Goal: Task Accomplishment & Management: Manage account settings

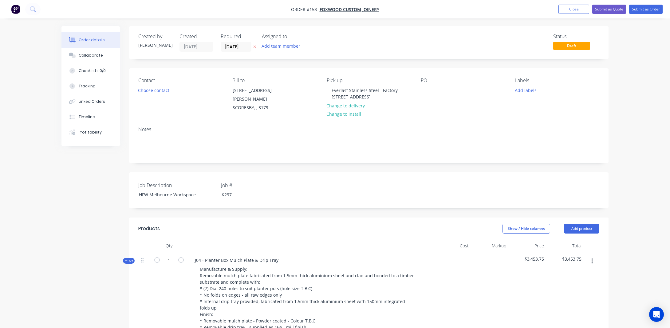
scroll to position [175, 0]
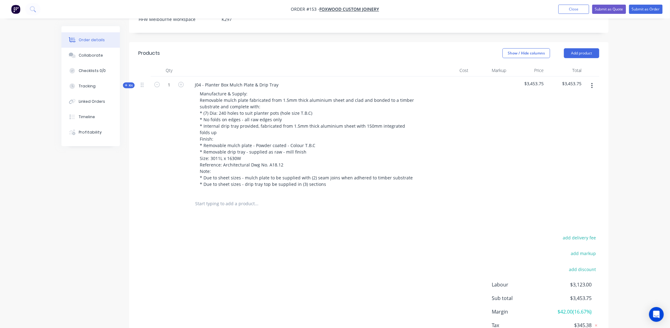
click at [229, 197] on input "text" at bounding box center [256, 203] width 123 height 12
type input "J"
click at [578, 49] on button "Add product" at bounding box center [581, 53] width 35 height 10
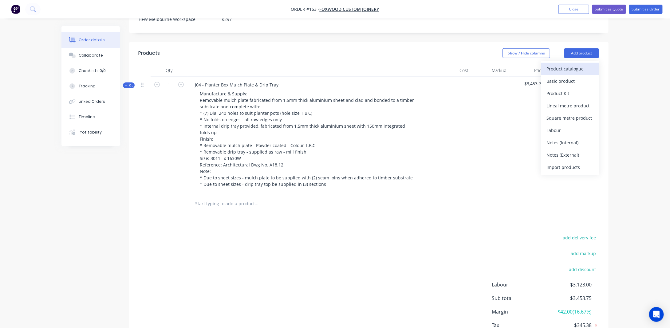
click at [573, 67] on div "Product catalogue" at bounding box center [569, 68] width 47 height 9
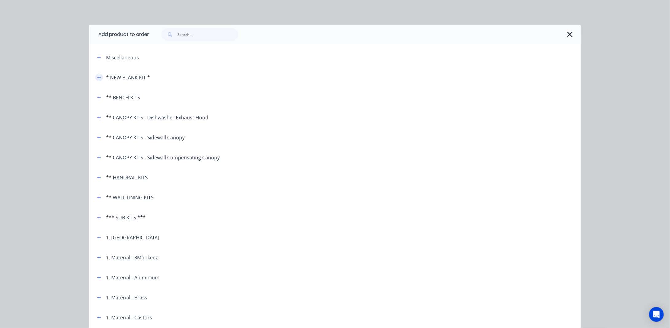
click at [97, 77] on icon "button" at bounding box center [98, 77] width 3 height 3
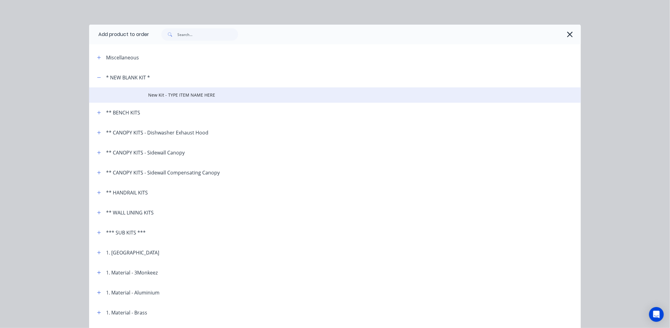
click at [167, 92] on span "New Kit - TYPE ITEM NAME HERE" at bounding box center [321, 95] width 346 height 6
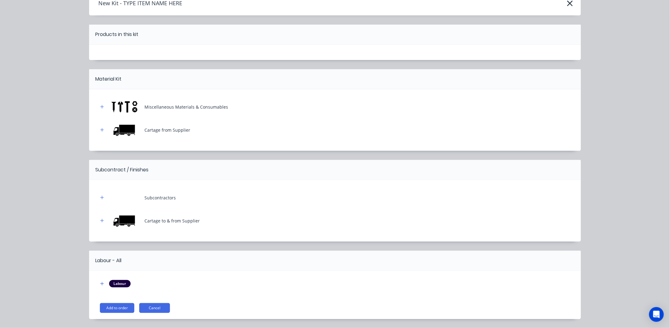
scroll to position [50, 0]
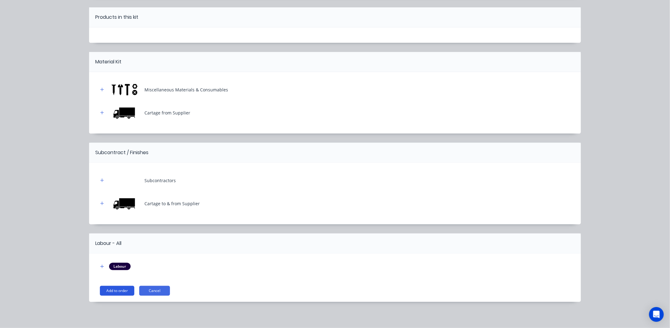
click at [108, 287] on button "Add to order" at bounding box center [117, 290] width 34 height 10
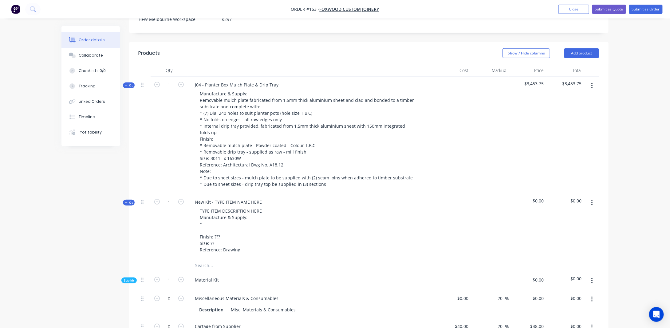
click at [128, 200] on span "Kit" at bounding box center [129, 202] width 8 height 5
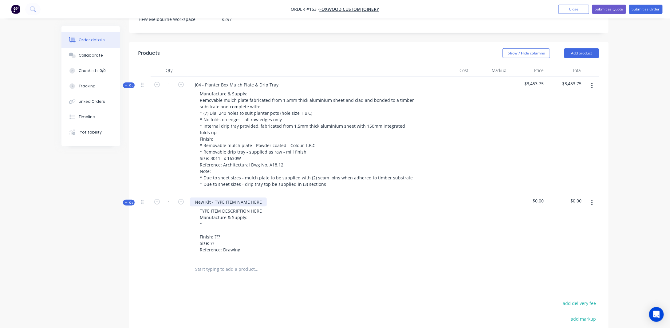
click at [219, 197] on div "New Kit - TYPE ITEM NAME HERE" at bounding box center [228, 201] width 77 height 9
drag, startPoint x: 261, startPoint y: 192, endPoint x: 155, endPoint y: 187, distance: 106.7
click at [155, 194] on div "Kit 1 New Kit - TYPE ITEM NAME HERE TYPE ITEM DESCRIPTION HERE Manufacture & Su…" at bounding box center [368, 226] width 461 height 65
click at [55, 219] on div "Order details Collaborate Checklists 0/0 Tracking Linked Orders Timeline Profit…" at bounding box center [334, 143] width 559 height 585
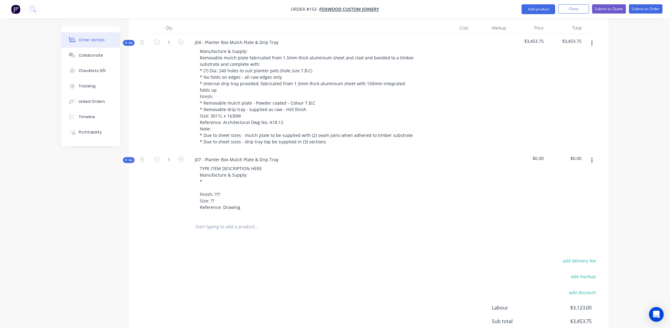
scroll to position [206, 0]
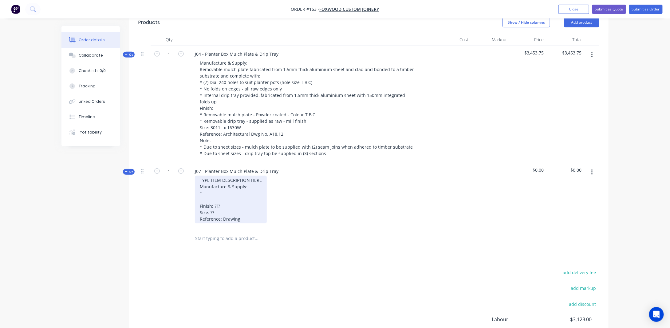
click at [223, 175] on div "TYPE ITEM DESCRIPTION HERE Manufacture & Supply: * Finish: ??? Size: ?? Referen…" at bounding box center [231, 199] width 72 height 48
drag, startPoint x: 261, startPoint y: 167, endPoint x: 192, endPoint y: 164, distance: 68.6
click at [193, 175] on div "TYPE ITEM DESCRIPTION HERE Manufacture & Supply: * Finish: ??? Size: ?? Referen…" at bounding box center [310, 199] width 241 height 48
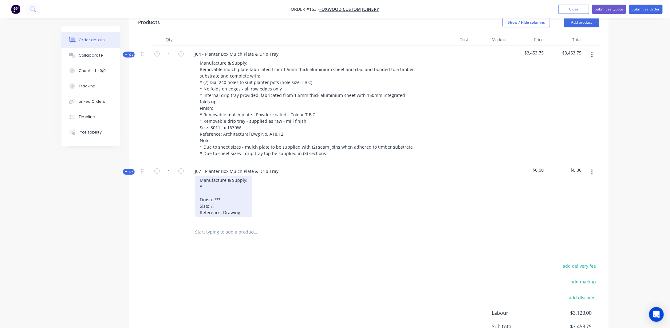
click at [199, 175] on div "Manufacture & Supply: * Finish: ??? Size: ?? Reference: Drawing" at bounding box center [223, 195] width 57 height 41
click at [211, 176] on div "Manufacture & Supply: * Finish: ??? Size: ?? Reference: Drawing" at bounding box center [223, 195] width 57 height 41
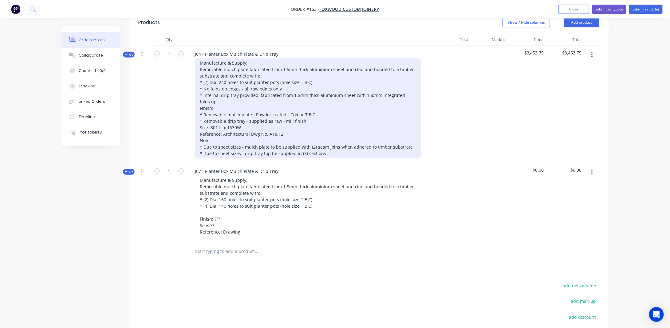
click at [203, 83] on div "Manufacture & Supply: Removable mulch plate fabricated from 1.5mm thick alumini…" at bounding box center [308, 107] width 226 height 99
click at [269, 84] on div "Manufacture & Supply: Removable mulch plate fabricated from 1.5mm thick alumini…" at bounding box center [308, 107] width 226 height 99
click at [301, 84] on div "Manufacture & Supply: Removable mulch plate fabricated from 1.5mm thick alumini…" at bounding box center [308, 107] width 226 height 99
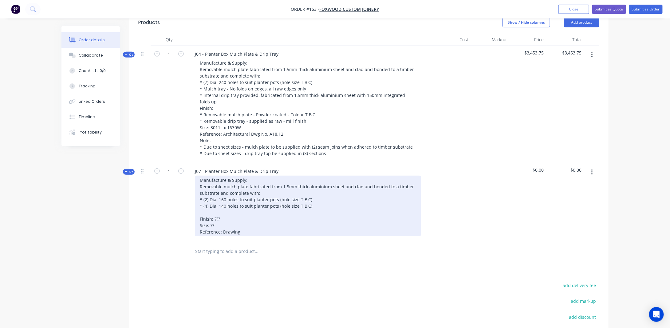
click at [271, 197] on div "Manufacture & Supply: Removable mulch plate fabricated from 1.5mm thick alumini…" at bounding box center [308, 205] width 226 height 61
click at [331, 200] on div "Manufacture & Supply: Removable mulch plate fabricated from 1.5mm thick alumini…" at bounding box center [308, 205] width 226 height 61
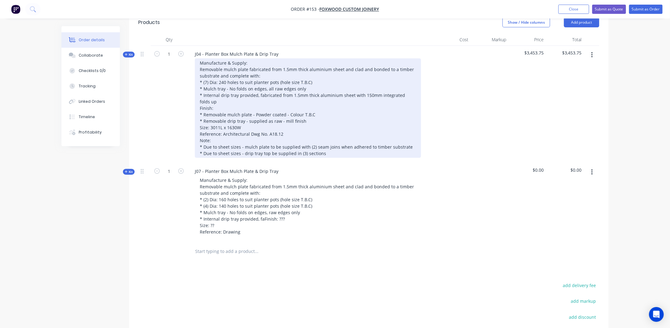
click at [238, 91] on div "Manufacture & Supply: Removable mulch plate fabricated from 1.5mm thick alumini…" at bounding box center [308, 107] width 226 height 99
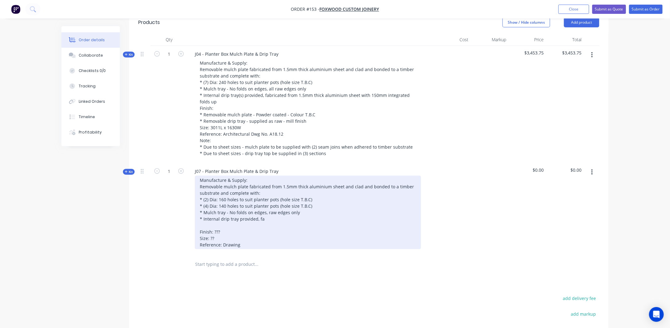
click at [237, 214] on div "Manufacture & Supply: Removable mulch plate fabricated from 1.5mm thick alumini…" at bounding box center [308, 211] width 226 height 73
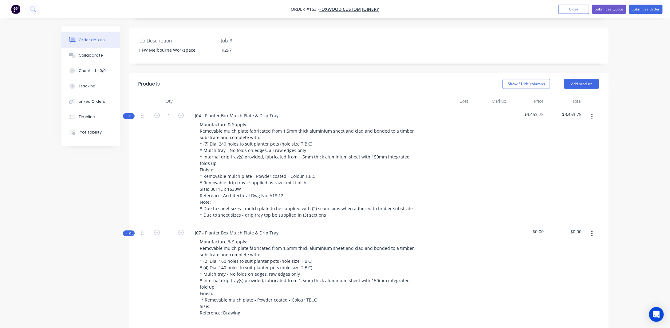
scroll to position [114, 0]
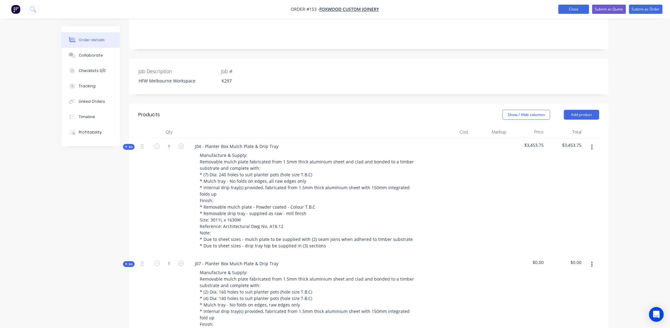
click at [577, 9] on button "Close" at bounding box center [573, 9] width 31 height 9
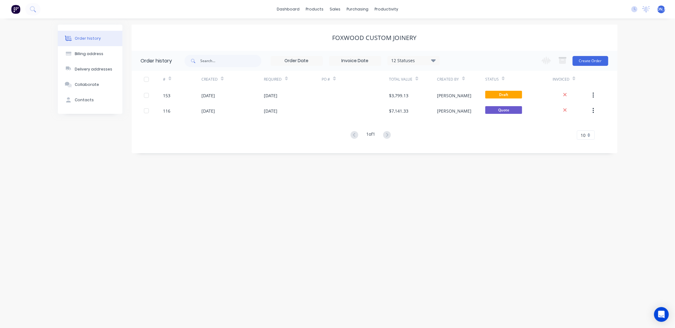
click at [485, 205] on div "Order history Billing address Delivery addresses Collaborate Contacts Foxwood C…" at bounding box center [337, 172] width 675 height 309
click at [401, 167] on div "Order history Billing address Delivery addresses Collaborate Contacts Foxwood C…" at bounding box center [337, 172] width 675 height 309
drag, startPoint x: 333, startPoint y: 204, endPoint x: 314, endPoint y: 171, distance: 38.2
click at [333, 204] on div "Order history Billing address Delivery addresses Collaborate Contacts Foxwood C…" at bounding box center [337, 172] width 675 height 309
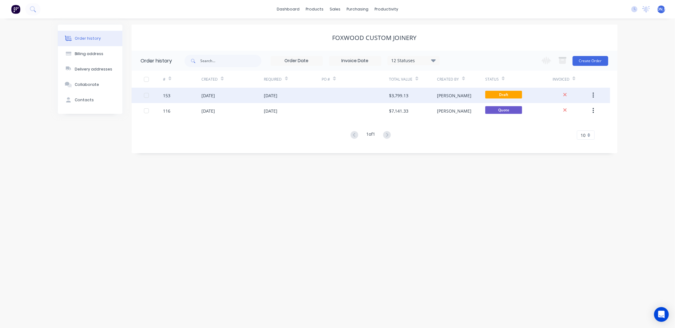
click at [307, 96] on div "[DATE]" at bounding box center [293, 95] width 58 height 15
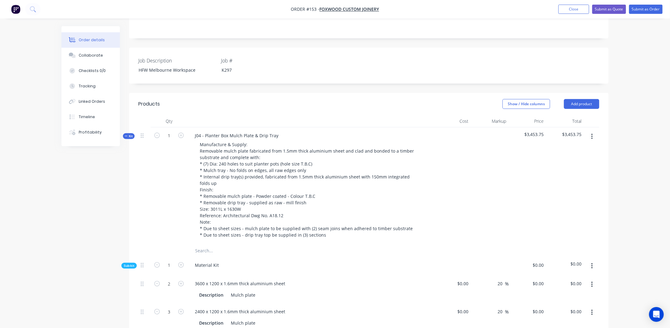
scroll to position [123, 0]
click at [568, 13] on button "Close" at bounding box center [573, 9] width 31 height 9
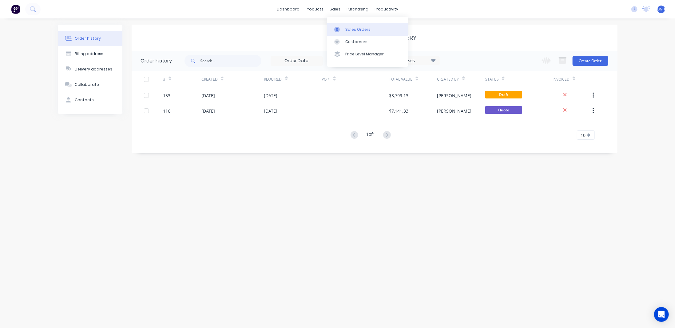
click at [350, 28] on div "Sales Orders" at bounding box center [357, 30] width 25 height 6
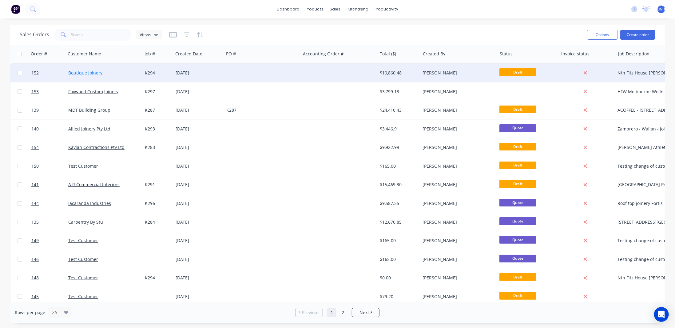
click at [93, 73] on link "Boutique Joinery" at bounding box center [85, 73] width 34 height 6
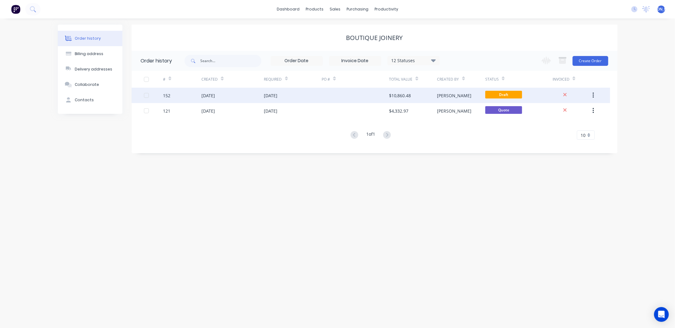
click at [277, 94] on div "[DATE]" at bounding box center [271, 95] width 14 height 6
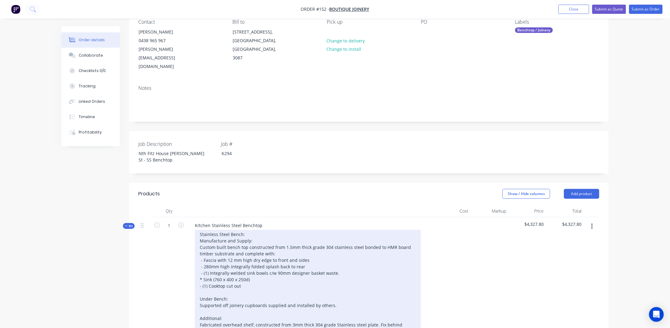
scroll to position [61, 0]
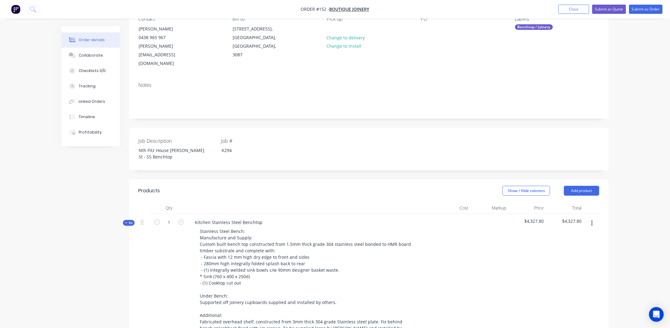
click at [130, 220] on span "Kit" at bounding box center [129, 222] width 8 height 5
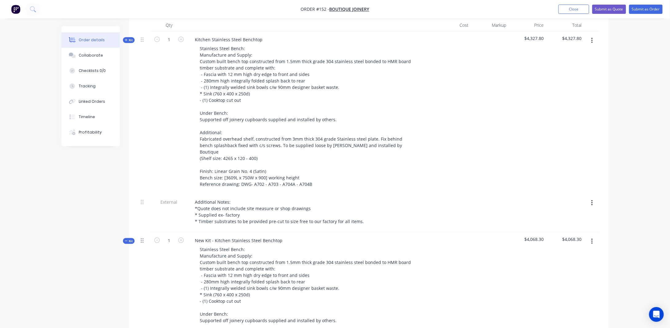
scroll to position [246, 0]
click at [131, 237] on span "Kit" at bounding box center [129, 239] width 8 height 5
click at [128, 237] on span "Kit" at bounding box center [129, 239] width 8 height 5
click at [129, 237] on span "Kit" at bounding box center [129, 239] width 8 height 5
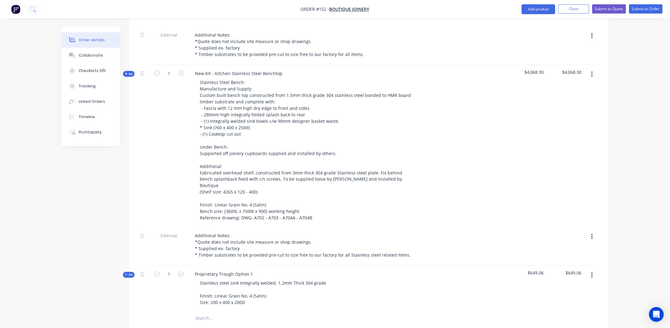
scroll to position [461, 0]
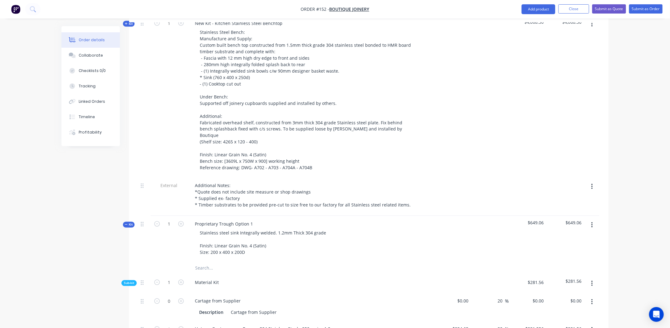
click at [132, 222] on span "Kit" at bounding box center [129, 224] width 8 height 5
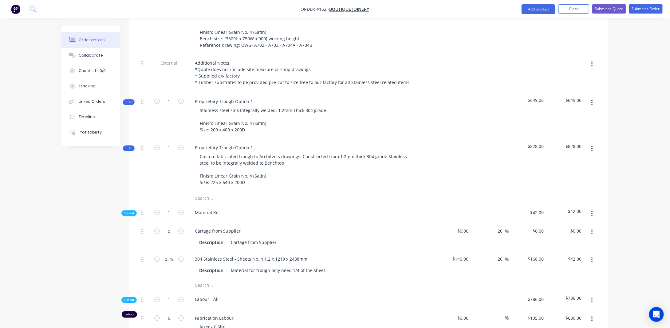
scroll to position [584, 0]
click at [131, 145] on span "Kit" at bounding box center [129, 147] width 8 height 5
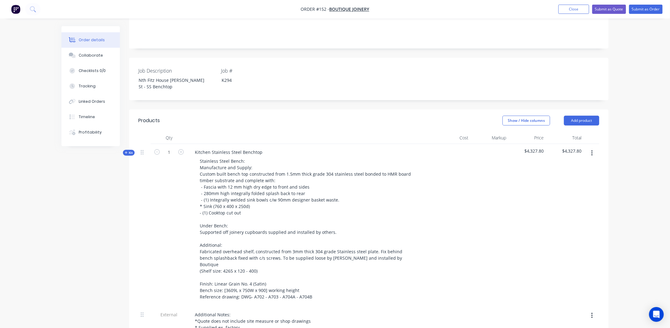
scroll to position [101, 0]
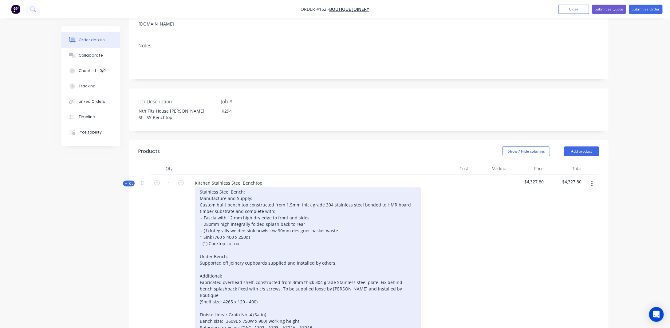
click at [283, 201] on div "Stainless Steel Bench: Manufacture and Supply: Custom built bench top construct…" at bounding box center [308, 259] width 226 height 144
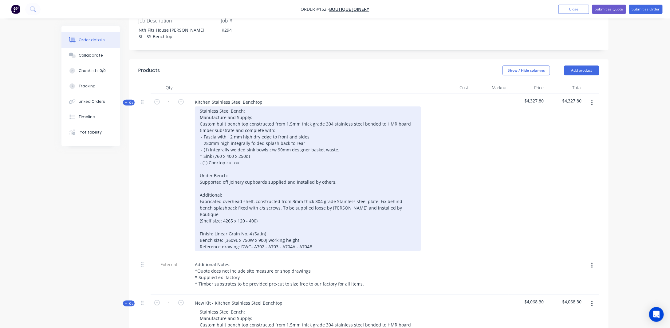
scroll to position [193, 0]
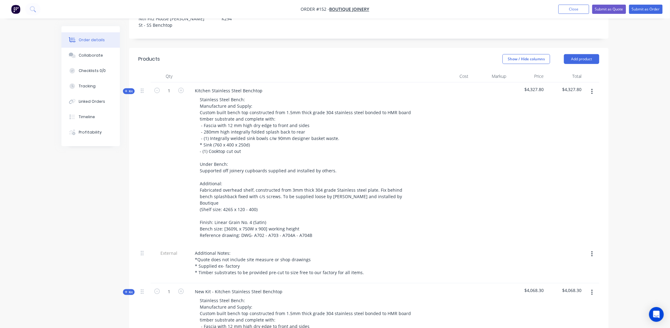
click at [132, 89] on span "Kit" at bounding box center [129, 91] width 8 height 5
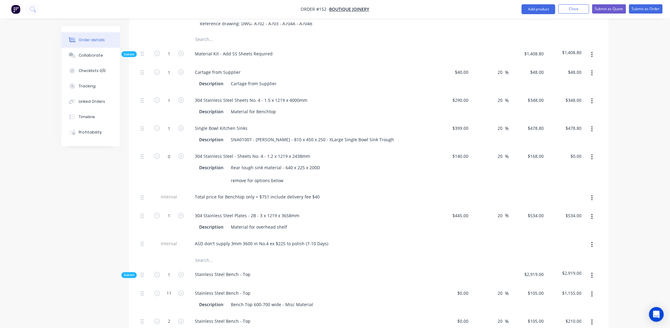
scroll to position [316, 0]
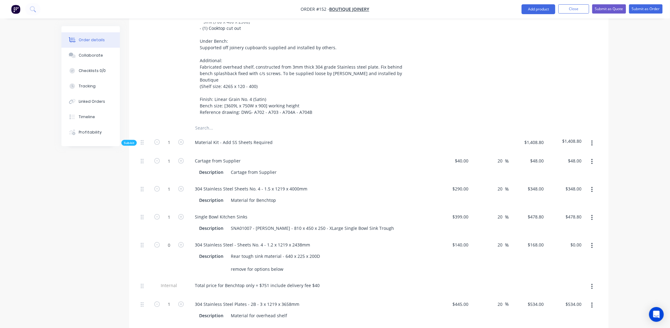
click at [133, 140] on span "Sub-kit" at bounding box center [129, 142] width 10 height 5
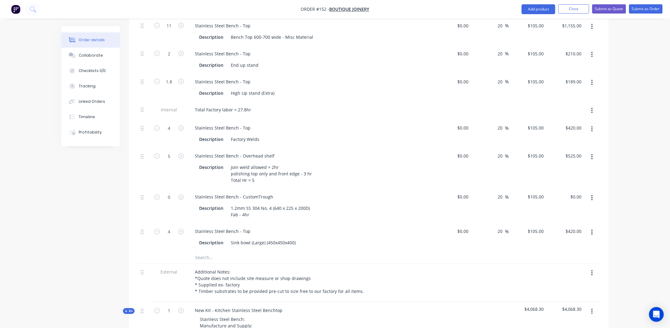
scroll to position [347, 0]
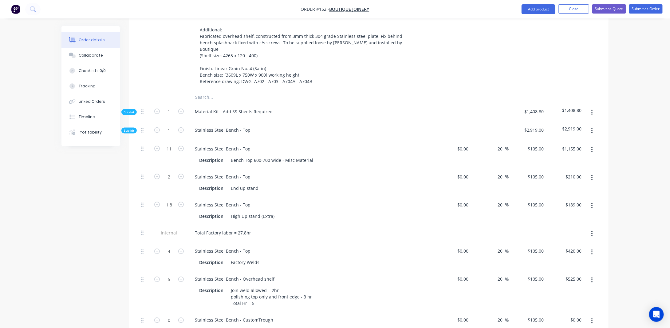
click at [124, 128] on span "Sub-kit" at bounding box center [129, 130] width 10 height 5
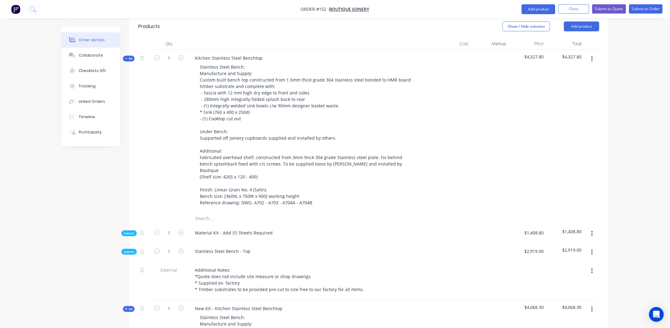
scroll to position [224, 0]
click at [128, 58] on span "Kit" at bounding box center [129, 60] width 8 height 5
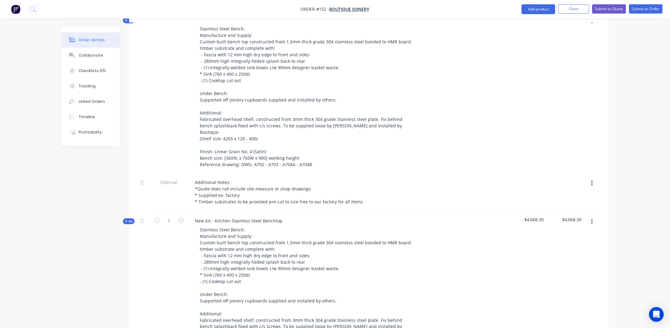
scroll to position [316, 0]
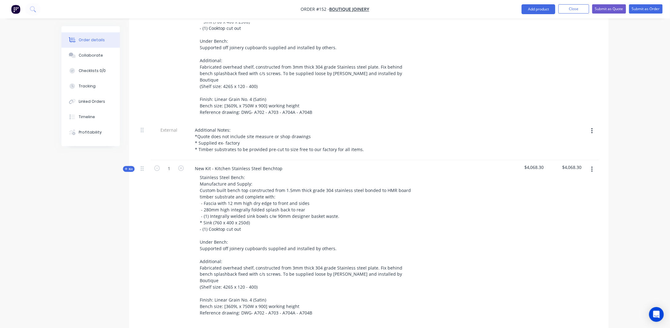
click at [127, 167] on icon "button" at bounding box center [126, 168] width 3 height 3
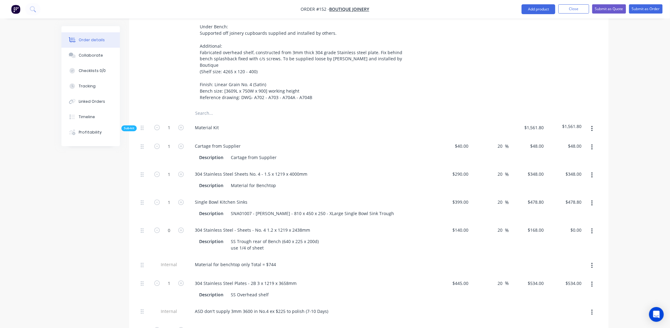
scroll to position [562, 0]
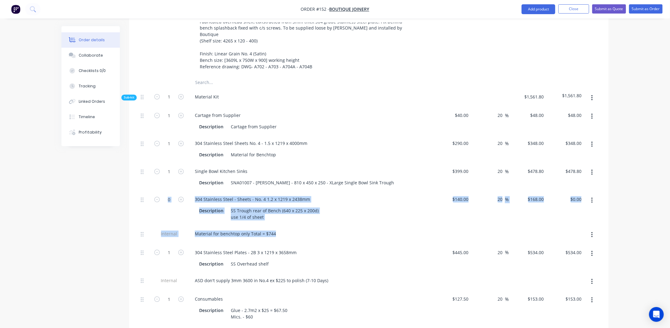
drag, startPoint x: 117, startPoint y: 212, endPoint x: 105, endPoint y: 188, distance: 27.3
click at [105, 188] on div "Created by [PERSON_NAME] Created [DATE] Required [DATE] Assigned to JA Status D…" at bounding box center [334, 234] width 547 height 1541
click at [112, 196] on div "Created by [PERSON_NAME] Created [DATE] Required [DATE] Assigned to JA Status D…" at bounding box center [334, 234] width 547 height 1541
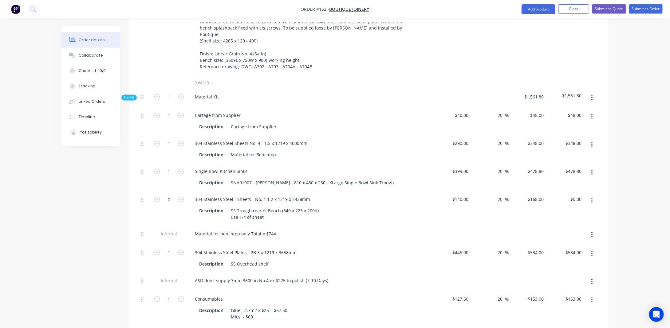
click at [622, 159] on div "Order details Collaborate Checklists 0/0 Tracking Linked Orders Timeline Profit…" at bounding box center [335, 221] width 670 height 1567
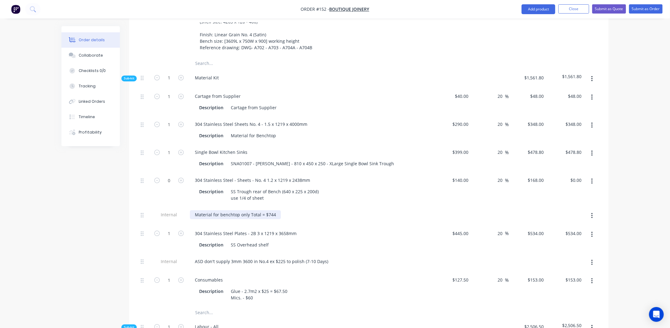
scroll to position [592, 0]
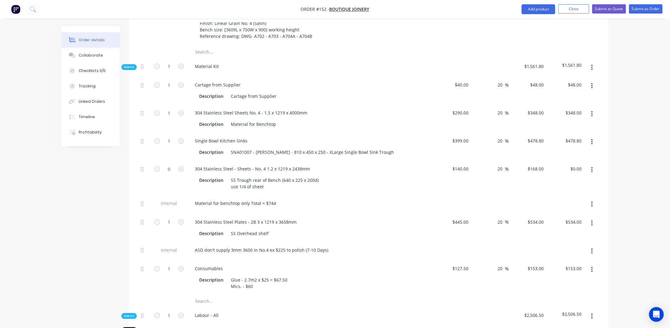
click at [96, 197] on div "Created by [PERSON_NAME] Created [DATE] Required [DATE] Assigned to JA Status D…" at bounding box center [334, 204] width 547 height 1541
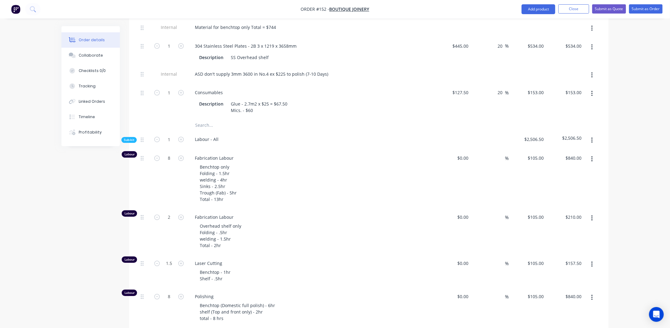
scroll to position [777, 0]
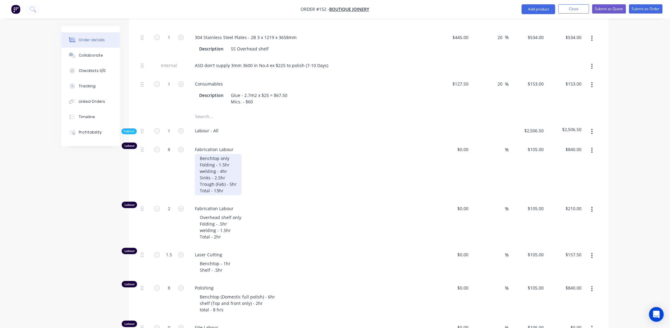
click at [225, 154] on div "Benchtop only Folding - 1.5hr welding - 4hr Sinks - 2.5hr Trough (Fab) - 5hr To…" at bounding box center [218, 174] width 47 height 41
click at [59, 202] on div "Order details Collaborate Checklists 0/0 Tracking Linked Orders Timeline Profit…" at bounding box center [334, 19] width 559 height 1541
click at [297, 210] on div "Fabrication Labour Overhead shelf only Folding - .5hr welding - 1.5hr Total - 2…" at bounding box center [310, 223] width 246 height 46
click at [231, 154] on div "Benchtop only Folding - 1.5hr welding - 4hr Sinks - 2.5hr Trough (Fab) - 5hr To…" at bounding box center [218, 174] width 47 height 41
click at [232, 154] on div "Benchtop only Folding - 1.5hr welding - 4hr ( Sinks - 2.5hr Trough (Fab) - 5hr …" at bounding box center [218, 174] width 47 height 41
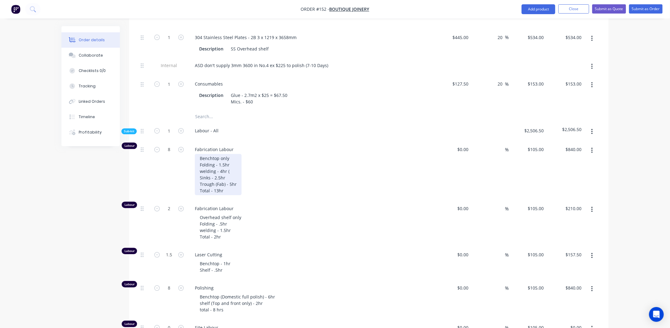
click at [231, 154] on div "Benchtop only Folding - 1.5hr welding - 4hr ( Sinks - 2.5hr Trough (Fab) - 5hr …" at bounding box center [218, 174] width 47 height 41
drag, startPoint x: 47, startPoint y: 200, endPoint x: 85, endPoint y: 164, distance: 52.8
click at [49, 198] on div "Order details Collaborate Checklists 0/0 Tracking Linked Orders Timeline Profit…" at bounding box center [335, 6] width 670 height 1567
click at [226, 154] on div "Benchtop only Folding - 1.5hr welding - 4hr (2hr) Sinks - 2.5hr Trough (Fab) - …" at bounding box center [219, 174] width 48 height 41
click at [72, 177] on div "Created by [PERSON_NAME] Created [DATE] Required [DATE] Assigned to JA Status D…" at bounding box center [334, 19] width 547 height 1541
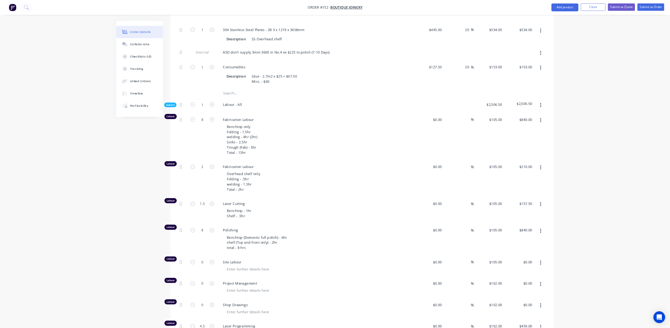
scroll to position [777, 0]
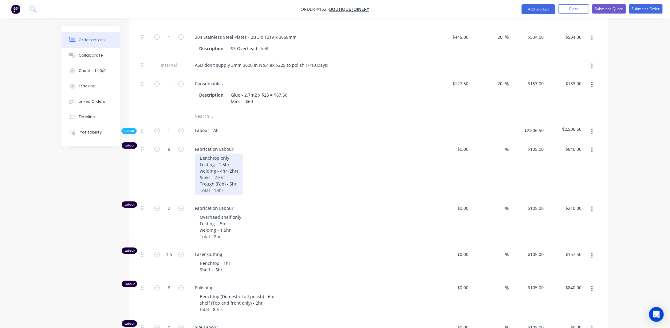
click at [236, 153] on div "Benchtop only Folding - 1.5hr welding - 4hr (2hr) Sinks - 2.5hr Trough (Fab) - …" at bounding box center [219, 173] width 48 height 41
click at [44, 199] on div "Order details Collaborate Checklists 0/0 Tracking Linked Orders Timeline Profit…" at bounding box center [335, 6] width 670 height 1567
click at [98, 178] on div "Created by [PERSON_NAME] Created [DATE] Required [DATE] Assigned to JA Status D…" at bounding box center [334, 19] width 547 height 1541
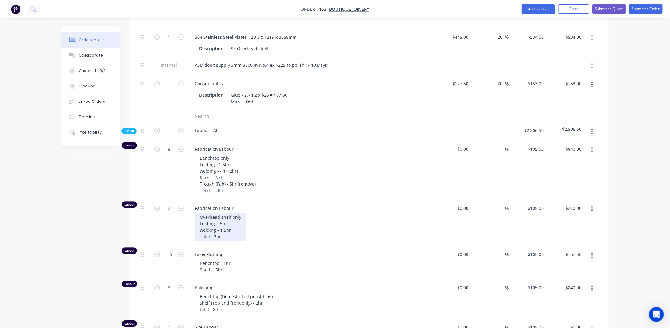
click at [240, 212] on div "Overhead shelf only Folding - .5hr welding - 1.5hr Total - 2hr" at bounding box center [220, 226] width 51 height 28
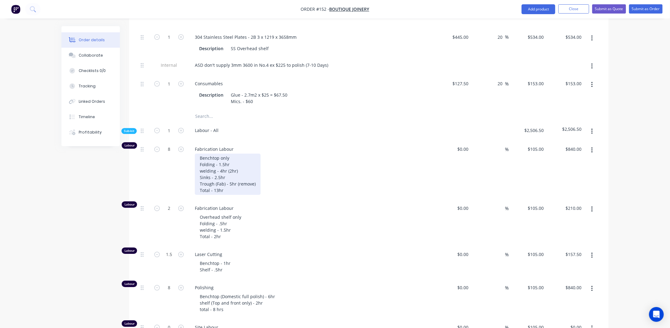
drag, startPoint x: 235, startPoint y: 142, endPoint x: 236, endPoint y: 145, distance: 3.2
click at [235, 153] on div "Benchtop only Folding - 1.5hr welding - 4hr (2hr) Sinks - 2.5hr Trough (Fab) - …" at bounding box center [228, 173] width 66 height 41
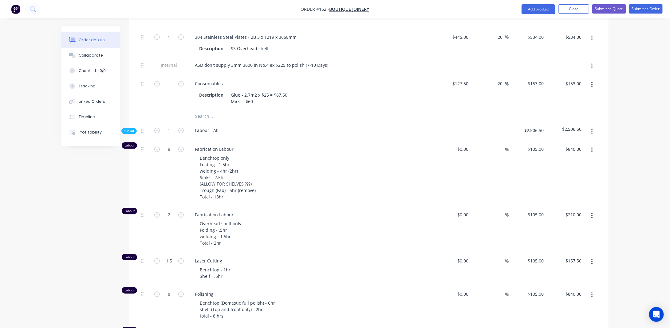
click at [65, 209] on div "Created by [PERSON_NAME] Created [DATE] Required [DATE] Assigned to JA Status D…" at bounding box center [334, 23] width 547 height 1548
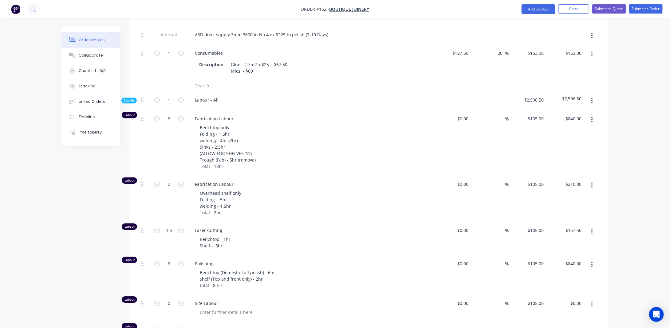
scroll to position [808, 0]
click at [240, 188] on div "Overhead shelf only Folding - .5hr welding - 1.5hr Total - 2hr" at bounding box center [220, 202] width 51 height 28
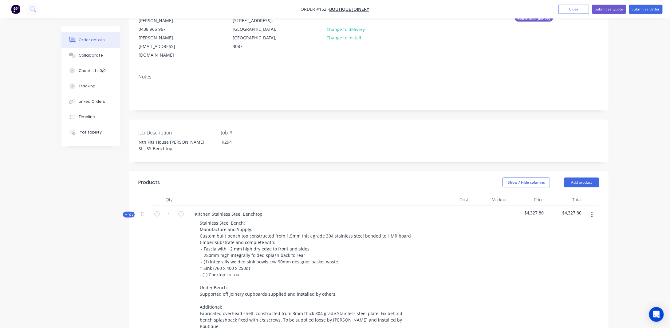
scroll to position [70, 0]
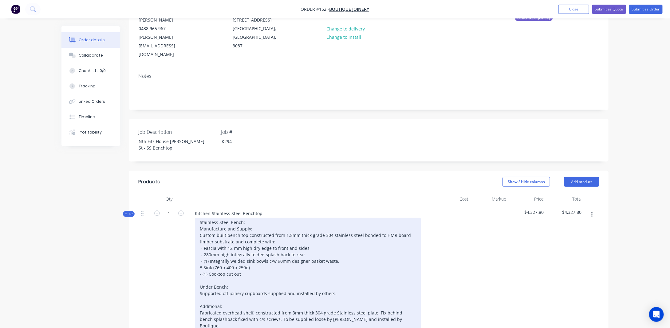
click at [309, 244] on div "Stainless Steel Bench: Manufacture and Supply: Custom built bench top construct…" at bounding box center [308, 290] width 226 height 144
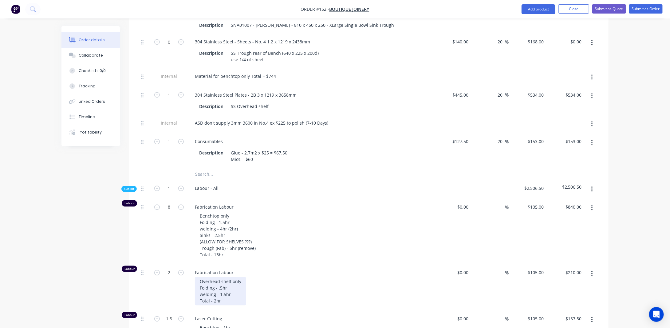
scroll to position [746, 0]
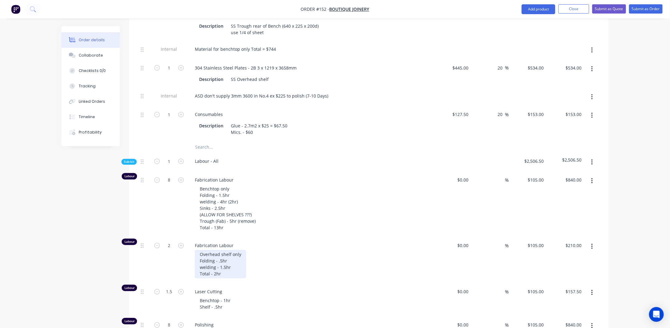
click at [234, 250] on div "Overhead shelf only Folding - .5hr welding - 1.5hr Total - 2hr" at bounding box center [220, 264] width 51 height 28
drag, startPoint x: 199, startPoint y: 230, endPoint x: 203, endPoint y: 230, distance: 4.0
click at [199, 250] on div "Overhead shelf only Folding - .5hr ( welding - 1.5hr Total - 2hr" at bounding box center [220, 264] width 51 height 28
click at [238, 250] on div "Overhead shelf only Folding - .5hr ( welding - 1.5hr Total - 2hr" at bounding box center [220, 264] width 51 height 28
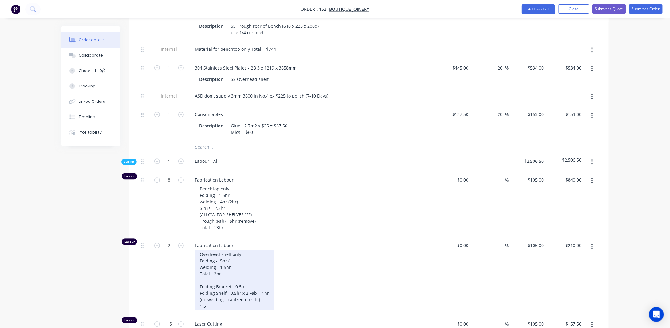
click at [216, 270] on div "Overhead shelf only Folding - .5hr ( welding - 1.5hr Total - 2hr Folding Bracke…" at bounding box center [234, 280] width 79 height 61
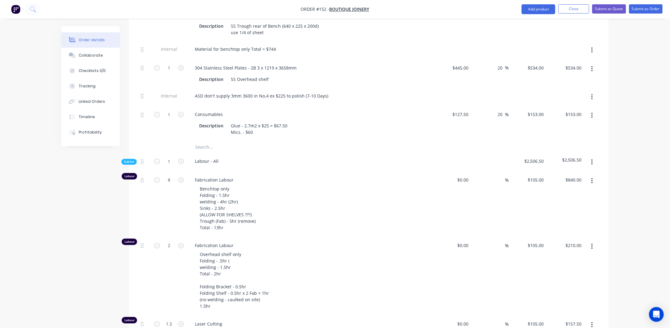
click at [93, 251] on div "Created by [PERSON_NAME] Created [DATE] Required [DATE] Assigned to JA Status D…" at bounding box center [334, 70] width 547 height 1580
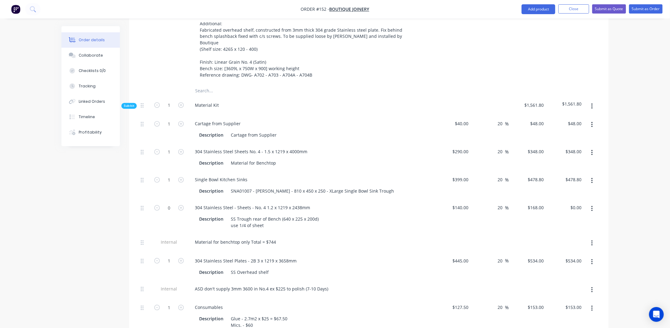
scroll to position [562, 0]
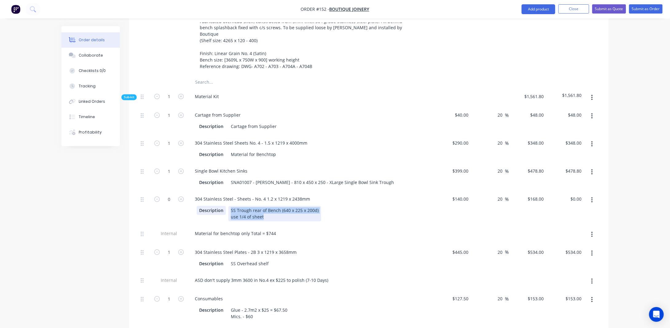
drag, startPoint x: 264, startPoint y: 186, endPoint x: 219, endPoint y: 175, distance: 45.5
click at [219, 206] on div "Description SS Trough rear of Bench (640 x 225 x 200d) use 1/4 of sheet" at bounding box center [309, 213] width 225 height 15
click at [277, 206] on div "SS Trough rear of Bench (640 x 225 x 200d) use 1/4 of sheet" at bounding box center [274, 213] width 93 height 15
drag, startPoint x: 268, startPoint y: 185, endPoint x: 229, endPoint y: 175, distance: 40.1
click at [229, 206] on div "SS Trough rear of Bench (640 x 225 x 200d) use 1/4 of sheet" at bounding box center [274, 213] width 93 height 15
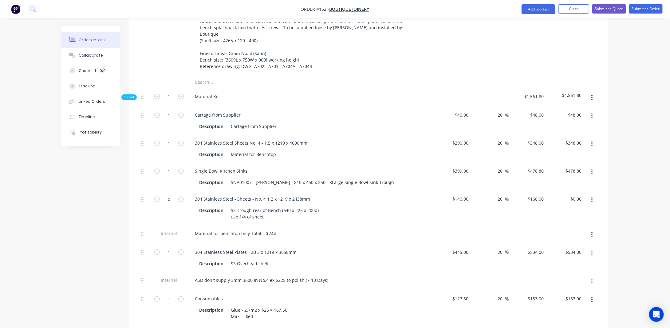
click at [126, 171] on div "Created by [PERSON_NAME] Created [DATE] Required [DATE] Assigned to JA Status D…" at bounding box center [334, 254] width 547 height 1580
click at [592, 197] on icon "button" at bounding box center [591, 200] width 1 height 6
click at [558, 236] on div "Delete" at bounding box center [569, 240] width 47 height 9
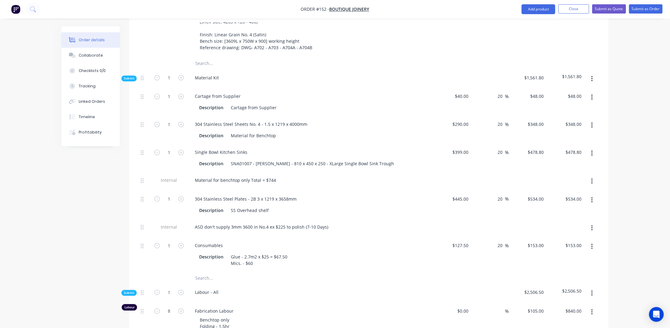
scroll to position [593, 0]
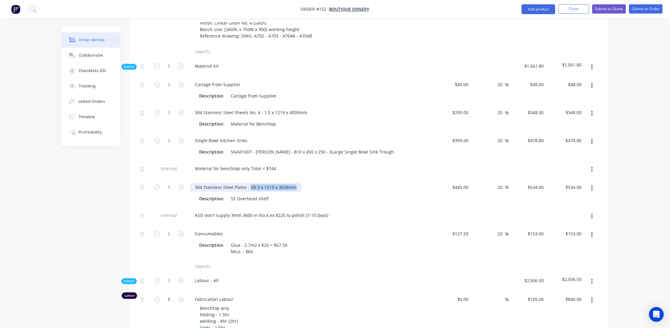
drag, startPoint x: 249, startPoint y: 154, endPoint x: 306, endPoint y: 154, distance: 56.9
click at [306, 183] on div "304 Stainless Steel Plates - 2B 3 x 1219 x 3658mm" at bounding box center [310, 187] width 241 height 9
click at [98, 183] on div "Created by [PERSON_NAME] Created [DATE] Required [DATE] Assigned to JA Status D…" at bounding box center [334, 205] width 547 height 1545
drag, startPoint x: 250, startPoint y: 153, endPoint x: 287, endPoint y: 160, distance: 37.8
click at [293, 183] on div "304 Stainless Steel Plates - 2B 3 x 1219 x 3658mm" at bounding box center [246, 187] width 112 height 9
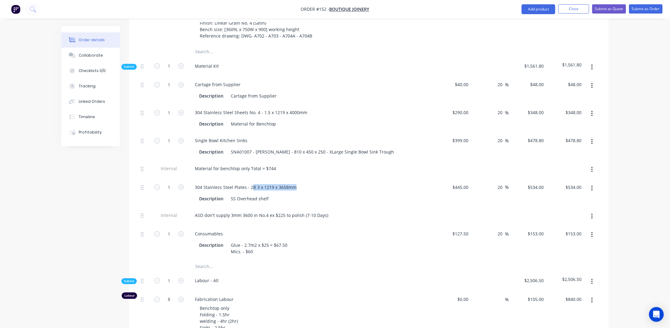
click at [122, 172] on div "Created by [PERSON_NAME] Created [DATE] Required [DATE] Assigned to JA Status D…" at bounding box center [334, 205] width 547 height 1545
click at [261, 210] on div "ASD don't supply 3mm 3600 in No.4 ex $225 to polish (7-10 Days)" at bounding box center [261, 214] width 143 height 9
click at [291, 210] on div "ASD don't supply 3mm 3600 in No.4 ex $225 to polish (7-10 Days)" at bounding box center [261, 214] width 143 height 9
click at [265, 183] on div "304 Stainless Steel Plates - 2B 3 x 1219 x 3658mm" at bounding box center [246, 187] width 112 height 9
click at [254, 183] on div "304 Stainless Steel Plates - 2B 3 x 1219 x 3658mm" at bounding box center [246, 187] width 112 height 9
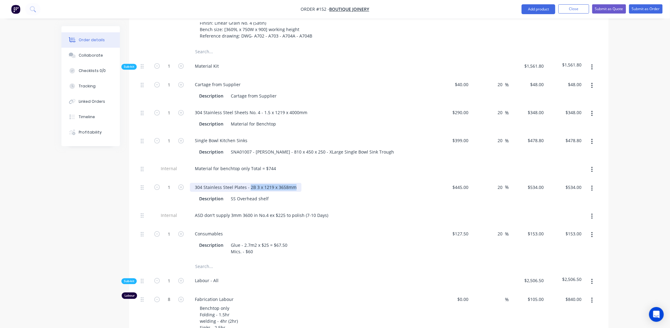
drag, startPoint x: 250, startPoint y: 156, endPoint x: 296, endPoint y: 156, distance: 46.7
click at [296, 183] on div "304 Stainless Steel Plates - 2B 3 x 1219 x 3658mm" at bounding box center [246, 187] width 112 height 9
click at [86, 171] on div "Created by [PERSON_NAME] Created [DATE] Required [DATE] Assigned to JA Status D…" at bounding box center [334, 205] width 547 height 1545
drag, startPoint x: 250, startPoint y: 154, endPoint x: 296, endPoint y: 153, distance: 45.5
click at [296, 183] on div "304 Stainless Steel Plates - 2B 3 x 1219 x 3658mm" at bounding box center [246, 187] width 112 height 9
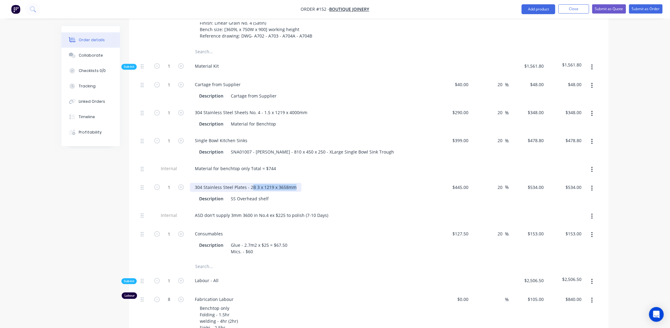
click at [298, 183] on div "304 Stainless Steel Plates - 2B 3 x 1219 x 3658mm" at bounding box center [246, 187] width 112 height 9
drag, startPoint x: 295, startPoint y: 154, endPoint x: 281, endPoint y: 153, distance: 13.9
click at [281, 183] on div "304 Stainless Steel Plates - 2B 3 x 1219 x 3658mm" at bounding box center [246, 187] width 112 height 9
click at [296, 183] on div "304 Stainless Steel Plates - 2B 3 x 1219 x 3658mm" at bounding box center [246, 187] width 112 height 9
click at [102, 179] on div "Created by [PERSON_NAME] Created [DATE] Required [DATE] Assigned to JA Status D…" at bounding box center [334, 205] width 547 height 1545
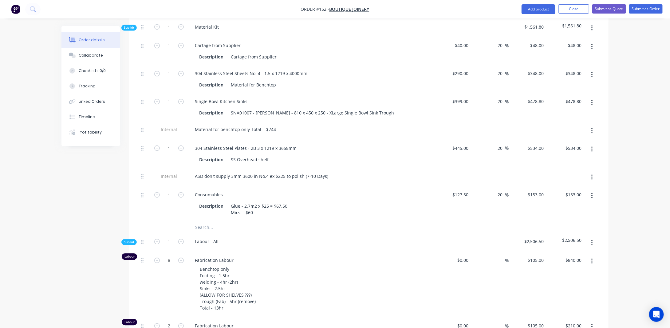
scroll to position [624, 0]
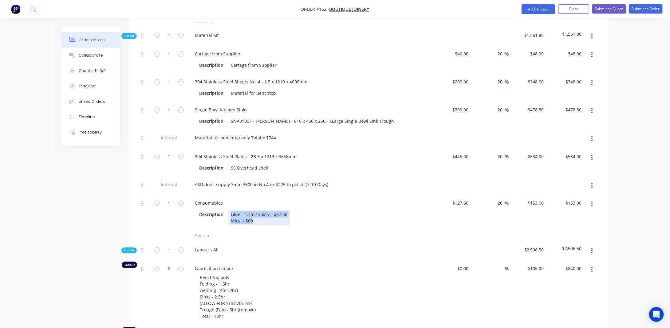
drag, startPoint x: 266, startPoint y: 185, endPoint x: 304, endPoint y: 190, distance: 38.1
click at [304, 210] on div "Description Glue - 2.7m2 x $25 = $67.50 Mics. - $60" at bounding box center [309, 217] width 225 height 15
click at [267, 210] on div "Glue - 2.7m2 x $25 = $67.50 Mics. - $60" at bounding box center [258, 217] width 61 height 15
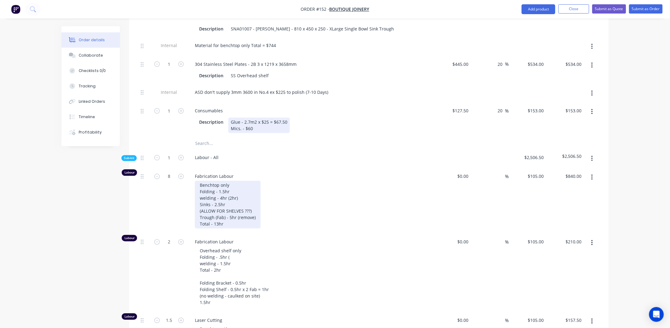
scroll to position [746, 0]
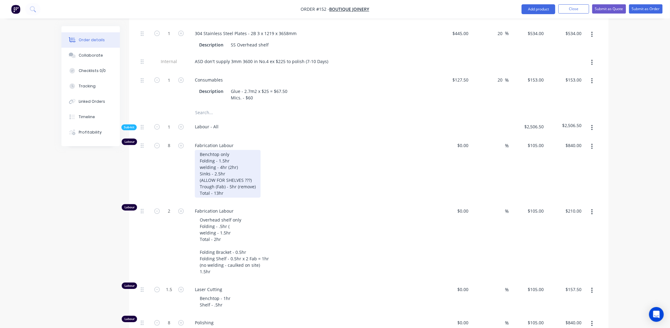
click at [233, 156] on div "Benchtop only Folding - 1.5hr welding - 4hr (2hr) Sinks - 2.5hr (ALLOW FOR SHEL…" at bounding box center [228, 174] width 66 height 48
click at [231, 150] on div "Benchtop only Folding - 1.5hr welding - 4hr (2hr) Sinks - 2.5hr (ALLOW FOR SHEL…" at bounding box center [228, 174] width 66 height 48
click at [230, 150] on div "Benchtop only Folding - 1.5hr welding - 4hr (2hr) Sinks - 2.5hr (ALLOW FOR SHEL…" at bounding box center [228, 174] width 66 height 48
click at [234, 150] on div "Benchtop only Folding - 1.5hr welding - 4hr (2hr) Sinks - 2.5hr (ALLOW FOR SHEL…" at bounding box center [228, 174] width 66 height 48
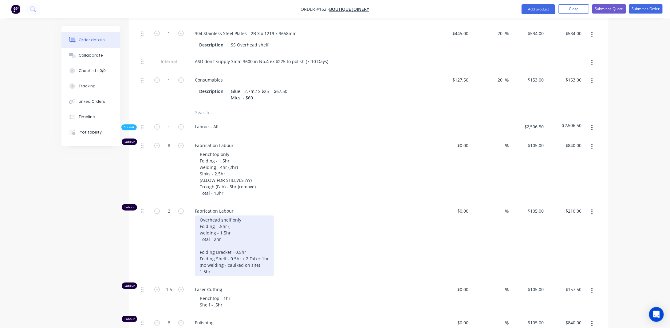
click at [238, 226] on div "Overhead shelf only Folding - .5hr ( welding - 1.5hr Total - 2hr Folding Bracke…" at bounding box center [234, 245] width 79 height 61
drag, startPoint x: 229, startPoint y: 223, endPoint x: 239, endPoint y: 223, distance: 9.9
click at [239, 223] on div "Overhead shelf only Folding - .5hr ( welding - 1.5hr Total - 2hr Folding Bracke…" at bounding box center [234, 245] width 79 height 61
drag, startPoint x: 244, startPoint y: 224, endPoint x: 257, endPoint y: 223, distance: 12.9
click at [257, 223] on div "Overhead shelf only Folding - .5hr ( welding - 1.5hr Total - 2hr Folding Bracke…" at bounding box center [234, 245] width 79 height 61
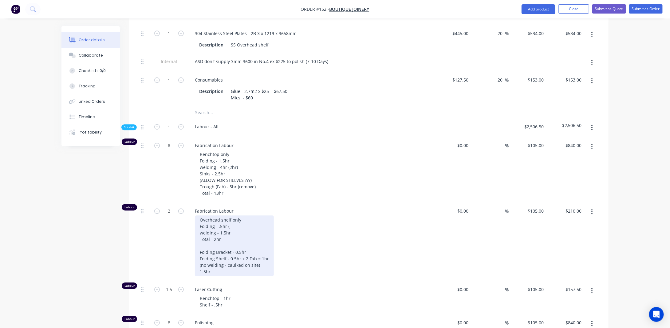
click at [267, 224] on div "Overhead shelf only Folding - .5hr ( welding - 1.5hr Total - 2hr Folding Bracke…" at bounding box center [234, 245] width 79 height 61
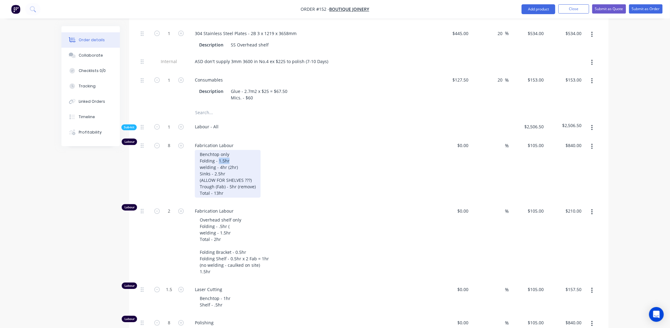
drag, startPoint x: 233, startPoint y: 129, endPoint x: 219, endPoint y: 128, distance: 14.2
click at [219, 150] on div "Benchtop only Folding - 1.5hr welding - 4hr (2hr) Sinks - 2.5hr (ALLOW FOR SHEL…" at bounding box center [228, 174] width 66 height 48
click at [235, 150] on div "Benchtop only Folding - 1.5hr welding - 4hr (2hr) Sinks - 2.5hr (ALLOW FOR SHEL…" at bounding box center [228, 174] width 66 height 48
drag, startPoint x: 228, startPoint y: 127, endPoint x: 219, endPoint y: 126, distance: 9.3
click at [219, 150] on div "Benchtop only Folding - 1.5hr welding - 4hr (2hr) Sinks - 2.5hr (ALLOW FOR SHEL…" at bounding box center [228, 174] width 66 height 48
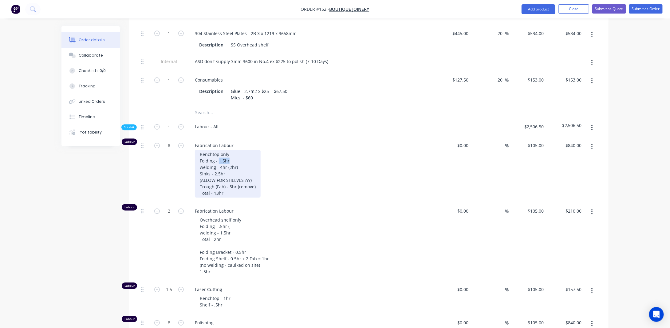
click at [246, 150] on div "Benchtop only Folding - 1.5hr welding - 4hr (2hr) Sinks - 2.5hr (ALLOW FOR SHEL…" at bounding box center [228, 174] width 66 height 48
click at [230, 150] on div "Benchtop only Folding - 1.5hr welding - 4hr (2hr) Sinks - 2.5hr (ALLOW FOR SHEL…" at bounding box center [228, 174] width 66 height 48
click at [227, 150] on div "Benchtop only Folding - 1.5hr welding - 4hr (2hr) Sinks - 2.5hr (ALLOW FOR SHEL…" at bounding box center [228, 174] width 66 height 48
click at [238, 150] on div "Benchtop only Folding - 1.5hr welding - 4hr (2hr) Sinks - 2.5hr (ALLOW FOR SHEL…" at bounding box center [228, 174] width 66 height 48
click at [222, 150] on div "Benchtop only Folding - 1.5hr welding - 4hr (2hr) Sinks - 2.5hr (ALLOW FOR SHEL…" at bounding box center [228, 174] width 66 height 48
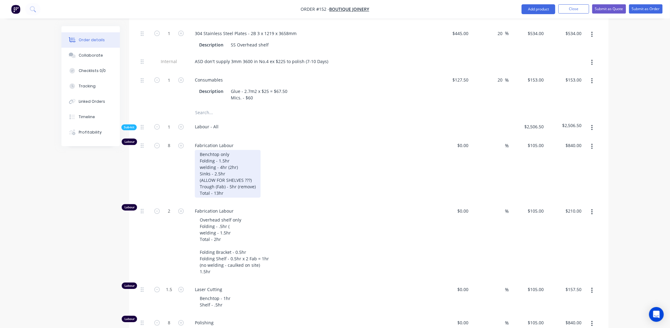
click at [229, 150] on div "Benchtop only Folding - 1.5hr welding - 4hr (2hr) Sinks - 2.5hr (ALLOW FOR SHEL…" at bounding box center [228, 174] width 66 height 48
click at [238, 150] on div "Benchtop only Folding - 1.5hr welding - 4hr (2hr) Sinks - 2.5hr (ALLOW FOR SHEL…" at bounding box center [228, 174] width 66 height 48
click at [227, 150] on div "Benchtop only Folding - 1.5hr welding - 4hr (2hr) Sinks - 2.5hr (ALLOW FOR SHEL…" at bounding box center [228, 174] width 66 height 48
click at [254, 150] on div "Benchtop only Folding - 1.5hr welding - 4hr (2hr) Sinks - 2.5hr (ALLOW FOR SHEL…" at bounding box center [228, 174] width 66 height 48
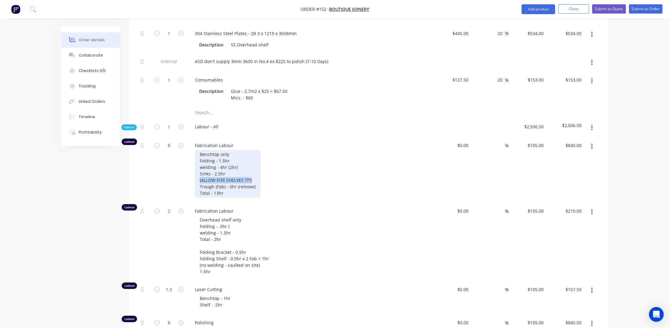
drag, startPoint x: 255, startPoint y: 147, endPoint x: 190, endPoint y: 147, distance: 64.8
click at [190, 147] on div "Fabrication Labour Benchtop only Folding - 1.5hr welding - 4hr (2hr) Sinks - 2.…" at bounding box center [310, 169] width 246 height 65
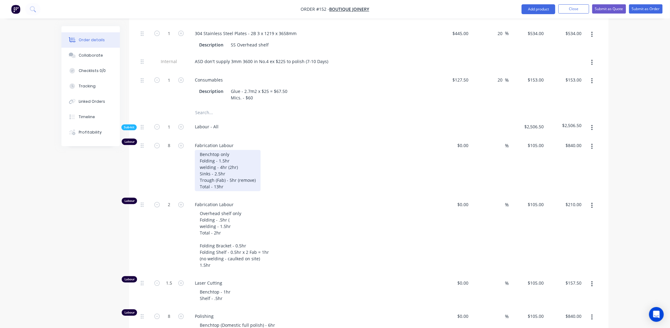
click at [219, 150] on div "Benchtop only Folding - 1.5hr welding - 4hr (2hr) Sinks - 2.5hr Trough (Fab) - …" at bounding box center [228, 170] width 66 height 41
drag, startPoint x: 254, startPoint y: 147, endPoint x: 258, endPoint y: 146, distance: 4.7
click at [258, 150] on div "Benchtop only Folding - 1.5hr welding - 4hr (2hr) Sinks - 2.5hr Trough (Fab) - …" at bounding box center [228, 170] width 66 height 41
click at [257, 150] on div "Benchtop only Folding - 1.5hr welding - 4hr (2hr) Sinks - 2.5hr Trough (Fab) - …" at bounding box center [228, 170] width 66 height 41
click at [222, 155] on div "Benchtop only Folding - 1.5hr welding - 4hr (2hr) Sinks - 2.5hr Trough (Fab) - …" at bounding box center [228, 170] width 66 height 41
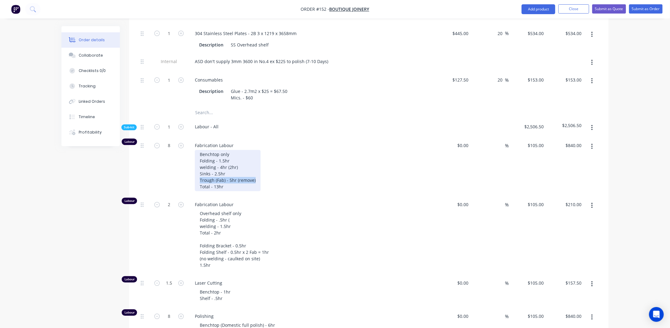
drag, startPoint x: 258, startPoint y: 146, endPoint x: 190, endPoint y: 145, distance: 67.9
click at [190, 145] on div "Fabrication Labour Benchtop only Folding - 1.5hr welding - 4hr (2hr) Sinks - 2.…" at bounding box center [310, 166] width 246 height 59
click at [222, 152] on div "Benchtop only Folding - 1.5hr welding - 4hr (2hr) Sinks - 2.5hr Trough (Fab) - …" at bounding box center [228, 170] width 66 height 41
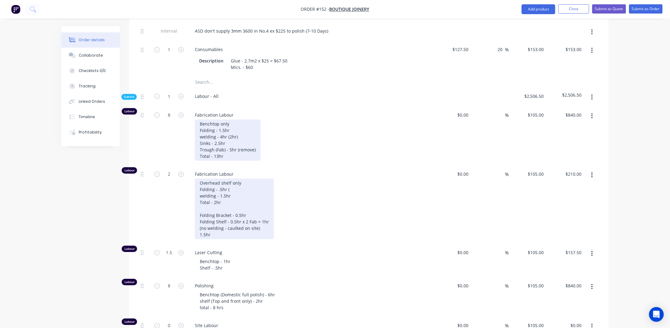
scroll to position [777, 0]
click at [243, 178] on div "Overhead shelf only Folding - .5hr ( welding - 1.5hr Total - 2hr Folding Bracke…" at bounding box center [234, 208] width 79 height 61
drag, startPoint x: 213, startPoint y: 156, endPoint x: 228, endPoint y: 156, distance: 14.8
click at [214, 178] on div "Overhead shelf only Folding - .5hr ( welding - 1.5hr Total - 2hr Folding Bracke…" at bounding box center [234, 208] width 79 height 61
click at [229, 178] on div "Overhead shelf only Folding - .5hr ( welding - 1.5hr Total - 2hr Folding Bracke…" at bounding box center [234, 208] width 79 height 61
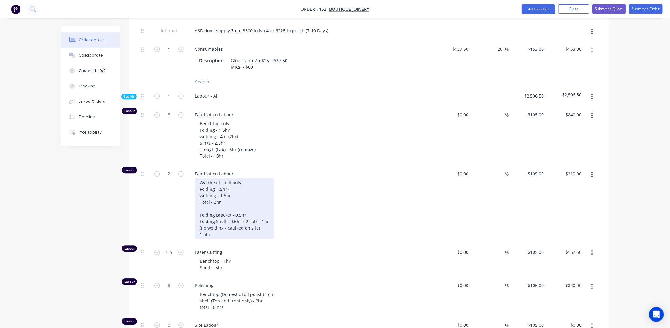
click at [244, 182] on div "Overhead shelf only Folding - .5hr ( welding - 1.5hr Total - 2hr Folding Bracke…" at bounding box center [234, 208] width 79 height 61
click at [200, 181] on div "Overhead shelf only Folding - .5hr ( welding - 1.5hr Total - 2hr Folding Bracke…" at bounding box center [234, 208] width 79 height 61
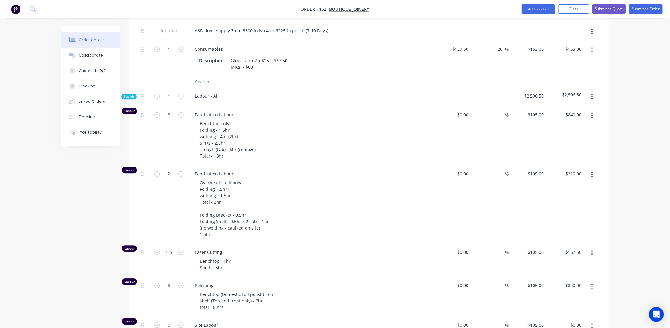
click at [306, 178] on div "Overhead shelf only Folding - .5hr ( welding - 1.5hr Total - 2hr Folding Bracke…" at bounding box center [313, 208] width 236 height 61
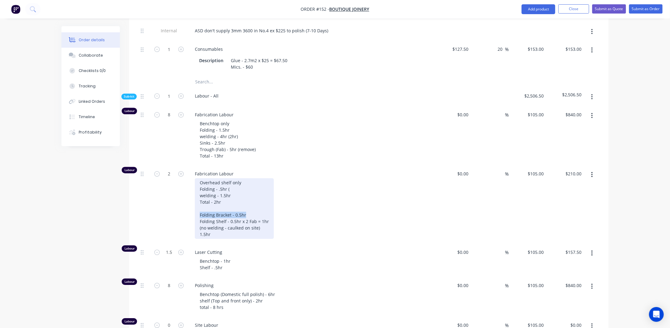
drag, startPoint x: 246, startPoint y: 182, endPoint x: 198, endPoint y: 180, distance: 48.6
click at [198, 180] on div "Overhead shelf only Folding - .5hr ( welding - 1.5hr Total - 2hr Folding Bracke…" at bounding box center [234, 208] width 79 height 61
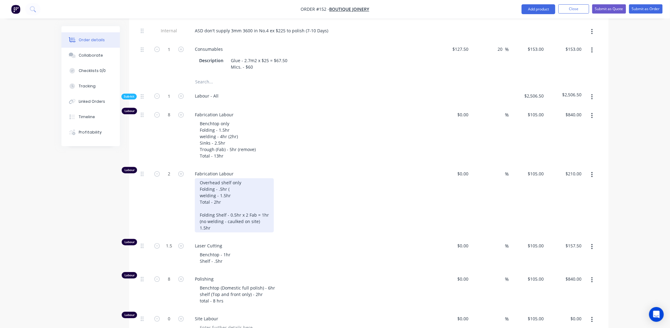
click at [235, 178] on div "Overhead shelf only Folding - .5hr ( welding - 1.5hr Total - 2hr Folding Shelf …" at bounding box center [234, 205] width 79 height 54
click at [243, 183] on div "Overhead shelf only Folding - .5hr ( welding - 1.5hr Total - 2hr Folding Shelf …" at bounding box center [234, 205] width 79 height 54
click at [258, 180] on div "Overhead shelf only Folding - .5hr ( welding - 1.5hr Total - 2hr Folding Shelf …" at bounding box center [234, 205] width 79 height 54
drag, startPoint x: 228, startPoint y: 181, endPoint x: 254, endPoint y: 179, distance: 26.2
click at [254, 179] on div "Overhead shelf only Folding - .5hr ( welding - 1.5hr Total - 2hr Folding Shelf …" at bounding box center [234, 205] width 79 height 54
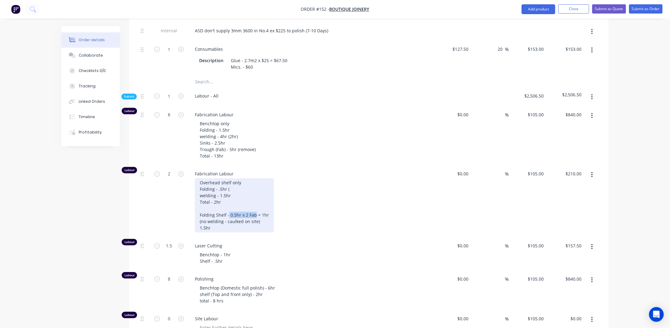
click at [236, 182] on div "Overhead shelf only Folding - .5hr ( welding - 1.5hr Total - 2hr Folding Shelf …" at bounding box center [234, 205] width 79 height 54
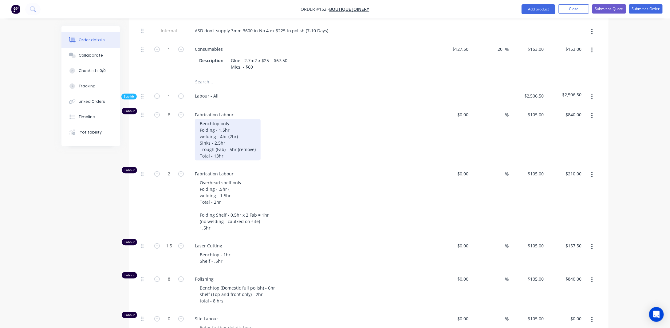
click at [231, 119] on div "Benchtop only Folding - 1.5hr welding - 4hr (2hr) Sinks - 2.5hr Trough (Fab) - …" at bounding box center [228, 139] width 66 height 41
click at [233, 119] on div "Benchtop only Folding - 1.5hr welding - 4hr (2hr) Sinks - 2.5hr Trough (Fab) - …" at bounding box center [228, 139] width 66 height 41
click at [294, 119] on div "Benchtop only Folding - 1.5hr (2hr) welding - 4hr (2hr) Sinks - 2.5hr Trough (F…" at bounding box center [313, 139] width 236 height 41
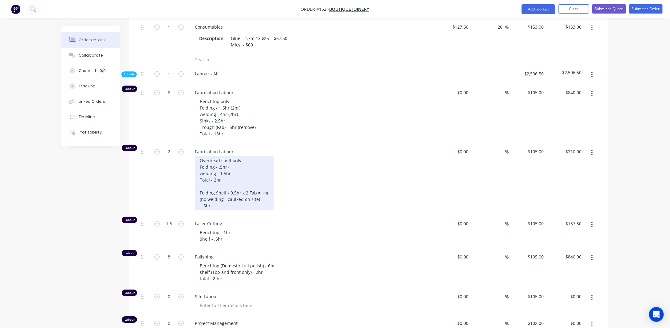
scroll to position [808, 0]
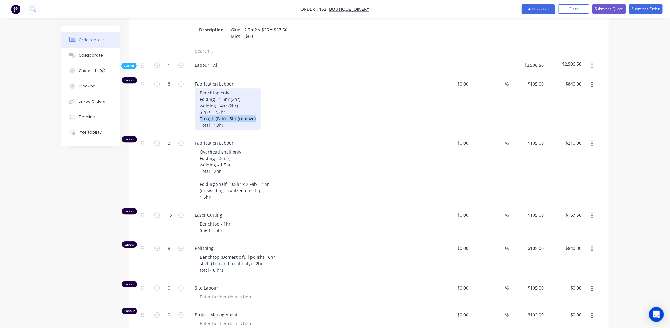
drag, startPoint x: 255, startPoint y: 86, endPoint x: 193, endPoint y: 85, distance: 61.8
click at [193, 85] on div "Fabrication Labour Benchtop only Folding - 1.5hr (2hr) welding - 4hr (2hr) Sink…" at bounding box center [310, 105] width 246 height 59
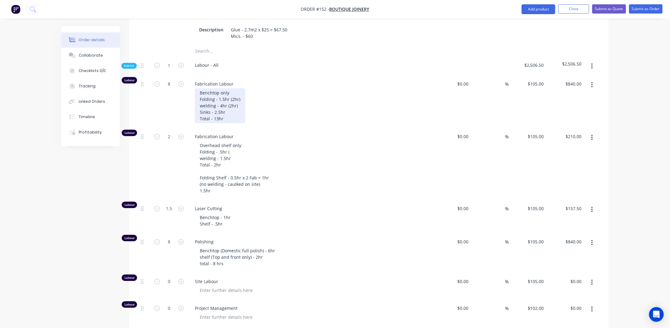
drag, startPoint x: 230, startPoint y: 65, endPoint x: 310, endPoint y: 64, distance: 80.2
click at [230, 88] on div "Benchtop only Folding - 1.5hr (2hr) welding - 4hr (2hr) Sinks - 2.5hr Total - 1…" at bounding box center [220, 105] width 50 height 35
click at [227, 88] on div "Benchtop only Folding - (2hr) welding - 4hr (2hr) Sinks - 2.5hr Total - 13hr" at bounding box center [219, 105] width 48 height 35
click at [228, 88] on div "Benchtop only Folding - (2hr) welding - (2hr) Sinks - 2.5hr Total - 13hr" at bounding box center [215, 105] width 40 height 35
click at [219, 88] on div "Benchtop only Folding - (2hr) welding - (2hr) Sinks - 2.5hr Total - 13hr" at bounding box center [215, 105] width 40 height 35
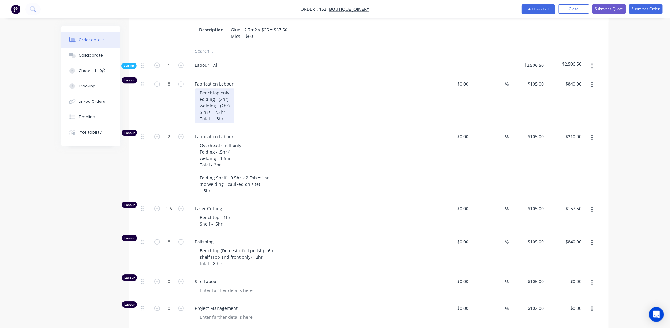
click at [226, 88] on div "Benchtop only Folding - (2hr) welding - (2hr) Sinks - 2.5hr Total - 13hr" at bounding box center [215, 105] width 40 height 35
click at [227, 88] on div "Benchtop only Folding - (2hr) welding - (2hr) Sinks - 2.5hr Total - 13hr" at bounding box center [215, 105] width 40 height 35
click at [226, 88] on div "Benchtop only Folding - (2hr) welding - (2hr) Sinks - 2.5hr Total - 13hr" at bounding box center [215, 105] width 40 height 35
click at [228, 88] on div "Benchtop only Folding - (2hr) welding - (2hr) Sinks - 2.5hr Total - 13hr" at bounding box center [215, 105] width 40 height 35
click at [221, 88] on div "Benchtop only Folding - (2hr) welding - (2hr) Sinks - 2.5hr Total - 13hr" at bounding box center [215, 105] width 40 height 35
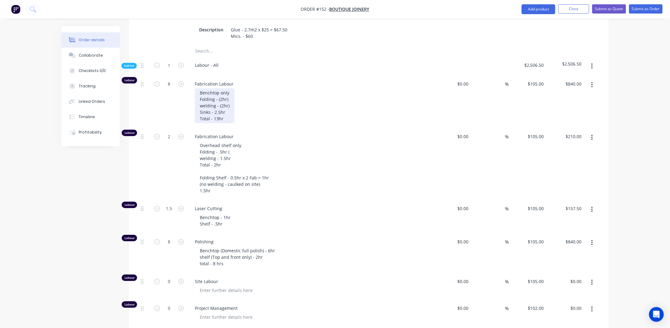
click at [224, 88] on div "Benchtop only Folding - (2hr) welding - (2hr) Sinks - 2.5hr Total - 13hr" at bounding box center [215, 105] width 40 height 35
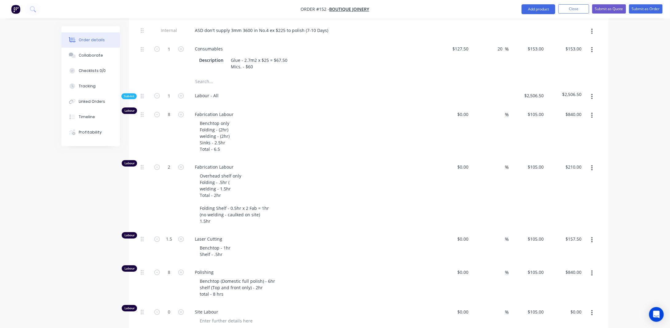
scroll to position [777, 0]
click at [175, 110] on input "8" at bounding box center [169, 114] width 16 height 9
type input "6.5"
type input "$682.50"
click at [105, 196] on div "Created by [PERSON_NAME] Created [DATE] Required [DATE] Assigned to JA Status D…" at bounding box center [334, 12] width 547 height 1526
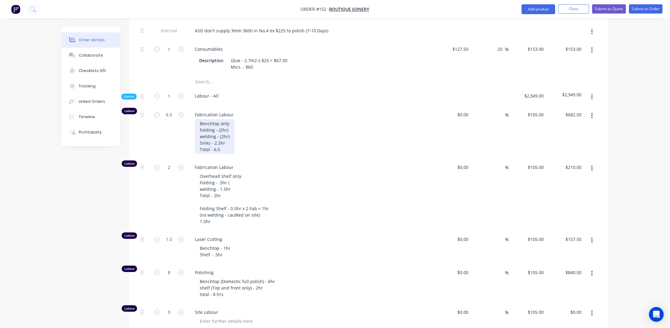
click at [223, 119] on div "Benchtop only Folding - (2hr) welding - (2hr) Sinks - 2.5hr Total - 6.5" at bounding box center [215, 136] width 40 height 35
click at [226, 119] on div "Benchtop only Folding - (2hr) welding - (3hr) Sinks - 2.5hr Total - 6.5" at bounding box center [215, 136] width 40 height 35
click at [173, 110] on input "6.5" at bounding box center [169, 114] width 16 height 9
click at [173, 110] on input "7.5" at bounding box center [169, 114] width 16 height 9
type input "7"
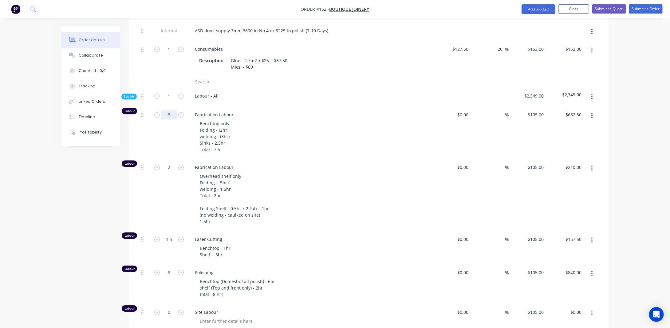
type input "8"
click at [79, 242] on div "Created by [PERSON_NAME] Created [DATE] Required [DATE] Assigned to JA Status D…" at bounding box center [334, 12] width 547 height 1526
type input "$840.00"
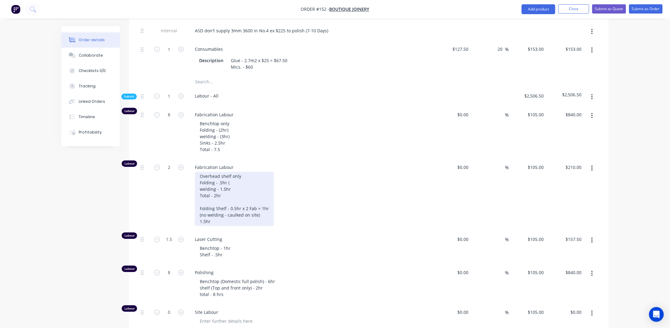
click at [223, 171] on div "Overhead shelf only Folding - .5hr ( welding - 1.5hr Total - 2hr Folding Shelf …" at bounding box center [234, 198] width 79 height 54
click at [235, 171] on div "Overhead shelf only Folding - .5hr ( welding - 1.5hr Total - 2hr Folding Shelf …" at bounding box center [234, 198] width 79 height 54
click at [241, 187] on div "Overhead shelf only Folding - .5hr ( welding - 1.5hr Total - 2hr Folding Shelf …" at bounding box center [234, 198] width 79 height 54
drag, startPoint x: 258, startPoint y: 175, endPoint x: 269, endPoint y: 175, distance: 11.4
click at [269, 175] on div "Overhead shelf only Folding - .5hr ( welding - 1.5hr Total - 2hr Folding Shelf …" at bounding box center [234, 198] width 79 height 54
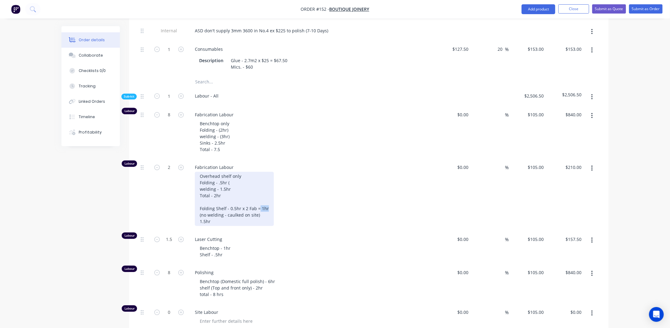
click at [269, 175] on div "Overhead shelf only Folding - .5hr ( welding - 1.5hr Total - 2hr Folding Shelf …" at bounding box center [234, 198] width 79 height 54
click at [234, 188] on div "Overhead shelf only Folding - .5hr ( welding - 1.5hr Total - 2hr Folding Shelf …" at bounding box center [234, 198] width 79 height 54
drag, startPoint x: 223, startPoint y: 188, endPoint x: 244, endPoint y: 179, distance: 22.2
click at [223, 188] on div "Overhead shelf only Folding - .5hr ( welding - 1.5hr Total - 2hr Folding Shelf …" at bounding box center [234, 198] width 79 height 54
click at [266, 172] on div "Overhead shelf only Folding - .5hr ( welding - 1.5hr Total - 2hr Folding Shelf …" at bounding box center [234, 198] width 79 height 54
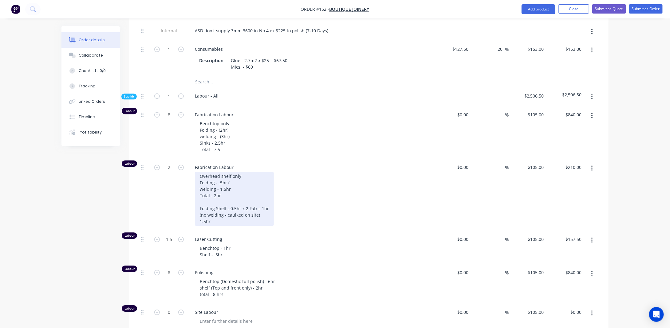
click at [220, 188] on div "Overhead shelf only Folding - .5hr ( welding - 1.5hr Total - 2hr Folding Shelf …" at bounding box center [234, 198] width 79 height 54
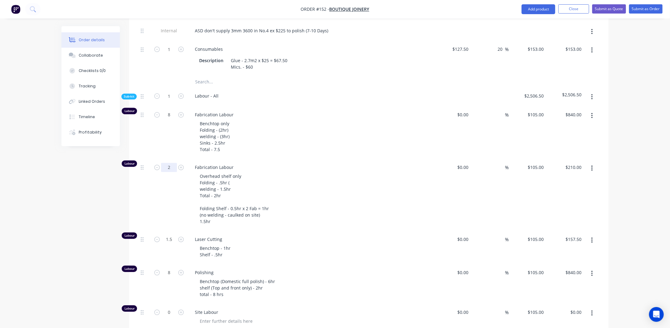
click at [172, 163] on input "2" at bounding box center [169, 167] width 16 height 9
click at [96, 177] on div "Created by [PERSON_NAME] Created [DATE] Required [DATE] Assigned to JA Status D…" at bounding box center [334, 12] width 547 height 1526
click at [591, 163] on button "button" at bounding box center [592, 168] width 14 height 11
click at [582, 180] on div "Duplicate" at bounding box center [569, 184] width 47 height 9
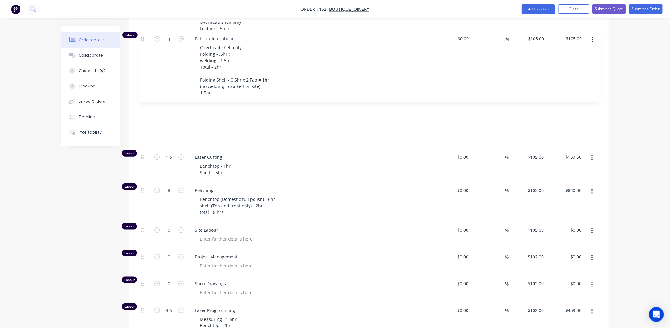
scroll to position [928, 0]
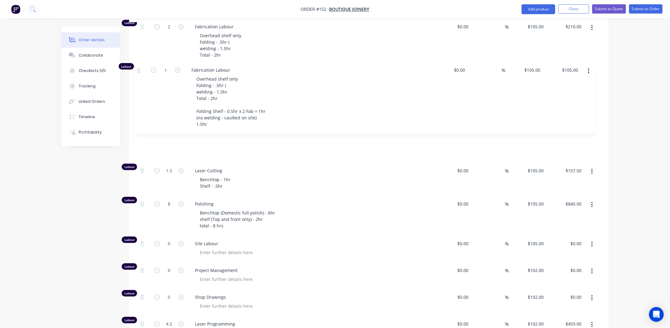
drag, startPoint x: 141, startPoint y: 207, endPoint x: 138, endPoint y: 67, distance: 139.2
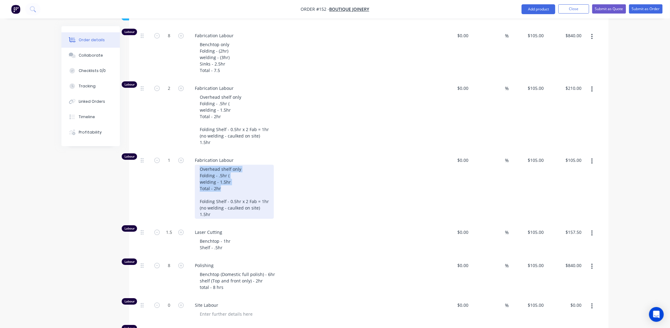
drag, startPoint x: 235, startPoint y: 156, endPoint x: 187, endPoint y: 129, distance: 55.6
click at [187, 152] on div "Labour 1 Fabrication Labour Overhead shelf only Folding - .5hr ( welding - 1.5h…" at bounding box center [368, 188] width 461 height 72
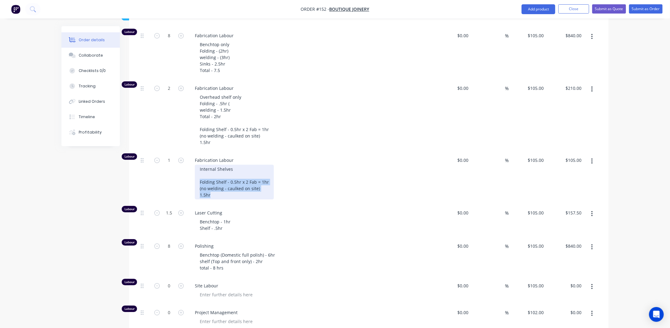
drag, startPoint x: 218, startPoint y: 162, endPoint x: 196, endPoint y: 150, distance: 24.9
click at [196, 164] on div "Internal Shelves Folding Shelf - 0.5hr x 2 Fab = 1hr (no welding - caulked on s…" at bounding box center [234, 181] width 79 height 35
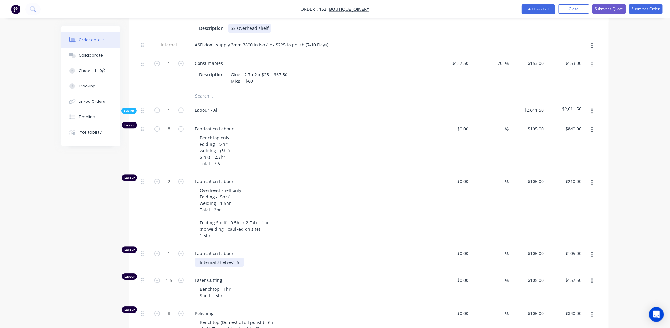
scroll to position [825, 0]
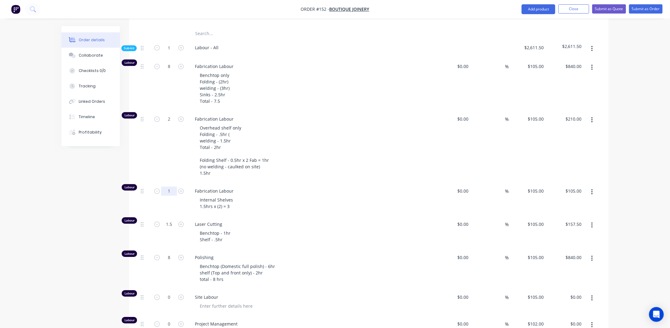
click at [170, 186] on input "1" at bounding box center [169, 190] width 16 height 9
type input "3"
type input "$315.00"
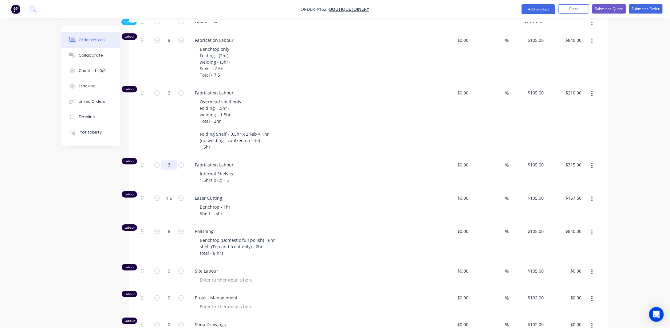
scroll to position [856, 0]
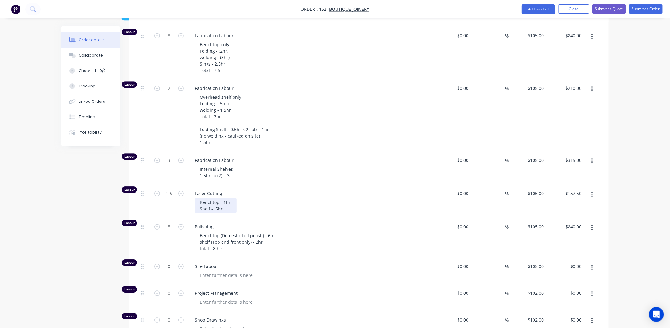
click at [232, 198] on div "Benchtop - 1hr Shelf - .5hr" at bounding box center [216, 205] width 42 height 15
click at [228, 198] on div "Benchtop - 1hr Shelf - .5hr" at bounding box center [216, 205] width 42 height 15
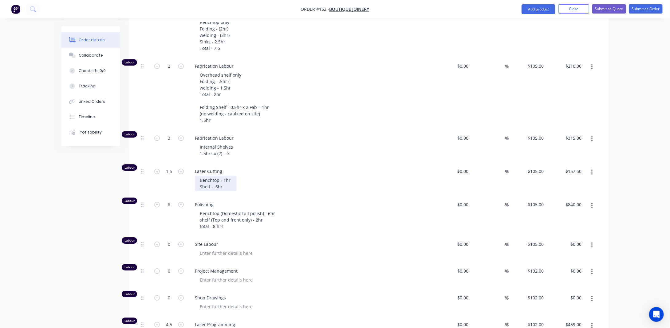
scroll to position [887, 0]
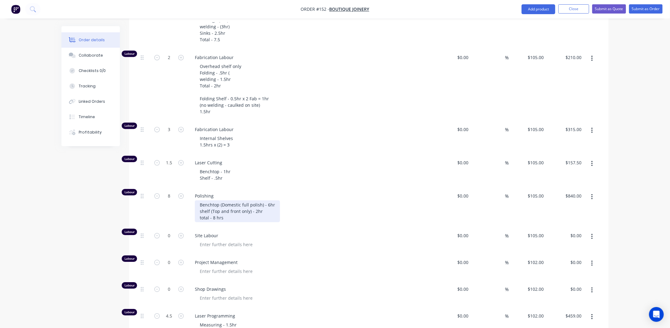
click at [236, 200] on div "Benchtop (Domestic full polish) - 6hr shelf (Top and front only) - 2hr total - …" at bounding box center [237, 211] width 85 height 22
click at [255, 200] on div "Benchtop (Domestic full polish) - 6hr shelf (Top and front only) - 2hr total - …" at bounding box center [237, 211] width 85 height 22
click at [214, 200] on div "Benchtop (Domestic full polish) - 6hr shelf (Top and front only) - 2hr total - …" at bounding box center [237, 211] width 85 height 22
click at [235, 200] on div "Benchtop (Domestic full polish) - 6hr shelf (Top and front only) - 2hr total - …" at bounding box center [237, 211] width 85 height 22
click at [272, 200] on div "Benchtop (Domestic full polish) - 6hr shelf (Top and front only) - 2hr total - …" at bounding box center [237, 211] width 85 height 22
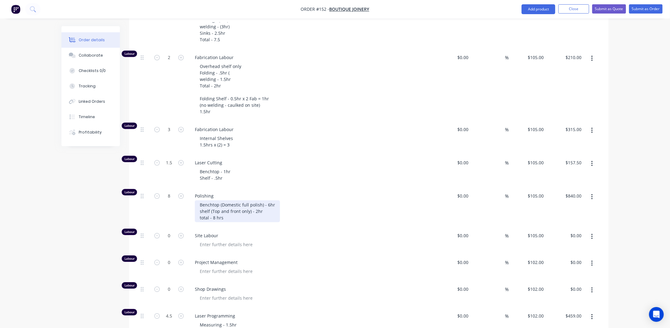
click at [262, 200] on div "Benchtop (Domestic full polish) - 6hr shelf (Top and front only) - 2hr total - …" at bounding box center [237, 211] width 85 height 22
drag, startPoint x: 268, startPoint y: 171, endPoint x: 290, endPoint y: 166, distance: 22.2
click at [268, 200] on div "Benchtop (Domestic full polish) - 6hr shelf (Top and front only) - 2hr total - …" at bounding box center [237, 211] width 85 height 22
drag, startPoint x: 272, startPoint y: 179, endPoint x: 268, endPoint y: 178, distance: 4.6
click at [271, 200] on div "Benchtop (Domestic full polish) - 5hr (with sink) shelf (Top and front only) - …" at bounding box center [248, 211] width 107 height 22
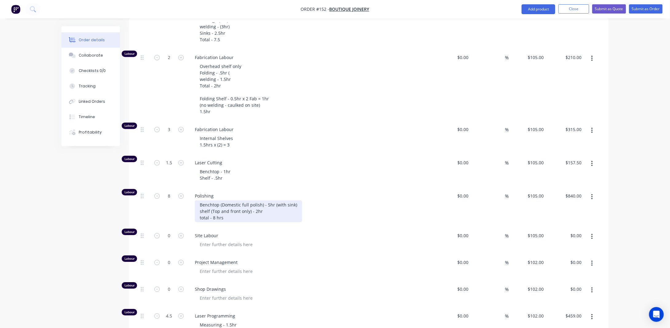
click at [218, 200] on div "Benchtop (Domestic full polish) - 5hr (with sink) shelf (Top and front only) - …" at bounding box center [248, 211] width 107 height 22
click at [285, 200] on div "Benchtop (Domestic full polish) - 5hr (with sink) shelf (Top and front only) - …" at bounding box center [248, 211] width 107 height 22
click at [590, 231] on button "button" at bounding box center [592, 236] width 14 height 11
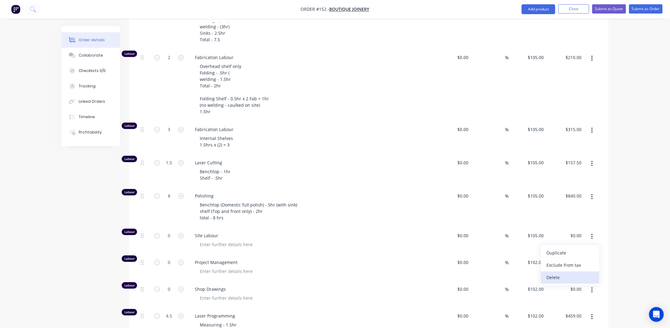
click at [567, 271] on button "Delete" at bounding box center [570, 277] width 58 height 12
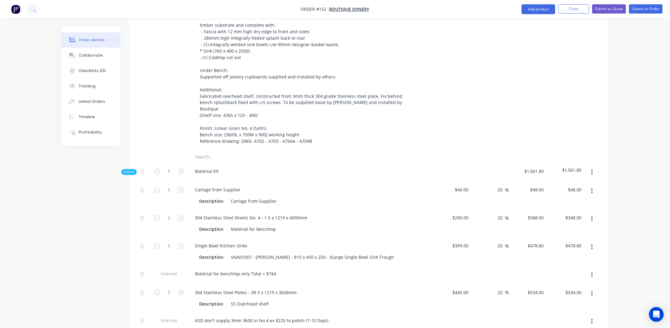
scroll to position [395, 0]
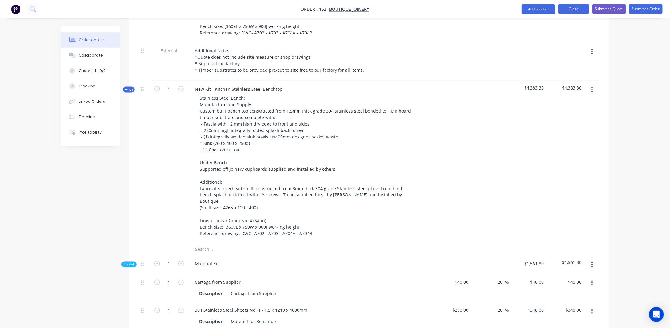
click at [573, 10] on button "Close" at bounding box center [573, 8] width 31 height 9
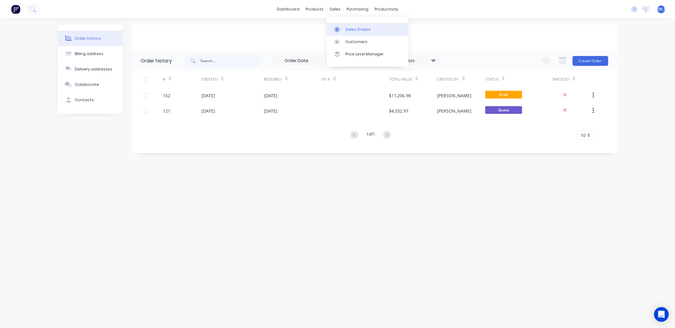
click at [354, 27] on div "Sales Orders" at bounding box center [357, 30] width 25 height 6
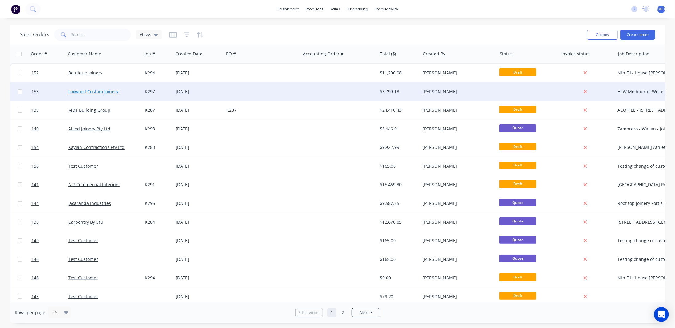
click at [87, 91] on link "Foxwood Custom Joinery" at bounding box center [93, 92] width 50 height 6
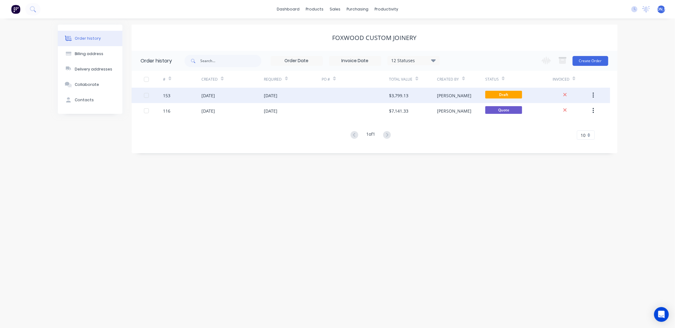
click at [359, 96] on div at bounding box center [354, 95] width 67 height 15
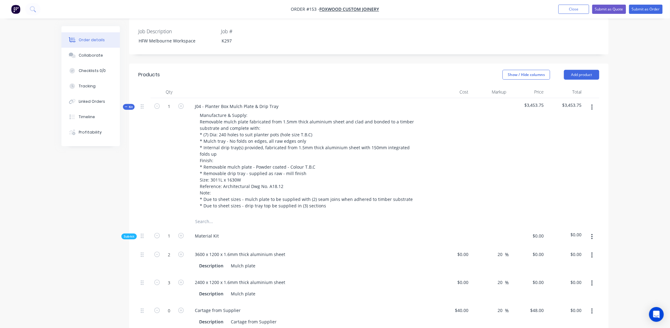
click at [128, 104] on span "Kit" at bounding box center [129, 106] width 8 height 5
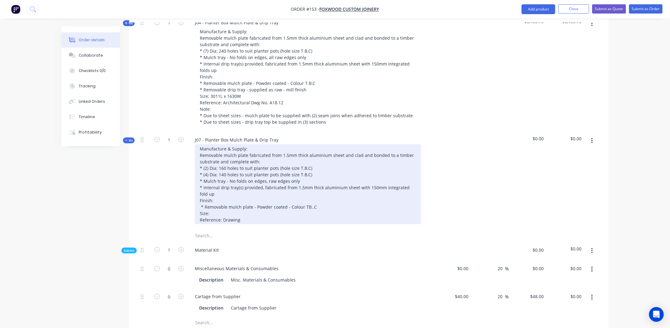
scroll to position [246, 0]
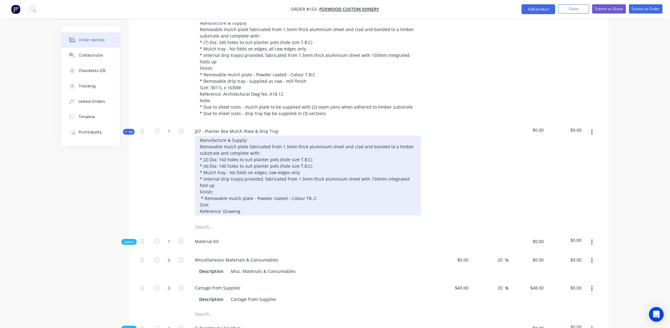
click at [246, 185] on div "Manufacture & Supply: Removable mulch plate fabricated from 1.5mm thick alumini…" at bounding box center [308, 176] width 226 height 80
drag, startPoint x: 316, startPoint y: 192, endPoint x: 320, endPoint y: 193, distance: 4.0
click at [317, 192] on div "Manufacture & Supply: Removable mulch plate fabricated from 1.5mm thick alumini…" at bounding box center [308, 176] width 226 height 80
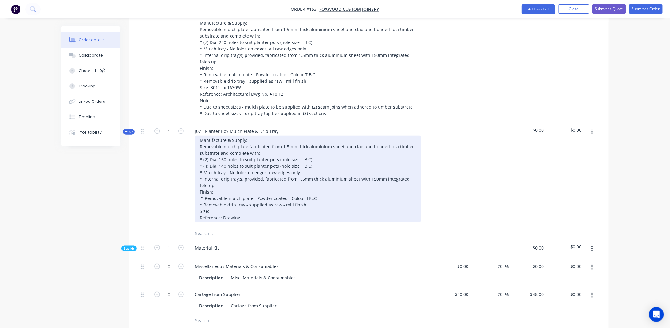
click at [219, 204] on div "Manufacture & Supply: Removable mulch plate fabricated from 1.5mm thick alumini…" at bounding box center [308, 179] width 226 height 86
click at [234, 204] on div "Manufacture & Supply: Removable mulch plate fabricated from 1.5mm thick alumini…" at bounding box center [308, 179] width 226 height 86
click at [258, 208] on div "Manufacture & Supply: Removable mulch plate fabricated from 1.5mm thick alumini…" at bounding box center [308, 179] width 226 height 86
click at [248, 212] on div "Manufacture & Supply: Removable mulch plate fabricated from 1.5mm thick alumini…" at bounding box center [308, 179] width 226 height 86
click at [241, 214] on div "Manufacture & Supply: Removable mulch plate fabricated from 1.5mm thick alumini…" at bounding box center [308, 179] width 226 height 86
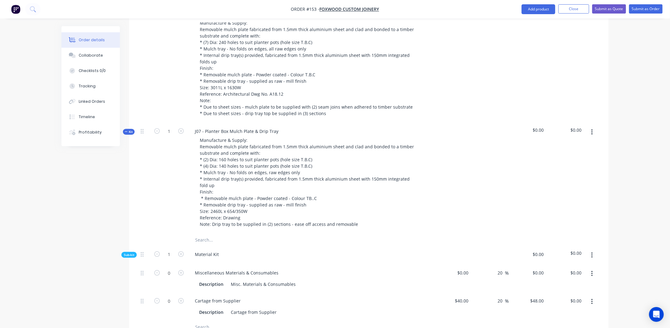
click at [95, 197] on div "Created by [PERSON_NAME] Created [DATE] Required [DATE] Assigned to Add team me…" at bounding box center [334, 297] width 547 height 1034
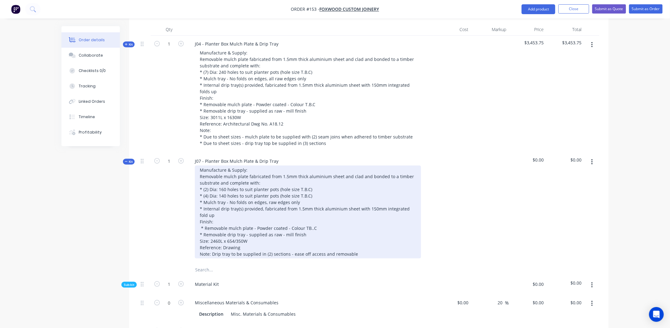
scroll to position [215, 0]
click at [356, 249] on div "Manufacture & Supply: Removable mulch plate fabricated from 1.5mm thick alumini…" at bounding box center [308, 212] width 226 height 93
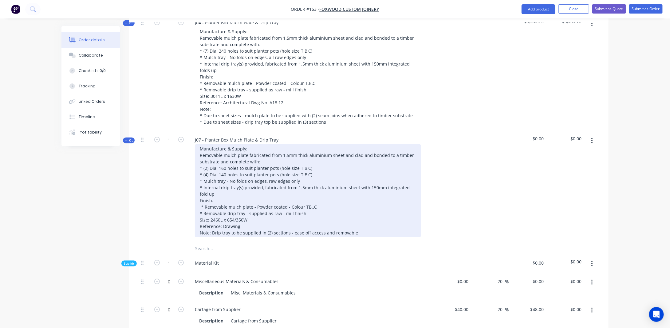
scroll to position [246, 0]
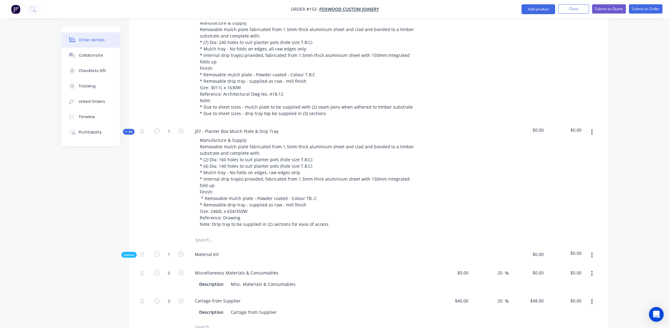
click at [118, 180] on div "Created by [PERSON_NAME] Created [DATE] Required [DATE] Assigned to Add team me…" at bounding box center [334, 297] width 547 height 1034
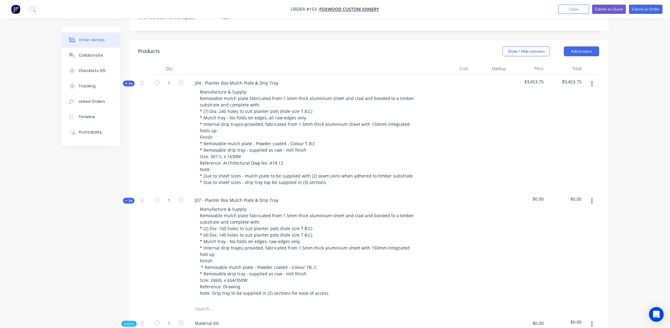
scroll to position [154, 0]
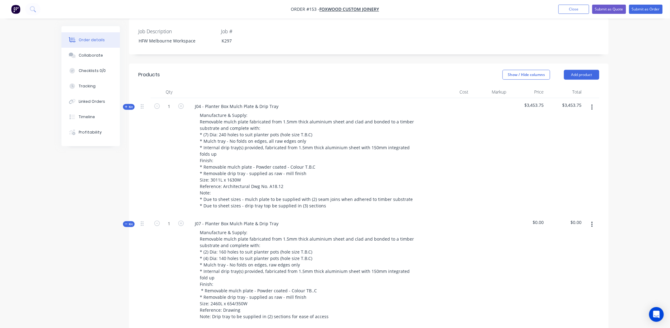
click at [127, 105] on icon "button" at bounding box center [126, 106] width 2 height 2
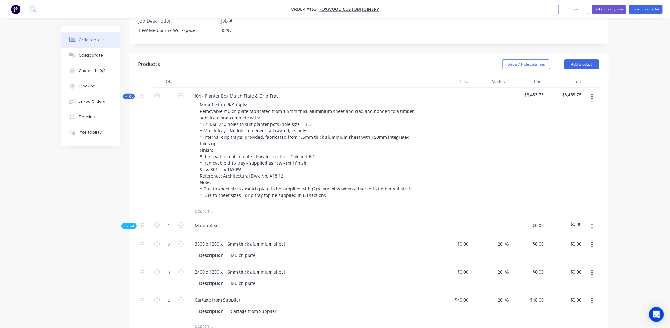
scroll to position [215, 0]
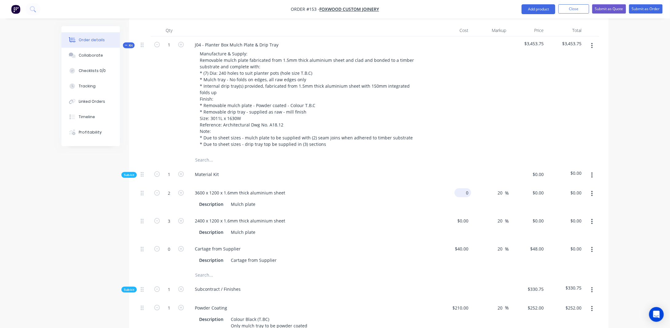
click at [466, 188] on input "0" at bounding box center [464, 192] width 14 height 9
type input "$118.50"
type input "$142.20"
type input "$284.40"
click at [465, 216] on input "0" at bounding box center [464, 220] width 14 height 9
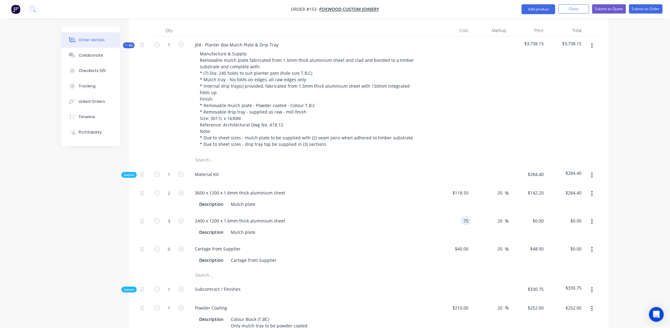
type input "$75.00"
type input "$90.00"
type input "$270.00"
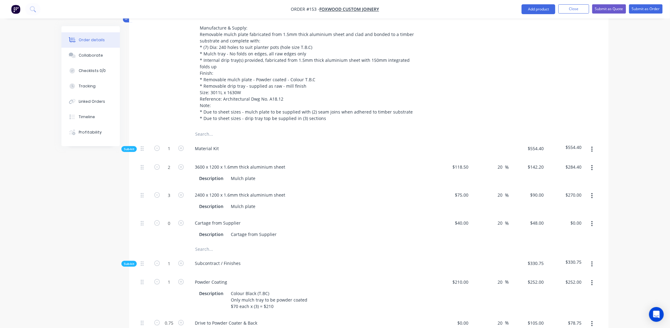
scroll to position [184, 0]
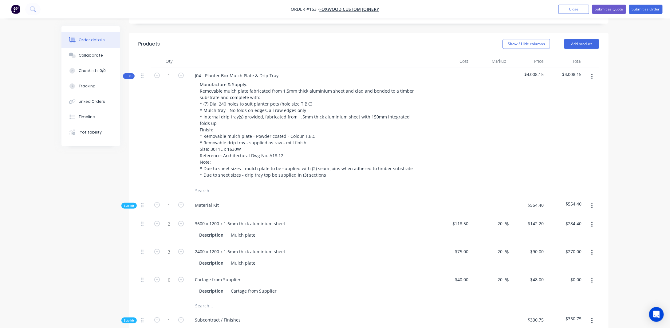
click at [129, 74] on span "Kit" at bounding box center [129, 76] width 8 height 5
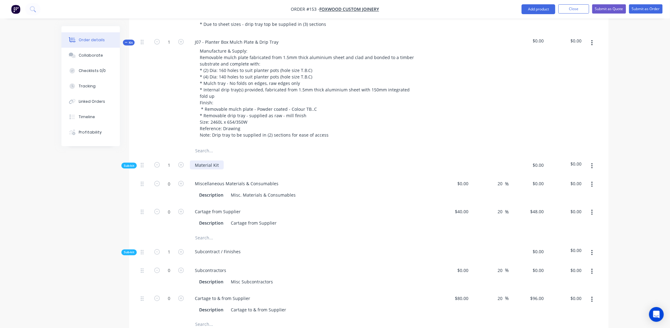
scroll to position [338, 0]
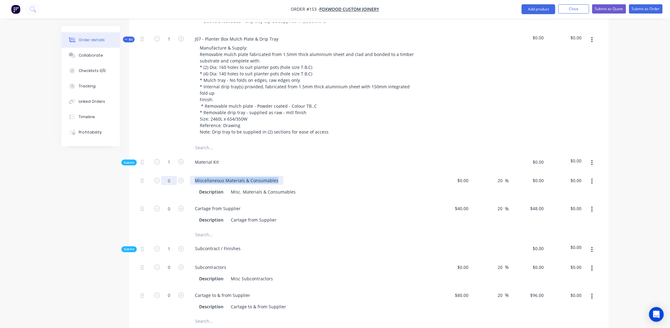
drag, startPoint x: 278, startPoint y: 174, endPoint x: 168, endPoint y: 177, distance: 109.7
click at [168, 177] on div "0 Miscellaneous Materials & Consumables Description Misc. Materials & Consumabl…" at bounding box center [368, 186] width 461 height 28
drag, startPoint x: 230, startPoint y: 186, endPoint x: 331, endPoint y: 182, distance: 100.9
click at [331, 187] on div "Description Misc. Materials & Consumables" at bounding box center [309, 191] width 225 height 9
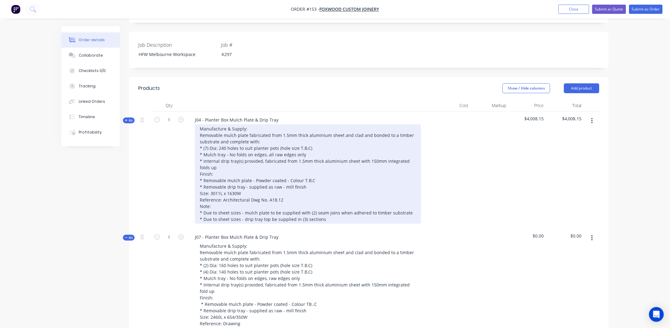
scroll to position [123, 0]
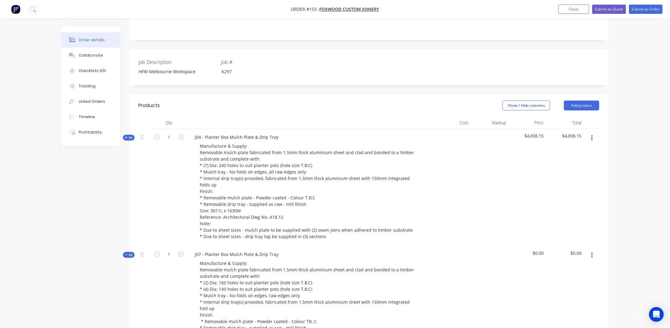
click at [128, 135] on button "Kit" at bounding box center [129, 138] width 12 height 6
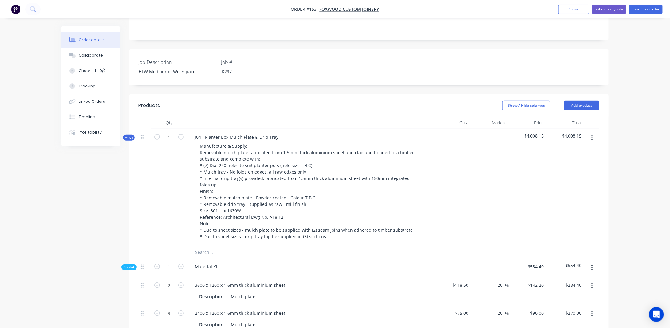
click at [128, 135] on button "Kit" at bounding box center [129, 138] width 12 height 6
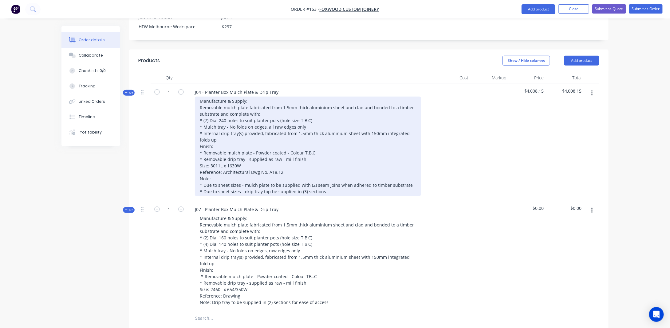
scroll to position [277, 0]
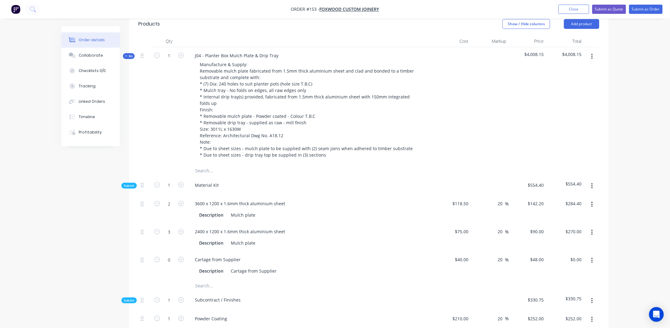
scroll to position [154, 0]
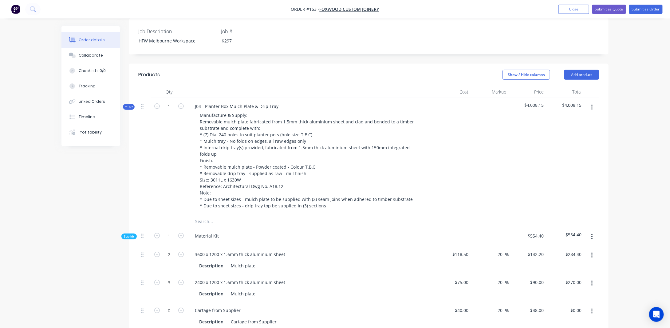
click at [129, 104] on span "Kit" at bounding box center [129, 106] width 8 height 5
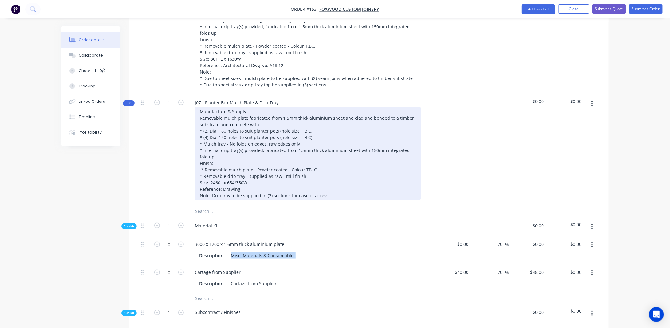
scroll to position [277, 0]
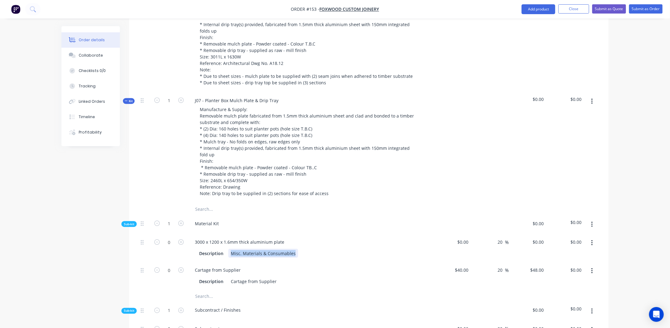
click at [257, 251] on div "Misc. Materials & Consumables" at bounding box center [263, 253] width 70 height 9
drag, startPoint x: 294, startPoint y: 248, endPoint x: 212, endPoint y: 248, distance: 82.4
click at [212, 249] on div "Description Misc. Materials & Consumables" at bounding box center [309, 253] width 225 height 9
click at [469, 237] on input "0" at bounding box center [464, 241] width 14 height 9
type input "$95.00"
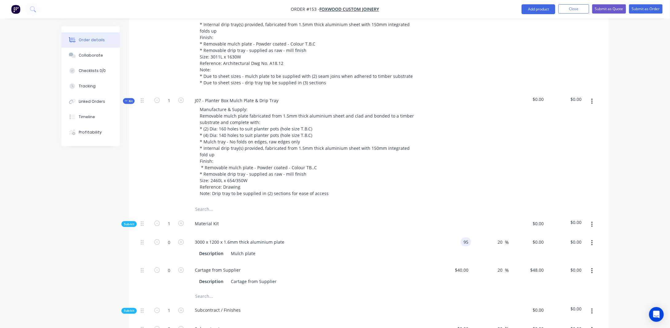
type input "$114.00"
click at [642, 215] on div "Order details Collaborate Checklists 0/0 Tracking Linked Orders Timeline Profit…" at bounding box center [335, 253] width 670 height 1060
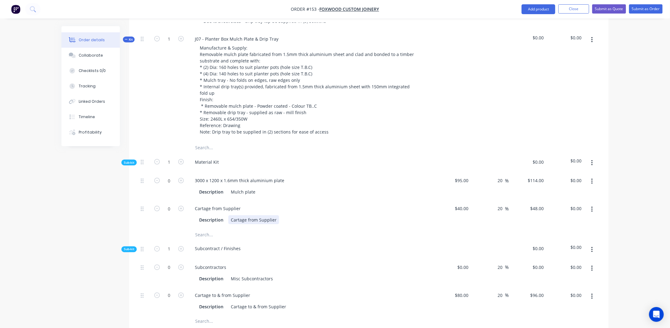
click at [238, 218] on div "Cartage from Supplier" at bounding box center [253, 219] width 51 height 9
drag, startPoint x: 238, startPoint y: 215, endPoint x: 294, endPoint y: 214, distance: 56.2
click at [294, 215] on div "Description Cartage from Supplier" at bounding box center [309, 219] width 225 height 9
click at [626, 209] on div "Order details Collaborate Checklists 0/0 Tracking Linked Orders Timeline Profit…" at bounding box center [335, 192] width 670 height 1060
click at [594, 176] on button "button" at bounding box center [592, 181] width 14 height 11
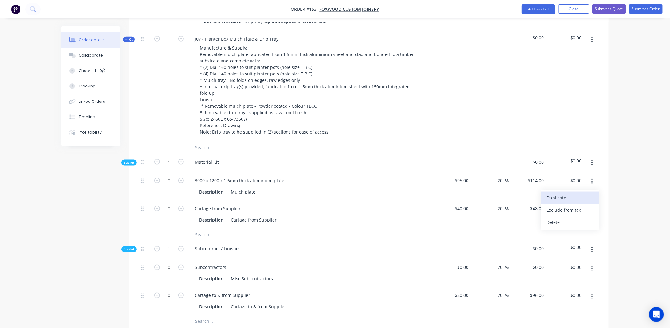
click at [552, 193] on div "Duplicate" at bounding box center [569, 197] width 47 height 9
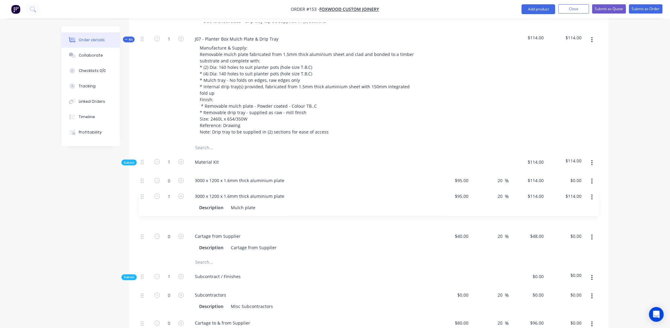
drag, startPoint x: 142, startPoint y: 230, endPoint x: 142, endPoint y: 193, distance: 37.2
click at [142, 193] on div "0 3000 x 1200 x 1.6mm thick aluminium plate Description Mulch plate $95.00 $95.…" at bounding box center [368, 214] width 461 height 84
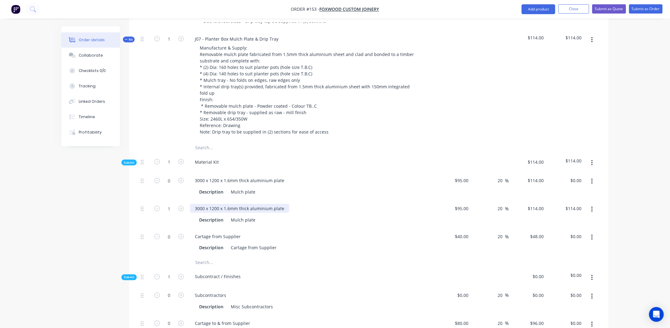
drag, startPoint x: 249, startPoint y: 204, endPoint x: 272, endPoint y: 204, distance: 23.7
click at [248, 204] on div "3000 x 1200 x 1.6mm thick aluminium plate" at bounding box center [239, 208] width 99 height 9
drag, startPoint x: 286, startPoint y: 202, endPoint x: 180, endPoint y: 203, distance: 106.3
click at [180, 203] on div "1 3000 x 1200 x 1.6mm thick aluminium plate Description Mulch plate $95.00 $95.…" at bounding box center [368, 214] width 461 height 28
click at [78, 211] on div "Created by [PERSON_NAME] Created [DATE] Required [DATE] Assigned to Add team me…" at bounding box center [334, 219] width 547 height 1062
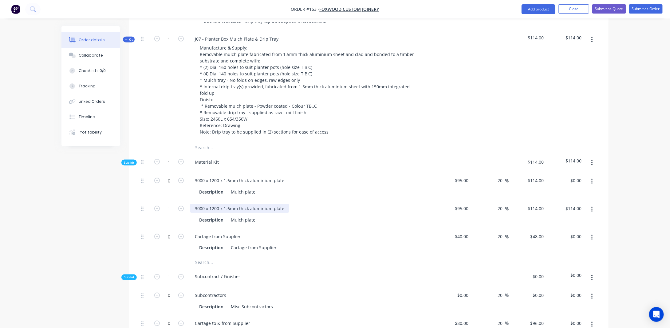
drag, startPoint x: 203, startPoint y: 200, endPoint x: 209, endPoint y: 202, distance: 6.0
click at [203, 204] on div "3000 x 1200 x 1.6mm thick aluminium plate" at bounding box center [239, 208] width 99 height 9
click at [173, 205] on input "1" at bounding box center [169, 208] width 16 height 9
type input "2"
type input "$228.00"
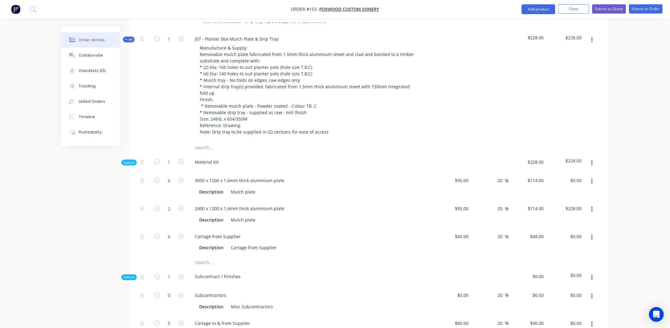
click at [471, 202] on div "20 20 %" at bounding box center [490, 214] width 38 height 28
click at [469, 204] on input "95" at bounding box center [462, 208] width 17 height 9
type input "$75.00"
type input "$90.00"
type input "$180.00"
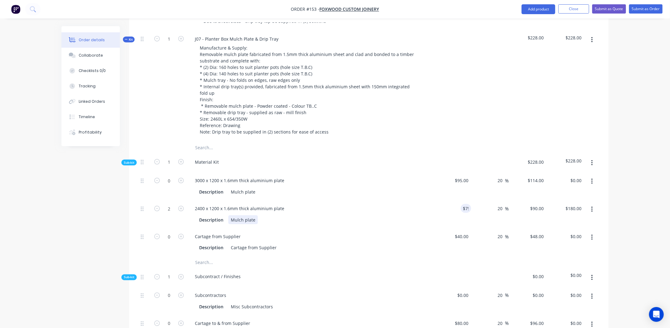
click at [259, 216] on div "Description Mulch plate" at bounding box center [309, 219] width 225 height 9
click at [255, 215] on div "Mulch plate" at bounding box center [243, 219] width 30 height 9
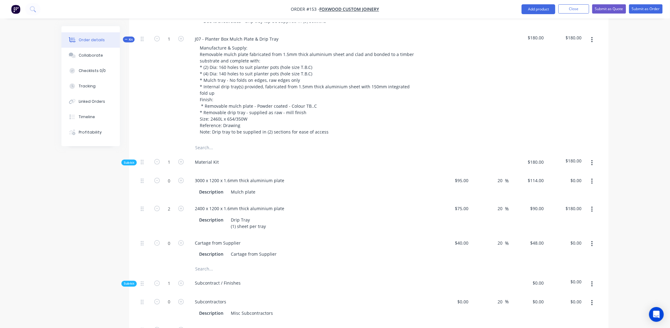
click at [68, 223] on div "Created by [PERSON_NAME] Created [DATE] Required [DATE] Assigned to Add team me…" at bounding box center [334, 222] width 547 height 1068
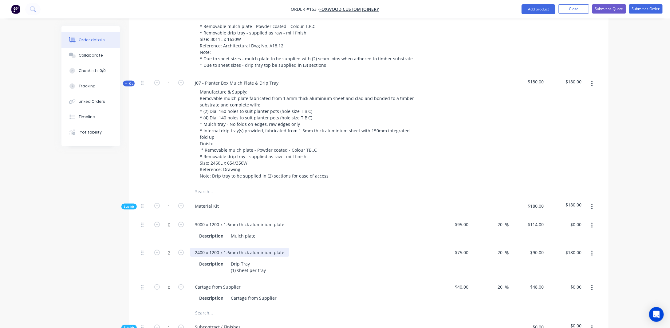
scroll to position [369, 0]
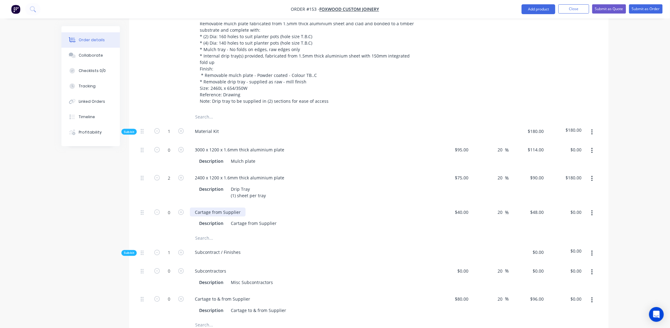
click at [240, 207] on div "Cartage from Supplier" at bounding box center [218, 211] width 56 height 9
drag, startPoint x: 211, startPoint y: 206, endPoint x: 173, endPoint y: 210, distance: 38.0
click at [173, 210] on div "0 Cartage from Supplier Description Cartage from Supplier $40.00 $40.00 20 20 %…" at bounding box center [368, 218] width 461 height 28
drag, startPoint x: 230, startPoint y: 218, endPoint x: 330, endPoint y: 212, distance: 100.0
click at [330, 218] on div "Description Cartage from Supplier" at bounding box center [310, 223] width 241 height 10
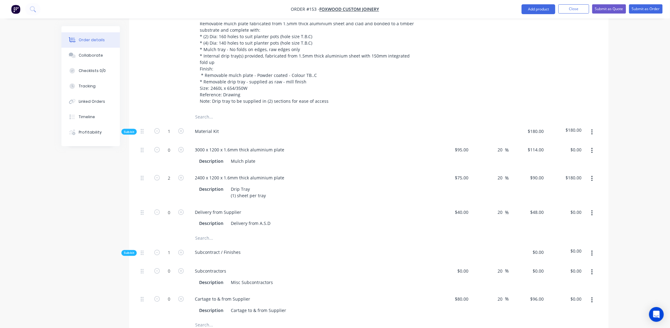
click at [93, 226] on div "Created by [PERSON_NAME] Created [DATE] Required [DATE] Assigned to Add team me…" at bounding box center [334, 191] width 547 height 1068
click at [171, 209] on input "0" at bounding box center [169, 211] width 16 height 9
type input "???"
click at [55, 213] on div "Order details Collaborate Checklists 0/0 Tracking Linked Orders Timeline Profit…" at bounding box center [334, 191] width 559 height 1068
click at [470, 207] on input "40" at bounding box center [462, 211] width 17 height 9
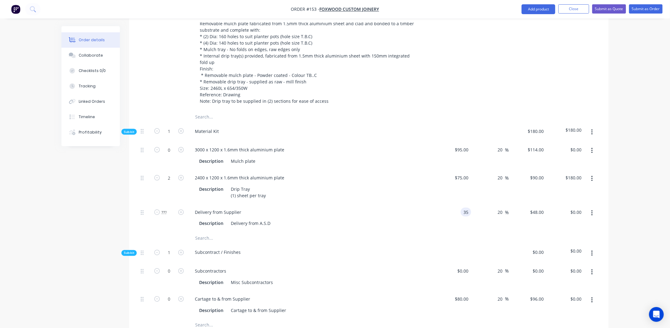
type input "$35.00"
type input "$42.00"
click at [641, 146] on div "Order details Collaborate Checklists 0/0 Tracking Linked Orders Timeline Profit…" at bounding box center [335, 178] width 670 height 1095
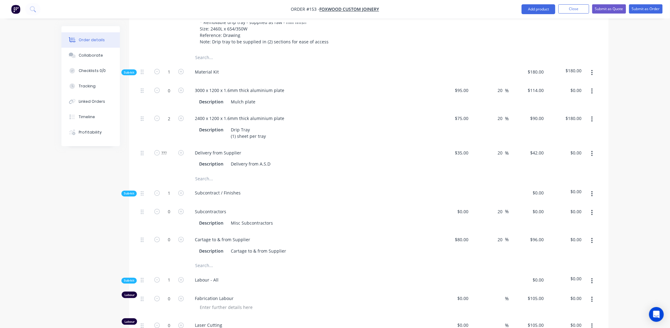
scroll to position [461, 0]
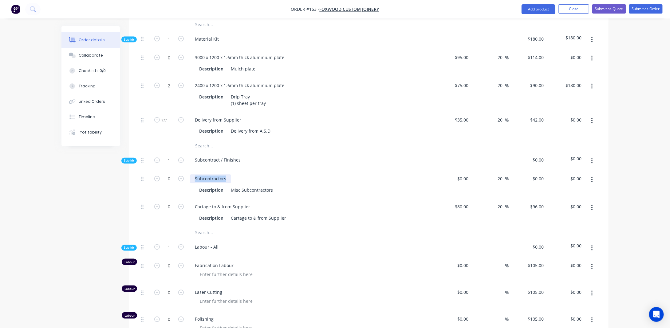
drag, startPoint x: 227, startPoint y: 172, endPoint x: 134, endPoint y: 178, distance: 93.3
click at [134, 178] on div "Qty Cost Markup Price Total Kit 1 J04 - Planter Box Mulch Plate & Drip Tray Man…" at bounding box center [368, 127] width 479 height 699
drag, startPoint x: 231, startPoint y: 184, endPoint x: 297, endPoint y: 180, distance: 65.8
click at [297, 186] on div "Description Misc Subcontractors" at bounding box center [309, 190] width 225 height 9
drag, startPoint x: 40, startPoint y: 212, endPoint x: 44, endPoint y: 209, distance: 4.7
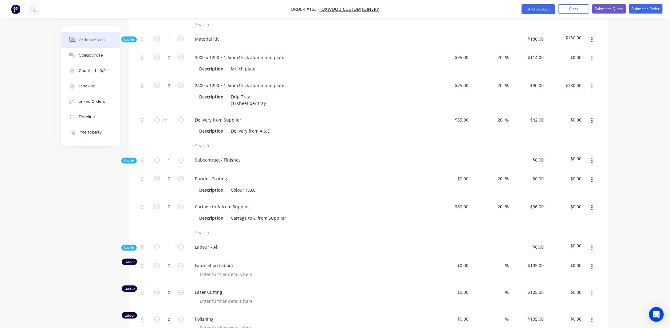
click at [40, 212] on div "Order details Collaborate Checklists 0/0 Tracking Linked Orders Timeline Profit…" at bounding box center [335, 86] width 670 height 1095
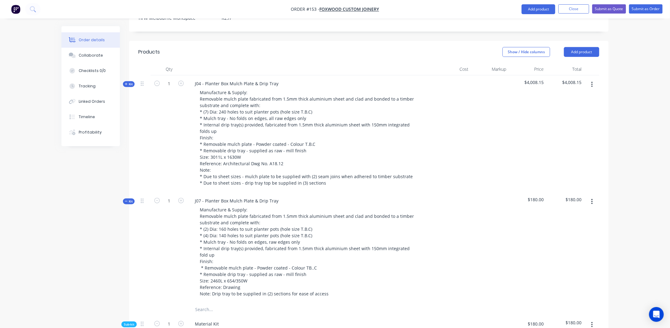
scroll to position [123, 0]
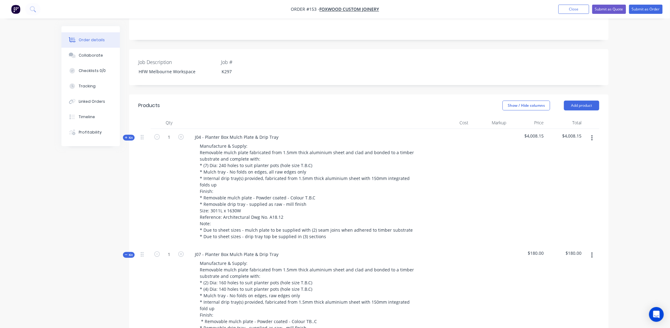
click at [129, 135] on span "Kit" at bounding box center [129, 137] width 8 height 5
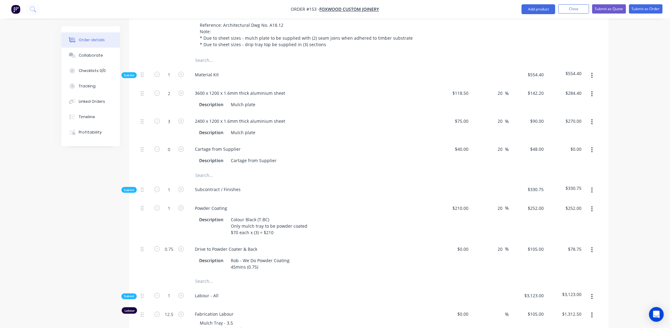
scroll to position [399, 0]
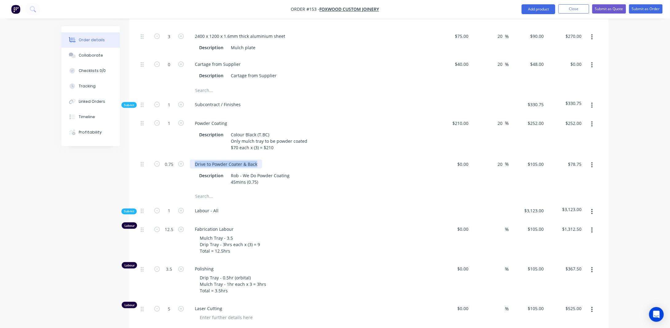
drag, startPoint x: 195, startPoint y: 156, endPoint x: 296, endPoint y: 151, distance: 101.8
click at [296, 156] on div "Drive to Powder Coater & Back Description Rob - We Do Powder Coating 45mins (0.…" at bounding box center [310, 173] width 246 height 34
copy div "Drive to Powder Coater & Back"
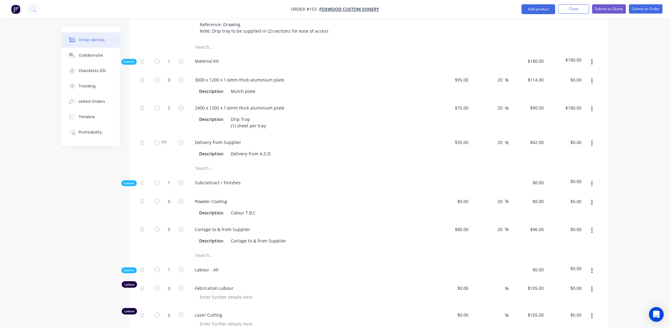
scroll to position [922, 0]
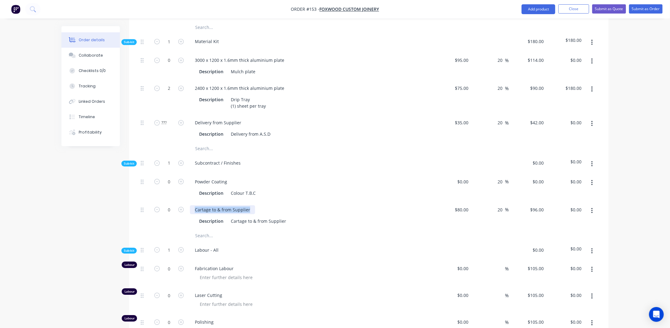
drag, startPoint x: 210, startPoint y: 199, endPoint x: 278, endPoint y: 195, distance: 68.3
click at [278, 205] on div "Cartage to & from Supplier" at bounding box center [310, 209] width 241 height 9
paste div
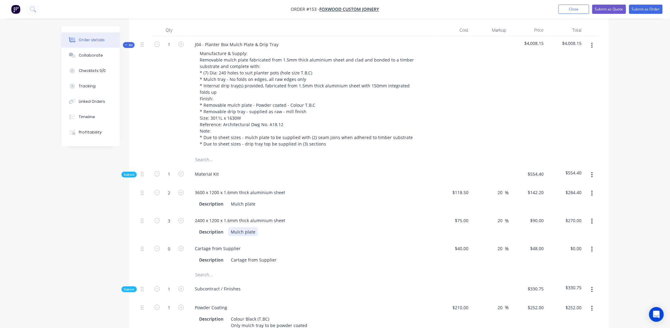
scroll to position [277, 0]
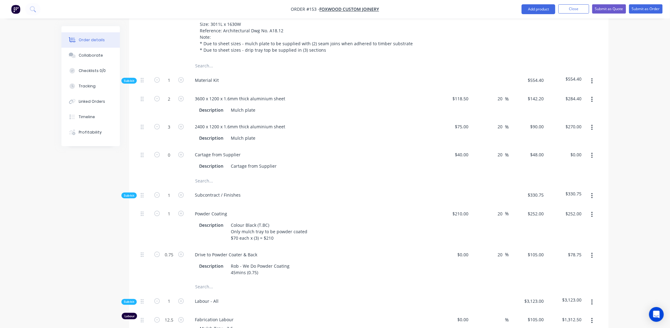
scroll to position [338, 0]
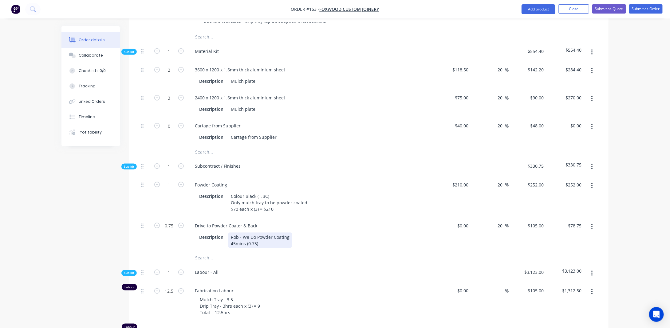
drag, startPoint x: 230, startPoint y: 230, endPoint x: 287, endPoint y: 241, distance: 57.7
click at [287, 241] on div "Drive to Powder Coater & Back Description Rob - We Do Powder Coating 45mins (0.…" at bounding box center [310, 234] width 246 height 34
copy div "Rob - We Do Powder Coating 45mins (0.75)"
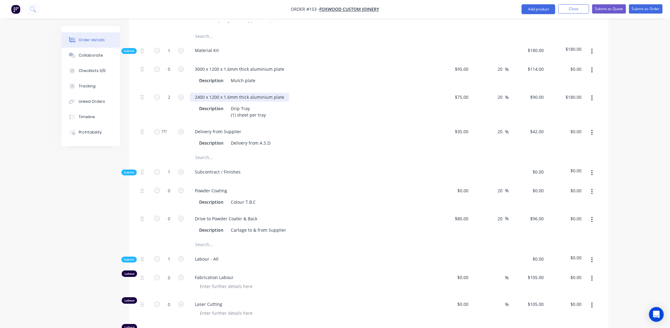
scroll to position [922, 0]
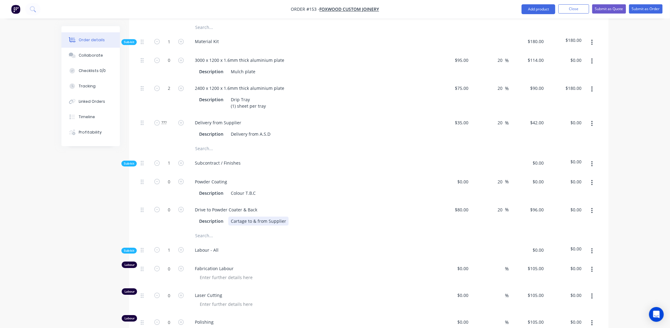
click at [231, 216] on div "Cartage to & from Supplier" at bounding box center [258, 220] width 60 height 9
paste div
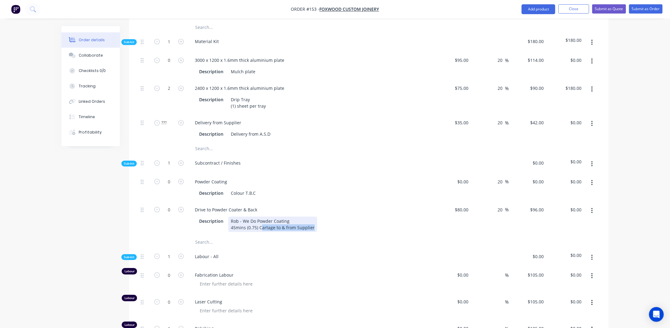
drag, startPoint x: 304, startPoint y: 220, endPoint x: 272, endPoint y: 222, distance: 32.0
click at [262, 220] on div "Rob - We Do Powder Coating 45mins (0.75) Cartage to & from Supplier" at bounding box center [272, 223] width 89 height 15
click at [173, 205] on input "0" at bounding box center [169, 209] width 16 height 9
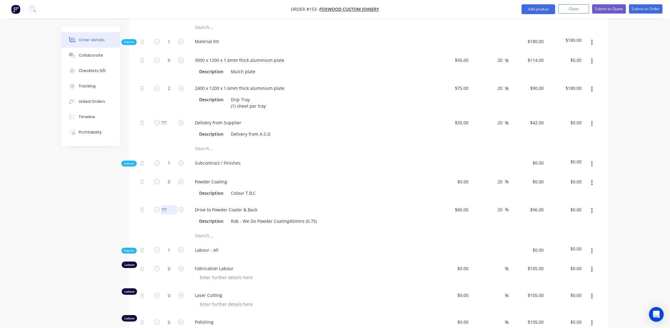
type input "???"
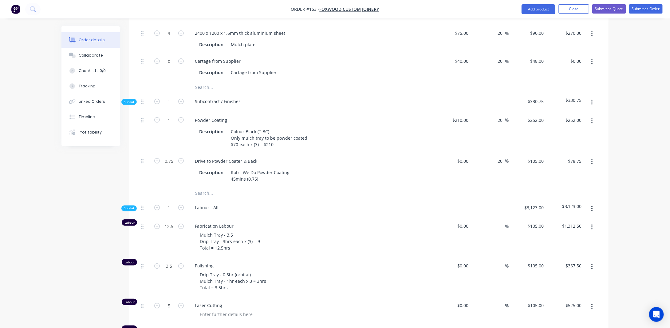
scroll to position [399, 0]
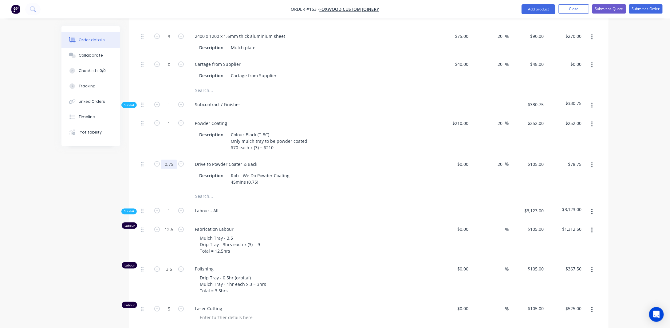
drag, startPoint x: 174, startPoint y: 156, endPoint x: 172, endPoint y: 159, distance: 3.2
click at [175, 159] on input "0.75" at bounding box center [169, 163] width 16 height 9
type input "????"
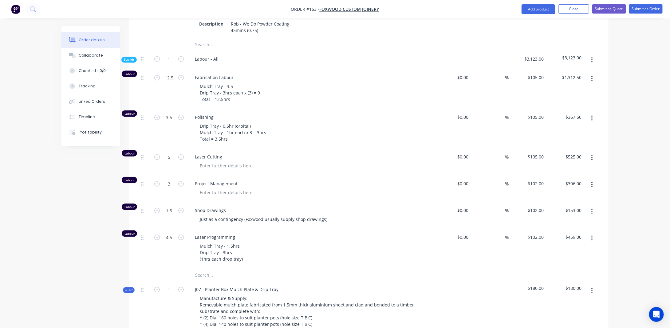
scroll to position [522, 0]
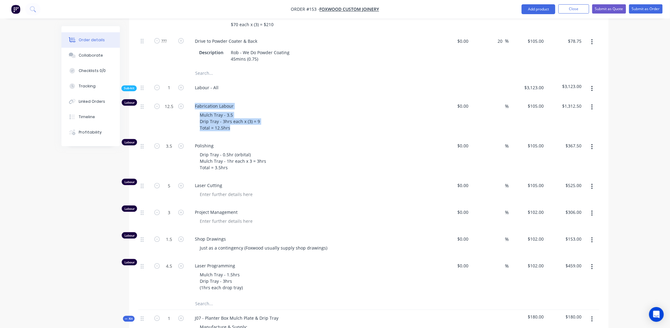
drag, startPoint x: 196, startPoint y: 99, endPoint x: 274, endPoint y: 122, distance: 81.1
click at [274, 122] on div "Fabrication Labour Mulch Tray - 3.5 Drip Tray - 3hrs each x (3) = 9 Total = 12.…" at bounding box center [310, 118] width 246 height 40
copy div "Fabrication Labour Mulch Tray - 3.5 Drip Tray - 3hrs each x (3) = 9 Total = 12.…"
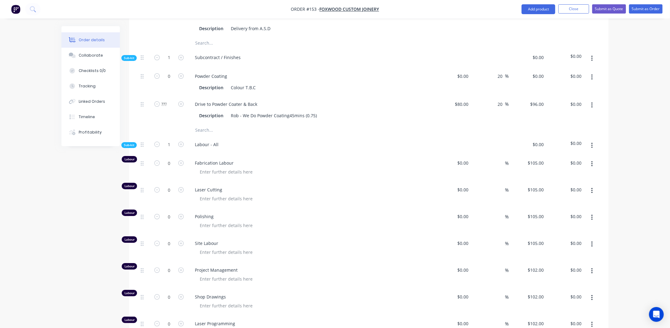
scroll to position [1076, 0]
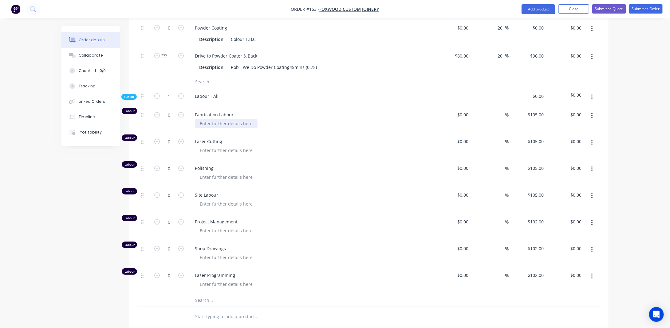
click at [215, 119] on div at bounding box center [226, 123] width 63 height 9
paste div
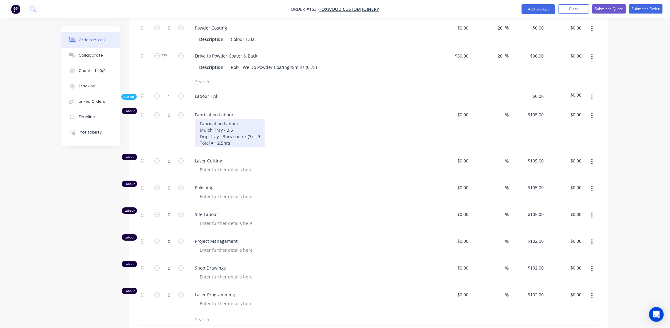
click at [242, 121] on div "Fabrication Labour Mulch Tray - 3.5 Drip Tray - 3hrs each x (3) = 9 Total = 12.…" at bounding box center [230, 133] width 70 height 28
click at [229, 120] on div "Fabrication Labour Mulch Tray - 1.hrs x (2) = Drip Tray - 3hrs each x (3) = 9 T…" at bounding box center [230, 133] width 70 height 28
click at [258, 120] on div "Fabrication Labour Mulch Tray - 1.1hrs x (2) = Drip Tray - 3hrs each x (3) = 9 …" at bounding box center [230, 133] width 70 height 28
click at [271, 119] on div "Fabrication Labour Mulch Tray - 1.1hrs x (2) = 2.3hrs (2 20min) Drip Tray - 3hr…" at bounding box center [243, 133] width 97 height 28
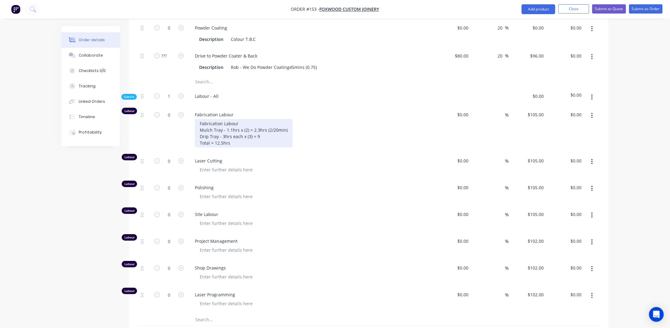
click at [224, 127] on div "Fabrication Labour Mulch Tray - 1.1hrs x (2) = 2.3hrs (2/20min) Drip Tray - 3hr…" at bounding box center [244, 133] width 98 height 28
drag, startPoint x: 261, startPoint y: 125, endPoint x: 277, endPoint y: 131, distance: 17.1
click at [261, 125] on div "Fabrication Labour Mulch Tray - 1.1hrs x (2) = 2.3hrs (2/20min) Drip Tray - 3hr…" at bounding box center [244, 133] width 98 height 28
click at [234, 131] on div "Fabrication Labour Mulch Tray - 1.1hrs x (2) = 2.3hrs (2/20min) Drip Tray - 3hr…" at bounding box center [244, 133] width 98 height 28
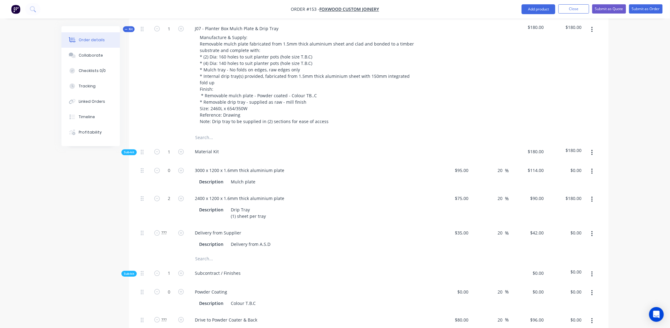
scroll to position [830, 0]
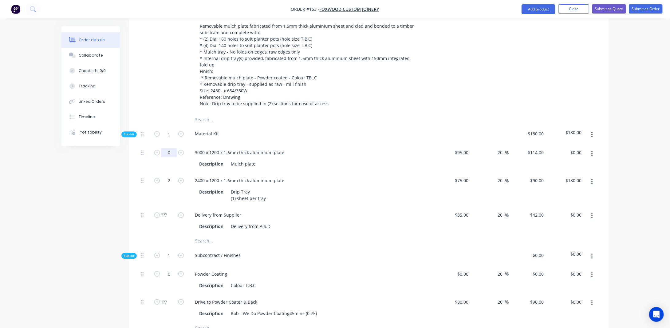
drag, startPoint x: 169, startPoint y: 144, endPoint x: 173, endPoint y: 144, distance: 4.3
click at [169, 148] on input "0" at bounding box center [169, 152] width 16 height 9
type input "2"
type input "$228.00"
drag, startPoint x: 81, startPoint y: 184, endPoint x: 150, endPoint y: 176, distance: 69.3
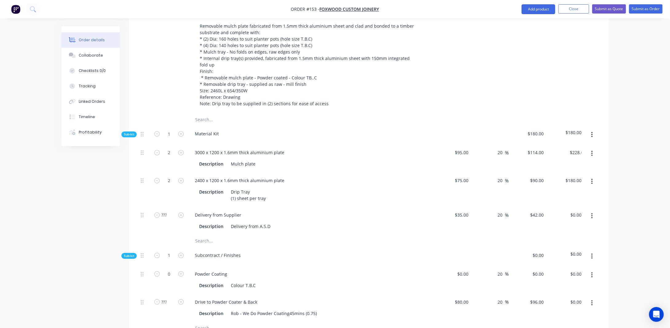
click at [256, 159] on div "Mulch plate" at bounding box center [243, 163] width 30 height 9
click at [175, 176] on input "2" at bounding box center [169, 180] width 16 height 9
type input "4"
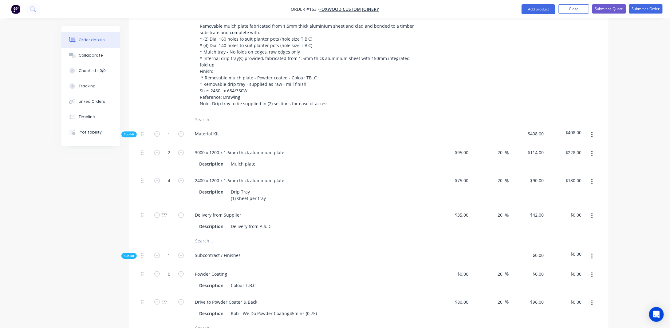
type input "$360.00"
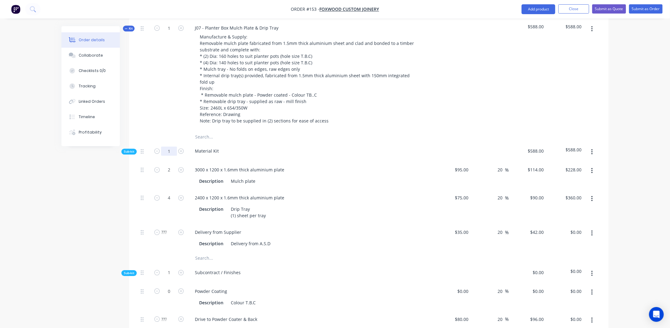
scroll to position [799, 0]
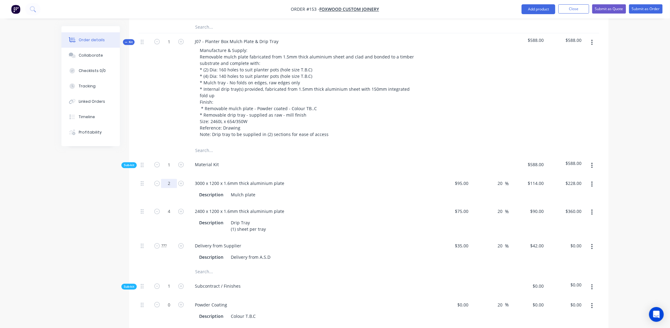
click at [172, 179] on input "2" at bounding box center [169, 183] width 16 height 9
type input "11"
type input "$1,254.00"
click at [103, 195] on div "Created by [PERSON_NAME] Created [DATE] Required [DATE] Assigned to Add team me…" at bounding box center [334, 3] width 547 height 1552
click at [171, 179] on input "11" at bounding box center [169, 183] width 16 height 9
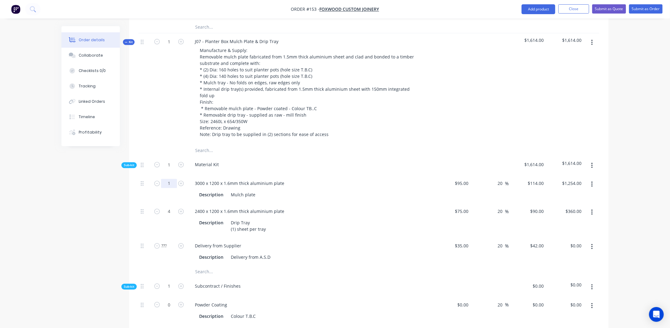
type input "1"
type input "$114.00"
click at [90, 205] on div "Created by [PERSON_NAME] Created [DATE] Required [DATE] Assigned to Add team me…" at bounding box center [334, 3] width 547 height 1552
click at [174, 207] on input "4" at bounding box center [169, 211] width 16 height 9
type input "2"
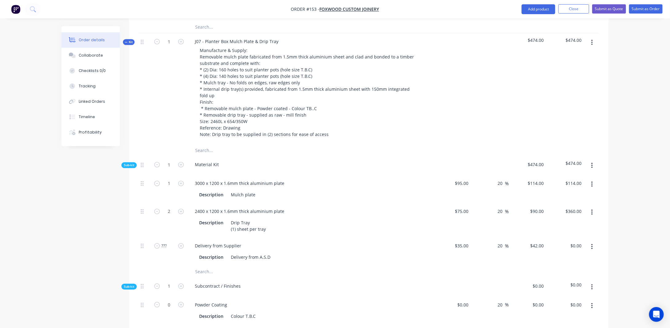
click at [116, 220] on div "Created by [PERSON_NAME] Created [DATE] Required [DATE] Assigned to Add team me…" at bounding box center [334, 3] width 547 height 1552
type input "$180.00"
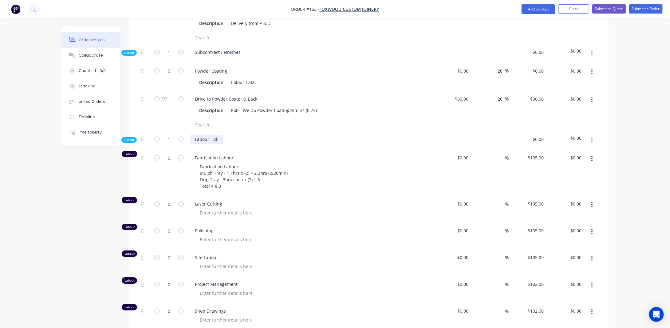
scroll to position [1045, 0]
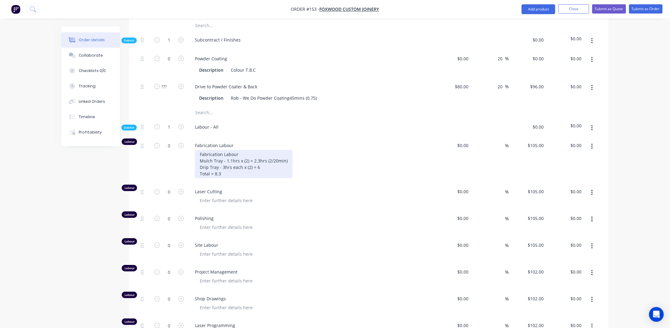
click at [265, 158] on div "Fabrication Labour Mulch Tray - 1.1hrs x (2) = 2.3hrs (2/20min) Drip Tray - 3hr…" at bounding box center [244, 164] width 98 height 28
click at [246, 163] on div "Fabrication Labour Mulch Tray - 1.1hrs x (2) = 2.3hrs (2/20min) Drip Tray - 3hr…" at bounding box center [244, 164] width 98 height 28
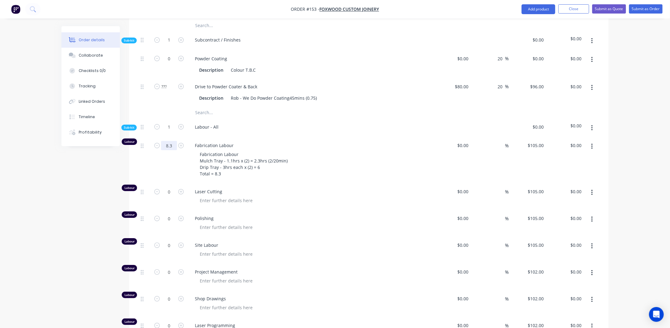
type input "8.3"
type input "$871.50"
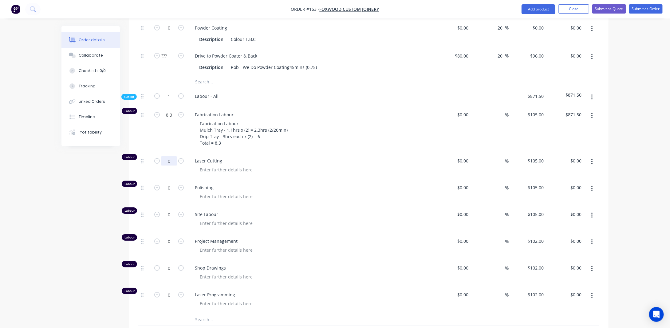
drag, startPoint x: 171, startPoint y: 151, endPoint x: 175, endPoint y: 151, distance: 4.6
click at [171, 156] on input "0" at bounding box center [169, 160] width 16 height 9
drag, startPoint x: 55, startPoint y: 199, endPoint x: 59, endPoint y: 199, distance: 4.3
click at [172, 156] on input "0" at bounding box center [169, 160] width 16 height 9
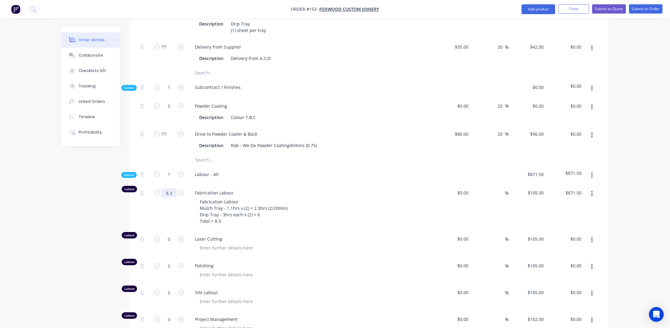
scroll to position [1014, 0]
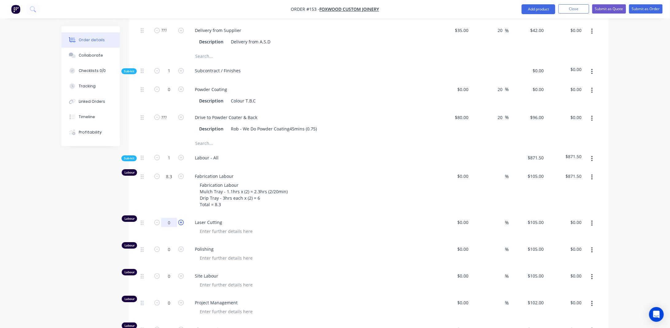
drag, startPoint x: 173, startPoint y: 214, endPoint x: 180, endPoint y: 214, distance: 6.8
click at [173, 218] on input "0" at bounding box center [169, 222] width 16 height 9
type input "3"
type input "$315.00"
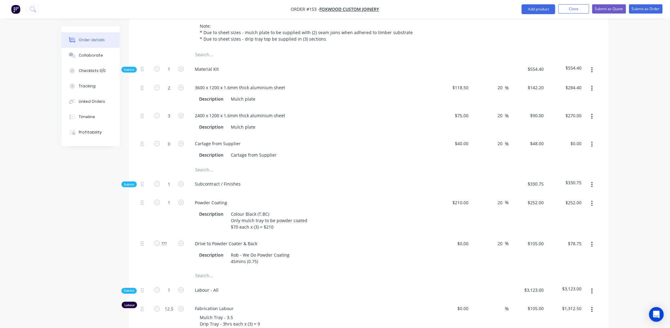
scroll to position [307, 0]
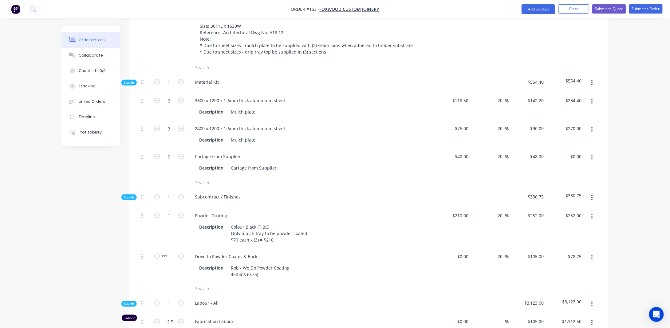
click at [592, 155] on icon "button" at bounding box center [591, 158] width 1 height 6
click at [591, 169] on div "Duplicate" at bounding box center [569, 173] width 47 height 9
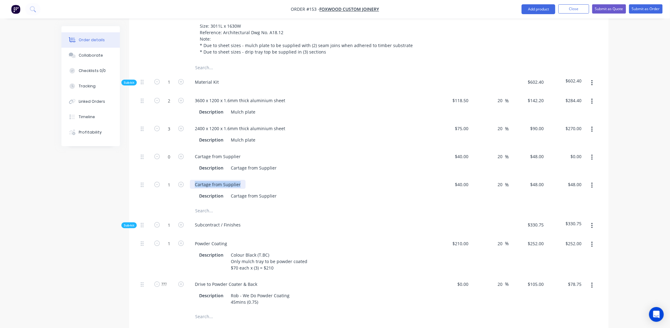
drag, startPoint x: 241, startPoint y: 178, endPoint x: 154, endPoint y: 178, distance: 86.7
click at [154, 178] on div "1 Cartage from Supplier Description Cartage from Supplier $40.00 $40.00 20 20 %…" at bounding box center [368, 190] width 461 height 28
drag, startPoint x: 230, startPoint y: 188, endPoint x: 335, endPoint y: 185, distance: 104.5
click at [332, 190] on div "Description Cartage from Supplier" at bounding box center [310, 195] width 241 height 10
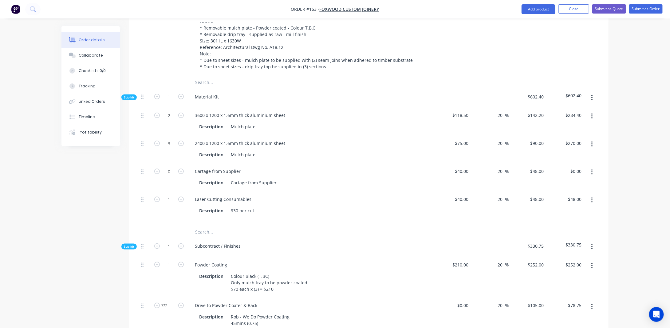
scroll to position [277, 0]
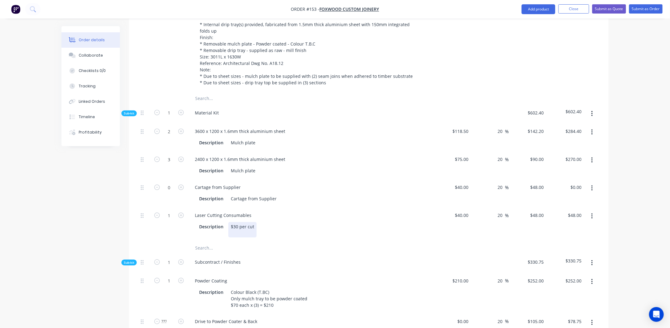
click at [253, 222] on div "$30 per cut" at bounding box center [242, 229] width 28 height 15
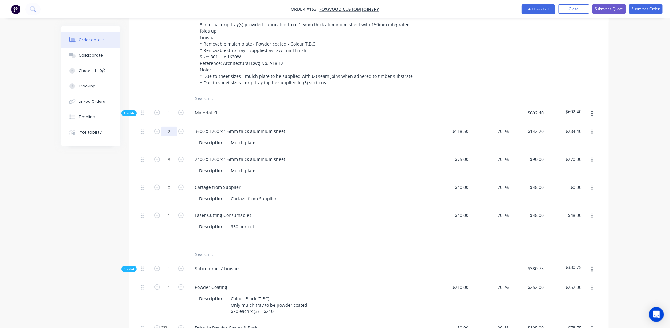
click at [174, 127] on input "2" at bounding box center [169, 131] width 16 height 9
type input "1"
type input "$142.20"
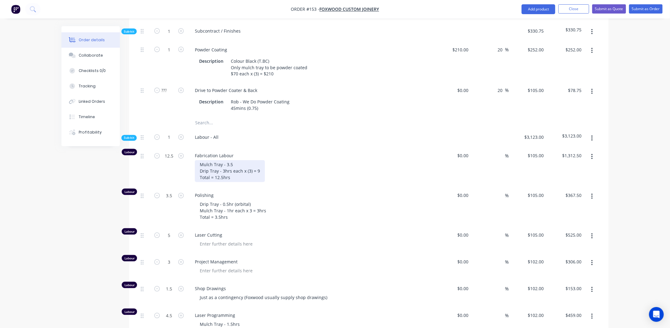
scroll to position [522, 0]
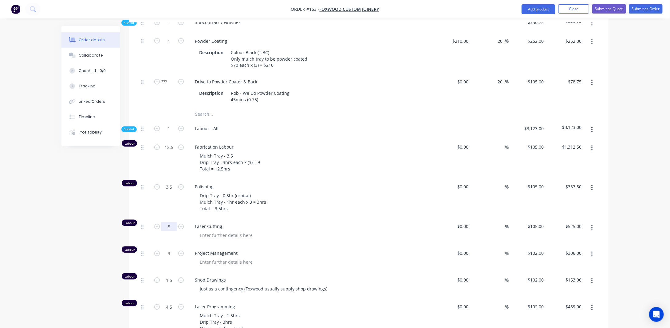
click at [172, 222] on input "5" at bounding box center [169, 226] width 16 height 9
type input "4"
type input "$420.00"
click at [73, 199] on div "Created by [PERSON_NAME] Created [DATE] Required [DATE] Assigned to Add team me…" at bounding box center [334, 300] width 547 height 1592
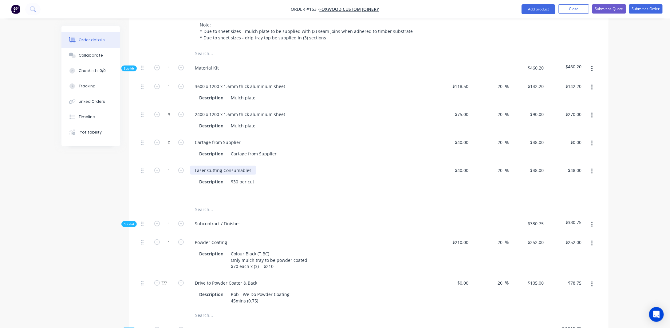
scroll to position [307, 0]
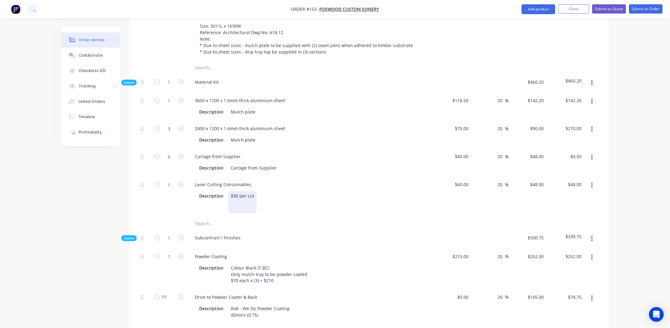
click at [253, 191] on div "$30 per cut" at bounding box center [242, 202] width 28 height 22
click at [469, 180] on input "40" at bounding box center [467, 184] width 8 height 9
type input "$120.00"
type input "$144.00"
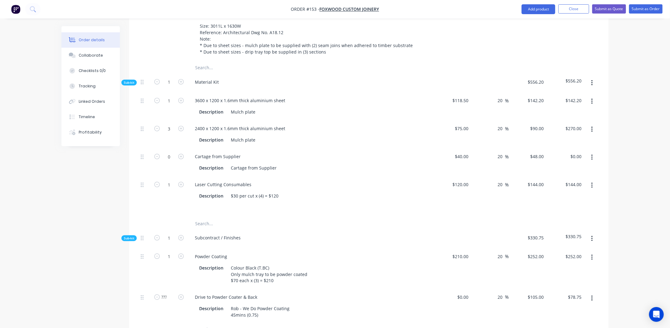
click at [591, 180] on button "button" at bounding box center [592, 185] width 14 height 11
click at [594, 197] on div "Duplicate" at bounding box center [569, 201] width 47 height 9
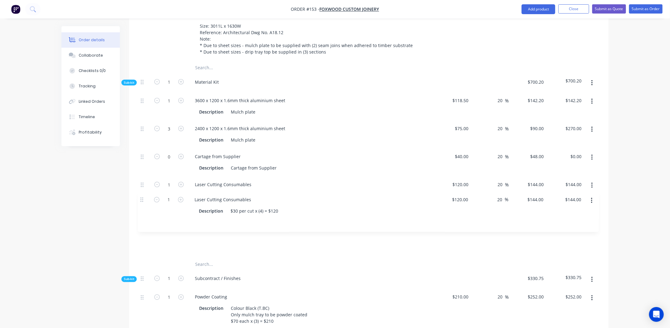
drag, startPoint x: 141, startPoint y: 218, endPoint x: 141, endPoint y: 196, distance: 21.8
click at [141, 196] on div "1 3600 x 1200 x 1.6mm thick aluminium sheet Description Mulch plate $118.50 $11…" at bounding box center [368, 175] width 461 height 166
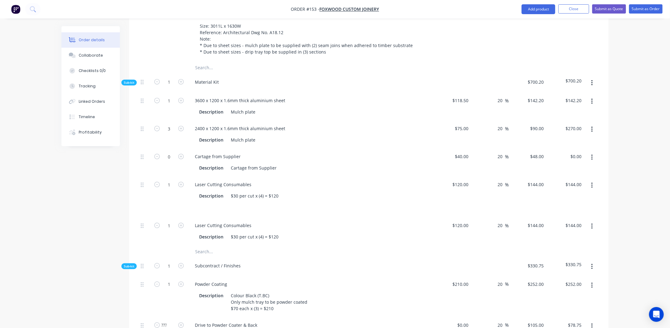
click at [594, 221] on button "button" at bounding box center [592, 226] width 14 height 11
click at [567, 262] on div "Delete" at bounding box center [569, 266] width 47 height 9
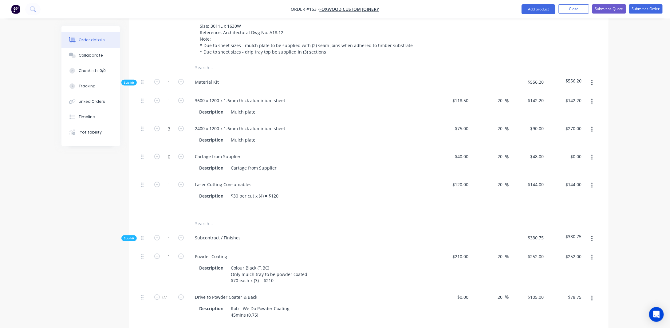
click at [593, 152] on button "button" at bounding box center [592, 157] width 14 height 11
click at [580, 169] on div "Duplicate" at bounding box center [569, 173] width 47 height 9
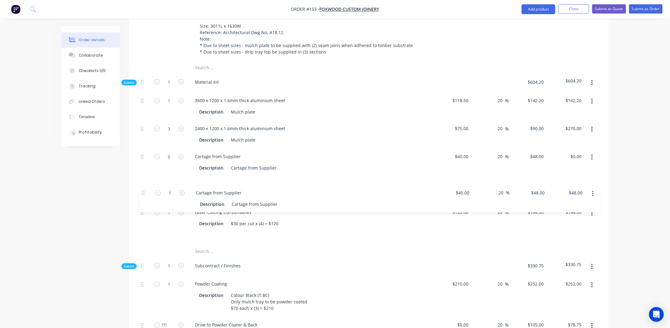
drag, startPoint x: 142, startPoint y: 219, endPoint x: 144, endPoint y: 191, distance: 28.6
click at [144, 191] on div "1 3600 x 1200 x 1.6mm thick aluminium sheet Description Mulch plate $118.50 $11…" at bounding box center [368, 168] width 461 height 153
drag, startPoint x: 141, startPoint y: 178, endPoint x: 141, endPoint y: 217, distance: 39.3
click at [141, 217] on div "1 3600 x 1200 x 1.6mm thick aluminium sheet Description Mulch plate $118.50 $11…" at bounding box center [368, 168] width 461 height 153
drag, startPoint x: 143, startPoint y: 218, endPoint x: 144, endPoint y: 178, distance: 39.3
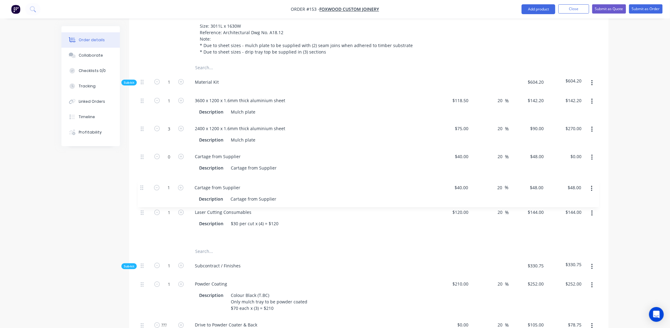
click at [144, 179] on div "1 3600 x 1200 x 1.6mm thick aluminium sheet Description Mulch plate $118.50 $11…" at bounding box center [368, 168] width 461 height 153
drag, startPoint x: 237, startPoint y: 178, endPoint x: 175, endPoint y: 179, distance: 62.4
click at [175, 179] on div "1 Cartage from Supplier Description Cartage from Supplier $40.00 $40.00 20 20 %…" at bounding box center [368, 190] width 461 height 28
drag, startPoint x: 249, startPoint y: 192, endPoint x: 277, endPoint y: 190, distance: 27.7
click at [249, 191] on div "Cartage from Supplier" at bounding box center [253, 195] width 51 height 9
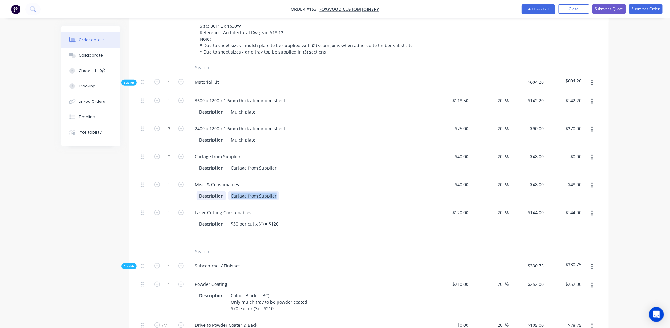
drag, startPoint x: 275, startPoint y: 189, endPoint x: 206, endPoint y: 189, distance: 69.1
click at [206, 191] on div "Description Cartage from Supplier" at bounding box center [309, 195] width 225 height 9
drag, startPoint x: 467, startPoint y: 179, endPoint x: 473, endPoint y: 179, distance: 5.3
click at [468, 180] on input "40" at bounding box center [462, 184] width 17 height 9
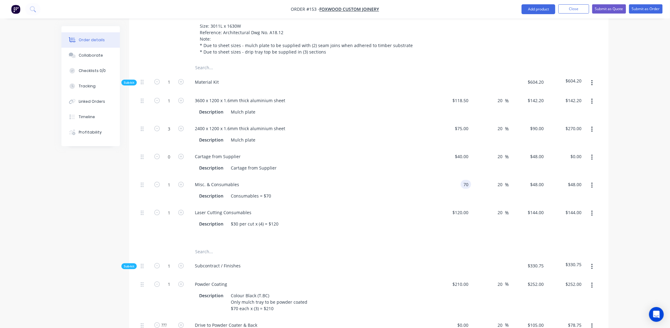
type input "$70.00"
type input "$84.00"
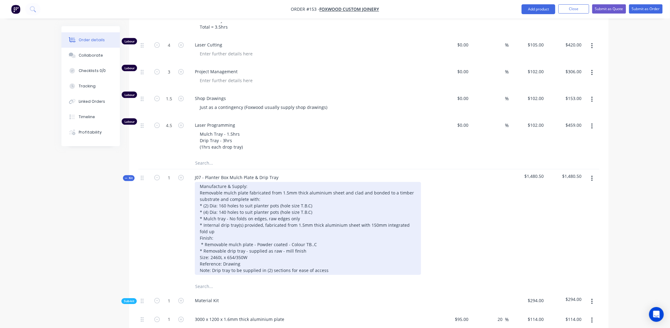
scroll to position [707, 0]
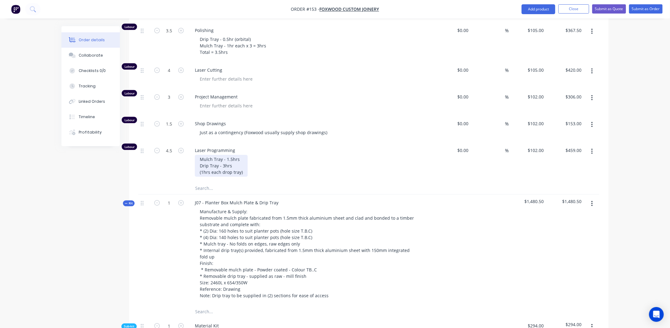
click at [209, 166] on div "Mulch Tray - 1.5hrs Drip Tray - 3hrs (1hrs each drop tray)" at bounding box center [221, 166] width 53 height 22
drag, startPoint x: 227, startPoint y: 163, endPoint x: 354, endPoint y: 187, distance: 128.9
click at [227, 163] on div "Mulch Tray - 1.5hrs Drip Tray - 3hrs (1hr each drop tray)" at bounding box center [220, 166] width 51 height 22
click at [75, 184] on div "Created by [PERSON_NAME] Created [DATE] Required [DATE] Assigned to Add team me…" at bounding box center [334, 129] width 547 height 1620
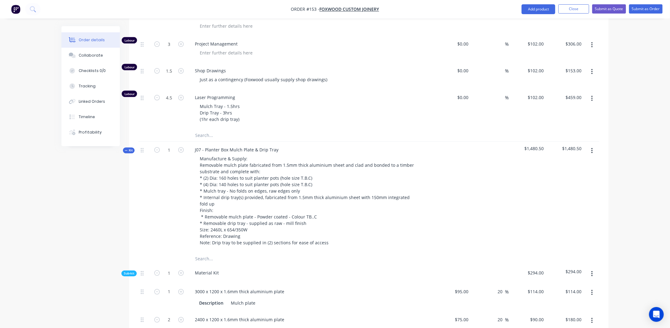
scroll to position [768, 0]
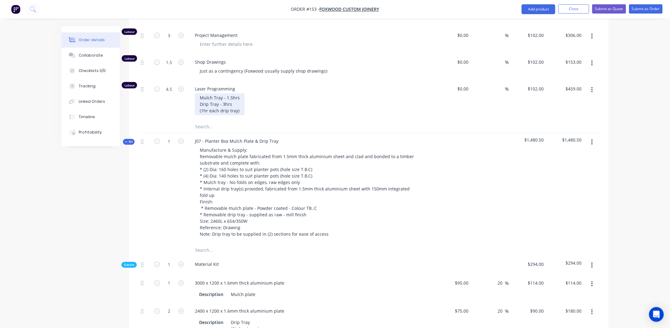
click at [204, 101] on div "Mulch Tray - 1.5hrs Drip Tray - 3hrs (1hr each drip tray)" at bounding box center [220, 104] width 50 height 22
click at [91, 198] on div "Created by [PERSON_NAME] Created [DATE] Required [DATE] Assigned to Add team me…" at bounding box center [334, 68] width 547 height 1620
click at [224, 96] on div "Mulch Tray - 1.5hrs Drip Tray - 3hrs (1.5hr each drip tray)" at bounding box center [221, 104] width 53 height 22
click at [245, 103] on div "Mulch Tray - 1.5hrs Drip Tray - 4.5hrs (1.5hr each drip tray)" at bounding box center [221, 104] width 53 height 22
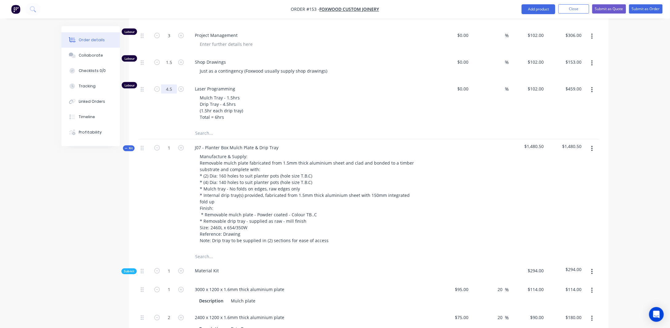
click at [175, 84] on input "4.5" at bounding box center [169, 88] width 16 height 9
type input "6"
click at [77, 183] on div "Created by [PERSON_NAME] Created [DATE] Required [DATE] Assigned to Add team me…" at bounding box center [334, 71] width 547 height 1627
type input "$612.00"
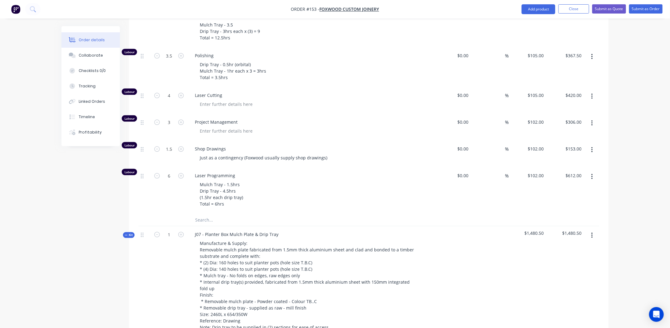
scroll to position [676, 0]
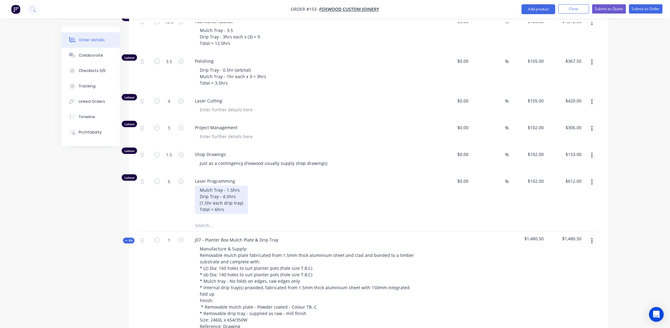
drag, startPoint x: 207, startPoint y: 195, endPoint x: 218, endPoint y: 194, distance: 11.7
click at [207, 195] on div "Mulch Tray - 1.5hrs Drip Tray - 4.5hrs (1.5hr each drip tray) Total = 6hrs" at bounding box center [221, 199] width 53 height 28
click at [224, 202] on div "Mulch Tray - 1.5hrs Drip Tray - 4.5hrs (1hr each drip tray) Total = 6hrs" at bounding box center [220, 199] width 50 height 28
click at [227, 188] on div "Mulch Tray - 1.5hrs Drip Tray - 4.5hrs (1hr each drip tray) Total = 3" at bounding box center [220, 199] width 50 height 28
click at [226, 206] on div "Mulch Tray - 1.5hrs Drip Tray - 3hrs (1hr each drip tray) Total = 3" at bounding box center [220, 199] width 50 height 28
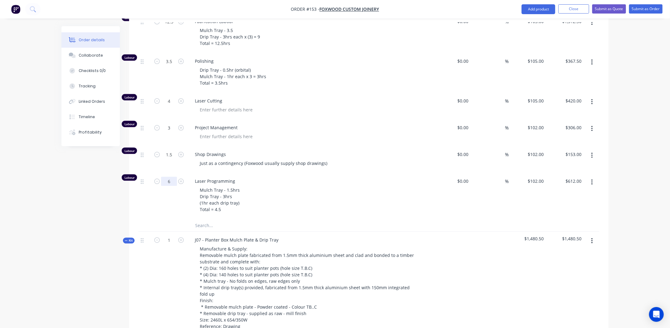
click at [170, 176] on input "6" at bounding box center [169, 180] width 16 height 9
type input "4.5"
type input "$459.00"
drag, startPoint x: 96, startPoint y: 207, endPoint x: 128, endPoint y: 186, distance: 38.0
click at [96, 206] on div "Created by [PERSON_NAME] Created [DATE] Required [DATE] Assigned to Add team me…" at bounding box center [334, 163] width 547 height 1627
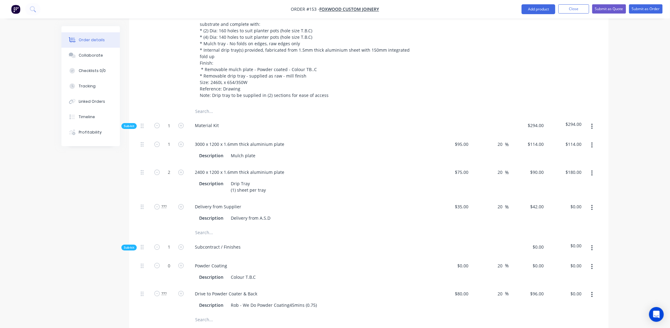
scroll to position [922, 0]
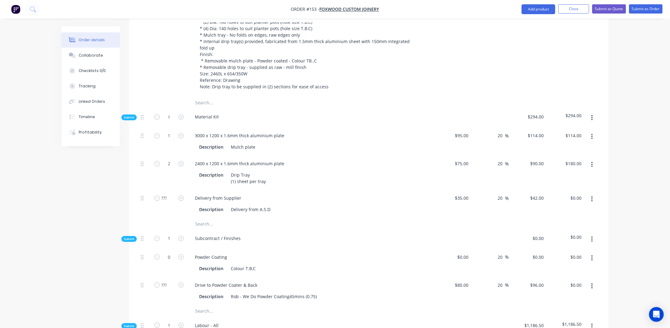
click at [594, 193] on button "button" at bounding box center [592, 198] width 14 height 11
click at [586, 209] on button "Duplicate" at bounding box center [570, 215] width 58 height 12
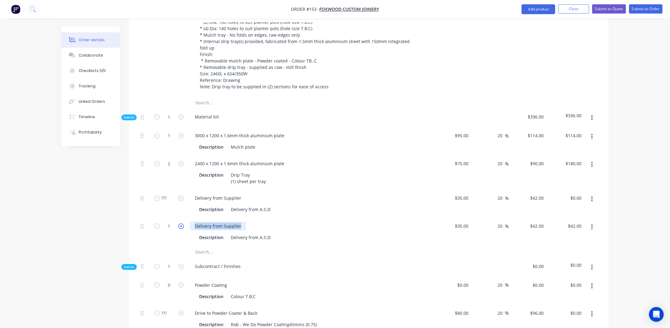
drag, startPoint x: 240, startPoint y: 217, endPoint x: 183, endPoint y: 214, distance: 57.2
click at [183, 218] on div "1 Delivery from Supplier Description Delivery from A.S.D $35.00 $35.00 20 20 % …" at bounding box center [368, 232] width 461 height 28
drag, startPoint x: 229, startPoint y: 230, endPoint x: 335, endPoint y: 234, distance: 106.1
click at [333, 234] on div "Laser Cutting Consumables Description Delivery from A.S.D" at bounding box center [310, 232] width 246 height 28
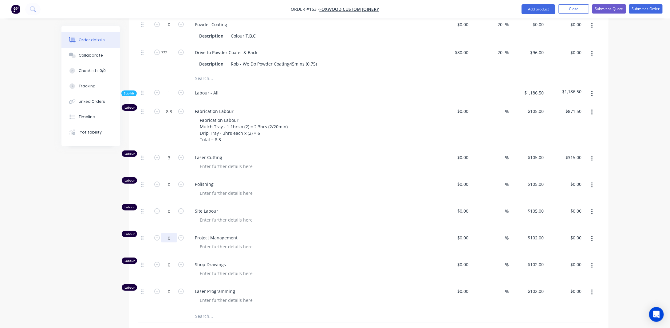
scroll to position [1198, 0]
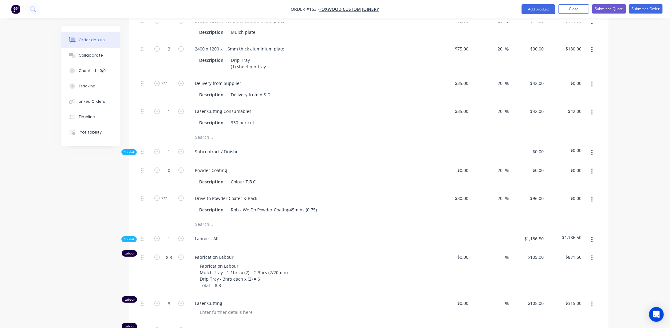
scroll to position [1045, 0]
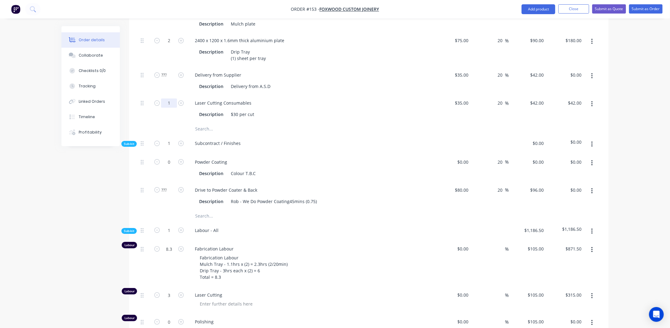
click at [172, 98] on input "1" at bounding box center [169, 102] width 16 height 9
click at [250, 110] on div "$30 per cut" at bounding box center [242, 114] width 28 height 9
click at [254, 110] on div "$30 per cut" at bounding box center [242, 114] width 28 height 9
click at [468, 98] on input "35" at bounding box center [467, 102] width 8 height 9
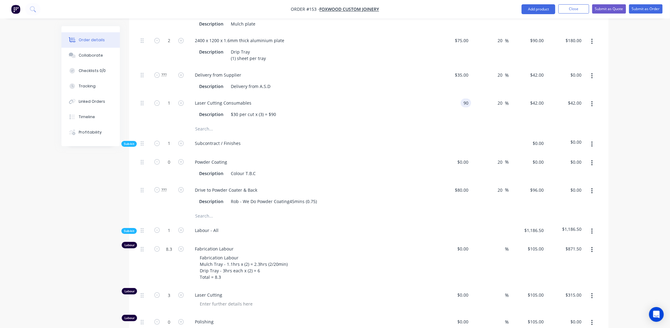
type input "$90.00"
type input "$108.00"
click at [594, 98] on button "button" at bounding box center [592, 103] width 14 height 11
click at [584, 116] on div "Duplicate" at bounding box center [569, 120] width 47 height 9
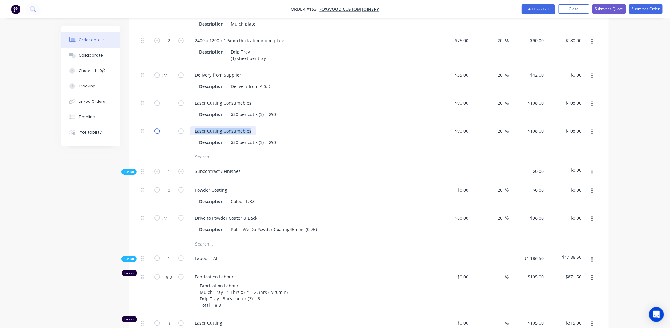
drag, startPoint x: 249, startPoint y: 122, endPoint x: 157, endPoint y: 123, distance: 91.6
click at [156, 124] on div "1 Laser Cutting Consumables Description $30 per cut x (3) = $90 $90.00 $90.00 2…" at bounding box center [368, 137] width 461 height 28
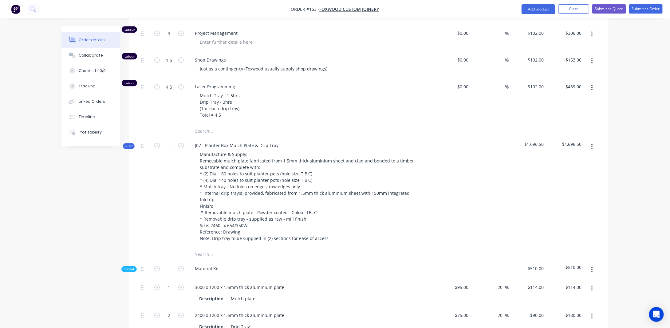
scroll to position [768, 0]
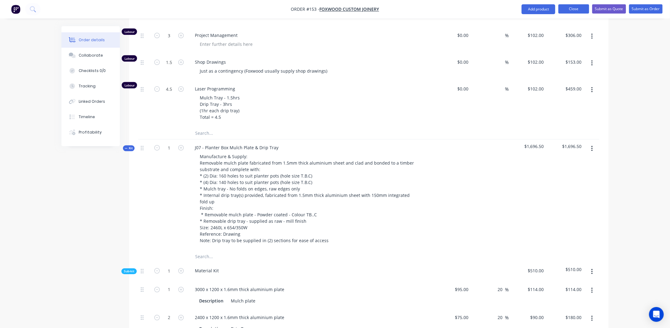
click at [570, 10] on button "Close" at bounding box center [573, 8] width 31 height 9
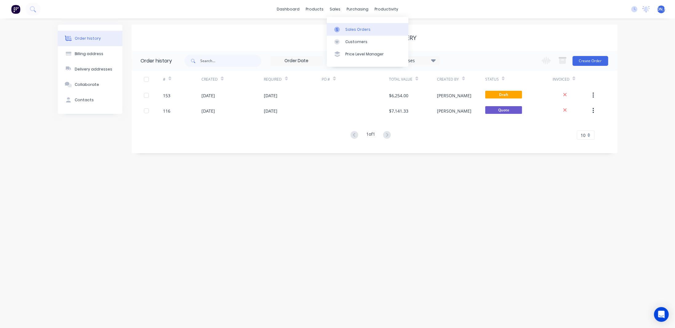
click at [348, 28] on div "Sales Orders" at bounding box center [357, 30] width 25 height 6
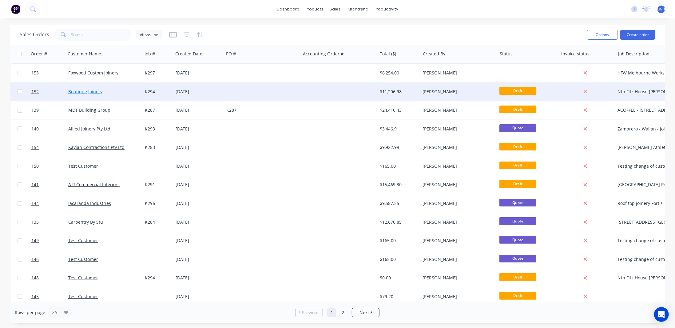
click at [88, 90] on link "Boutique Joinery" at bounding box center [85, 92] width 34 height 6
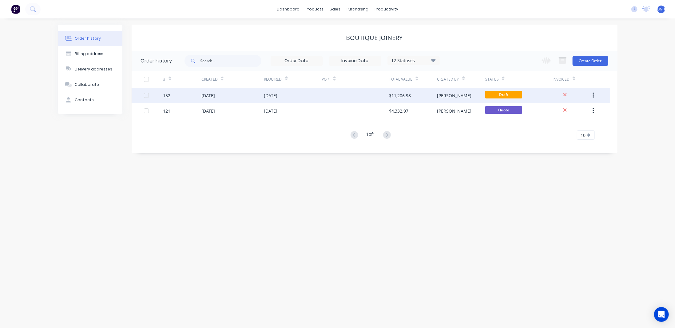
click at [301, 97] on div "[DATE]" at bounding box center [293, 95] width 58 height 15
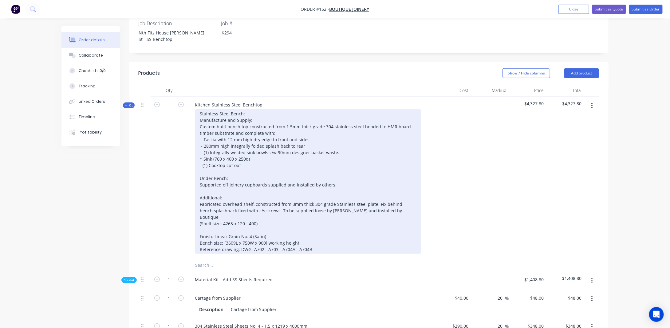
scroll to position [215, 0]
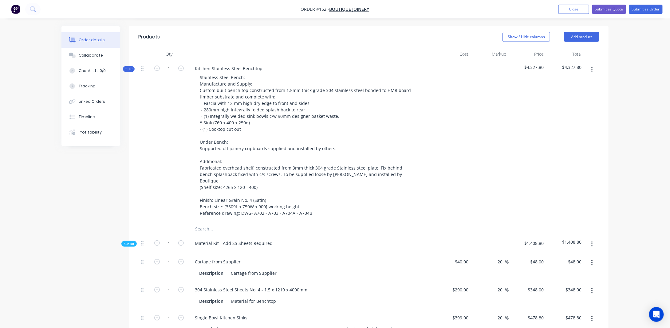
click at [133, 66] on button "Kit" at bounding box center [129, 69] width 12 height 6
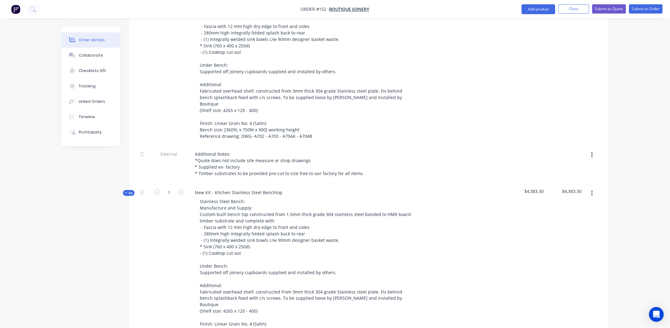
scroll to position [338, 0]
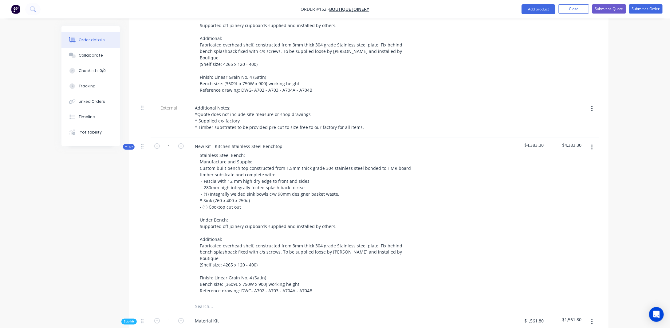
click at [127, 145] on icon "button" at bounding box center [126, 146] width 3 height 3
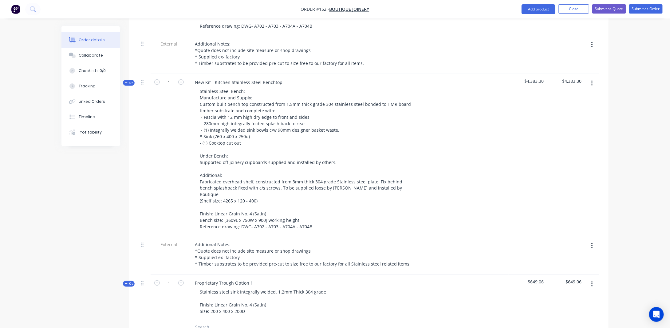
scroll to position [369, 0]
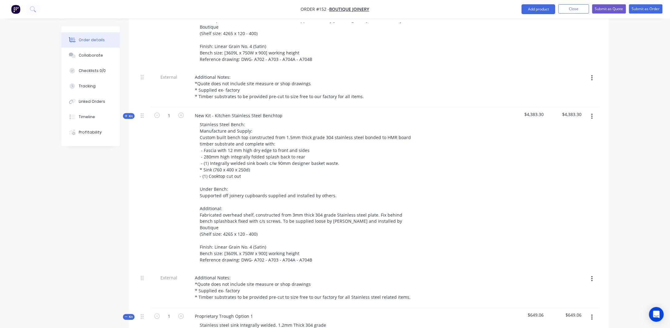
click at [129, 114] on span "Kit" at bounding box center [129, 116] width 8 height 5
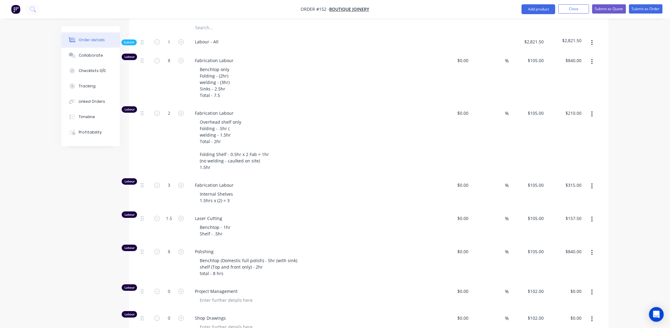
scroll to position [860, 0]
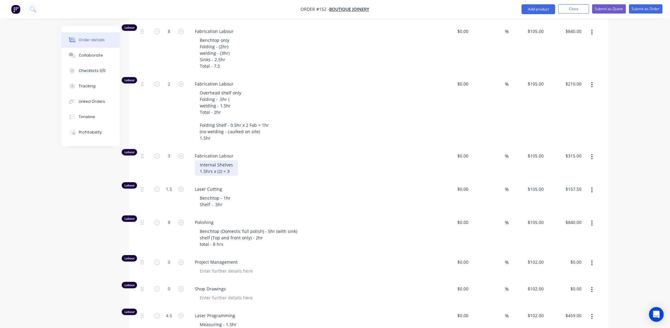
click at [230, 160] on div "Internal Shelves 1.5hrs x (2) = 3" at bounding box center [216, 167] width 43 height 15
click at [259, 181] on div "Laser Cutting Benchtop - 1hr Shelf - .5hr" at bounding box center [310, 197] width 246 height 33
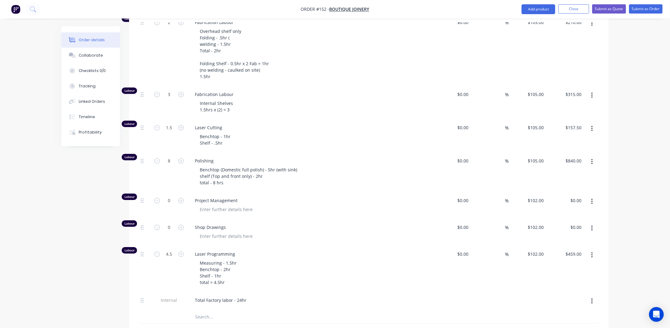
scroll to position [891, 0]
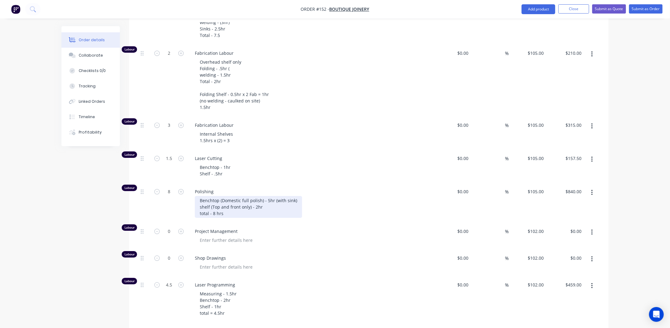
click at [268, 196] on div "Benchtop (Domestic full polish) - 5hr (with sink) shelf (Top and front only) - …" at bounding box center [248, 207] width 107 height 22
drag, startPoint x: 240, startPoint y: 175, endPoint x: 254, endPoint y: 171, distance: 13.9
click at [240, 196] on div "Benchtop (Domestic full polish) - 5hr (with sink) shelf (Top and front only) - …" at bounding box center [248, 207] width 107 height 22
click at [261, 196] on div "Benchtop (Domestic full polish) - 5hr (with sink) shelf (Top and front only) - …" at bounding box center [248, 207] width 107 height 22
drag, startPoint x: 212, startPoint y: 174, endPoint x: 226, endPoint y: 172, distance: 13.6
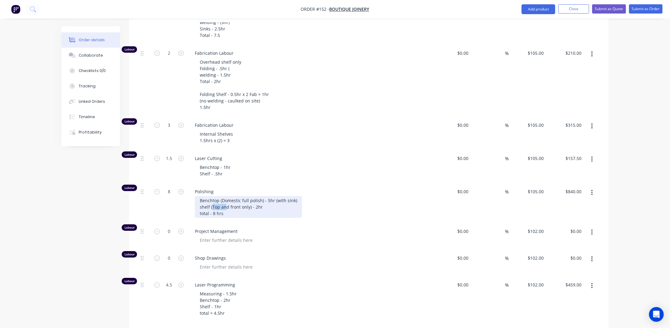
click at [226, 196] on div "Benchtop (Domestic full polish) - 5hr (with sink) shelf (Top and front only) - …" at bounding box center [248, 207] width 107 height 22
click at [241, 196] on div "Benchtop (Domestic full polish) - 5hr (with sink) shelf (Top and front only) - …" at bounding box center [248, 207] width 107 height 22
drag, startPoint x: 202, startPoint y: 172, endPoint x: 233, endPoint y: 170, distance: 31.8
click at [202, 196] on div "Benchtop (Domestic full polish) - 5hr (with sink) shelf (Top and front only) - …" at bounding box center [248, 207] width 107 height 22
click at [288, 196] on div "Benchtop (Domestic full polish) - 5hr (with sink) Shelf (Top, underside and fro…" at bounding box center [248, 207] width 107 height 22
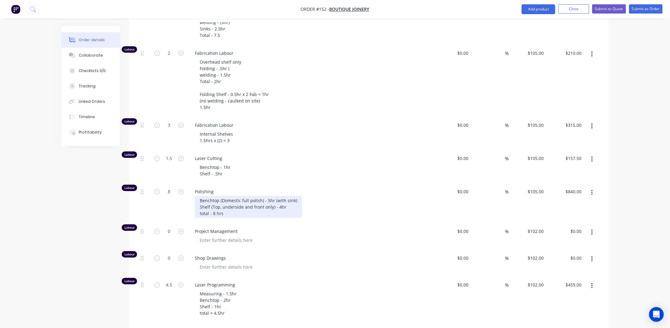
type input "0"
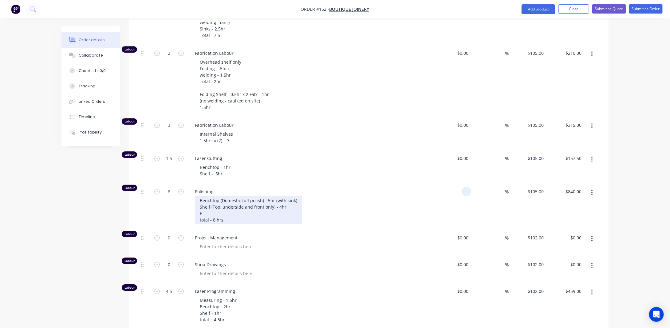
click at [215, 196] on div "Benchtop (Domestic full polish) - 5hr (with sink) Shelf (Top, underside and fro…" at bounding box center [248, 210] width 107 height 28
type input "$0.00"
click at [541, 187] on input "0" at bounding box center [539, 191] width 14 height 9
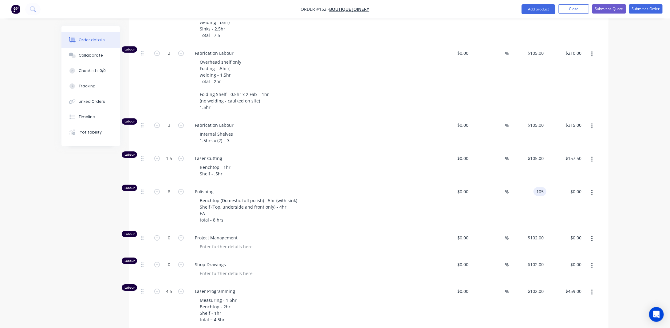
click at [634, 169] on div "Order details Collaborate Checklists 0/0 Tracking Linked Orders Timeline Profit…" at bounding box center [335, 233] width 670 height 2249
type input "$105.00"
type input "$840.00"
click at [222, 196] on div "Benchtop (Domestic full polish) - 5hr (with sink) Shelf (Top, underside and fro…" at bounding box center [248, 210] width 107 height 28
click at [236, 196] on div "Benchtop (Domestic full polish) - 5hr (with sink) Shelf (Top, underside and fro…" at bounding box center [248, 210] width 107 height 28
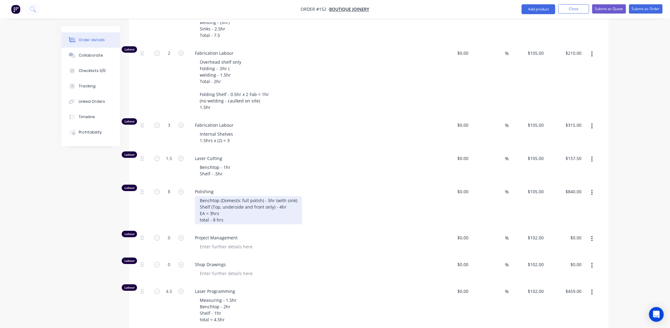
click at [270, 196] on div "Benchtop (Domestic full polish) - 5hr (with sink) Shelf (Top, underside and fro…" at bounding box center [248, 210] width 107 height 28
click at [285, 196] on div "Benchtop (Domestic full polish) - 5hr (with sink) Shelf (Top, underside and fro…" at bounding box center [248, 210] width 107 height 28
click at [220, 196] on div "Benchtop (Domestic full polish) - 5hr (with sink) Shelf (Top, underside and fro…" at bounding box center [248, 210] width 107 height 28
click at [215, 196] on div "Benchtop (Domestic full polish) - 5hr (with sink) Shelf (Top, underside and fro…" at bounding box center [248, 210] width 107 height 28
click at [175, 187] on input "8" at bounding box center [169, 191] width 16 height 9
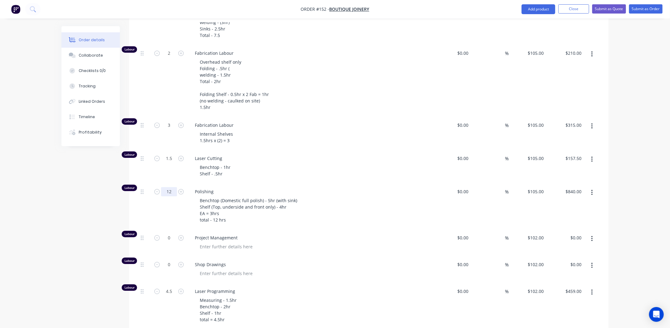
type input "12"
drag, startPoint x: 111, startPoint y: 181, endPoint x: 140, endPoint y: 177, distance: 29.5
click at [111, 181] on div "Created by [PERSON_NAME] Created [DATE] Required [DATE] Assigned to JA Status D…" at bounding box center [334, 246] width 547 height 2223
type input "$1,260.00"
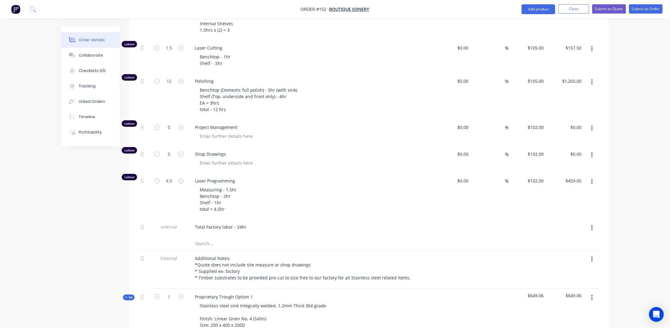
scroll to position [1014, 0]
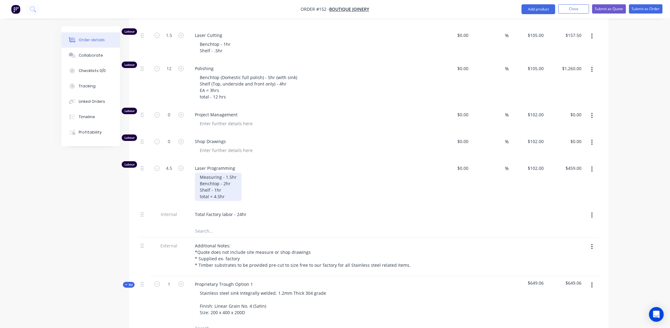
drag, startPoint x: 218, startPoint y: 145, endPoint x: 219, endPoint y: 139, distance: 6.3
click at [218, 172] on div "Measuring - 1.5hr Benchtop - 2hr Shelf - 1hr total = 4.5hr" at bounding box center [218, 186] width 47 height 28
click at [236, 172] on div "Measuring - 1.5hr Benchtop - 2hr Shelf - 1hr total = 4.5hr" at bounding box center [218, 186] width 47 height 28
click at [232, 172] on div "Measuring - 1.5hr Benchtop - 2hr Shelf - 1hr total = 4.5hr" at bounding box center [218, 186] width 47 height 28
drag, startPoint x: 223, startPoint y: 148, endPoint x: 233, endPoint y: 147, distance: 9.9
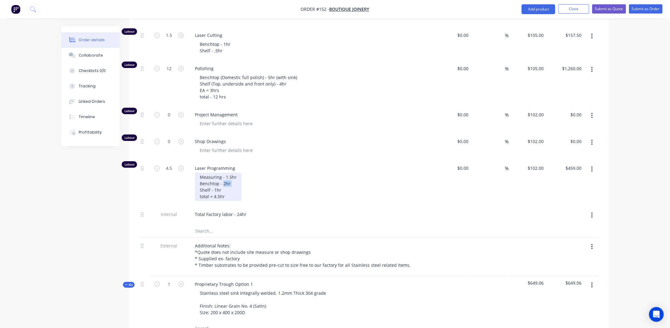
click at [233, 172] on div "Measuring - 1.5hr Benchtop - 2hr Shelf - 1hr total = 4.5hr" at bounding box center [218, 186] width 47 height 28
click at [237, 172] on div "Measuring - 1.5hr Benchtop - 2hr Shelf - 1hr total = 4.5hr" at bounding box center [218, 186] width 47 height 28
click at [232, 172] on div "Measuring - 1.5hr Benchtop - 2hr Shelf - 1hr total = 4.5hr" at bounding box center [218, 186] width 47 height 28
drag, startPoint x: 222, startPoint y: 150, endPoint x: 234, endPoint y: 149, distance: 11.5
click at [234, 172] on div "Measuring - 1.5hr Benchtop - 2hr Shelf - 1hr total = 4.5hr" at bounding box center [218, 186] width 47 height 28
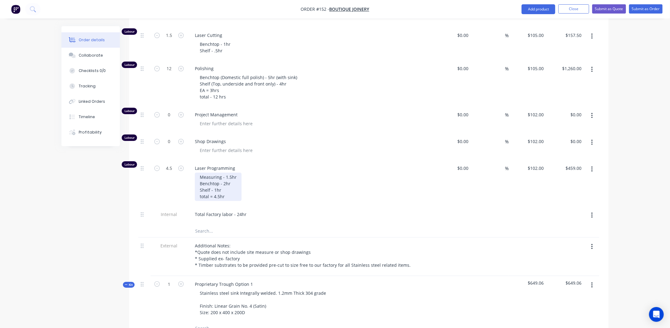
click at [234, 172] on div "Measuring - 1.5hr Benchtop - 2hr Shelf - 1hr total = 4.5hr" at bounding box center [218, 186] width 47 height 28
click at [223, 172] on div "Measuring - 1.5hr Benchtop - 2hr Shelf - 1hr total = 4.5hr" at bounding box center [218, 186] width 47 height 28
click at [219, 172] on div "Measuring - 1.5hr Benchtop - 2hr Shelf - 1hr total = 4.5hr" at bounding box center [218, 186] width 47 height 28
click at [225, 172] on div "Measuring - 1.5hr Benchtop - 2hr Shelf - 1hr total = 4.5hr" at bounding box center [218, 186] width 47 height 28
drag, startPoint x: 214, startPoint y: 153, endPoint x: 225, endPoint y: 154, distance: 10.5
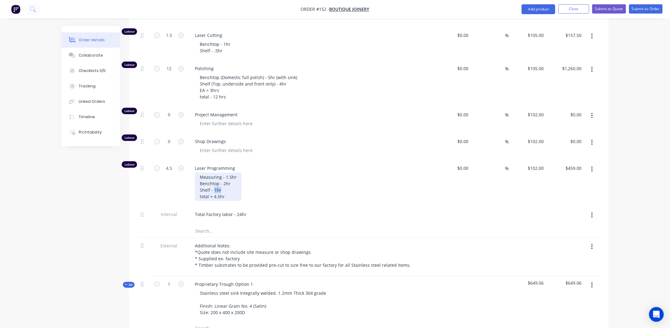
click at [225, 172] on div "Measuring - 1.5hr Benchtop - 2hr Shelf - 1hr total = 4.5hr" at bounding box center [218, 186] width 47 height 28
click at [230, 172] on div "Measuring - 1.5hr Benchtop - 2hr Shelf - 1hr total = 4.5hr" at bounding box center [218, 186] width 47 height 28
click at [228, 172] on div "Measuring - 1.5hr Benchtop - 2hr Shelf - 1hr total = 4.5hr" at bounding box center [218, 186] width 47 height 28
drag, startPoint x: 96, startPoint y: 190, endPoint x: 154, endPoint y: 181, distance: 58.8
click at [96, 190] on div "Created by [PERSON_NAME] Created [DATE] Required [DATE] Assigned to JA Status D…" at bounding box center [334, 123] width 547 height 2223
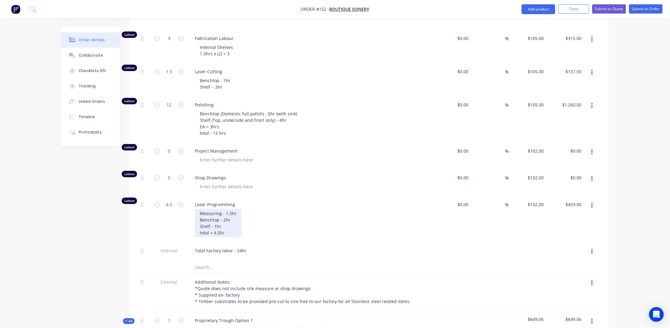
scroll to position [953, 0]
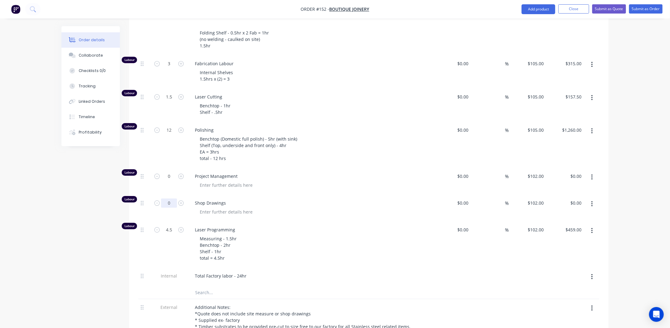
drag, startPoint x: 172, startPoint y: 169, endPoint x: 176, endPoint y: 169, distance: 3.7
click at [172, 198] on input "0" at bounding box center [169, 202] width 16 height 9
click at [122, 203] on div "Created by [PERSON_NAME] Created [DATE] Required [DATE] Assigned to JA Status D…" at bounding box center [334, 185] width 547 height 2223
click at [173, 198] on input "0" at bounding box center [169, 202] width 16 height 9
type input "1"
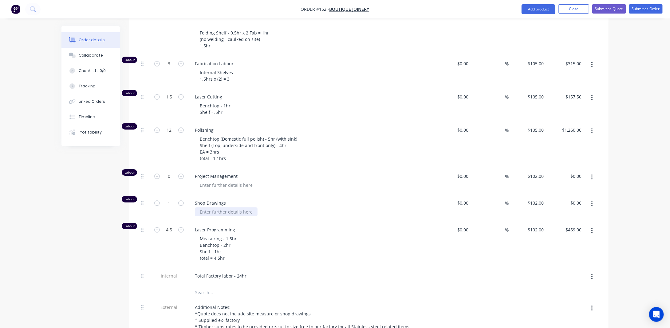
click at [216, 207] on div at bounding box center [226, 211] width 63 height 9
type input "$102.00"
click at [44, 246] on div "Order details Collaborate Checklists 0/0 Tracking Linked Orders Timeline Profit…" at bounding box center [335, 171] width 670 height 2249
click at [174, 171] on input "0" at bounding box center [169, 175] width 16 height 9
click at [33, 210] on div "Order details Collaborate Checklists 0/0 Tracking Linked Orders Timeline Profit…" at bounding box center [335, 171] width 670 height 2249
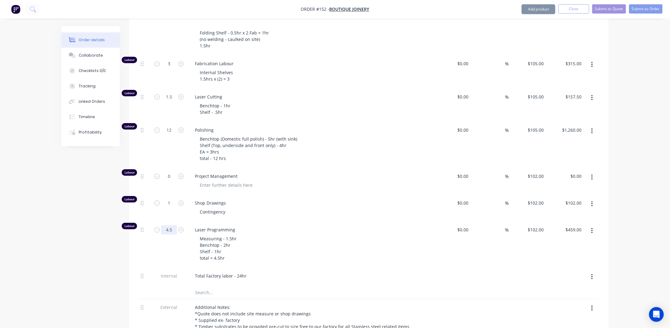
scroll to position [922, 0]
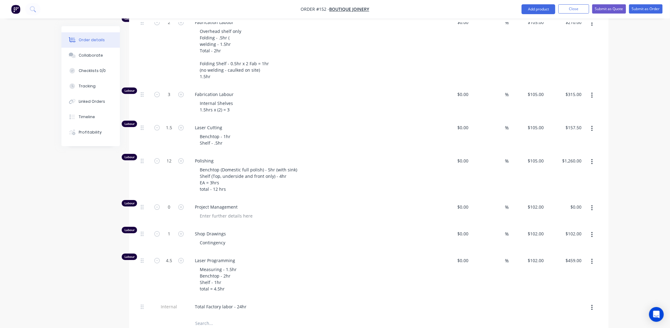
click at [626, 161] on div "Order details Collaborate Checklists 0/0 Tracking Linked Orders Timeline Profit…" at bounding box center [335, 202] width 670 height 2249
click at [174, 202] on input "0" at bounding box center [169, 206] width 16 height 9
type input "3"
click at [64, 214] on div "Created by [PERSON_NAME] Created [DATE] Required [DATE] Assigned to JA Status D…" at bounding box center [334, 215] width 547 height 2223
type input "$306.00"
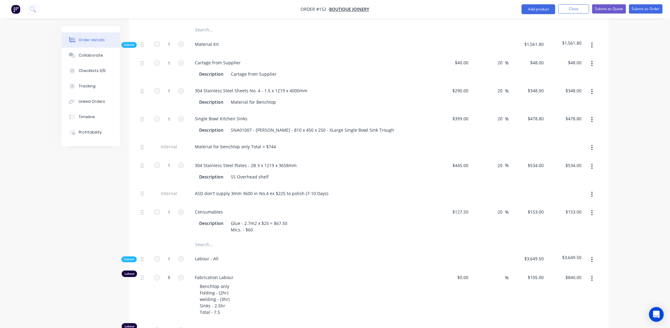
scroll to position [584, 0]
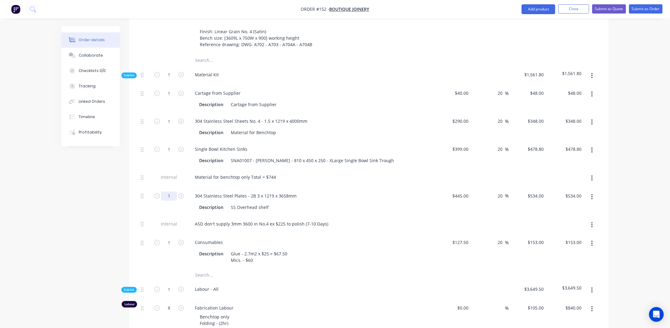
click at [175, 191] on input "1" at bounding box center [169, 195] width 16 height 9
type input "0.5"
type input "$267.00"
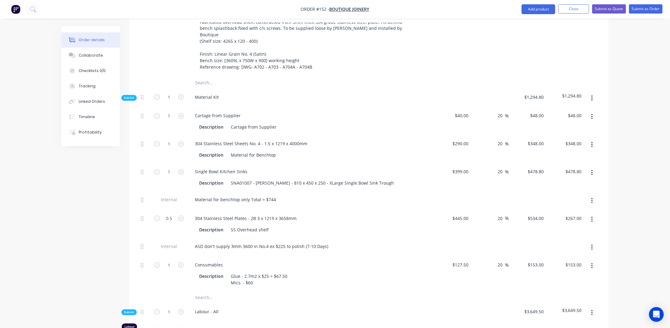
scroll to position [553, 0]
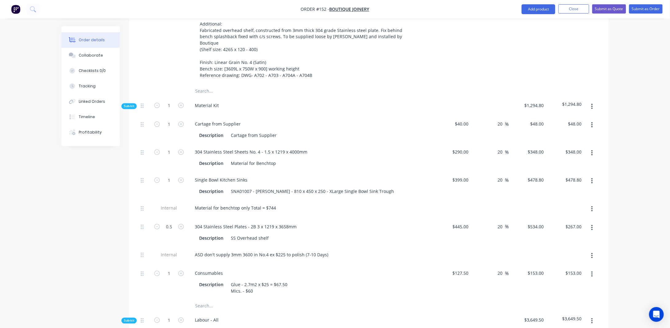
click at [590, 148] on button "button" at bounding box center [592, 153] width 14 height 11
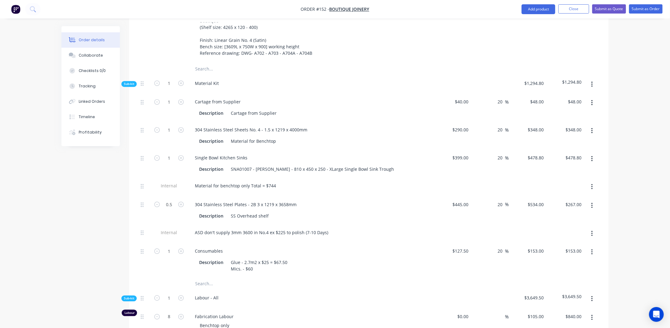
scroll to position [584, 0]
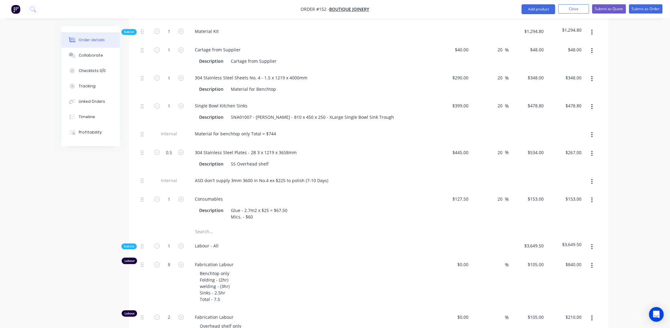
scroll to position [615, 0]
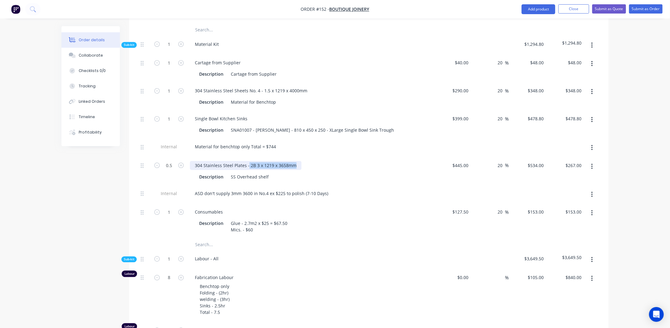
drag, startPoint x: 294, startPoint y: 132, endPoint x: 247, endPoint y: 132, distance: 46.4
click at [247, 161] on div "304 Stainless Steel Plates - 2B 3 x 1219 x 3658mm" at bounding box center [246, 165] width 112 height 9
click at [259, 172] on div "SS Overhead shelf" at bounding box center [249, 176] width 43 height 9
click at [267, 172] on div "SS Overhead shelf" at bounding box center [249, 176] width 43 height 9
click at [591, 86] on button "button" at bounding box center [592, 91] width 14 height 11
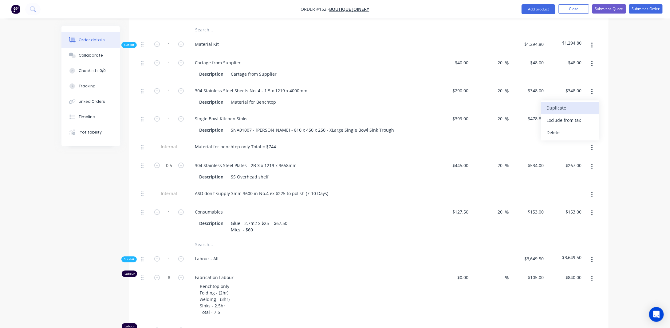
click at [579, 103] on div "Duplicate" at bounding box center [569, 107] width 47 height 9
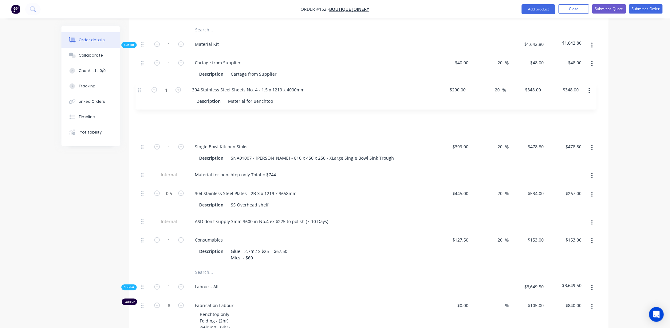
drag, startPoint x: 142, startPoint y: 213, endPoint x: 139, endPoint y: 81, distance: 131.9
click at [139, 81] on div "1 Cartage from Supplier Description Cartage from Supplier $40.00 $40.00 20 20 %…" at bounding box center [368, 159] width 461 height 211
drag, startPoint x: 304, startPoint y: 88, endPoint x: 276, endPoint y: 83, distance: 28.4
click at [263, 114] on div "304 Stainless Steel Sheets No. 4 - 1.5 x 1219 x 4000mm" at bounding box center [251, 118] width 122 height 9
click at [262, 114] on div "304 Stainless Steel Sheets No. 4 - 1219 x 2438" at bounding box center [242, 118] width 104 height 9
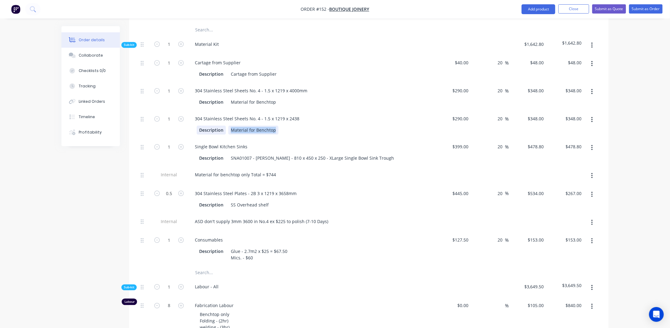
drag, startPoint x: 276, startPoint y: 97, endPoint x: 221, endPoint y: 99, distance: 54.7
click at [221, 125] on div "Description Material for Benchtop" at bounding box center [309, 129] width 225 height 9
click at [175, 114] on input "1" at bounding box center [169, 118] width 16 height 9
type input "???"
drag, startPoint x: 106, startPoint y: 182, endPoint x: 105, endPoint y: 177, distance: 4.7
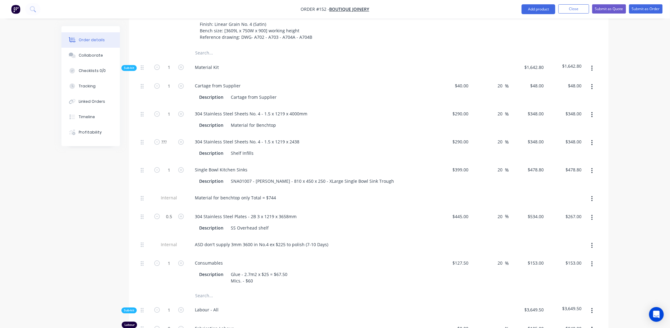
scroll to position [584, 0]
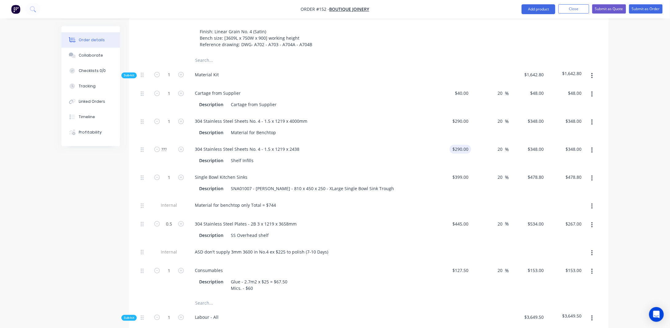
type input "290"
drag, startPoint x: 466, startPoint y: 115, endPoint x: 507, endPoint y: 130, distance: 43.8
click at [466, 145] on input "290" at bounding box center [461, 149] width 19 height 9
type input "$0.00"
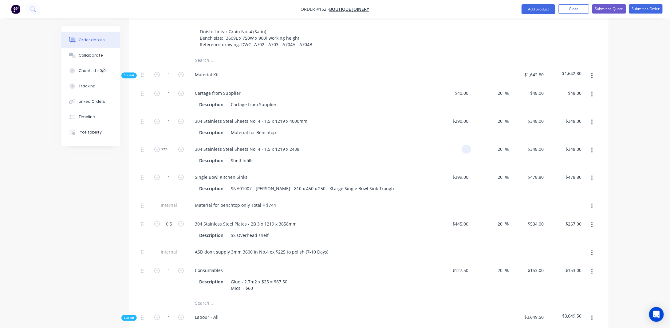
type input "$0.00"
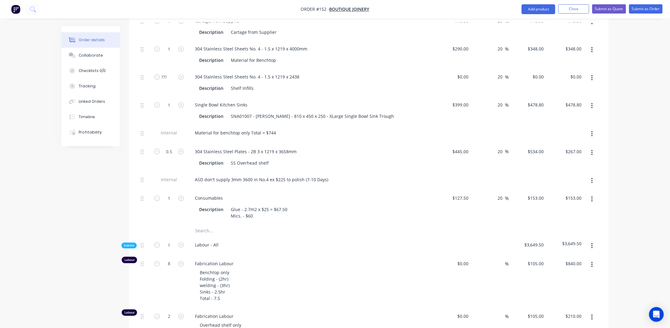
scroll to position [645, 0]
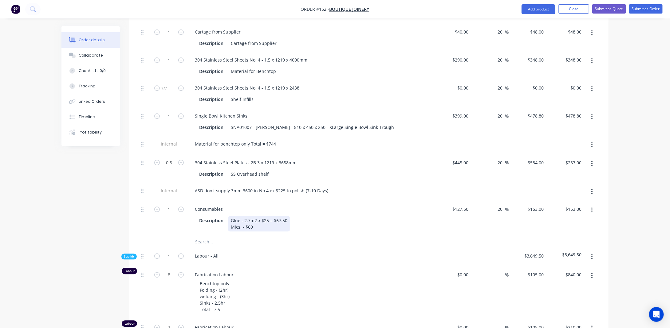
click at [257, 216] on div "Glue - 2.7m2 x $25 = $67.50 Mics. - $60" at bounding box center [258, 223] width 61 height 15
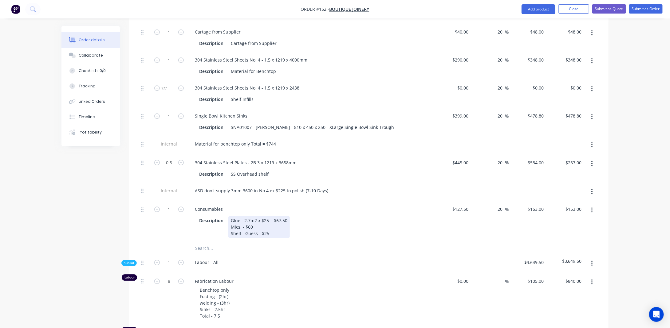
click at [255, 216] on div "Glue - 2.7m2 x $25 = $67.50 Mics. - $60 Shelf - Guess - $25" at bounding box center [258, 227] width 61 height 22
click at [463, 204] on input "$127.50" at bounding box center [461, 208] width 19 height 9
type input "$150.00"
type input "$180.00"
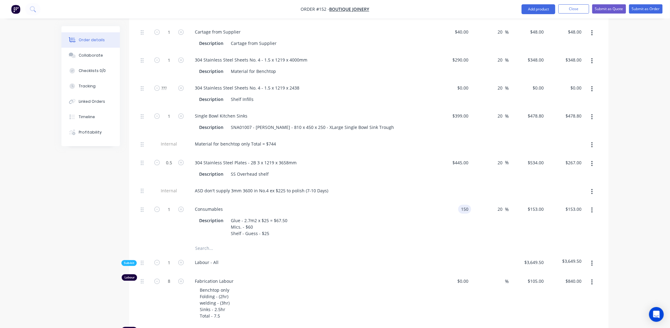
type input "$180.00"
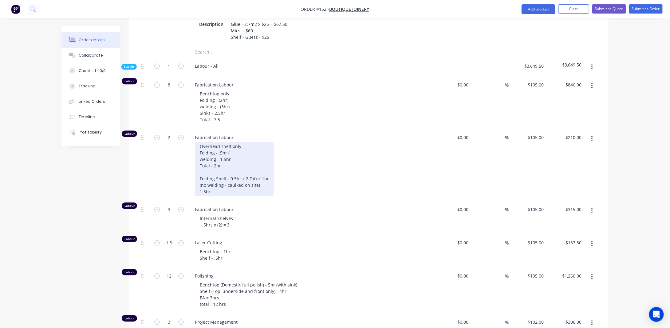
scroll to position [830, 0]
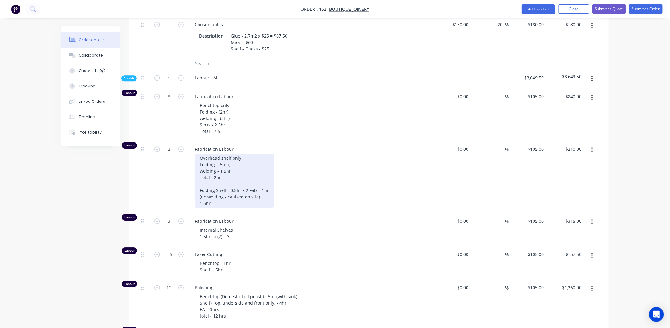
click at [226, 166] on div "Overhead shelf only Folding - .5hr ( welding - 1.5hr Total - 2hr Folding Shelf …" at bounding box center [234, 180] width 79 height 54
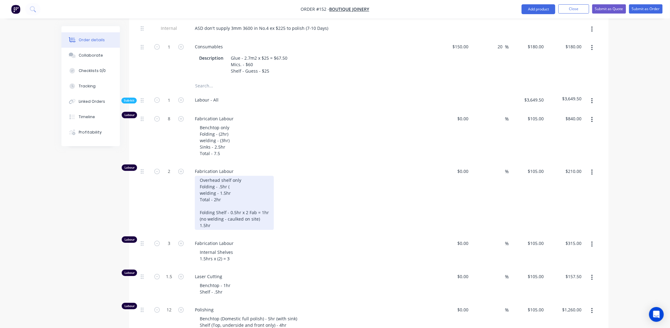
scroll to position [799, 0]
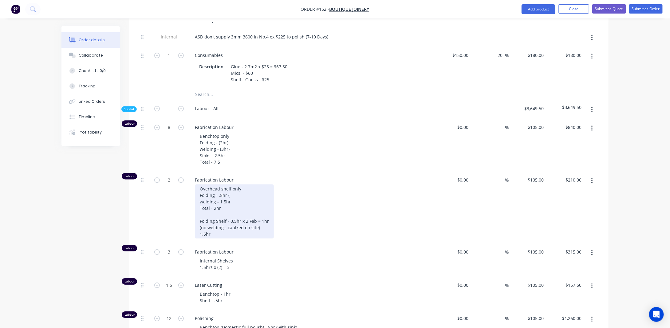
click at [224, 184] on div "Overhead shelf only Folding - .5hr ( welding - 1.5hr Total - 2hr Folding Shelf …" at bounding box center [234, 211] width 79 height 54
click at [258, 197] on div "Overhead shelf only Folding - .5hr ( welding - 1.5hr Total - 2hr Folding Shelf …" at bounding box center [234, 211] width 79 height 54
click at [259, 195] on div "Overhead shelf only Folding - .5hr ( welding - 1.5hr Total - 2hr Folding Shelf …" at bounding box center [234, 211] width 79 height 54
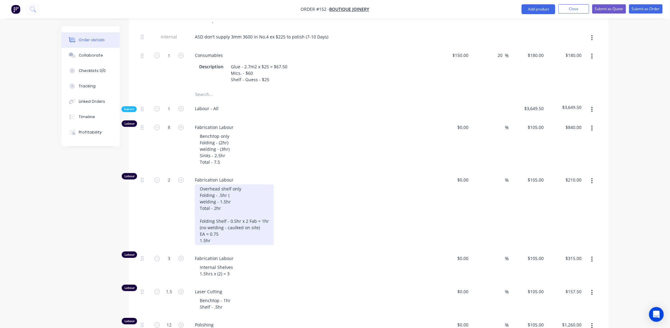
click at [205, 209] on div "Overhead shelf only Folding - .5hr ( welding - 1.5hr Total - 2hr Folding Shelf …" at bounding box center [234, 214] width 79 height 61
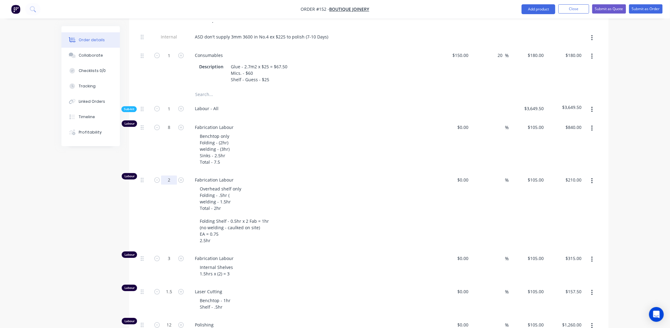
click at [171, 175] on input "2" at bounding box center [169, 179] width 16 height 9
type input "."
type input "2.5"
type input "$262.50"
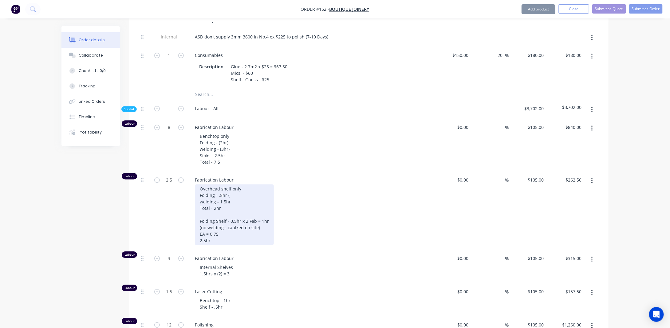
click at [266, 187] on div "Overhead shelf only Folding - .5hr ( welding - 1.5hr Total - 2hr Folding Shelf …" at bounding box center [234, 214] width 79 height 61
click at [216, 199] on div "Overhead shelf only Folding - .5hr ( welding - 1.5hr Total - 2hr Folding Shelf …" at bounding box center [234, 214] width 79 height 61
click at [224, 198] on div "Overhead shelf only Folding - .5hr ( welding - 1.5hr Total - 2hr Folding Shelf …" at bounding box center [234, 214] width 79 height 61
click at [205, 206] on div "Overhead shelf only Folding - .5hr ( welding - 1.5hr Total - 2hr Folding Shelf …" at bounding box center [234, 214] width 79 height 61
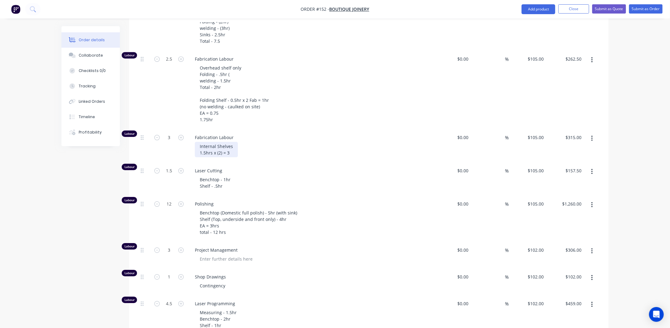
scroll to position [891, 0]
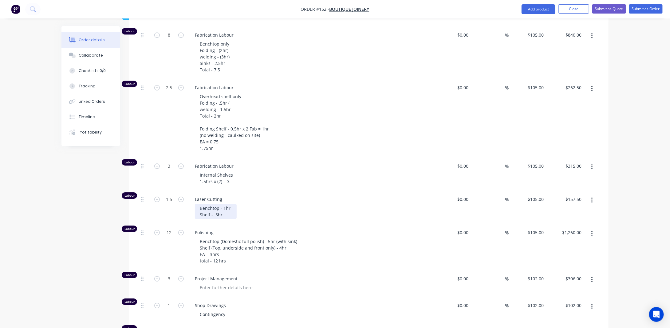
click at [232, 203] on div "Benchtop - 1hr Shelf - .5hr" at bounding box center [216, 210] width 42 height 15
click at [230, 203] on div "Benchtop - 1hr Shelf - .5hr" at bounding box center [216, 210] width 42 height 15
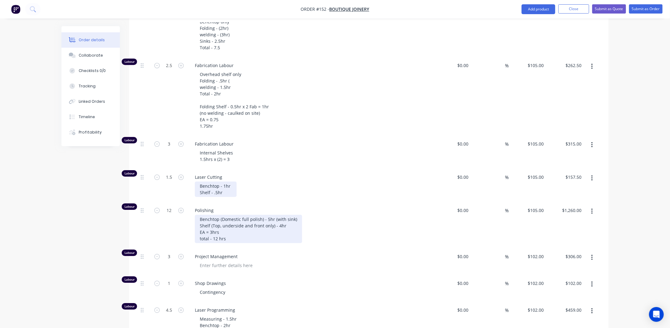
scroll to position [922, 0]
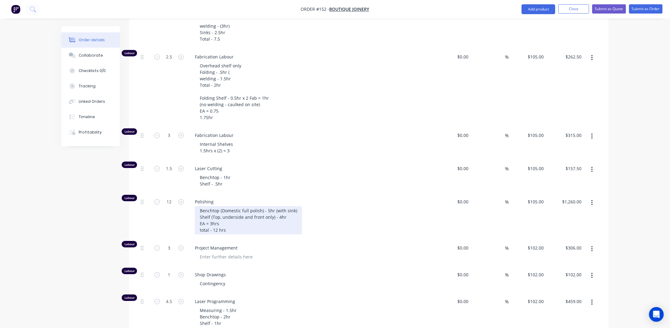
click at [227, 206] on div "Benchtop (Domestic full polish) - 5hr (with sink) Shelf (Top, underside and fro…" at bounding box center [248, 220] width 107 height 28
click at [231, 206] on div "Benchtop (Domestic full polish) - 5hr (with sink) Shelf (Top, underside and fro…" at bounding box center [248, 220] width 107 height 28
drag, startPoint x: 222, startPoint y: 185, endPoint x: 276, endPoint y: 182, distance: 53.5
click at [261, 206] on div "Benchtop (Domestic full polish) - 5hr (with sink) Shelf (Top, underside and fro…" at bounding box center [248, 220] width 107 height 28
click at [287, 206] on div "Benchtop (Domestic full polish) - 5hr (with sink) Shelf (Top, underside and fro…" at bounding box center [248, 220] width 107 height 28
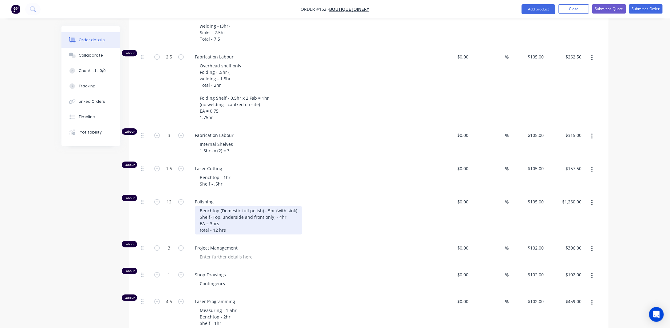
click at [233, 206] on div "Benchtop (Domestic full polish) - 5hr (with sink) Shelf (Top, underside and fro…" at bounding box center [248, 220] width 107 height 28
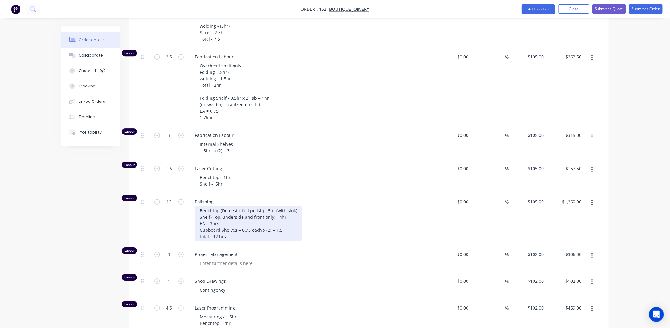
click at [217, 206] on div "Benchtop (Domestic full polish) - 5hr (with sink) Shelf (Top, underside and fro…" at bounding box center [248, 223] width 107 height 35
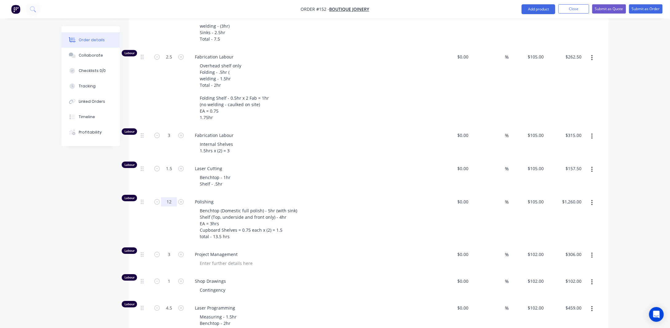
click at [171, 197] on input "12" at bounding box center [169, 201] width 16 height 9
type input "13.5"
drag, startPoint x: 75, startPoint y: 215, endPoint x: 77, endPoint y: 212, distance: 3.9
click at [76, 214] on div "Created by [PERSON_NAME] Created [DATE] Required [DATE] Assigned to JA Status D…" at bounding box center [334, 239] width 547 height 2270
type input "$1,417.50"
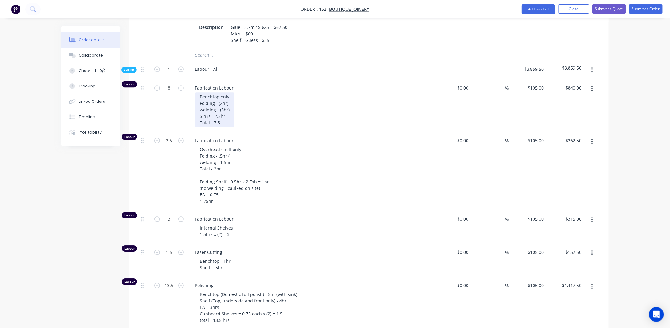
scroll to position [830, 0]
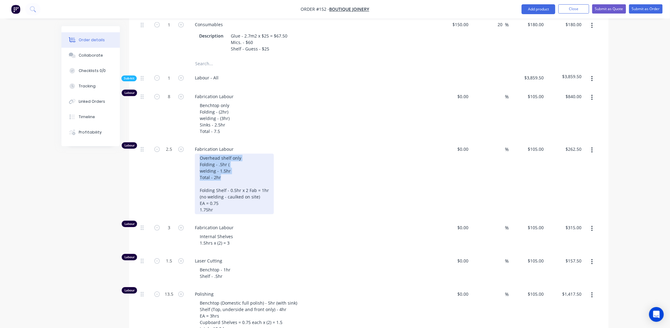
drag, startPoint x: 227, startPoint y: 145, endPoint x: 183, endPoint y: 125, distance: 48.0
click at [183, 141] on div "Labour 2.5 Fabrication Labour Overhead shelf only Folding - .5hr ( welding - 1.…" at bounding box center [368, 180] width 461 height 78
click at [227, 173] on div "Overhead shelf only Folding - .5hr ( welding - 1.5hr Total - 2hr Folding Shelf …" at bounding box center [234, 183] width 79 height 61
drag, startPoint x: 231, startPoint y: 139, endPoint x: 192, endPoint y: 120, distance: 43.7
click at [192, 141] on div "Fabrication Labour Overhead shelf only Folding - .5hr ( welding - 1.5hr Total -…" at bounding box center [310, 180] width 246 height 78
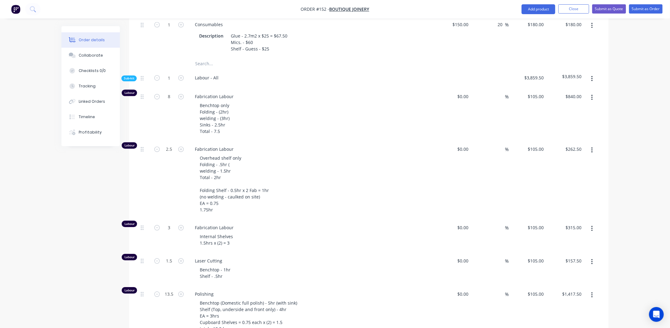
click at [247, 181] on div "Fabrication Labour Overhead shelf only Folding - .5hr ( welding - 1.5hr Total -…" at bounding box center [310, 180] width 246 height 78
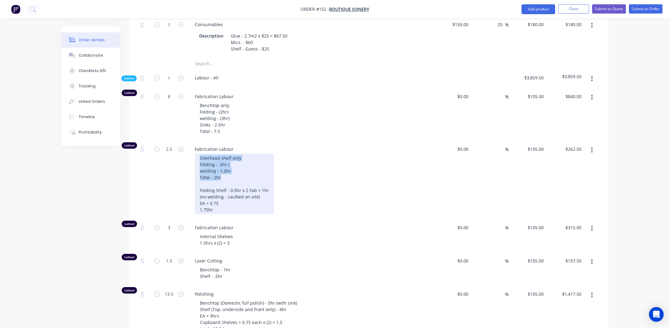
drag, startPoint x: 226, startPoint y: 143, endPoint x: 154, endPoint y: 119, distance: 75.3
click at [154, 141] on div "Labour 2.5 Fabrication Labour Overhead shelf only Folding - .5hr ( welding - 1.…" at bounding box center [368, 180] width 461 height 78
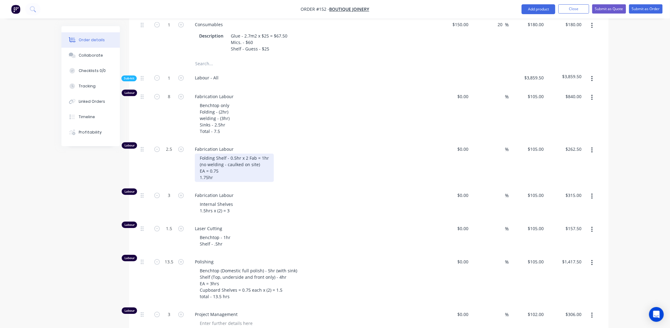
click at [200, 153] on div "Folding Shelf - 0.5hr x 2 Fab = 1hr (no welding - caulked on site) EA = 0.75 1.…" at bounding box center [234, 167] width 79 height 28
click at [45, 196] on div "Order details Collaborate Checklists 0/0 Tracking Linked Orders Timeline Profit…" at bounding box center [335, 302] width 670 height 2264
click at [207, 199] on div "Internal Shelves 1.5hrs x (2) = 3" at bounding box center [216, 206] width 43 height 15
drag, startPoint x: 215, startPoint y: 171, endPoint x: 188, endPoint y: 170, distance: 27.1
click at [189, 187] on div "Fabrication Labour Internal Shelves 1.5hrs x (2) = 3" at bounding box center [310, 203] width 246 height 33
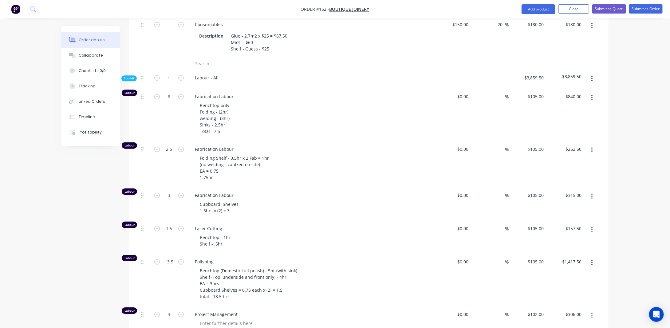
click at [49, 224] on div "Order details Collaborate Checklists 0/0 Tracking Linked Orders Timeline Profit…" at bounding box center [335, 302] width 670 height 2264
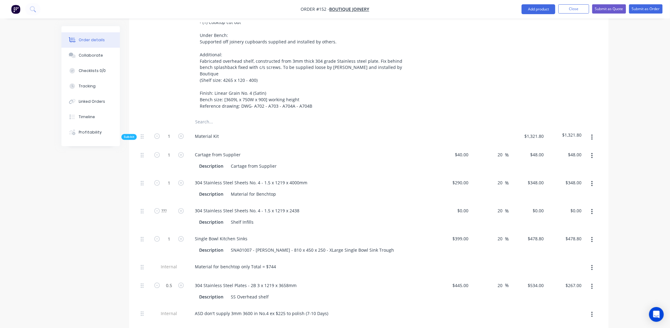
scroll to position [553, 0]
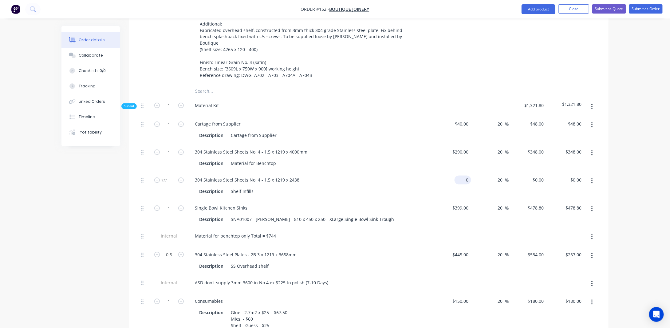
click at [462, 172] on div "0 $0.00" at bounding box center [452, 186] width 38 height 28
drag, startPoint x: 629, startPoint y: 145, endPoint x: 628, endPoint y: 149, distance: 4.3
type input "$160.00"
type input "$192.00"
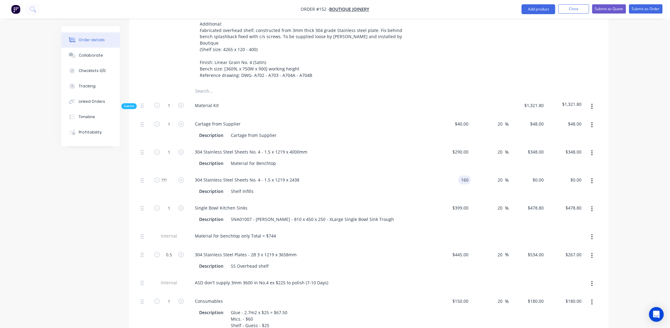
type input "$192.00"
click at [167, 175] on input "???" at bounding box center [169, 179] width 16 height 9
type input "1"
click at [254, 187] on div "Shelf Infills" at bounding box center [242, 191] width 28 height 9
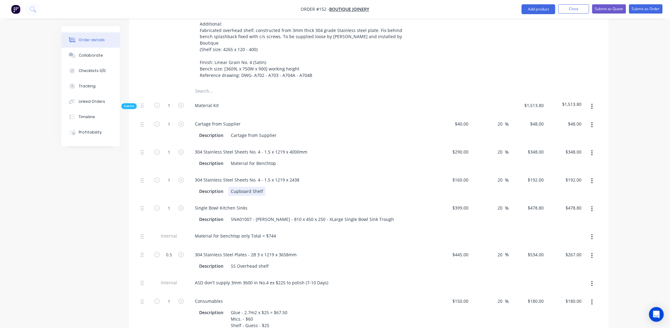
click at [264, 187] on div "Cupboard Shelf" at bounding box center [246, 191] width 37 height 9
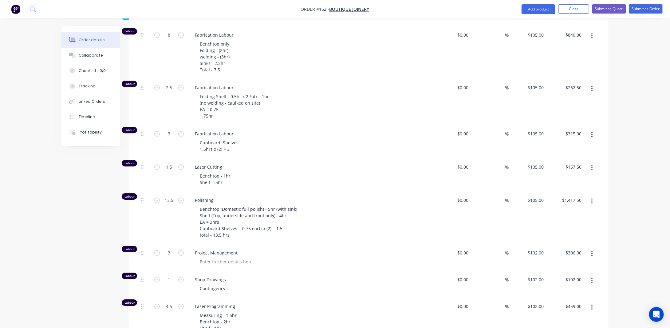
scroll to position [860, 0]
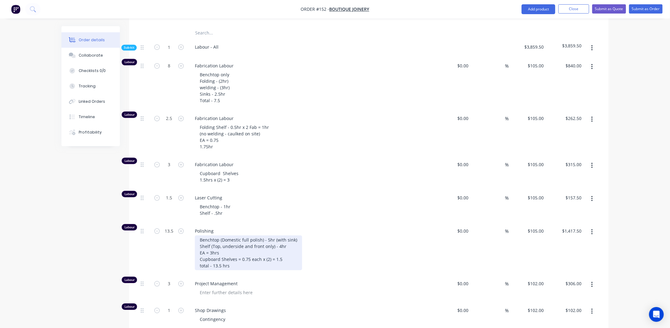
click at [251, 235] on div "Benchtop (Domestic full polish) - 5hr (with sink) Shelf (Top, underside and fro…" at bounding box center [248, 252] width 107 height 35
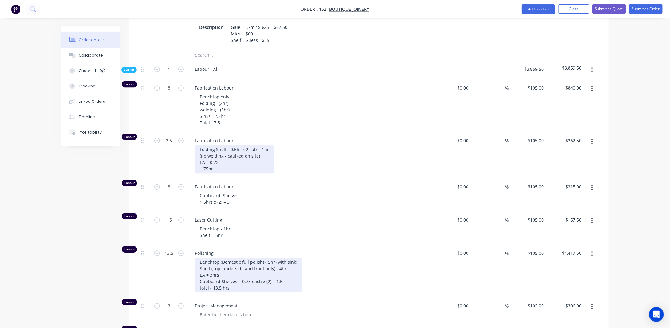
scroll to position [830, 0]
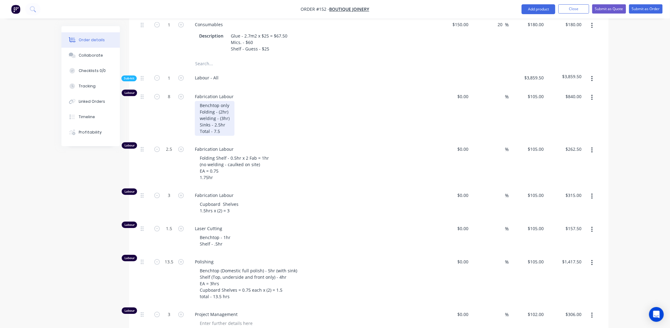
click at [226, 101] on div "Benchtop only Folding - (2hr) welding - (3hr) Sinks - 2.5hr Total - 7.5" at bounding box center [215, 118] width 40 height 35
click at [222, 101] on div "Benchtop only Folding - (2hr) welding - (3hr) Sinks - 2.5hr Total - 7.5" at bounding box center [215, 118] width 40 height 35
click at [226, 101] on div "Benchtop only Folding - (2hr) welding - (3hr) Sinks - 3.5hr Total - 7.5" at bounding box center [215, 118] width 40 height 35
click at [92, 188] on div "Created by [PERSON_NAME] Created [DATE] Required [DATE] Assigned to JA Status D…" at bounding box center [334, 315] width 547 height 2238
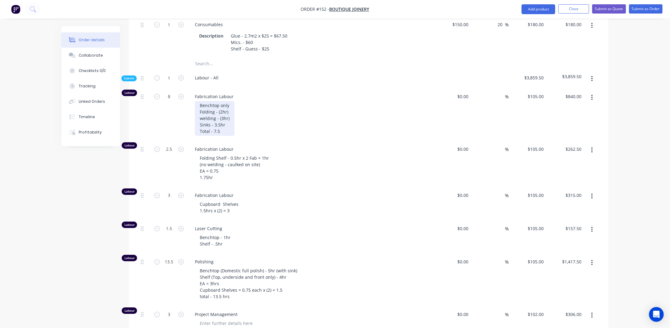
click at [225, 101] on div "Benchtop only Folding - (2hr) welding - (3hr) Sinks - 3.5hr Total - 7.5" at bounding box center [215, 118] width 40 height 35
click at [224, 101] on div "Benchtop only Folding - (2hr) welding - (3hr) Sinks - 3.5hr Total - 7.5" at bounding box center [215, 118] width 40 height 35
click at [222, 101] on div "Benchtop only Folding - (2hr) welding - (3hr) Sinks - 3.5hr Total - 7.5" at bounding box center [215, 118] width 40 height 35
click at [175, 92] on input "8" at bounding box center [169, 96] width 16 height 9
type input "10"
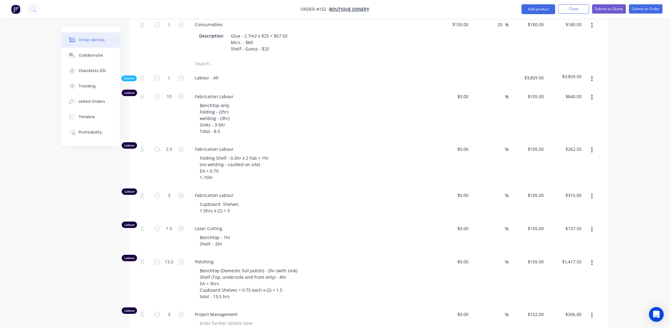
click at [84, 207] on div "Created by [PERSON_NAME] Created [DATE] Required [DATE] Assigned to JA Status D…" at bounding box center [334, 315] width 547 height 2238
type input "$1,050.00"
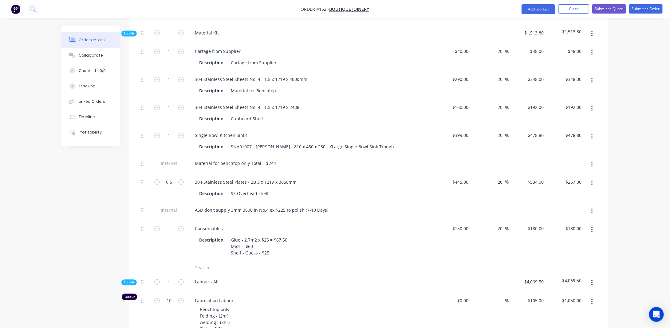
scroll to position [615, 0]
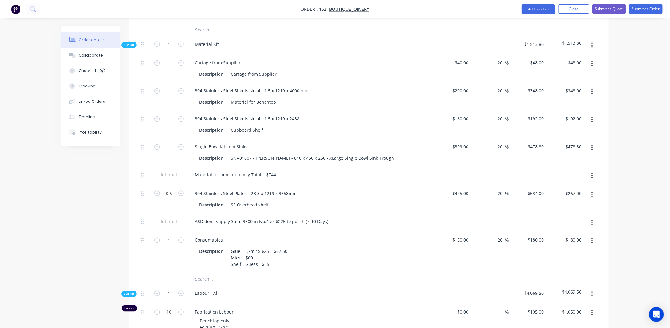
click at [592, 191] on icon "button" at bounding box center [591, 194] width 1 height 6
click at [565, 206] on div "Duplicate" at bounding box center [569, 210] width 47 height 9
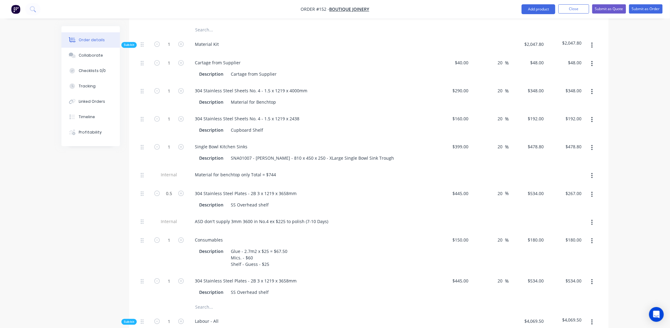
click at [140, 272] on div at bounding box center [144, 286] width 12 height 28
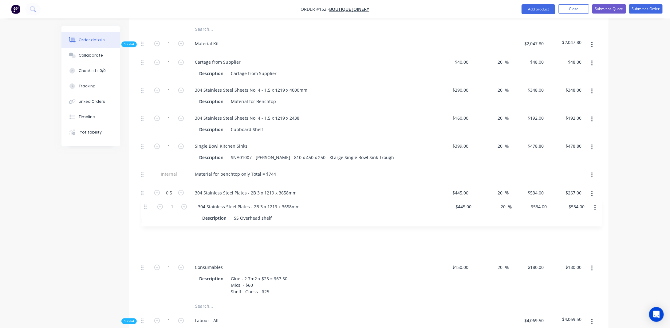
drag, startPoint x: 142, startPoint y: 249, endPoint x: 152, endPoint y: 202, distance: 48.0
click at [147, 201] on div "1 Cartage from Supplier Description Cartage from Supplier $40.00 $40.00 20 20 %…" at bounding box center [368, 177] width 461 height 246
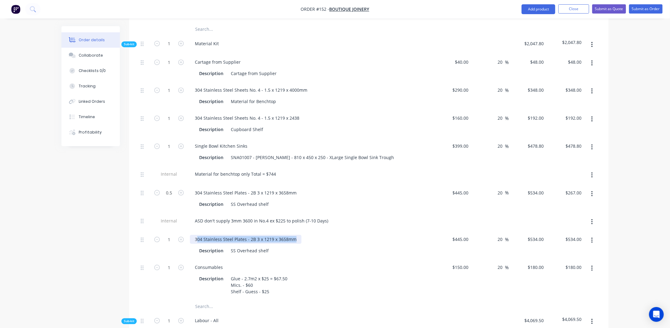
drag, startPoint x: 197, startPoint y: 206, endPoint x: 363, endPoint y: 194, distance: 167.0
click at [363, 194] on div "1 Cartage from Supplier Description Cartage from Supplier $40.00 $40.00 20 20 %…" at bounding box center [368, 177] width 461 height 246
drag, startPoint x: 101, startPoint y: 224, endPoint x: 108, endPoint y: 224, distance: 7.4
drag, startPoint x: 192, startPoint y: 204, endPoint x: 344, endPoint y: 198, distance: 152.6
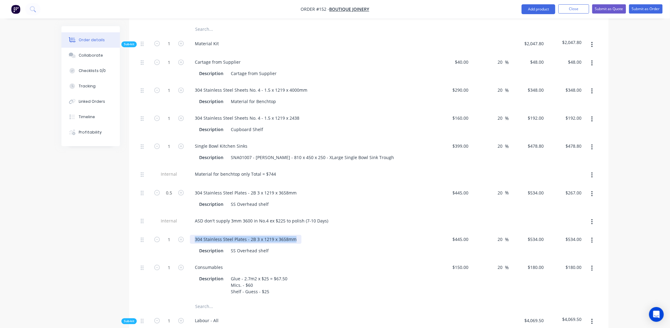
click at [344, 231] on div "304 Stainless Steel Plates - 2B 3 x 1219 x 3658mm Description SS Overhead shelf" at bounding box center [310, 245] width 246 height 28
click at [591, 234] on button "button" at bounding box center [592, 239] width 14 height 11
click at [546, 276] on div "Delete" at bounding box center [569, 280] width 47 height 9
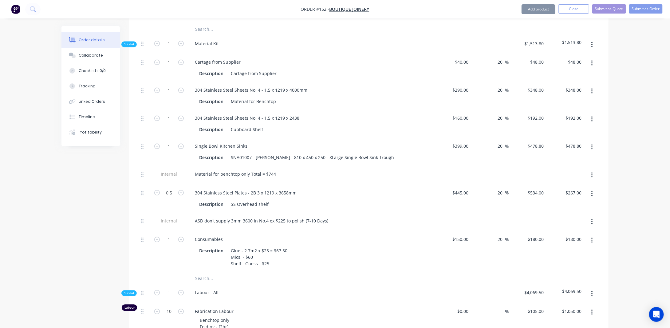
drag, startPoint x: 617, startPoint y: 199, endPoint x: 610, endPoint y: 209, distance: 12.1
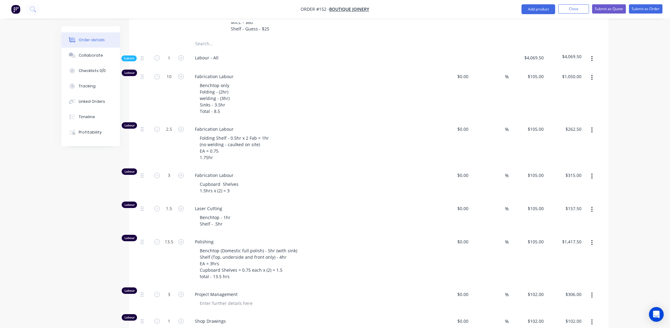
scroll to position [861, 0]
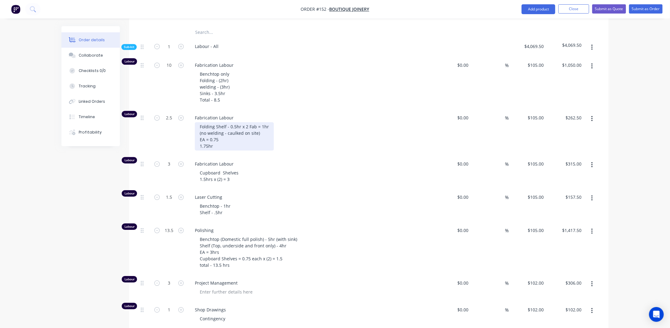
click at [221, 122] on div "Folding Shelf - 0.5hr x 2 Fab = 1hr (no welding - caulked on site) EA = 0.75 1.…" at bounding box center [234, 136] width 79 height 28
drag, startPoint x: 220, startPoint y: 105, endPoint x: 195, endPoint y: 106, distance: 24.9
click at [195, 122] on div "Folding Shelf - 0.5hr x 2 Fab = 1hr (no welding - caulked on site) EA = 0.75 1.…" at bounding box center [234, 136] width 79 height 28
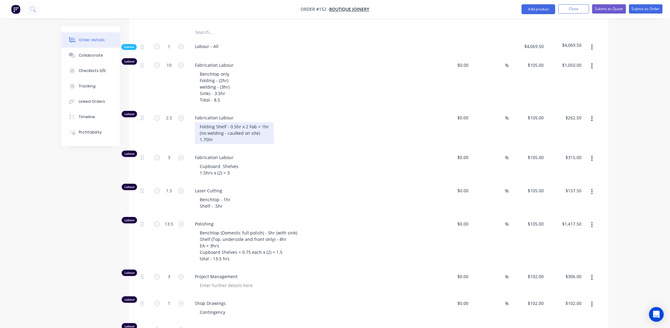
click at [211, 122] on div "Folding Shelf - 0.5hr x 2 Fab = 1hr (no welding - caulked on site) 1.75hr" at bounding box center [234, 133] width 79 height 22
click at [229, 122] on div "Folding Shelf - 0.5hr x 2 Fab = 1hr (no welding - caulked on site) 1.75hr" at bounding box center [234, 133] width 79 height 22
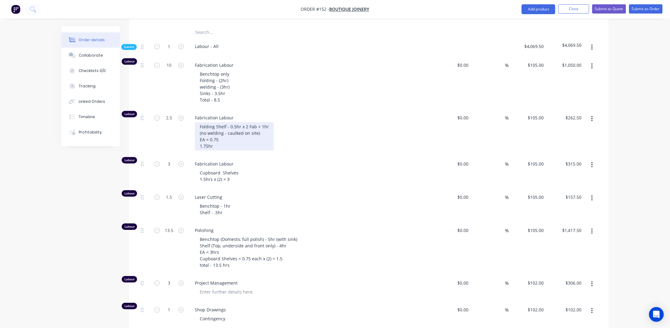
click at [248, 122] on div "Folding Shelf - 0.5hr x 2 Fab = 1hr (no welding - caulked on site) EA = 0.75 1.…" at bounding box center [234, 136] width 79 height 28
click at [86, 215] on div "Created by [PERSON_NAME] Created [DATE] Required [DATE] Assigned to JA Status D…" at bounding box center [334, 284] width 547 height 2238
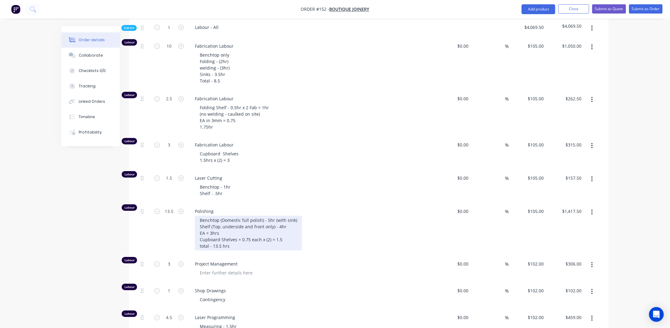
scroll to position [892, 0]
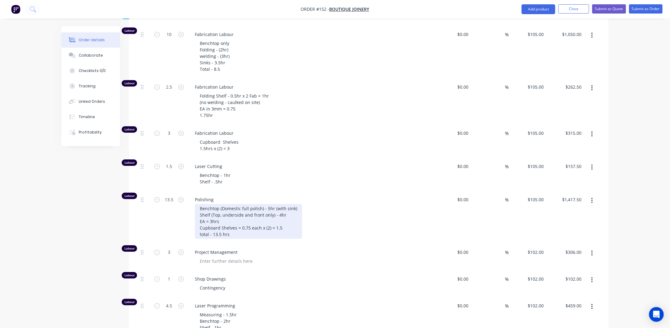
drag, startPoint x: 210, startPoint y: 186, endPoint x: 220, endPoint y: 186, distance: 10.1
click at [210, 204] on div "Benchtop (Domestic full polish) - 5hr (with sink) Shelf (Top, underside and fro…" at bounding box center [248, 221] width 107 height 35
click at [212, 204] on div "Benchtop (Domestic full polish) - 5hr (with sink) Shelf (Top, underside and fro…" at bounding box center [248, 221] width 107 height 35
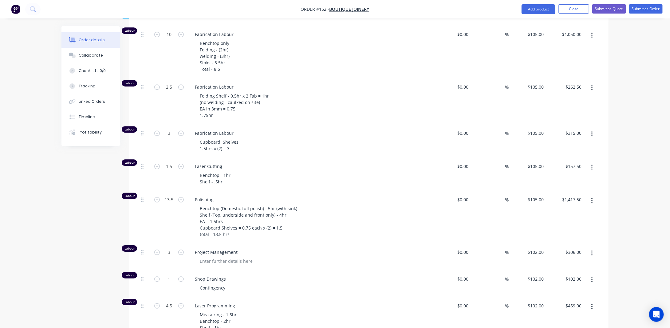
click at [111, 179] on div "Created by [PERSON_NAME] Created [DATE] Required [DATE] Assigned to JA Status D…" at bounding box center [334, 253] width 547 height 2238
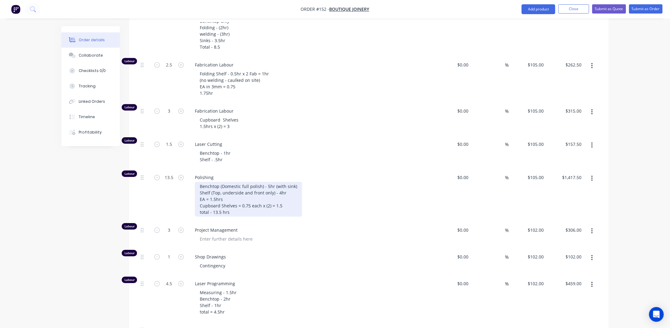
scroll to position [923, 0]
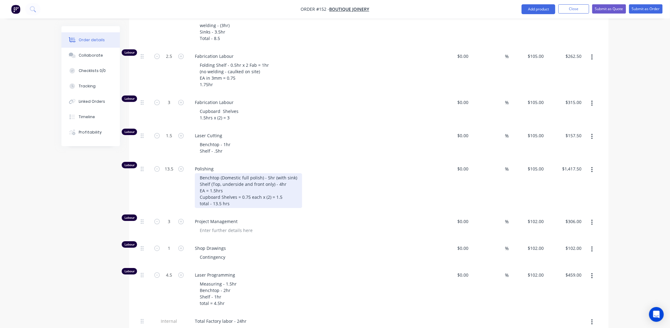
click at [220, 173] on div "Benchtop (Domestic full polish) - 5hr (with sink) Shelf (Top, underside and fro…" at bounding box center [248, 190] width 107 height 35
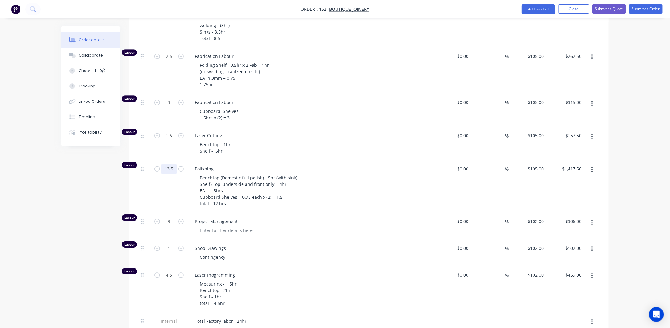
click at [173, 164] on input "13.5" at bounding box center [169, 168] width 16 height 9
type input "12"
click at [99, 171] on div "Created by [PERSON_NAME] Created [DATE] Required [DATE] Assigned to JA Status D…" at bounding box center [334, 223] width 547 height 2238
type input "$1,260.00"
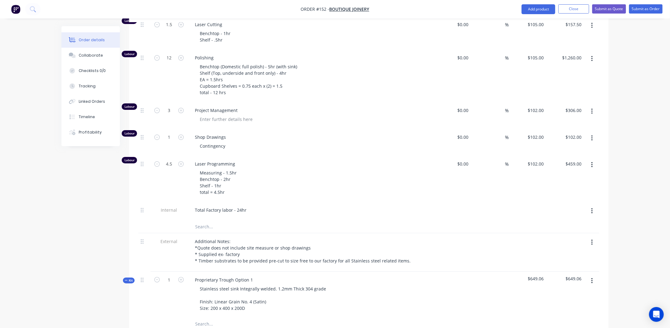
scroll to position [1045, 0]
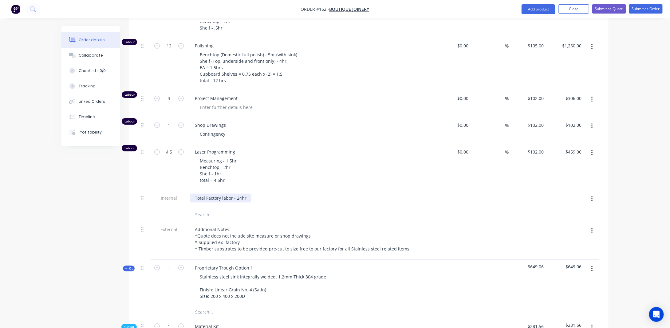
click at [245, 193] on div "Total Factory labor - 24hr" at bounding box center [220, 197] width 61 height 9
click at [109, 172] on div "Created by [PERSON_NAME] Created [DATE] Required [DATE] Assigned to JA Status D…" at bounding box center [334, 100] width 547 height 2238
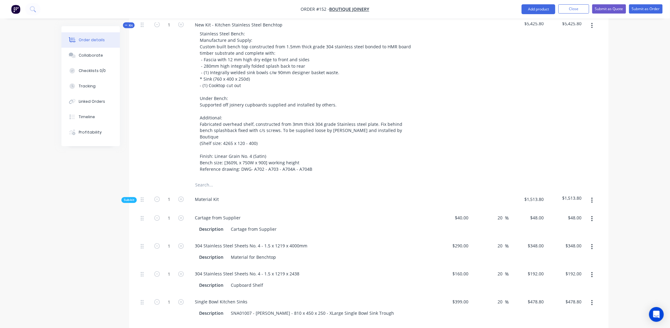
scroll to position [369, 0]
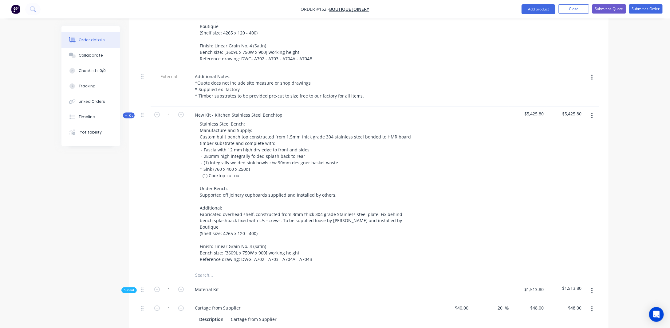
click at [131, 113] on span "Kit" at bounding box center [129, 115] width 8 height 5
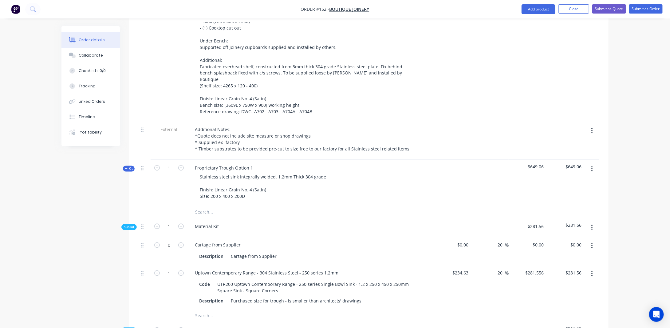
scroll to position [492, 0]
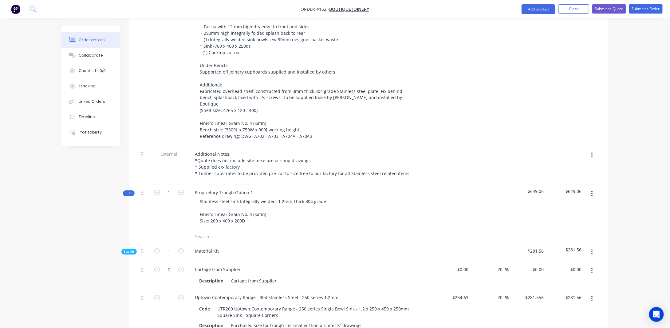
click at [128, 191] on span "Kit" at bounding box center [129, 193] width 8 height 5
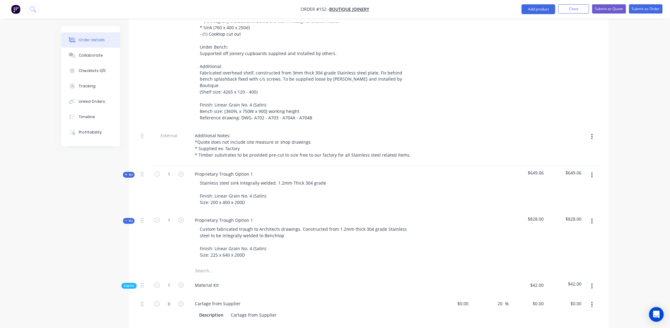
scroll to position [523, 0]
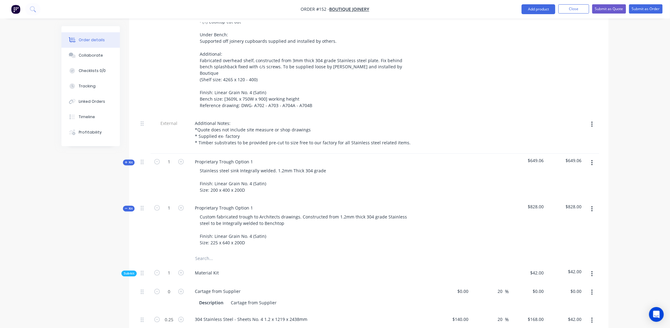
click at [131, 206] on span "Kit" at bounding box center [129, 208] width 8 height 5
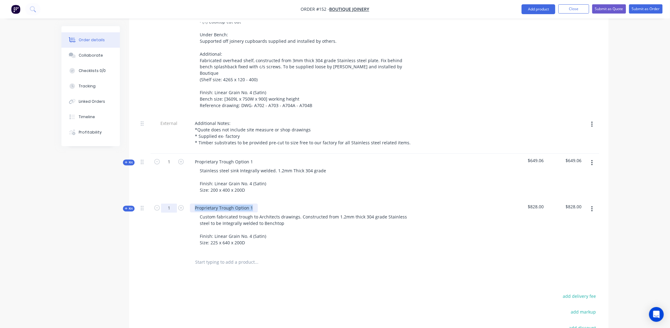
drag, startPoint x: 253, startPoint y: 175, endPoint x: 165, endPoint y: 172, distance: 87.3
click at [165, 200] on div "Kit 1 Proprietary Trough Option 1 Custom fabricated trough to Architects drawin…" at bounding box center [368, 226] width 461 height 53
click at [234, 203] on div "Custom Fabricated" at bounding box center [214, 207] width 49 height 9
click at [249, 203] on div "(SK02) - Custom Fabricated" at bounding box center [222, 207] width 65 height 9
click at [236, 157] on div "Proprietary Trough Option 1" at bounding box center [224, 161] width 68 height 9
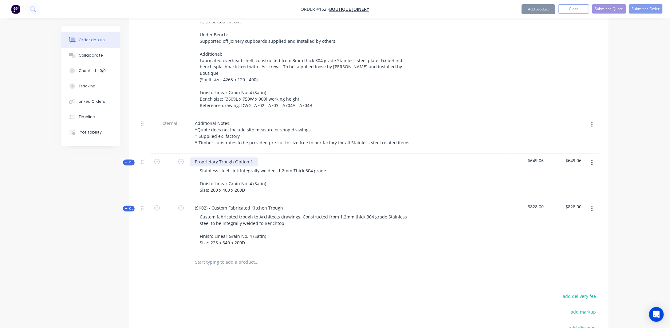
click at [197, 157] on div "Proprietary Trough Option 1" at bounding box center [224, 161] width 68 height 9
click at [269, 157] on div "(SK02) - Proprietary Trough Option 1" at bounding box center [232, 161] width 85 height 9
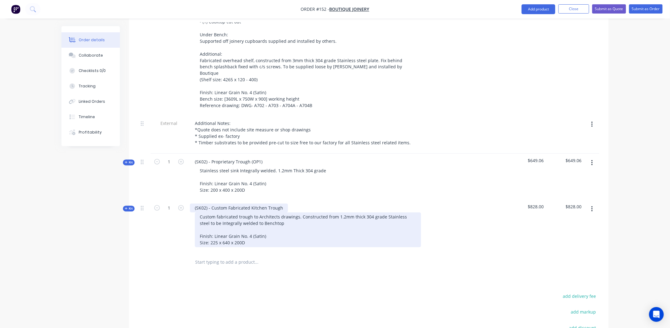
drag, startPoint x: 281, startPoint y: 176, endPoint x: 290, endPoint y: 184, distance: 12.7
click at [280, 203] on div "(SK02) - Custom Fabricated Kitchen Trough" at bounding box center [239, 207] width 98 height 9
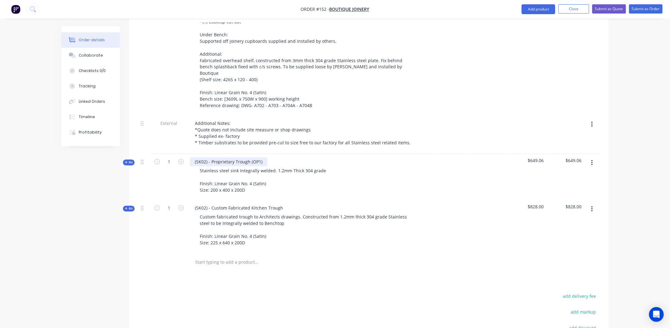
click at [263, 157] on div "(SK02) - Proprietary Trough (OP1)" at bounding box center [228, 161] width 77 height 9
click at [195, 157] on div "(SK02) - Proprietary Trough" at bounding box center [222, 161] width 65 height 9
click at [192, 203] on div "(SK02) - Custom Fabricated Kitchen Trough" at bounding box center [239, 207] width 98 height 9
drag, startPoint x: 131, startPoint y: 131, endPoint x: 126, endPoint y: 117, distance: 15.3
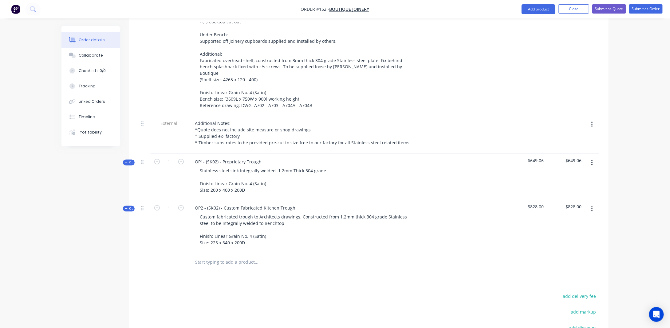
click at [130, 96] on div "Qty Cost Markup Price Total Kit 1 Kitchen Stainless Steel Benchtop Stainless St…" at bounding box center [368, 6] width 479 height 532
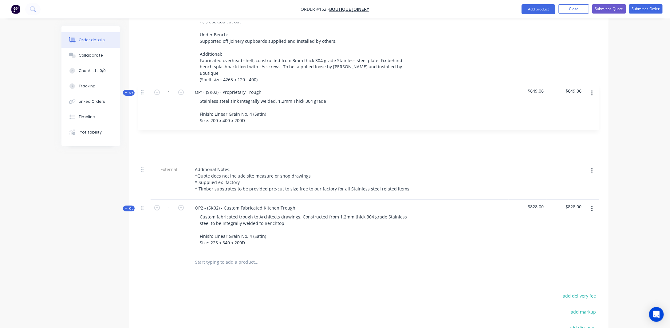
drag, startPoint x: 143, startPoint y: 132, endPoint x: 143, endPoint y: 90, distance: 41.8
click at [143, 90] on div "Kit 1 Kitchen Stainless Steel Benchtop Stainless Steel Bench: Manufacture and S…" at bounding box center [368, 2] width 461 height 500
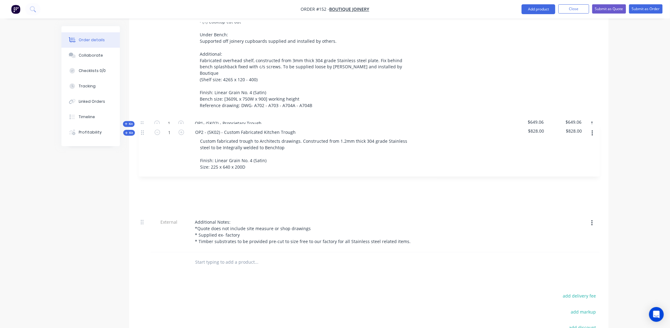
drag, startPoint x: 143, startPoint y: 177, endPoint x: 144, endPoint y: 130, distance: 47.3
click at [144, 130] on div "Kit 1 Kitchen Stainless Steel Benchtop Stainless Steel Bench: Manufacture and S…" at bounding box center [368, 2] width 461 height 500
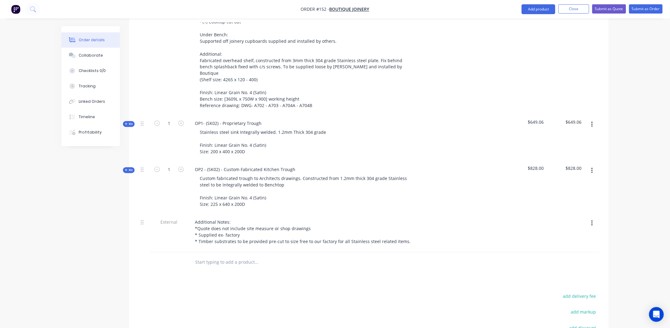
drag, startPoint x: 106, startPoint y: 184, endPoint x: 140, endPoint y: 183, distance: 34.5
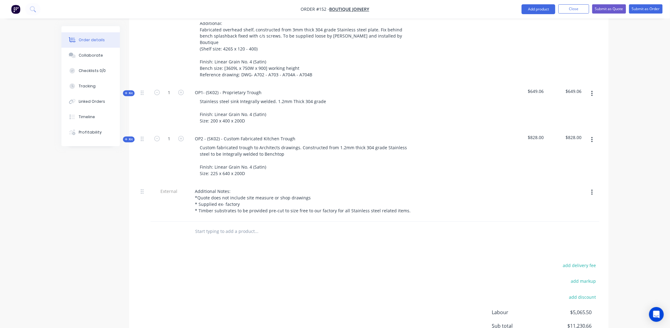
scroll to position [492, 0]
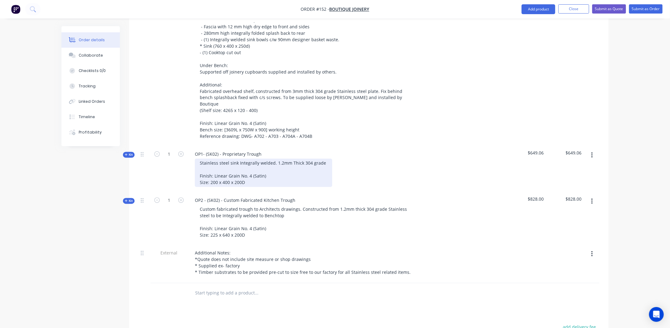
drag, startPoint x: 199, startPoint y: 131, endPoint x: 313, endPoint y: 144, distance: 114.1
click at [199, 159] on div "Stainless steel sink Integrally welded. 1.2mm Thick 304 grade Finish: Linear Gr…" at bounding box center [263, 173] width 137 height 28
click at [317, 159] on div "Pre fabricated stainless steel sink Integrally welded. 1.2mm Thick 304 grade Fi…" at bounding box center [278, 173] width 167 height 28
click at [351, 159] on div "Pre fabricated stainless steel sink Integrally welded. 1.2mm Thick 304 grade Fi…" at bounding box center [278, 173] width 167 height 28
click at [352, 159] on div "Pre fabricated stainless steel sink Integrally welded. 1.2mm Thick 304 grade Fi…" at bounding box center [278, 173] width 167 height 28
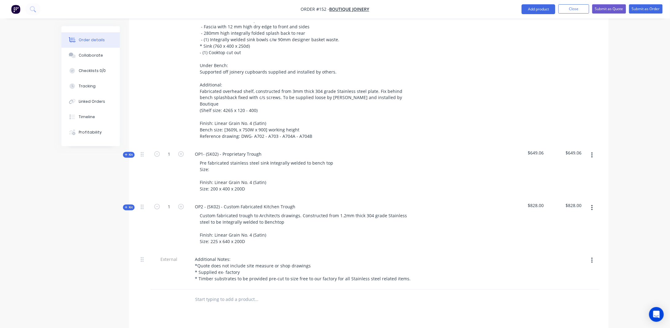
click at [92, 254] on div "Created by [PERSON_NAME] Created [DATE] Required [DATE] Assigned to JA Status D…" at bounding box center [334, 0] width 547 height 932
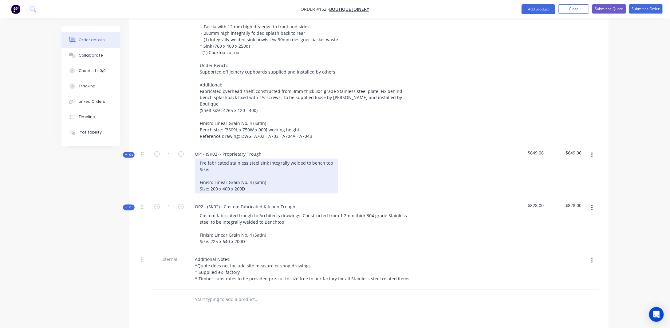
click at [249, 159] on div "Pre fabricated stainless steel sink Integrally welded to bench top Size: Finish…" at bounding box center [266, 176] width 143 height 35
drag, startPoint x: 200, startPoint y: 159, endPoint x: 246, endPoint y: 171, distance: 47.6
click at [253, 160] on div "Pre fabricated stainless steel sink Integrally welded to bench top Size: Finish…" at bounding box center [266, 176] width 143 height 35
copy div "Size: 200 x 400 x 200D"
drag, startPoint x: 200, startPoint y: 139, endPoint x: 219, endPoint y: 138, distance: 19.1
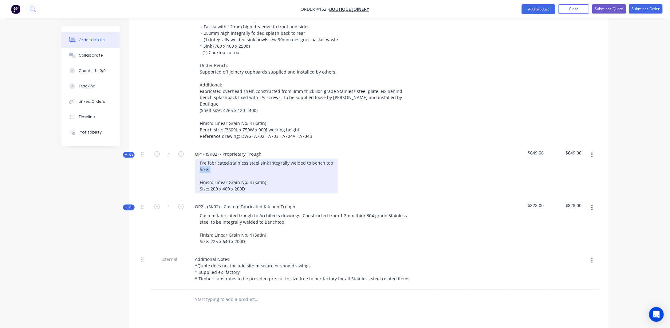
click at [220, 159] on div "Pre fabricated stainless steel sink Integrally welded to bench top Size: Finish…" at bounding box center [266, 176] width 143 height 35
drag, startPoint x: 201, startPoint y: 150, endPoint x: 276, endPoint y: 149, distance: 74.7
click at [276, 159] on div "Pre fabricated stainless steel sink Integrally welded to bench top Size: 200 x …" at bounding box center [266, 176] width 143 height 35
drag, startPoint x: 200, startPoint y: 158, endPoint x: 250, endPoint y: 159, distance: 50.4
click at [250, 159] on div "Pre fabricated stainless steel sink Integrally welded to bench top Size: 200 x …" at bounding box center [266, 176] width 143 height 35
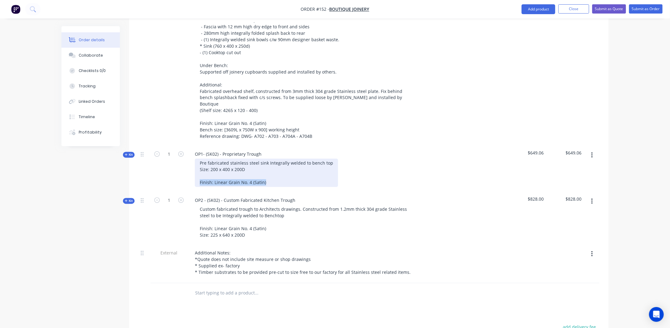
drag, startPoint x: 269, startPoint y: 150, endPoint x: 175, endPoint y: 153, distance: 94.7
click at [175, 153] on div "Kit 1 OP1- (SK02) - Proprietary Trough Pre fabricated stainless steel sink Inte…" at bounding box center [368, 169] width 461 height 46
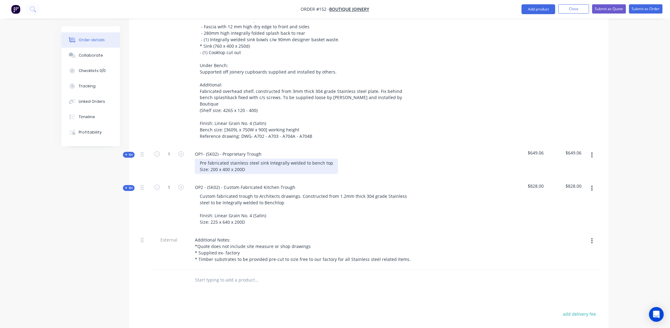
click at [202, 159] on div "Pre fabricated stainless steel sink Integrally welded to bench top Size: 200 x …" at bounding box center [266, 166] width 143 height 15
click at [129, 152] on span "Kit" at bounding box center [129, 154] width 8 height 5
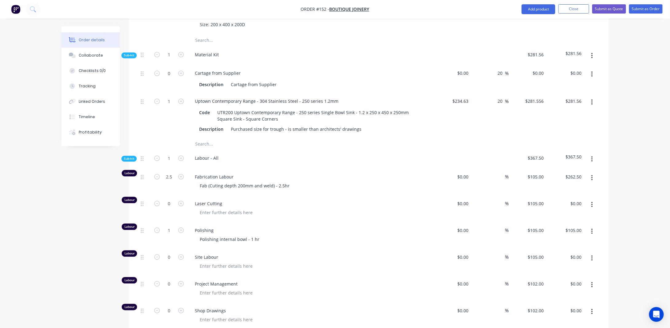
scroll to position [646, 0]
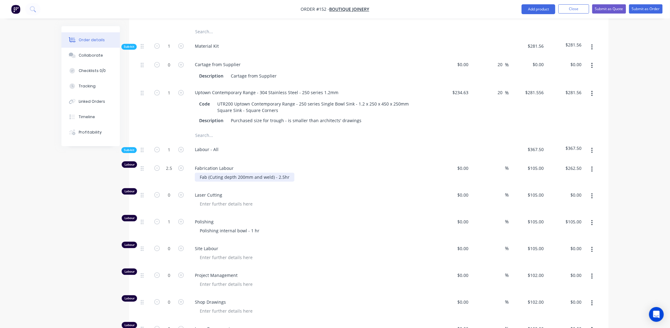
click at [244, 172] on div "Fab (Cuting depth 200mm and weld) - 2.5hr" at bounding box center [245, 176] width 100 height 9
drag, startPoint x: 217, startPoint y: 143, endPoint x: 330, endPoint y: 149, distance: 113.0
click at [218, 172] on div "Fab (Cuting depth 200mm and weld) - 2.5hr" at bounding box center [245, 176] width 100 height 9
drag, startPoint x: 282, startPoint y: 145, endPoint x: 314, endPoint y: 143, distance: 32.0
click at [282, 172] on div "Fab (Cutting depth 200mm and weld) - 2.5hr" at bounding box center [245, 176] width 101 height 9
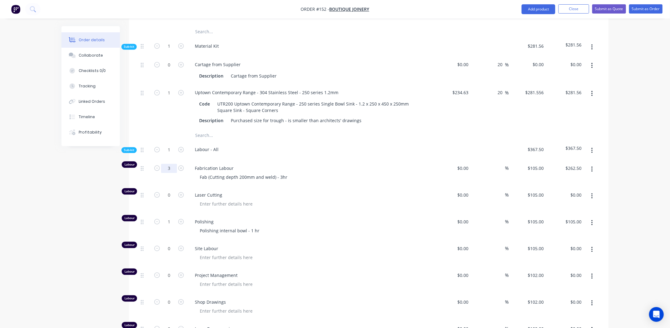
type input "3"
type input "$315.00"
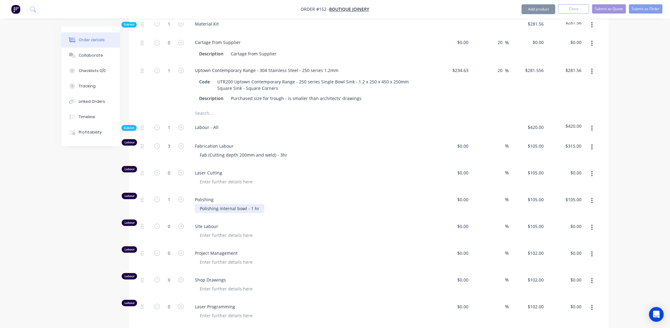
scroll to position [677, 0]
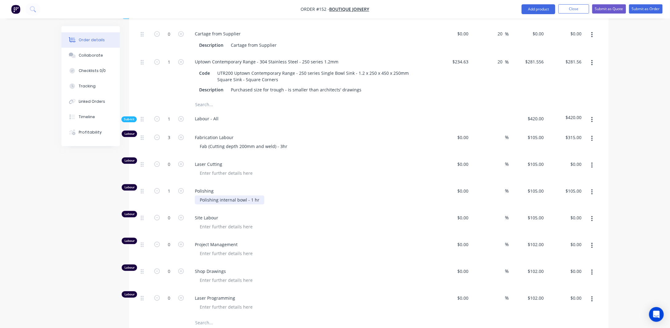
click at [242, 195] on div "Polishing internal bowl - 1 hr" at bounding box center [229, 199] width 69 height 9
click at [259, 195] on div "Polishing internal bowl - 1 hr" at bounding box center [229, 199] width 69 height 9
type input "1.5"
type input "$157.50"
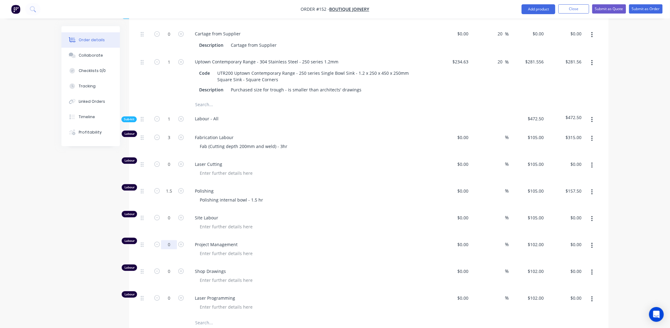
drag, startPoint x: 173, startPoint y: 211, endPoint x: 184, endPoint y: 212, distance: 11.1
click at [173, 240] on input "0" at bounding box center [169, 244] width 16 height 9
type input "0.5"
type input "$51.00"
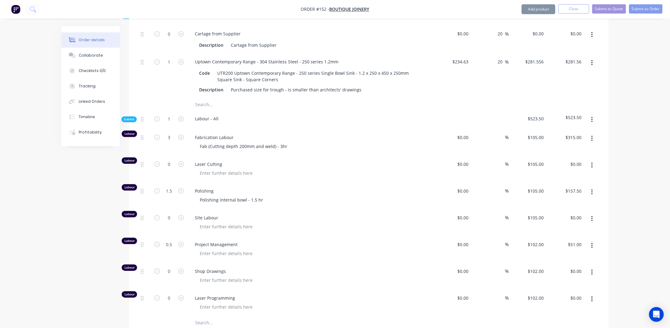
scroll to position [646, 0]
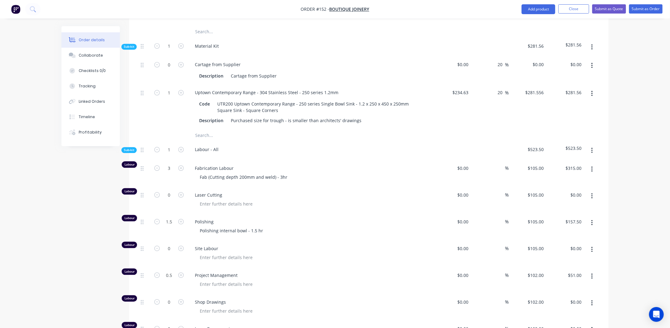
click at [129, 148] on span "Sub-kit" at bounding box center [129, 150] width 10 height 5
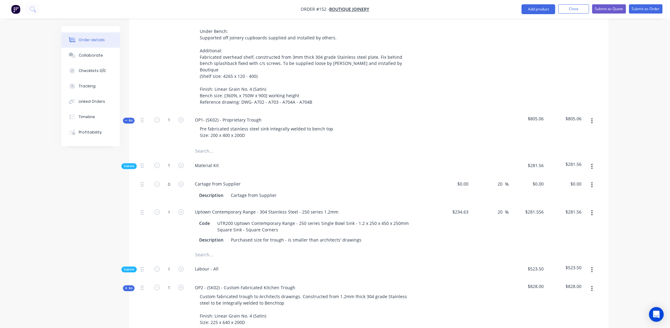
scroll to position [492, 0]
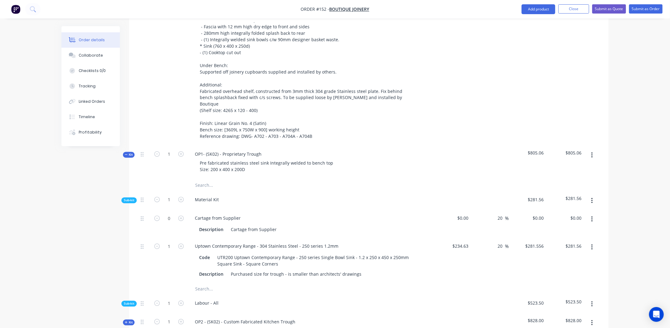
click at [132, 152] on span "Kit" at bounding box center [129, 154] width 8 height 5
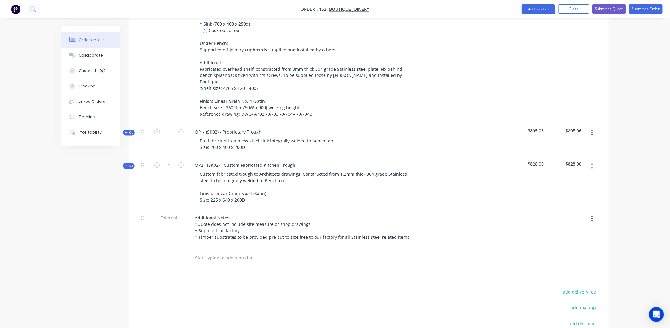
scroll to position [523, 0]
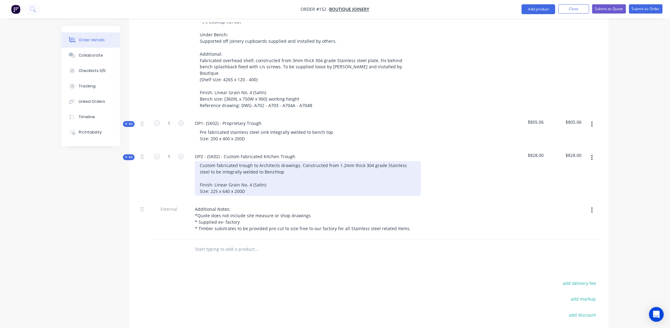
click at [258, 161] on div "Custom fabricated trough to Architects drawings. Constructed from 1.2mm thick 3…" at bounding box center [308, 178] width 226 height 35
click at [297, 161] on div "Custom fabricated trough to Architects drawings. Constructed from 1.2mm thick 3…" at bounding box center [308, 178] width 226 height 35
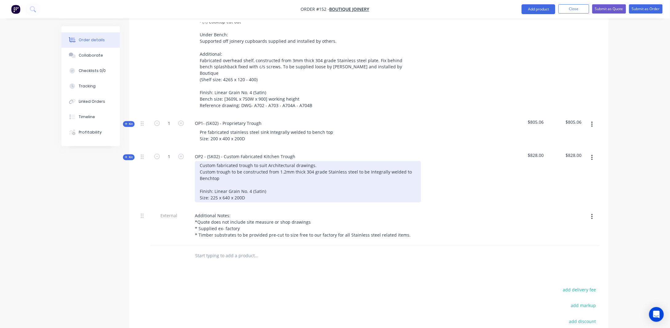
click at [328, 161] on div "Custom fabricated trough to suit Architectural drawings. Custom trough to be co…" at bounding box center [308, 181] width 226 height 41
click at [352, 161] on div "Custom fabricated trough to suit Architectural drawings. Custom trough to be co…" at bounding box center [308, 181] width 226 height 41
click at [201, 161] on div "Custom fabricated trough to suit Architectural drawings. Custom trough to be co…" at bounding box center [308, 181] width 226 height 41
click at [199, 161] on div "Custom fabricated trough to suit Architectural drawings. Custom trough to be co…" at bounding box center [308, 181] width 226 height 41
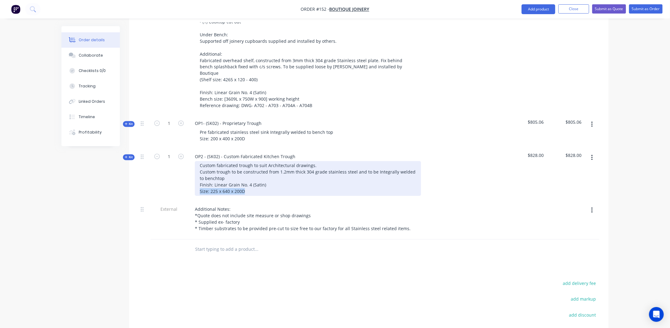
drag, startPoint x: 219, startPoint y: 159, endPoint x: 281, endPoint y: 157, distance: 61.8
click at [283, 161] on div "Custom fabricated trough to suit Architectural drawings. Custom trough to be co…" at bounding box center [308, 178] width 226 height 35
copy div "Size: 225 x 640 x 200D"
drag, startPoint x: 200, startPoint y: 155, endPoint x: 203, endPoint y: 147, distance: 8.0
click at [200, 161] on div "Custom fabricated trough to suit Architectural drawings. Custom trough to be co…" at bounding box center [308, 178] width 226 height 35
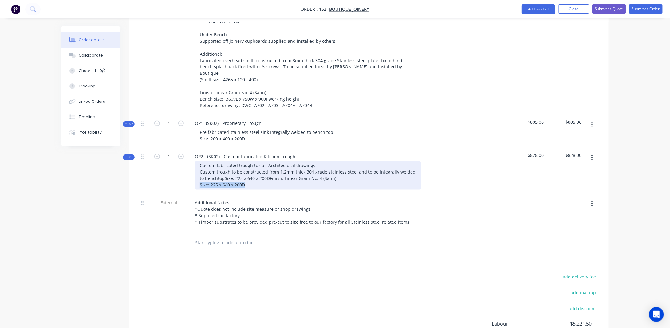
drag, startPoint x: 247, startPoint y: 167, endPoint x: 192, endPoint y: 167, distance: 55.3
click at [192, 167] on div "Custom fabricated trough to suit Architectural drawings. Custom trough to be co…" at bounding box center [310, 175] width 241 height 28
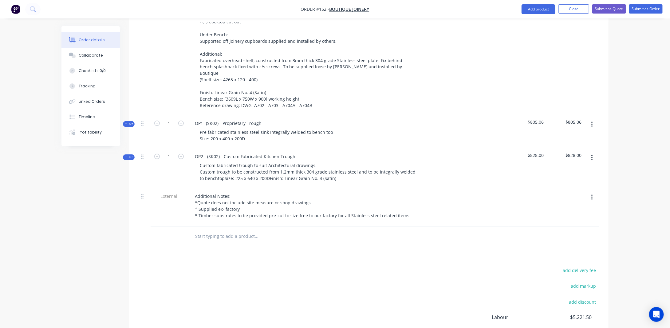
click at [152, 157] on div "1" at bounding box center [169, 168] width 37 height 40
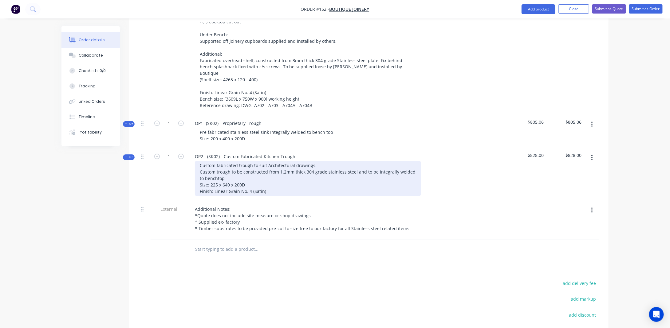
click at [217, 161] on div "Custom fabricated trough to suit Architectural drawings. Custom trough to be co…" at bounding box center [308, 178] width 226 height 35
drag, startPoint x: 222, startPoint y: 153, endPoint x: 231, endPoint y: 152, distance: 9.0
click at [231, 161] on div "Custom fabricated trough to suit Architectural drawings. Custom trough to be co…" at bounding box center [308, 178] width 226 height 35
copy div "640L"
click at [209, 161] on div "Custom fabricated trough to suit Architectural drawings. Custom trough to be co…" at bounding box center [308, 178] width 226 height 35
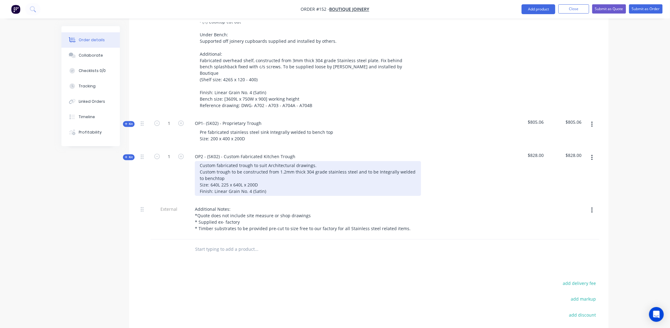
click at [232, 161] on div "Custom fabricated trough to suit Architectural drawings. Custom trough to be co…" at bounding box center [308, 178] width 226 height 35
click at [254, 161] on div "Custom fabricated trough to suit Architectural drawings. Custom trough to be co…" at bounding box center [308, 178] width 226 height 35
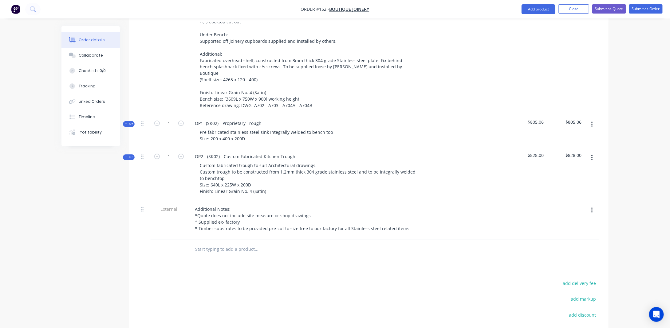
click at [178, 159] on div "1" at bounding box center [169, 174] width 37 height 53
click at [128, 155] on span "Kit" at bounding box center [129, 157] width 8 height 5
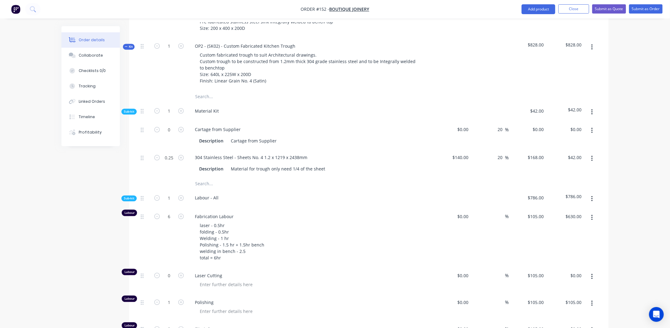
scroll to position [646, 0]
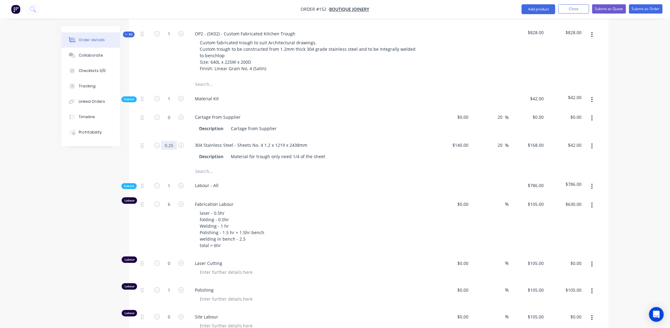
click at [174, 140] on input "0.25" at bounding box center [169, 144] width 16 height 9
type input "0.5"
type input "$84.00"
drag, startPoint x: 466, startPoint y: 113, endPoint x: 530, endPoint y: 103, distance: 64.4
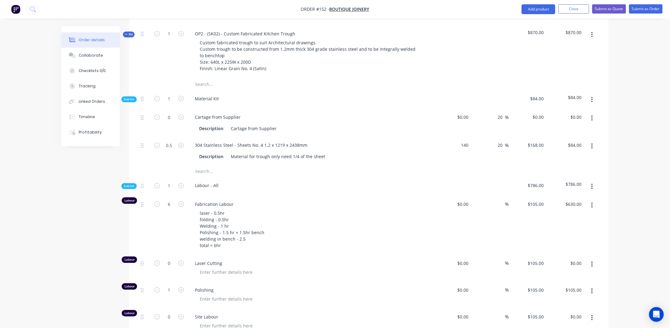
click at [466, 140] on input "140" at bounding box center [461, 144] width 19 height 9
type input "$160.00"
type input "$192.00"
type input "$96.00"
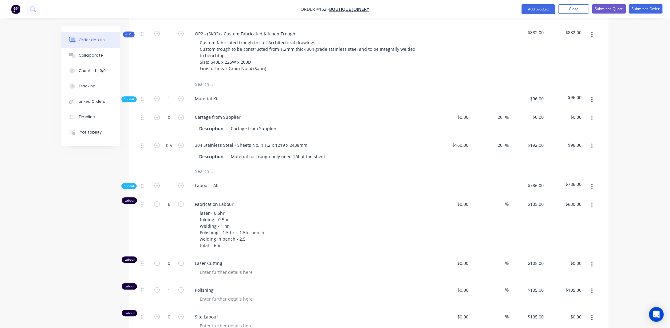
click at [472, 137] on div "20 20 %" at bounding box center [490, 151] width 38 height 28
click at [471, 137] on div "0.5 304 Stainless Steel - Sheets No. 4 1.2 x 1219 x 2438mm Description Material…" at bounding box center [368, 151] width 461 height 28
click at [470, 140] on input "160" at bounding box center [461, 144] width 19 height 9
type input "$140.00"
type input "$168.00"
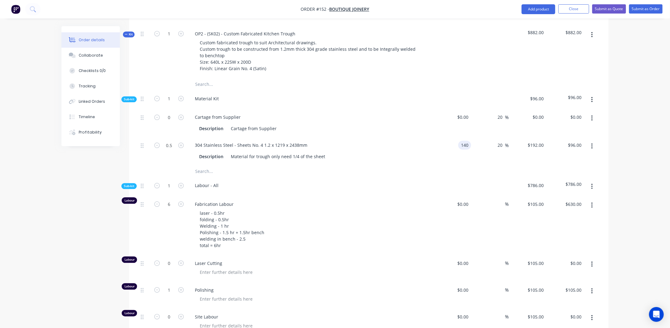
type input "$84.00"
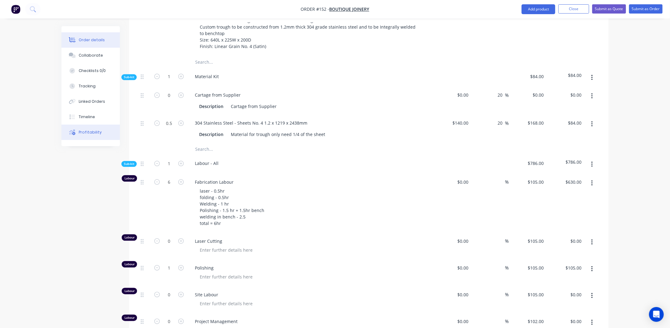
scroll to position [677, 0]
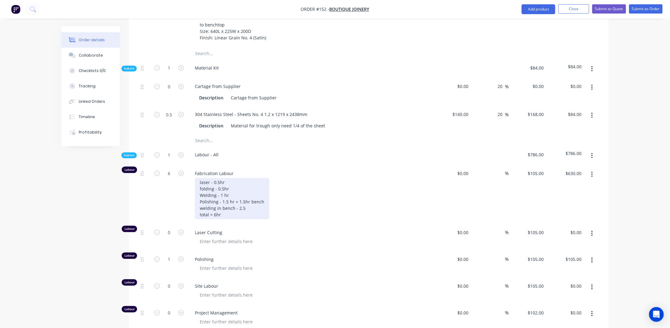
click at [224, 178] on div "laser - 0.5hr folding - 0.5hr Welding - 1 hr Polishing - 1.5 hr + 1.5hr bench w…" at bounding box center [232, 198] width 74 height 41
click at [238, 178] on div "laser - 0.5hr folding - 0.5hr Welding - 1 hr Polishing - 1.5 hr + 1.5hr bench w…" at bounding box center [232, 198] width 74 height 41
click at [224, 178] on div "laser - 0.5hr folding - 0.5hr Welding - 1 hr Polishing - 1.5 hr + 1.5hr bench w…" at bounding box center [232, 198] width 74 height 41
drag, startPoint x: 224, startPoint y: 157, endPoint x: 267, endPoint y: 151, distance: 43.4
click at [224, 178] on div "laser - 0.5hr folding - 1.5hr Welding - 1 hr Polishing - 1.5 hr + 1.5hr bench w…" at bounding box center [232, 198] width 74 height 41
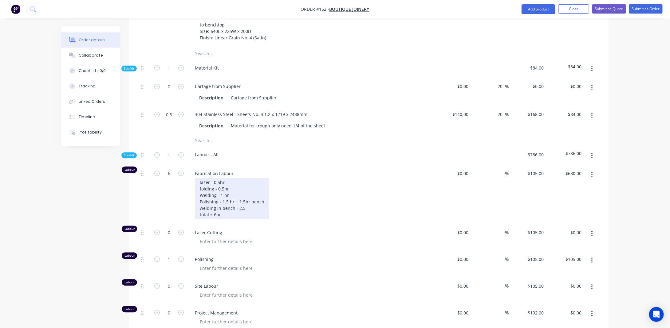
drag, startPoint x: 237, startPoint y: 160, endPoint x: 242, endPoint y: 160, distance: 5.2
click at [237, 178] on div "laser - 0.5hr folding - 0.5hr Welding - 1 hr Polishing - 1.5 hr + 1.5hr bench w…" at bounding box center [232, 198] width 74 height 41
click at [233, 178] on div "laser - 0.5hr folding - 0.5hr Welding - 1 hr Polishing - 1.5 hr + 1.5hr bench w…" at bounding box center [232, 198] width 74 height 41
click at [251, 178] on div "laser - 0.5hr folding - 0.5hr Welding - 1 hr Polishing - 1.5 hr + 1.5hr bench w…" at bounding box center [232, 198] width 74 height 41
click at [221, 178] on div "laser - 0.5hr folding - 0.5hr Welding - 1 hr Polishing - 1.5 hr + 1.5hr bench w…" at bounding box center [232, 198] width 74 height 41
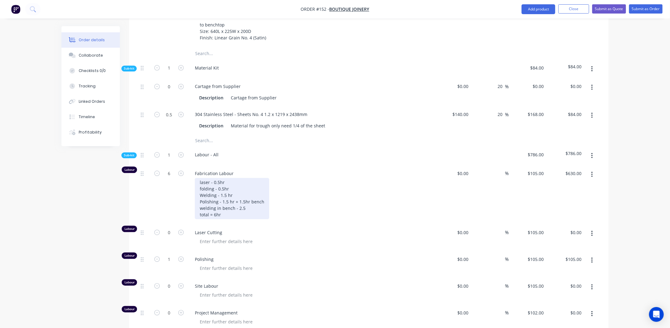
click at [247, 178] on div "laser - 0.5hr folding - 0.5hr Welding - 1.5 hr Polishing - 1.5 hr + 1.5hr bench…" at bounding box center [232, 198] width 74 height 41
click at [247, 179] on div "laser - 0.5hr folding - 0.5hr Welding - 1.5 hr Polishing - 1.5 hr + 1.5hr bench…" at bounding box center [232, 198] width 74 height 41
drag, startPoint x: 222, startPoint y: 168, endPoint x: 251, endPoint y: 169, distance: 29.5
click at [251, 178] on div "laser - 0.5hr folding - 0.5hr Welding - 1.5 hr Polishing - 1.5 hr + 1.5hr bench…" at bounding box center [232, 198] width 74 height 41
click at [253, 178] on div "laser - 0.5hr folding - 0.5hr Welding - 1.5 hr Polishing - 1.5 hr + 1.5hr bench…" at bounding box center [232, 198] width 74 height 41
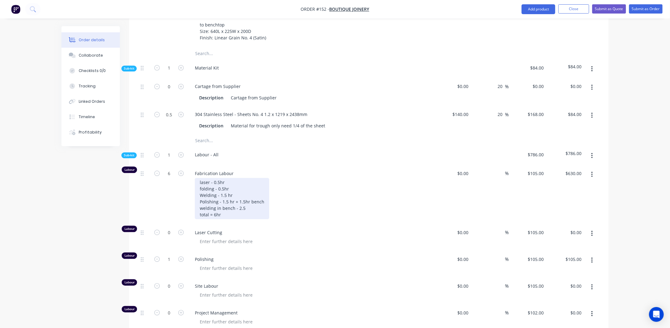
click at [246, 178] on div "laser - 0.5hr folding - 0.5hr Welding - 1.5 hr Polishing - 1.5 hr + 1.5hr bench…" at bounding box center [232, 198] width 74 height 41
click at [245, 178] on div "laser - 0.5hr folding - 0.5hr Welding - 1.5 hr Polishing - 1.5 hr + 1.5hr bench…" at bounding box center [232, 198] width 74 height 41
click at [225, 178] on div "laser - 0.5hr folding - 0.5hr Welding - 1.5 hr Polishing - 1.5 hr + 1.5hr bench…" at bounding box center [232, 198] width 74 height 41
click at [230, 178] on div "laser - 0.5hr folding - 0.5hr Welding - 1.5 hr Polishing - 1.5 hr + 1.5hr bench…" at bounding box center [232, 198] width 74 height 41
click at [238, 182] on div "laser - 0.5hr folding - 0.5hr Welding - 1.5 hr Polishing - 1.5 hr + 1.5hr bench…" at bounding box center [232, 198] width 74 height 41
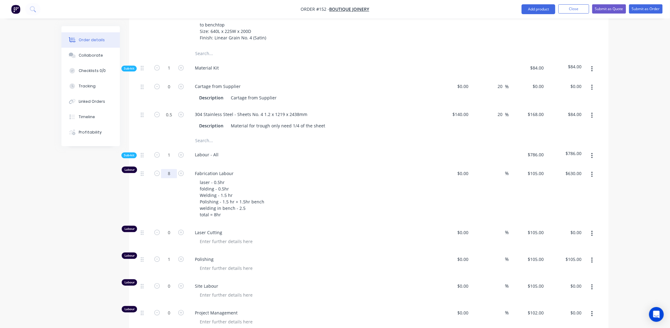
type input "8"
type input "$840.00"
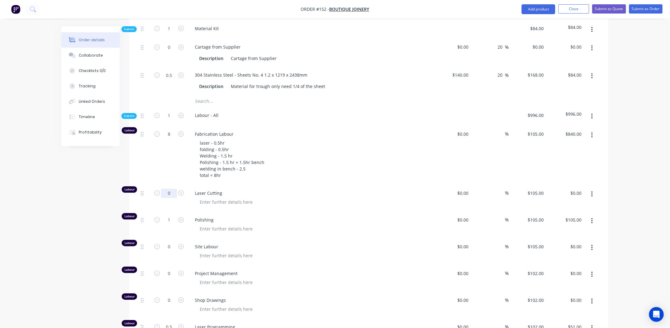
scroll to position [707, 0]
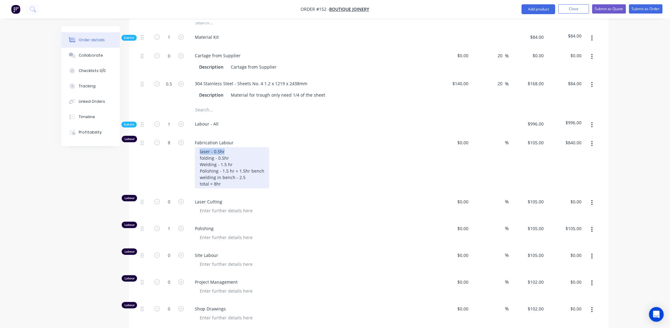
drag, startPoint x: 225, startPoint y: 119, endPoint x: 191, endPoint y: 122, distance: 34.2
click at [191, 134] on div "Fabrication Labour laser - 0.5hr folding - 0.5hr Welding - 1.5 hr Polishing - 1…" at bounding box center [310, 163] width 246 height 59
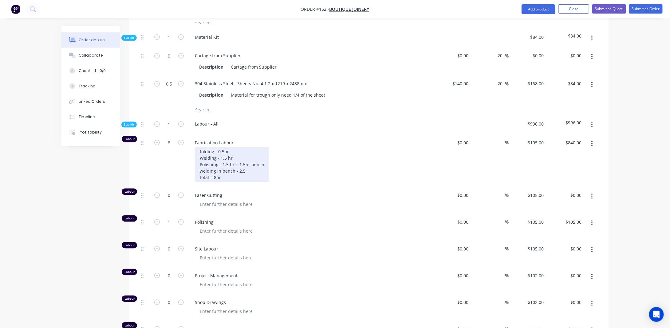
click at [216, 152] on div "folding - 0.5hr Welding - 1.5 hr Polishing - 1.5 hr + 1.5hr bench welding in be…" at bounding box center [232, 164] width 74 height 35
click at [215, 150] on div "folding - 0.5hr Welding - 1.5 hr Polishing - 1.5 hr + 1.5hr bench welding in be…" at bounding box center [232, 164] width 74 height 35
click at [199, 147] on div "folding - 0.5hr Welding - 1.5 hr Polishing - 1.5 hr + 1.5hr bench welding in be…" at bounding box center [232, 164] width 74 height 35
click at [170, 138] on input "8" at bounding box center [169, 142] width 16 height 9
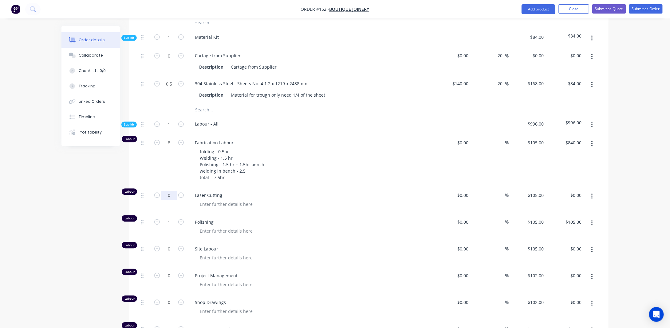
drag, startPoint x: 178, startPoint y: 163, endPoint x: 173, endPoint y: 163, distance: 4.3
click at [177, 191] on button "button" at bounding box center [181, 194] width 8 height 6
type input "1"
type input "$105.00"
click at [172, 191] on input "1" at bounding box center [169, 195] width 16 height 9
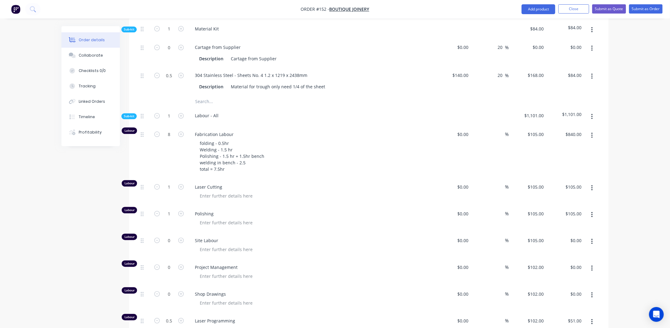
scroll to position [738, 0]
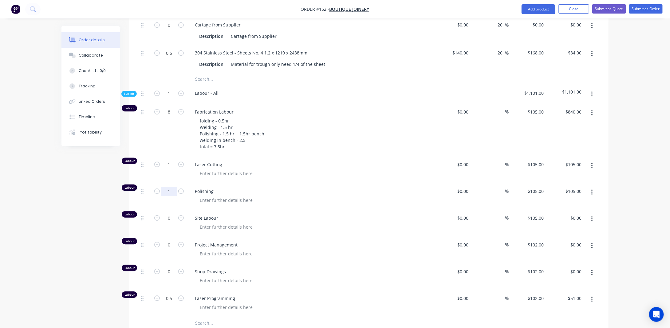
click at [172, 187] on input "1" at bounding box center [169, 191] width 16 height 9
click at [171, 187] on input "1" at bounding box center [169, 191] width 16 height 9
click at [591, 215] on icon "button" at bounding box center [592, 218] width 2 height 7
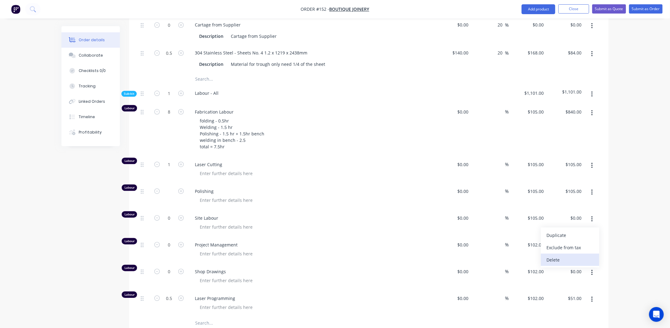
click at [560, 255] on div "Delete" at bounding box center [569, 259] width 47 height 9
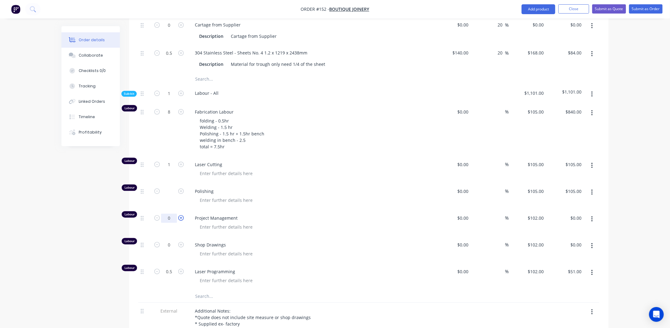
drag, startPoint x: 167, startPoint y: 185, endPoint x: 180, endPoint y: 183, distance: 13.4
click at [167, 213] on input "0" at bounding box center [169, 217] width 16 height 9
type input "1"
type input "$102.00"
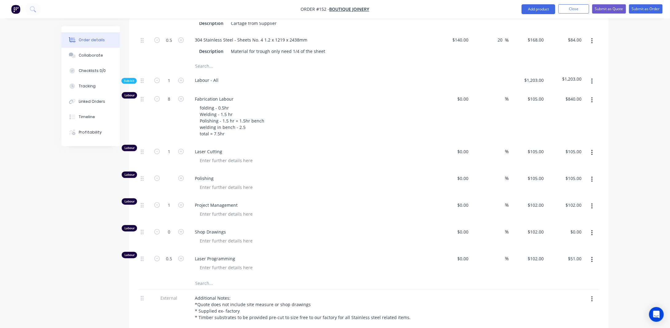
scroll to position [769, 0]
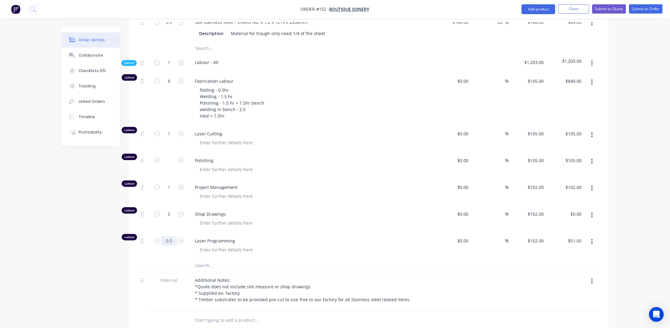
click at [171, 236] on input "0.5" at bounding box center [169, 240] width 16 height 9
type input "1"
type input "$102.00"
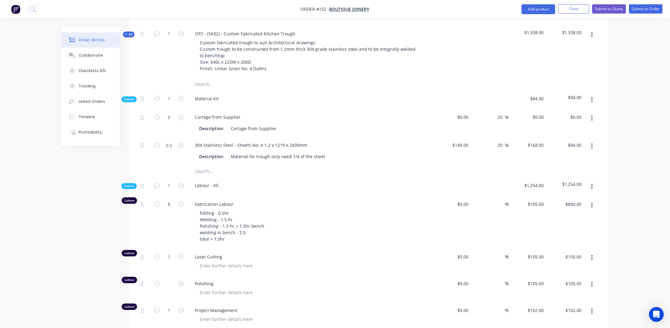
scroll to position [615, 0]
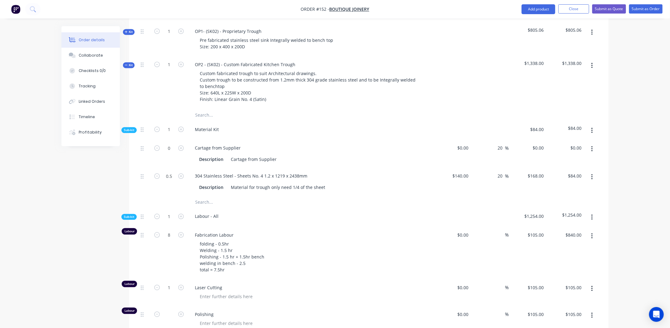
click at [592, 174] on icon "button" at bounding box center [591, 177] width 1 height 6
click at [569, 188] on div "Duplicate" at bounding box center [569, 192] width 47 height 9
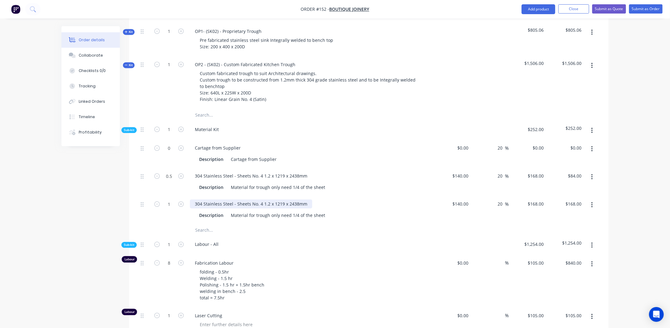
click at [242, 199] on div "304 Stainless Steel - Sheets No. 4 1.2 x 1219 x 2438mm" at bounding box center [251, 203] width 122 height 9
drag, startPoint x: 307, startPoint y: 171, endPoint x: 184, endPoint y: 169, distance: 123.2
click at [189, 195] on div "304 Stainless Steel - Sheets No. 4 1.2 x 1219 x 2438mm Description Material for…" at bounding box center [310, 209] width 246 height 28
drag, startPoint x: 230, startPoint y: 183, endPoint x: 398, endPoint y: 184, distance: 167.8
click at [398, 210] on div "Description Material for trough only need 1/4 of the sheet" at bounding box center [309, 214] width 225 height 9
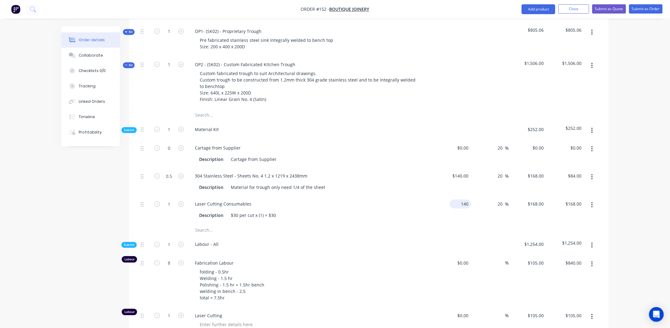
click at [466, 199] on input "140" at bounding box center [461, 203] width 19 height 9
type input "$30.00"
type input "$36.00"
click at [630, 159] on div "Order details Collaborate Checklists 0/0 Tracking Linked Orders Timeline Profit…" at bounding box center [335, 27] width 670 height 1284
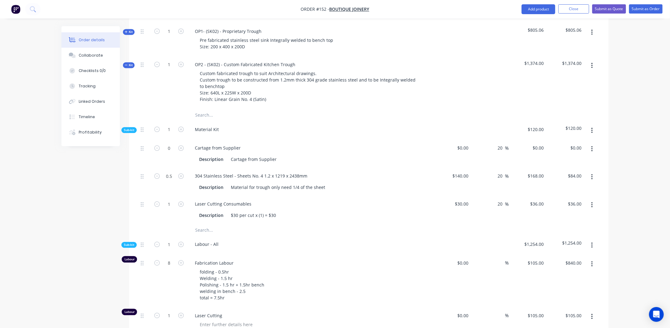
click at [593, 199] on button "button" at bounding box center [592, 204] width 14 height 11
click at [573, 216] on div "Duplicate" at bounding box center [569, 220] width 47 height 9
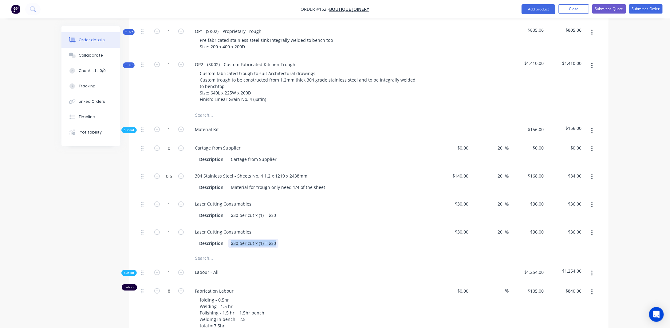
drag, startPoint x: 230, startPoint y: 212, endPoint x: 363, endPoint y: 210, distance: 132.5
click at [360, 238] on div "Description $30 per cut x (1) = $30" at bounding box center [309, 242] width 225 height 9
click at [222, 227] on div "Laser Cutting Consumables" at bounding box center [223, 231] width 66 height 9
click at [230, 238] on div at bounding box center [232, 242] width 9 height 9
click at [469, 227] on input "30" at bounding box center [467, 231] width 8 height 9
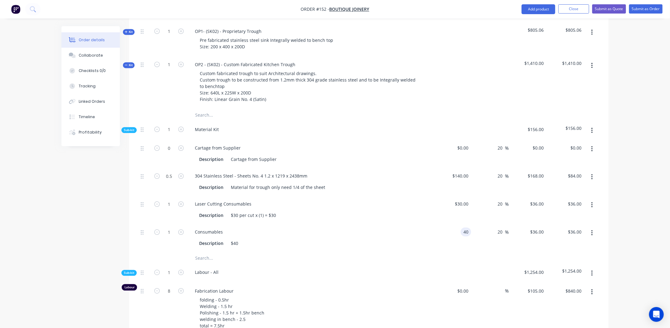
type input "$40.00"
type input "$48.00"
click at [633, 185] on div "Order details Collaborate Checklists 0/0 Tracking Linked Orders Timeline Profit…" at bounding box center [335, 41] width 670 height 1312
click at [610, 144] on div "Order details Collaborate Checklists 0/0 Tracking Linked Orders Timeline Profit…" at bounding box center [334, 53] width 559 height 1285
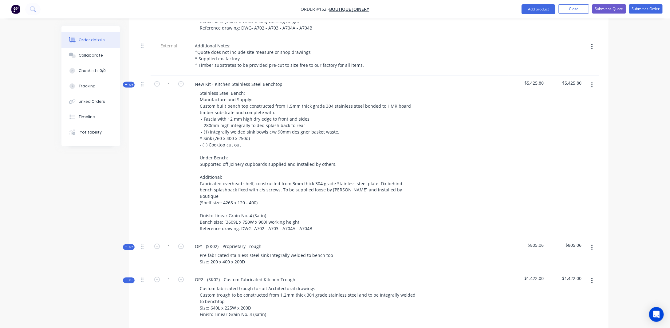
scroll to position [462, 0]
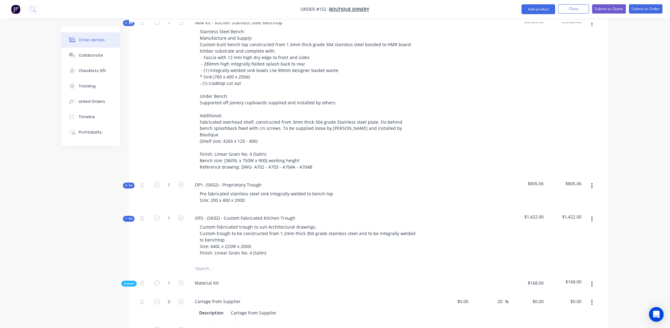
click at [129, 216] on span "Kit" at bounding box center [129, 218] width 8 height 5
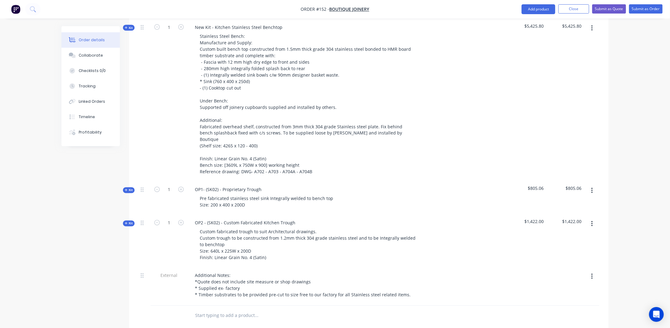
scroll to position [492, 0]
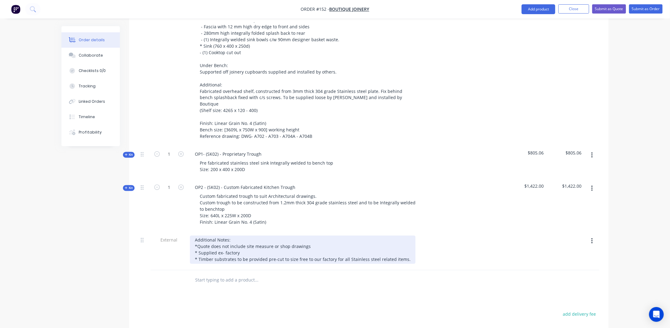
drag, startPoint x: 211, startPoint y: 219, endPoint x: 215, endPoint y: 218, distance: 4.0
click at [212, 235] on div "Additional Notes: *Quote does not include site measure or shop drawings * Suppl…" at bounding box center [303, 249] width 226 height 28
drag, startPoint x: 219, startPoint y: 215, endPoint x: 259, endPoint y: 218, distance: 40.3
click at [220, 235] on div "Additional Notes: *Quote does not include site measure or shop drawings * Suppl…" at bounding box center [303, 249] width 226 height 28
click at [275, 235] on div "Additional Notes: *Quote does not include site measure or shop drawings * Suppl…" at bounding box center [303, 249] width 226 height 28
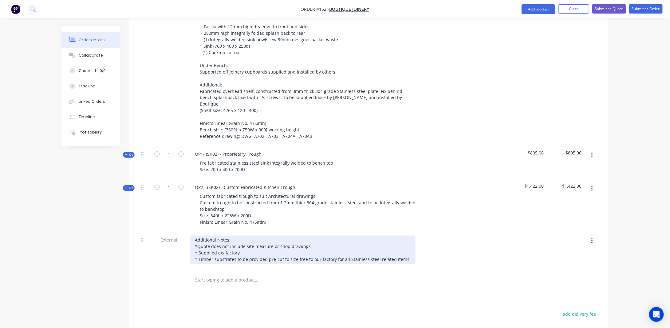
click at [313, 235] on div "Additional Notes: *Quote does not include site measure or shop drawings * Suppl…" at bounding box center [303, 249] width 226 height 28
drag, startPoint x: 279, startPoint y: 215, endPoint x: 307, endPoint y: 213, distance: 28.4
click at [280, 235] on div "Additional Notes: *Quote does not include site measure or shop drawings * Suppl…" at bounding box center [303, 249] width 226 height 28
click at [309, 235] on div "Additional Notes: *Quote does not include site measure or shop drawings * Suppl…" at bounding box center [303, 249] width 226 height 28
drag, startPoint x: 202, startPoint y: 226, endPoint x: 407, endPoint y: 225, distance: 205.3
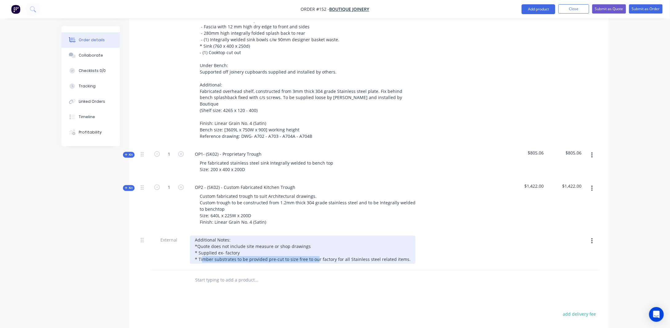
click at [315, 235] on div "Additional Notes: *Quote does not include site measure or shop drawings * Suppl…" at bounding box center [303, 249] width 226 height 28
click at [403, 235] on div "Additional Notes: *Quote does not include site measure or shop drawings * Suppl…" at bounding box center [303, 249] width 226 height 28
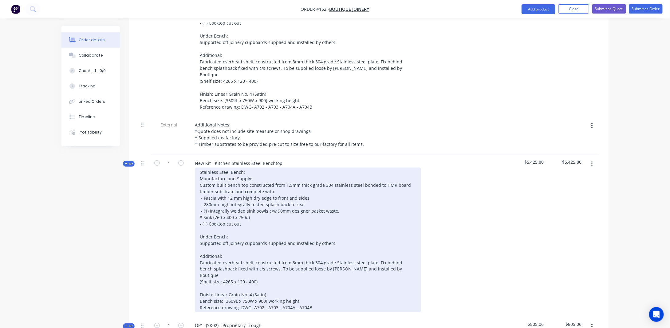
scroll to position [339, 0]
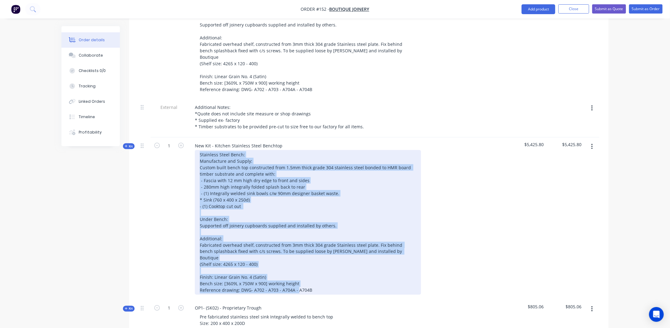
drag, startPoint x: 311, startPoint y: 260, endPoint x: 177, endPoint y: 132, distance: 185.0
click at [179, 137] on div "Kit 1 New Kit - Kitchen Stainless Steel Benchtop Stainless Steel Bench: Manufac…" at bounding box center [368, 218] width 461 height 162
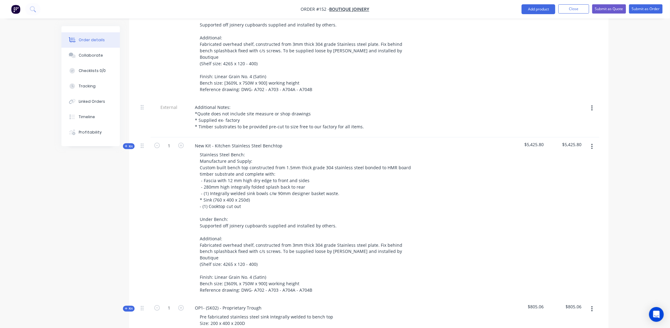
click at [88, 176] on div "Created by [PERSON_NAME] Created [DATE] Required [DATE] Assigned to JA Status D…" at bounding box center [334, 146] width 547 height 919
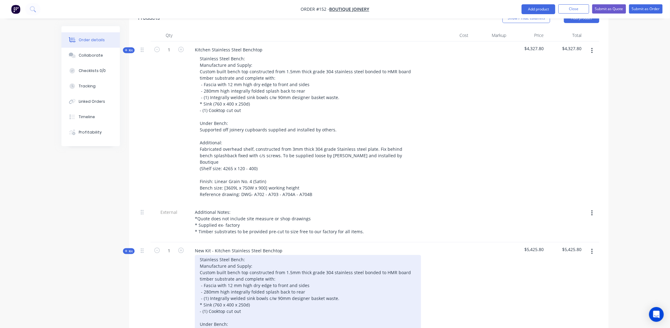
scroll to position [185, 0]
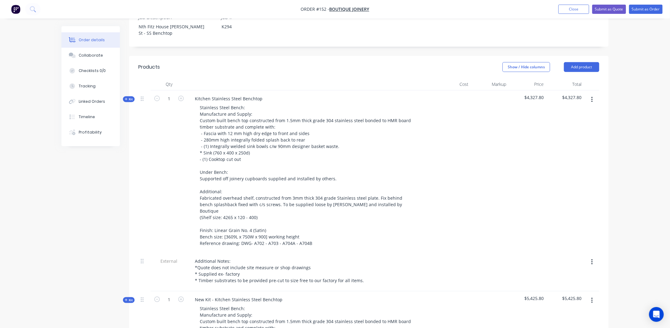
click at [592, 96] on icon "button" at bounding box center [592, 99] width 2 height 7
click at [561, 148] on div "Delete" at bounding box center [569, 152] width 47 height 9
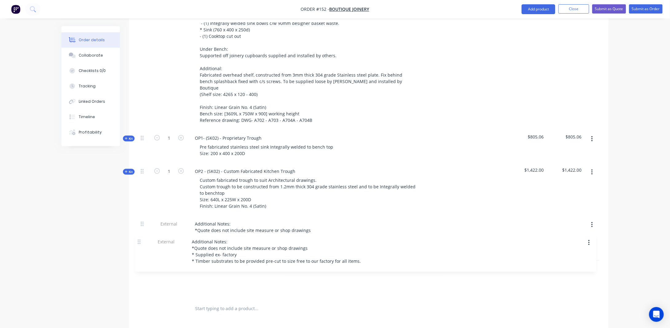
drag, startPoint x: 143, startPoint y: 81, endPoint x: 140, endPoint y: 246, distance: 164.4
click at [140, 246] on div "External Additional Notes: *Quote does not include site measure or shop drawing…" at bounding box center [368, 132] width 461 height 331
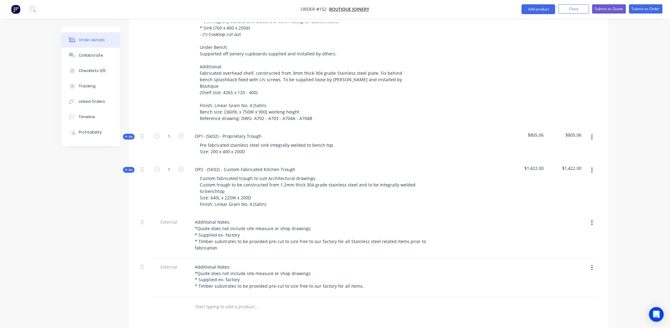
click at [594, 262] on button "button" at bounding box center [592, 267] width 14 height 11
click at [549, 292] on div "Delete" at bounding box center [569, 296] width 47 height 9
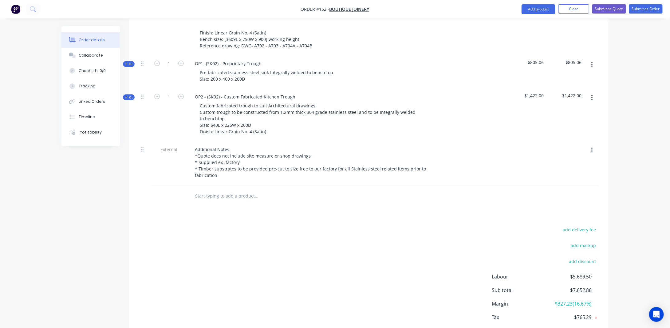
scroll to position [392, 0]
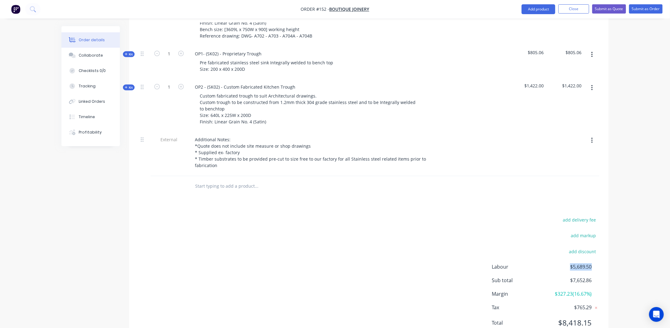
drag, startPoint x: 570, startPoint y: 240, endPoint x: 607, endPoint y: 241, distance: 36.9
click at [607, 241] on div "add delivery fee add markup add discount Labour $5,689.50 Sub total $7,652.86 M…" at bounding box center [368, 275] width 479 height 119
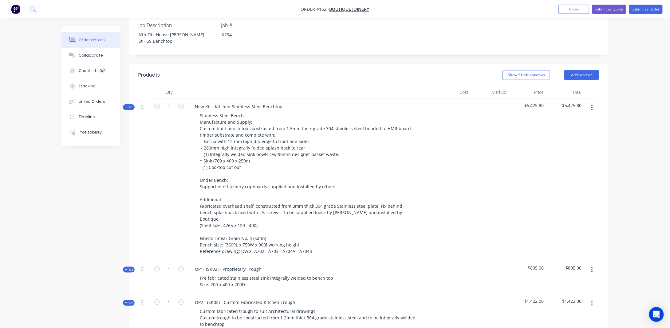
scroll to position [208, 0]
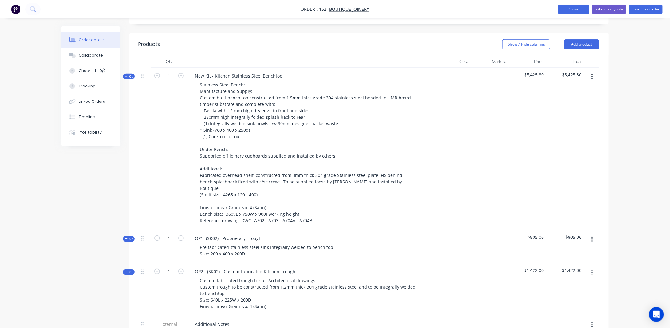
click at [583, 10] on button "Close" at bounding box center [573, 9] width 31 height 9
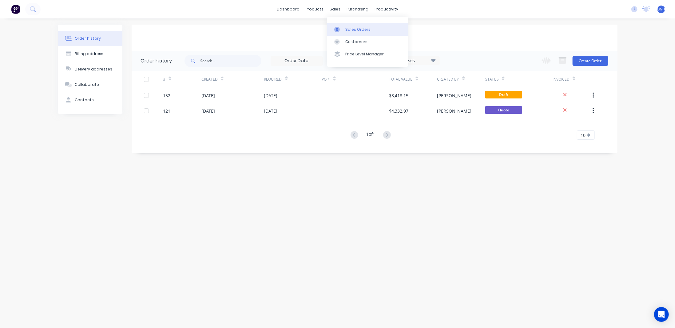
click at [355, 31] on div "Sales Orders" at bounding box center [357, 30] width 25 height 6
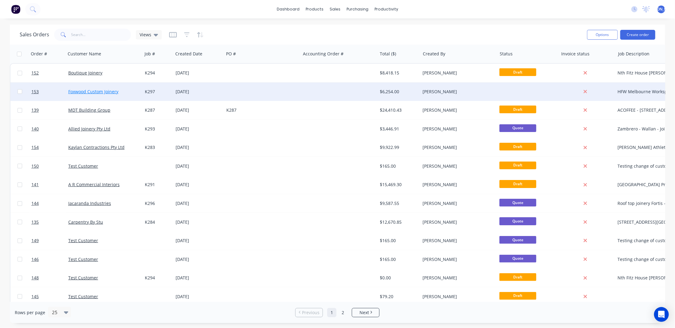
click at [82, 89] on link "Foxwood Custom Joinery" at bounding box center [93, 92] width 50 height 6
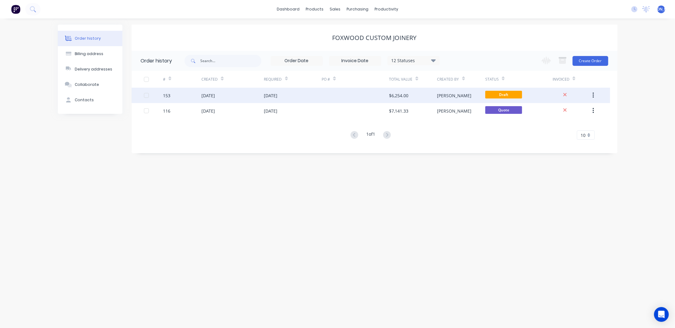
click at [387, 91] on div at bounding box center [354, 95] width 67 height 15
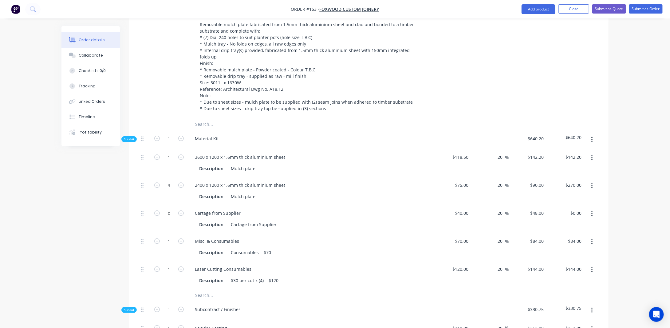
scroll to position [215, 0]
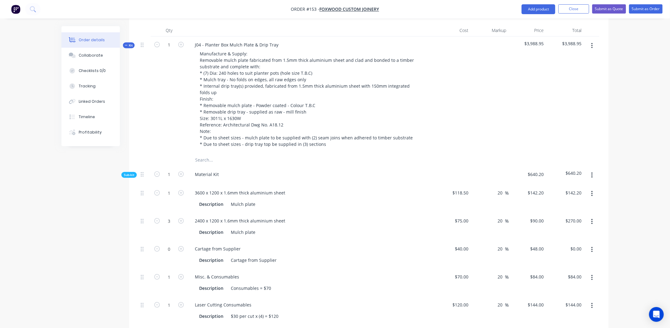
click at [130, 43] on span "Kit" at bounding box center [129, 45] width 8 height 5
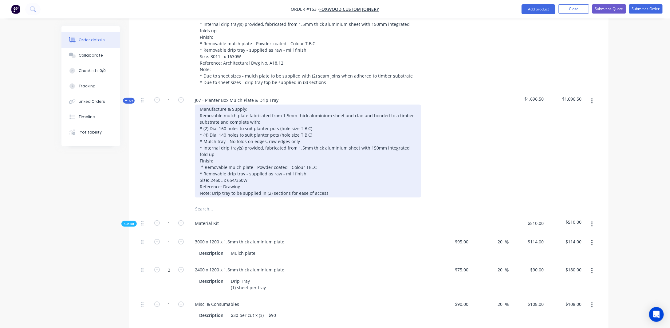
scroll to position [307, 0]
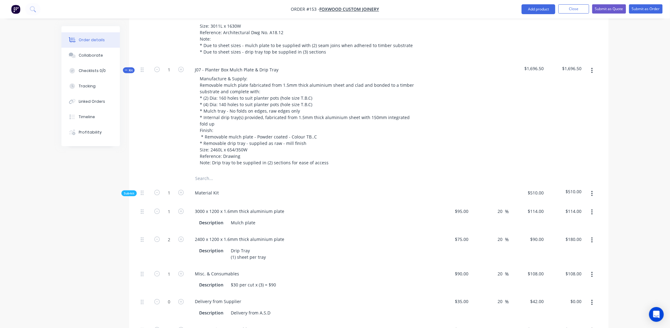
click at [127, 68] on span "Kit" at bounding box center [129, 70] width 8 height 5
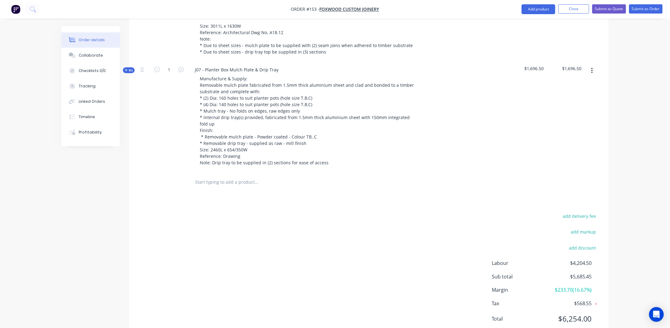
click at [130, 68] on span "Kit" at bounding box center [129, 70] width 8 height 5
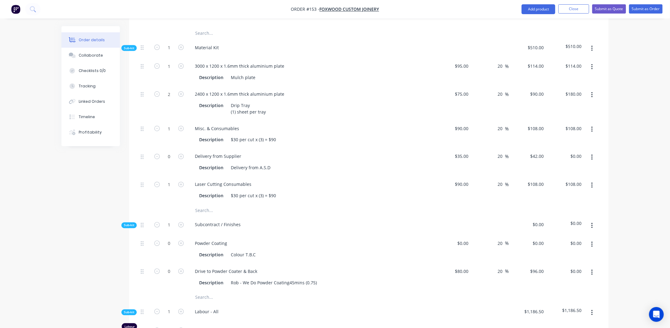
scroll to position [461, 0]
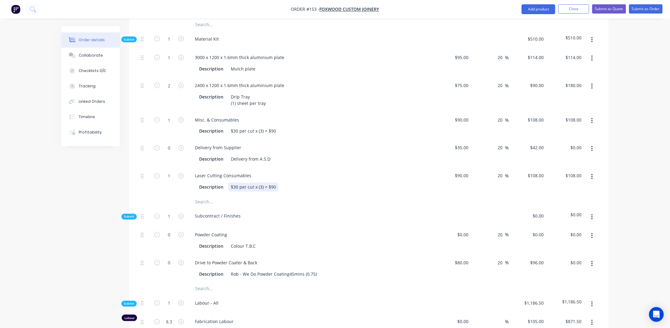
click at [274, 183] on div "$30 per cut x (3) = $90" at bounding box center [253, 187] width 50 height 9
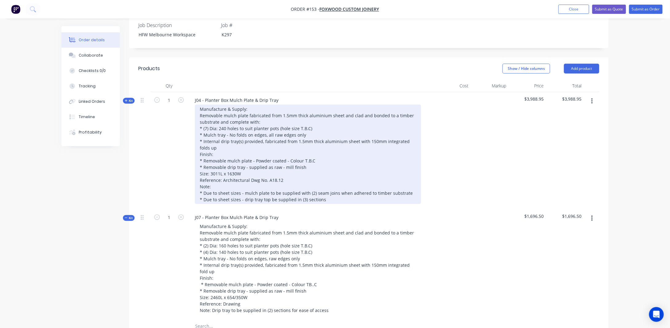
scroll to position [123, 0]
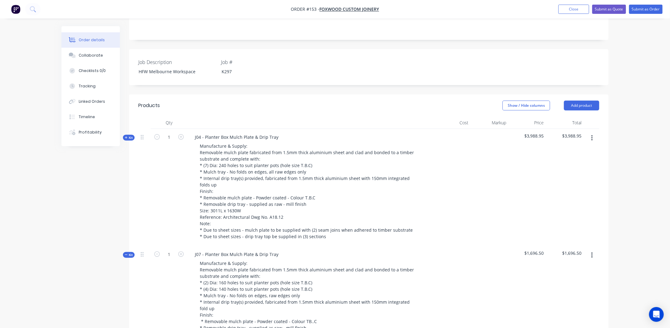
click at [131, 135] on button "Kit" at bounding box center [129, 138] width 12 height 6
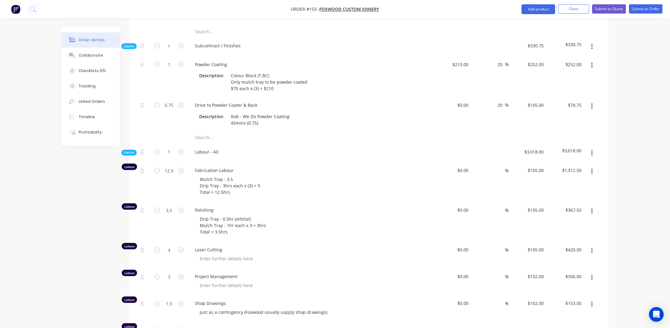
scroll to position [522, 0]
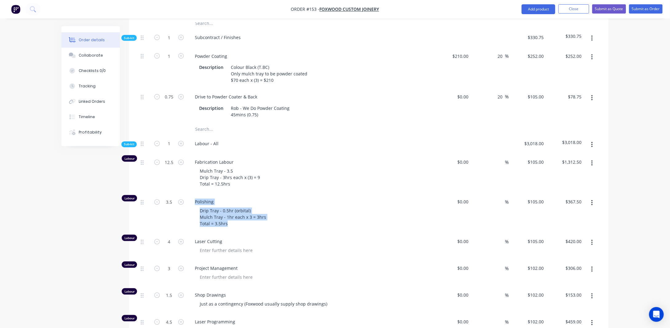
drag, startPoint x: 195, startPoint y: 207, endPoint x: 247, endPoint y: 235, distance: 58.3
click at [247, 233] on div "Polishing Drip Tray - 0.5hr (orbital) Mulch Tray - 1hr each x 3 = 3hrs Total = …" at bounding box center [310, 214] width 246 height 40
copy div "Polishing Drip Tray - 0.5hr (orbital) Mulch Tray - 1hr each x 3 = 3hrs Total = …"
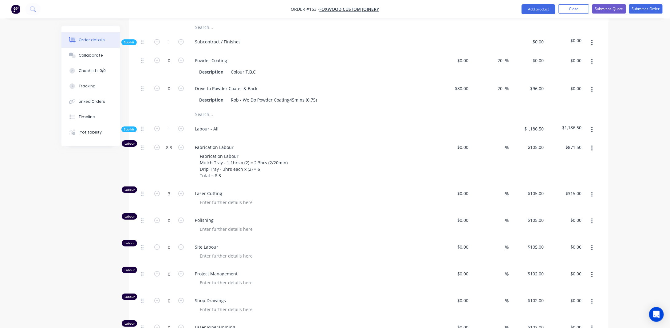
scroll to position [1198, 0]
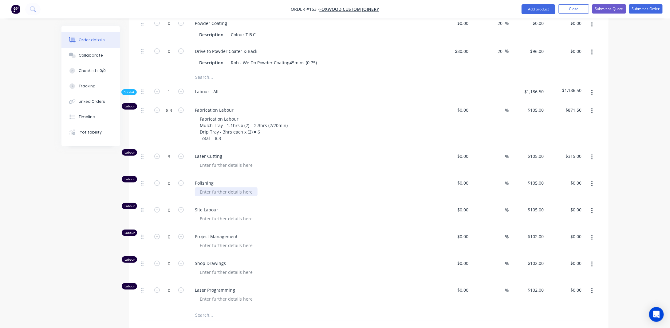
click at [208, 194] on div at bounding box center [226, 191] width 63 height 9
paste div
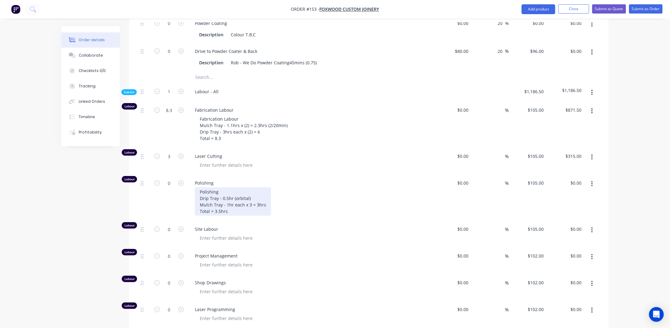
click at [229, 195] on div "Polishing Drip Tray - 0.5hr (orbital) Mulch Tray - 1hr each x 3 = 3hrs Total = …" at bounding box center [233, 201] width 76 height 28
click at [250, 202] on div "Polishing Drip Tray - 0.5hr (orbital) Mulch Tray - 1hr each x 3 = 3hrs Total = …" at bounding box center [233, 201] width 76 height 28
click at [228, 200] on div "Polishing Drip Tray - 0.5hr (orbital) Mulch Tray - 1hr each x 3 = 3hrs Total = …" at bounding box center [233, 201] width 76 height 28
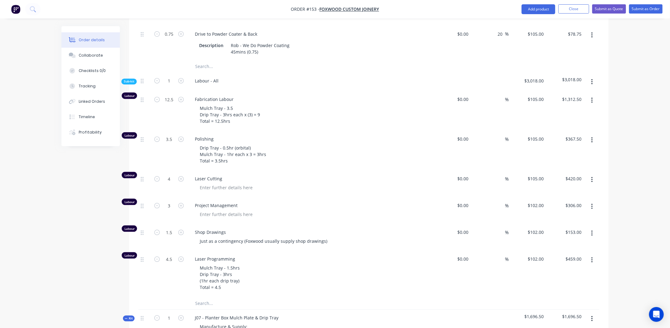
scroll to position [584, 0]
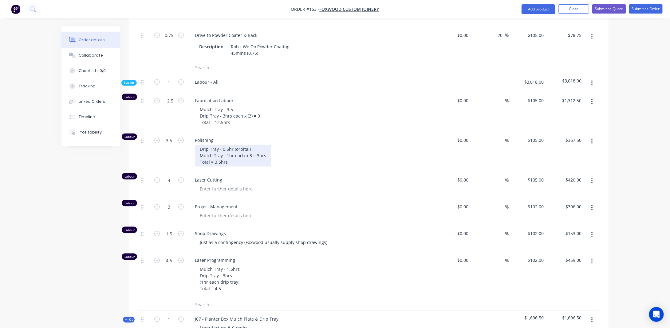
click at [227, 156] on div "Drip Tray - 0.5hr (orbital) Mulch Tray - 1hr each x 3 = 3hrs Total = 3.5hrs" at bounding box center [233, 156] width 76 height 22
click at [232, 167] on div "Drip Tray - 1hr (orbital) Mulch Tray - 1hr each x 3 = 3hrs Total = 3.5hrs" at bounding box center [233, 156] width 76 height 22
drag, startPoint x: 217, startPoint y: 168, endPoint x: 227, endPoint y: 166, distance: 10.4
click at [220, 167] on div "Drip Tray - 1hr (orbital) Mulch Tray - 1hr each x 3 = 3hrs Total = 3.5hrs" at bounding box center [233, 156] width 76 height 22
click at [171, 145] on input "3.5" at bounding box center [169, 140] width 16 height 9
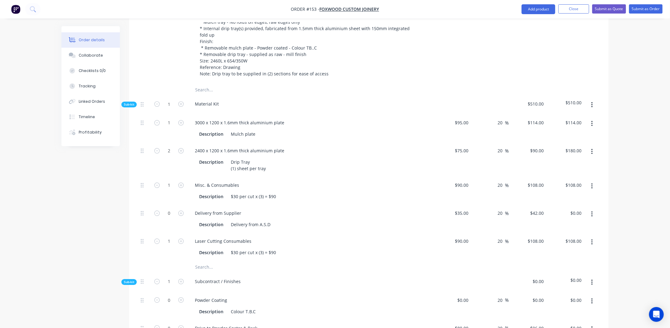
type input "4.5"
type input "$472.50"
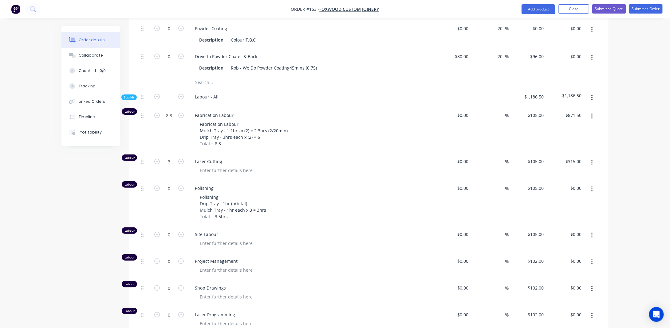
scroll to position [1229, 0]
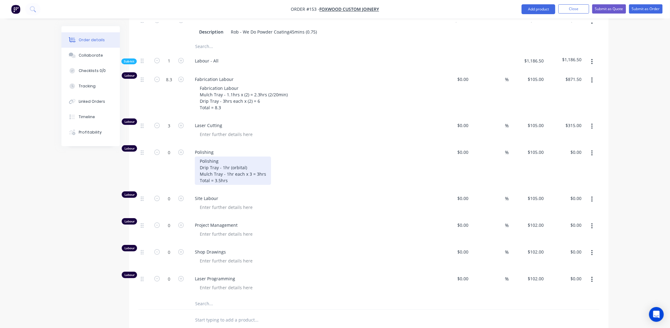
click at [229, 168] on div "Polishing Drip Tray - 1hr (orbital) Mulch Tray - 1hr each x 3 = 3hrs Total = 3.…" at bounding box center [233, 170] width 76 height 28
click at [245, 170] on div "Polishing Drip Tray - 1hr (orbital) Mulch Tray - 1hr each x 3 = 3hrs Total = 3.…" at bounding box center [233, 170] width 76 height 28
click at [229, 183] on div "Polishing Drip Tray - 1hr (orbital) Mulch Tray - 1hr each x 3 = 3hrs Total = 3.…" at bounding box center [233, 170] width 76 height 28
click at [229, 167] on div "Polishing Drip Tray - 1hr (orbital) Mulch Tray - 1hr each x 3 = 3hrs Total = 3.…" at bounding box center [233, 170] width 76 height 28
click at [232, 175] on div "Polishing Drip Tray - 1hr (orbital) Mulch Tray - 1hr each x 3 = 3hrs Total = 3.…" at bounding box center [233, 170] width 76 height 28
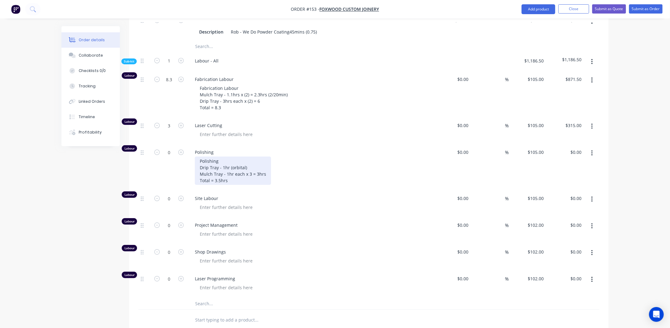
click at [218, 182] on div "Polishing Drip Tray - 1hr (orbital) Mulch Tray - 1hr each x 3 = 3hrs Total = 3.…" at bounding box center [233, 170] width 76 height 28
click at [236, 188] on div "Polishing Polishing Drip Tray - 1hr (orbital) Mulch Tray - 1hr each x 2 = 2hrs …" at bounding box center [310, 167] width 246 height 46
drag, startPoint x: 237, startPoint y: 183, endPoint x: 220, endPoint y: 185, distance: 16.4
click at [235, 183] on div "Polishing Drip Tray - 1hr (orbital) Mulch Tray - 1hr each x 2 = 2hrs Total = 4.…" at bounding box center [233, 170] width 76 height 28
drag, startPoint x: 216, startPoint y: 182, endPoint x: 229, endPoint y: 184, distance: 13.4
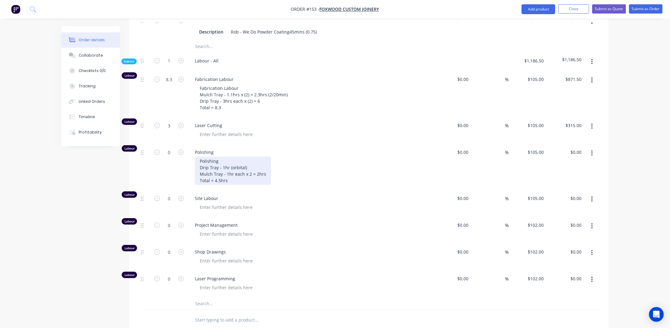
click at [216, 182] on div "Polishing Drip Tray - 1hr (orbital) Mulch Tray - 1hr each x 2 = 2hrs Total = 4.…" at bounding box center [233, 170] width 76 height 28
drag, startPoint x: 132, startPoint y: 165, endPoint x: 173, endPoint y: 155, distance: 42.2
click at [174, 154] on input "0" at bounding box center [169, 152] width 16 height 9
type input "3.5"
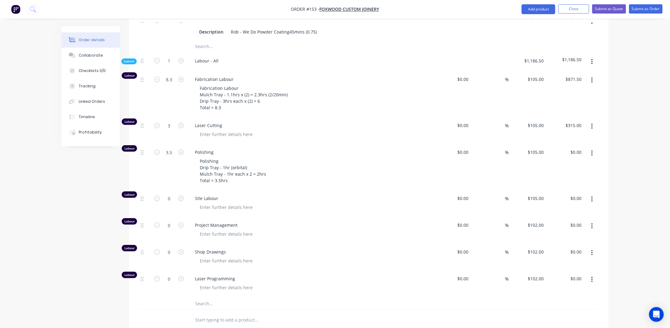
type input "$367.50"
click at [592, 199] on icon "button" at bounding box center [591, 199] width 1 height 6
click at [570, 242] on div "Delete" at bounding box center [569, 239] width 47 height 9
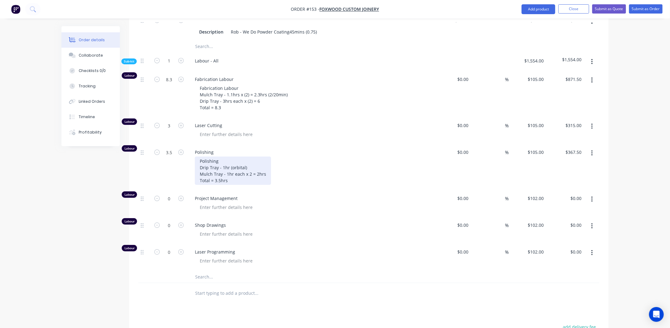
scroll to position [1260, 0]
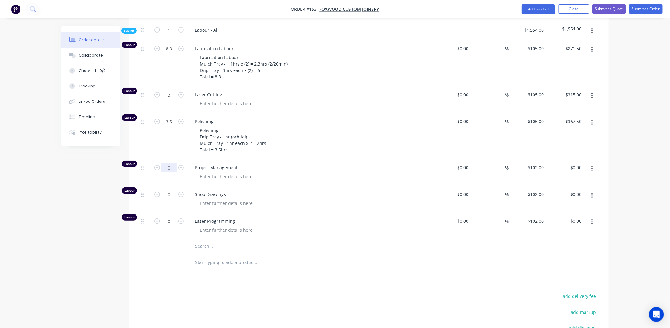
click at [166, 171] on input "0" at bounding box center [169, 167] width 16 height 9
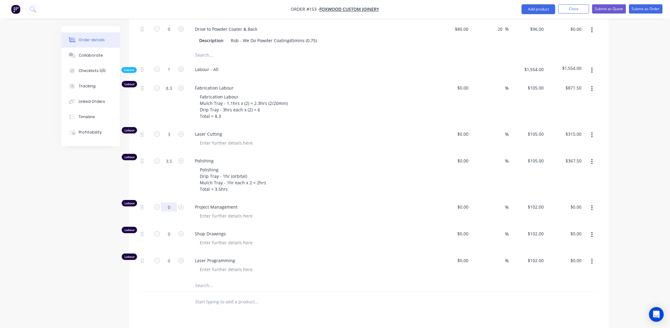
scroll to position [1229, 0]
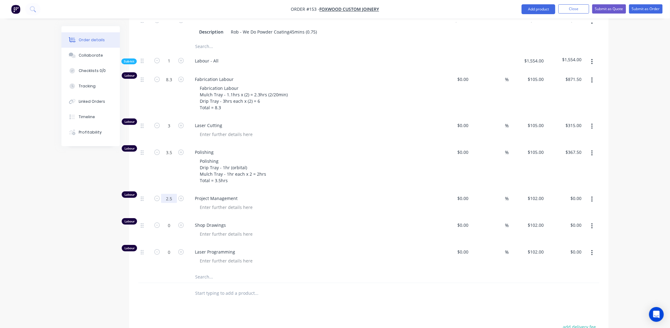
type input "2.5"
type input "$255.00"
click at [172, 226] on input "0" at bounding box center [169, 224] width 16 height 9
type input "1.5"
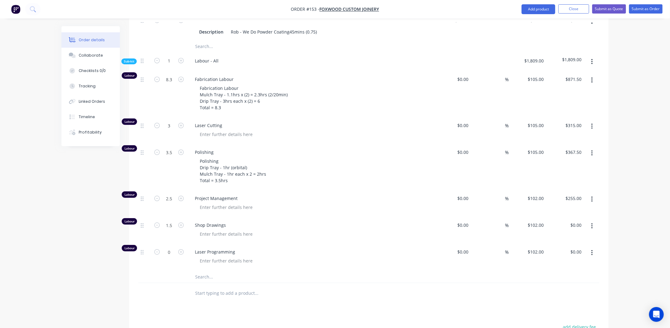
type input "$153.00"
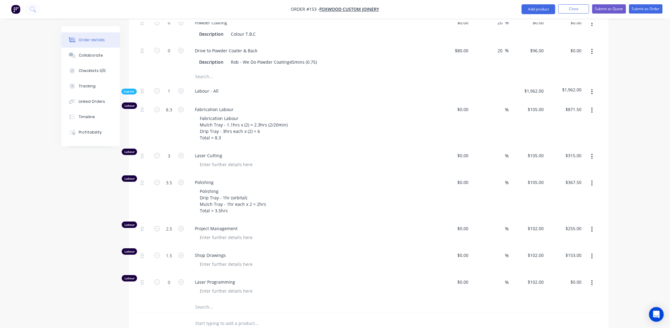
scroll to position [1260, 0]
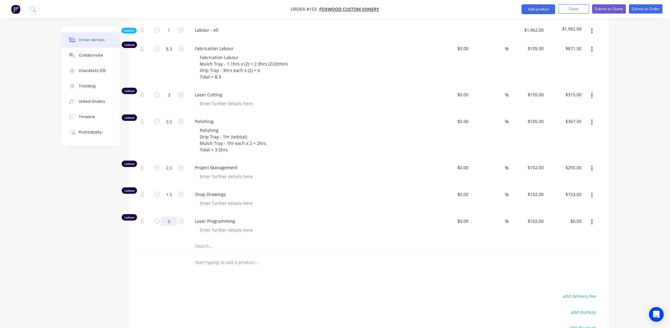
click at [171, 223] on input "0" at bounding box center [169, 220] width 16 height 9
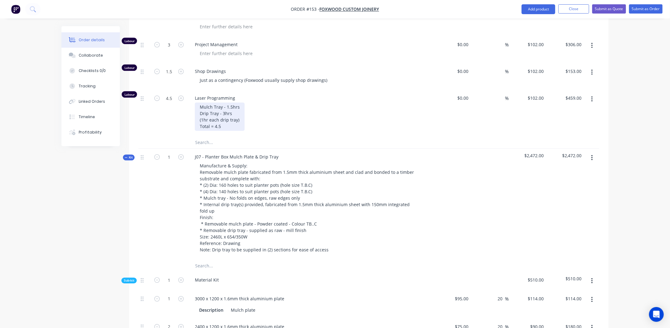
scroll to position [738, 0]
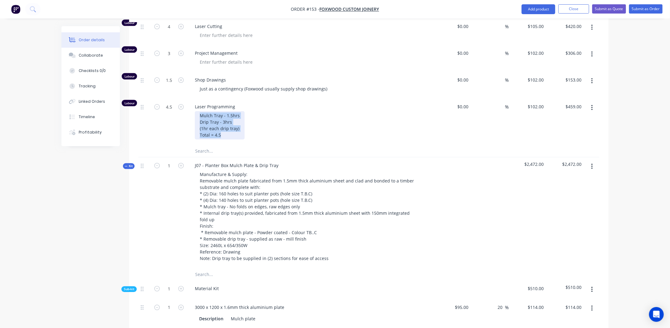
drag, startPoint x: 200, startPoint y: 121, endPoint x: 239, endPoint y: 143, distance: 44.9
click at [239, 139] on div "Mulch Tray - 1.5hrs Drip Tray - 3hrs (1hr each drip tray) Total = 4.5" at bounding box center [220, 125] width 50 height 28
copy div "Mulch Tray - 1.5hrs Drip Tray - 3hrs (1hr each drip tray) Total = 4.5"
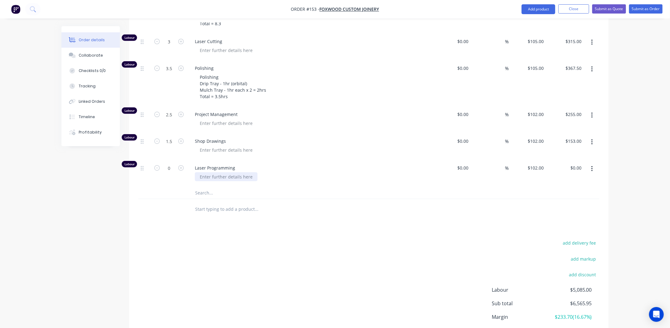
scroll to position [1321, 0]
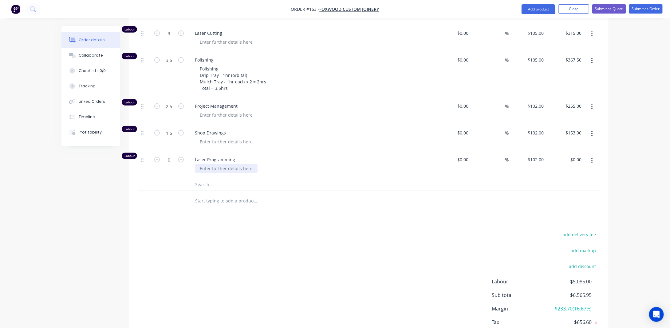
click at [207, 167] on div at bounding box center [226, 168] width 63 height 9
paste div
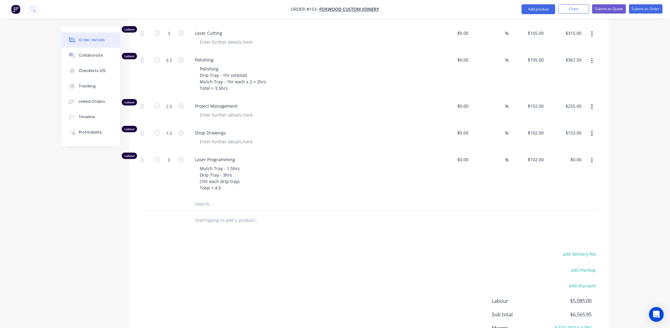
drag, startPoint x: 232, startPoint y: 171, endPoint x: 244, endPoint y: 174, distance: 12.7
click at [244, 174] on div "Mulch Tray - 1.5hrs Drip Tray - 3hrs (1hr each drip tray) Total = 4.5" at bounding box center [313, 178] width 236 height 28
click at [238, 176] on div "Mulch Tray - 1.5hrs Drip Tray - 3hrs (1hr each drip tray) Total = 4.5" at bounding box center [220, 178] width 50 height 28
drag, startPoint x: 226, startPoint y: 170, endPoint x: 239, endPoint y: 171, distance: 12.6
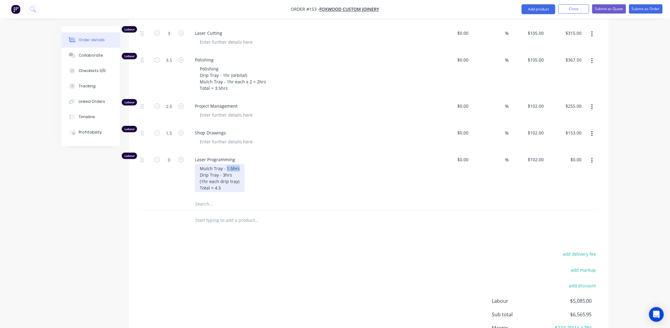
click at [239, 171] on div "Mulch Tray - 1.5hrs Drip Tray - 3hrs (1hr each drip tray) Total = 4.5" at bounding box center [220, 178] width 50 height 28
click at [240, 176] on div "Mulch Tray - 1.5hrs Drip Tray - 3hrs (1hr each drip tray) Total = 4.5" at bounding box center [220, 178] width 50 height 28
click at [225, 176] on div "Mulch Tray - 1.5hrs Drip Tray - 3hrs (1hr each drip tray) Total = 4.5" at bounding box center [220, 178] width 50 height 28
click at [230, 192] on div "Mulch Tray - 1.5hrs Drip Tray - 2hrs (1hr each drip tray) Total = 4.5" at bounding box center [220, 178] width 50 height 28
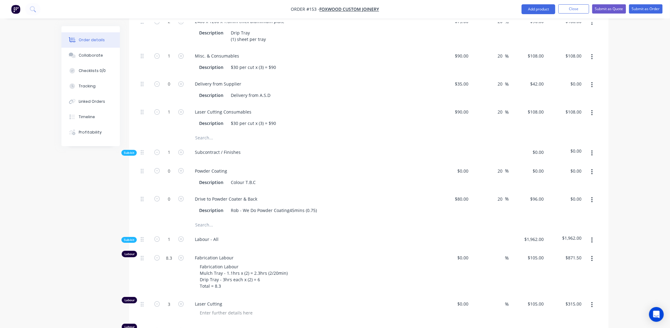
scroll to position [1076, 0]
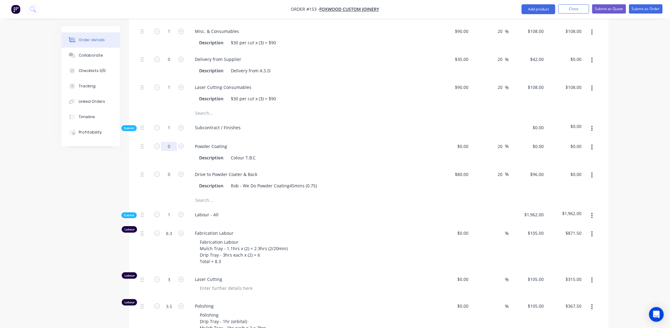
click at [172, 150] on input "0" at bounding box center [169, 146] width 16 height 9
type input "1"
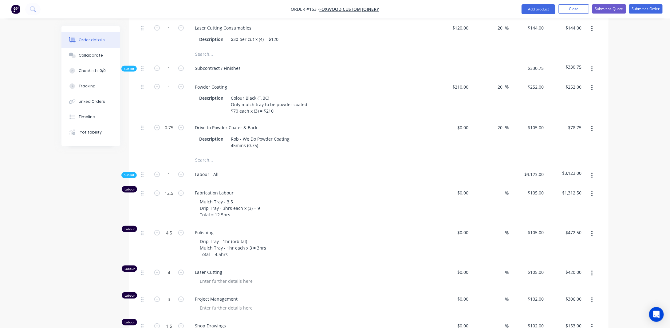
scroll to position [461, 0]
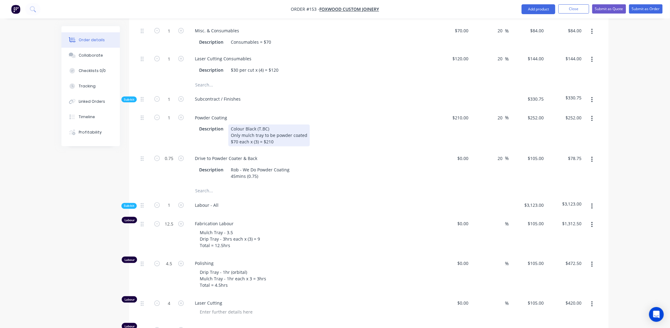
drag, startPoint x: 230, startPoint y: 134, endPoint x: 284, endPoint y: 154, distance: 57.0
click at [284, 150] on div "Powder Coating Description Colour Black (T.BC) Only mulch tray to be powder coa…" at bounding box center [310, 129] width 246 height 41
copy div "Colour Black (T.BC) Only mulch tray to be powder coated $70 each x (3) = $210"
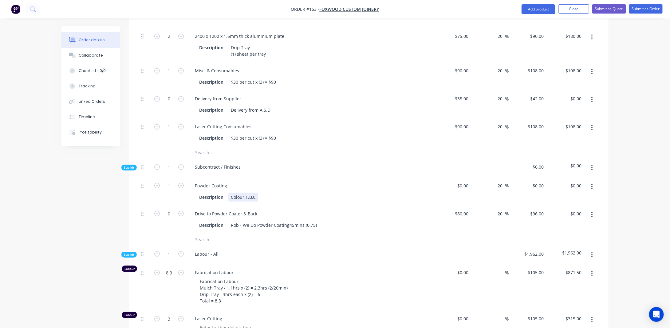
scroll to position [1045, 0]
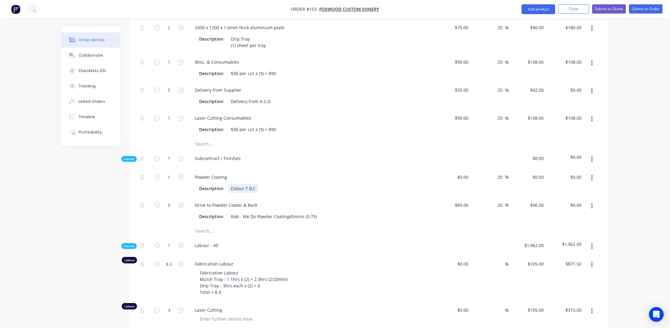
click at [256, 192] on div "Colour T.B.C" at bounding box center [243, 188] width 30 height 9
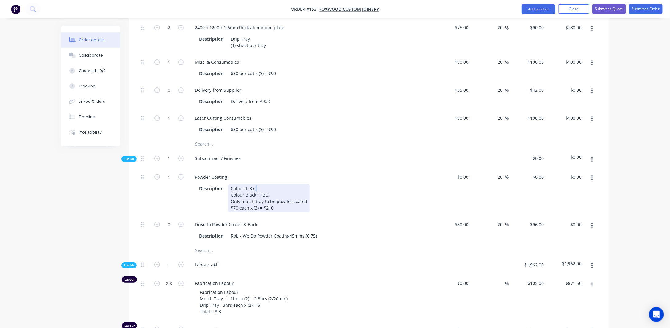
drag, startPoint x: 230, startPoint y: 193, endPoint x: 179, endPoint y: 200, distance: 50.7
click at [179, 200] on div "1 Powder Coating Description Colour T.B.C Colour Black (T.BC) Only mulch tray t…" at bounding box center [368, 192] width 461 height 47
click at [268, 191] on div "Colour T.B.C Colour Black (T.BC) Only mulch tray to be powder coated $70 each x…" at bounding box center [268, 198] width 81 height 28
drag, startPoint x: 261, startPoint y: 188, endPoint x: 223, endPoint y: 188, distance: 37.8
click at [223, 188] on div "Description Colour T.B.C Colour Black (T.BC) Only mulch tray to be powder coate…" at bounding box center [309, 198] width 225 height 28
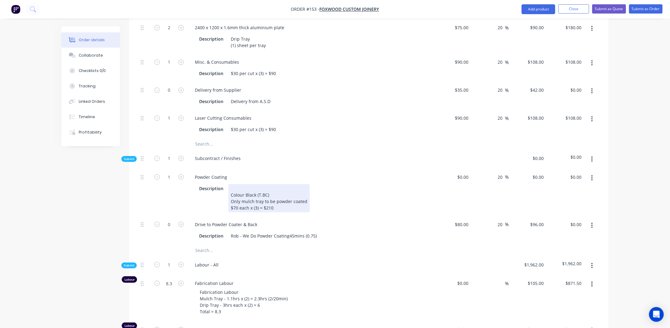
click at [232, 197] on div "Colour Black (T.BC) Only mulch tray to be powder coated $70 each x (3) = $210" at bounding box center [268, 198] width 81 height 28
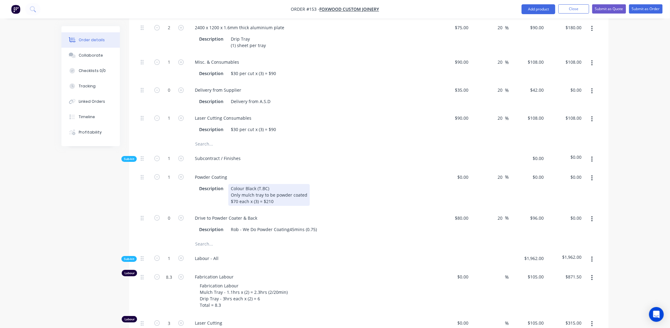
click at [269, 204] on div "$70 each x (3) = $210" at bounding box center [269, 201] width 77 height 6
click at [276, 204] on div "$70 each x (3) = $210" at bounding box center [269, 201] width 77 height 6
click at [255, 204] on div "$70 each x (3) = $210" at bounding box center [269, 201] width 77 height 6
click at [275, 204] on div "$80 each x (2) = $210" at bounding box center [269, 201] width 77 height 6
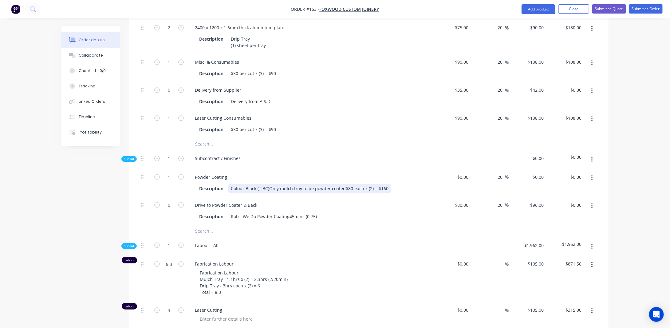
click at [269, 191] on div "Colour Black (T.BC)Only mulch tray to be powder coated$80 each x (2) = $160" at bounding box center [309, 188] width 163 height 9
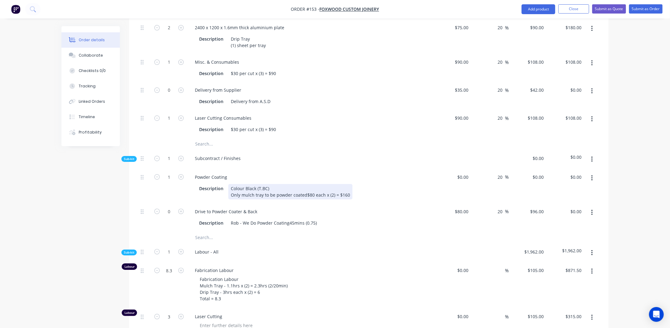
click at [306, 197] on div "Colour Black (T.BC) Only mulch tray to be powder coated$80 each x (2) = $160" at bounding box center [290, 191] width 124 height 15
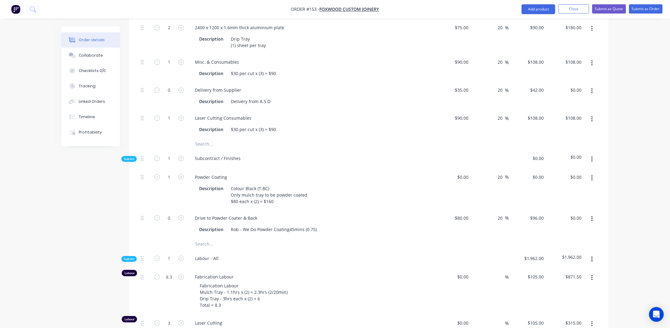
click at [469, 179] on input "0" at bounding box center [464, 176] width 14 height 9
type input "$80.00"
type input "$96.00"
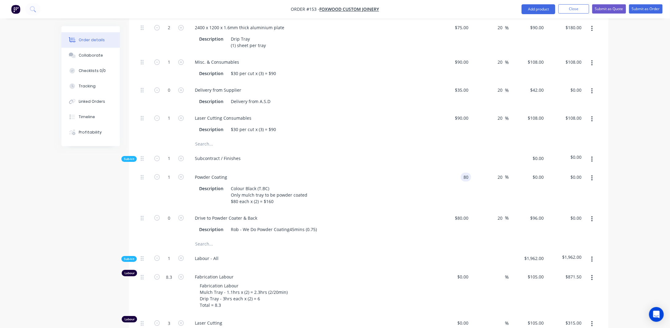
type input "$96.00"
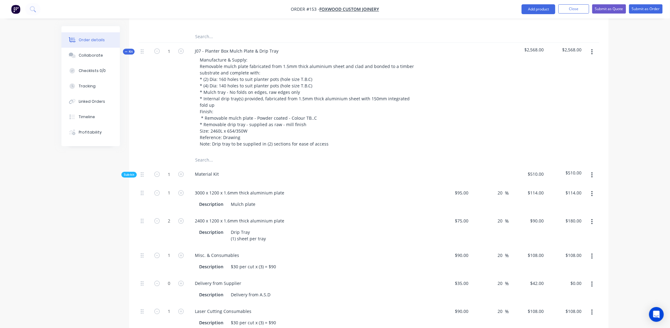
scroll to position [830, 0]
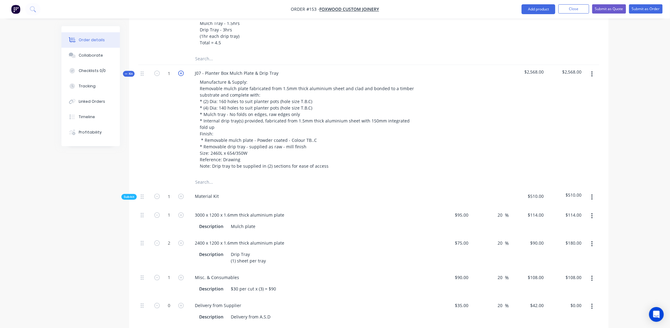
click at [181, 76] on icon "button" at bounding box center [181, 73] width 6 height 6
type input "2"
type input "$228.00"
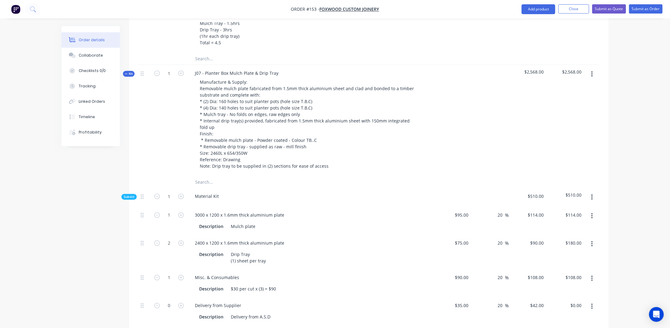
type input "4"
type input "$360.00"
type input "2"
type input "$216.00"
type input "2"
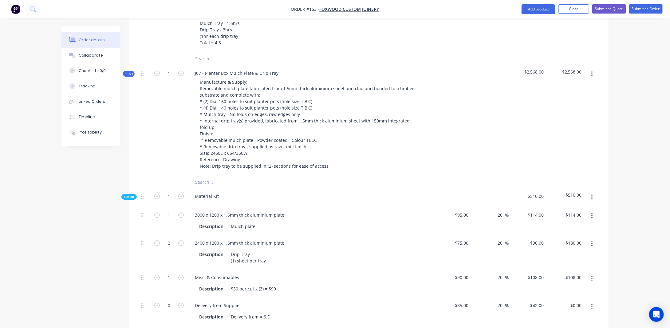
type input "$216.00"
type input "2"
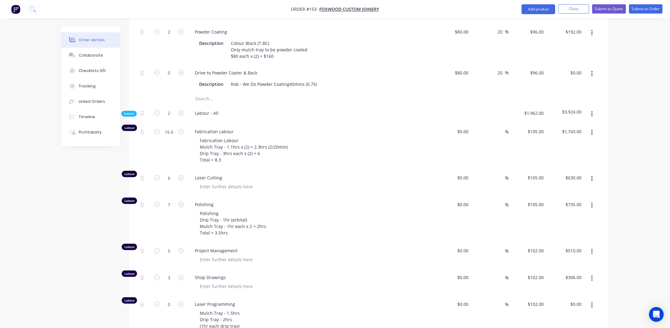
scroll to position [1198, 0]
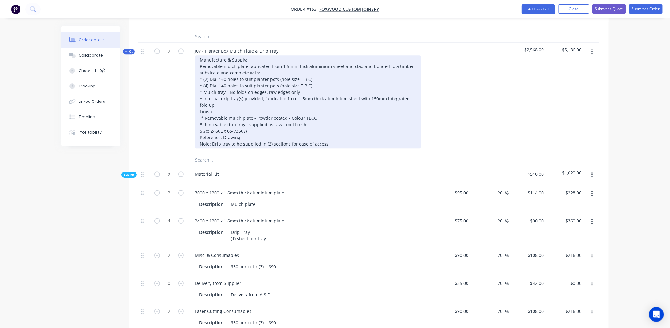
scroll to position [860, 0]
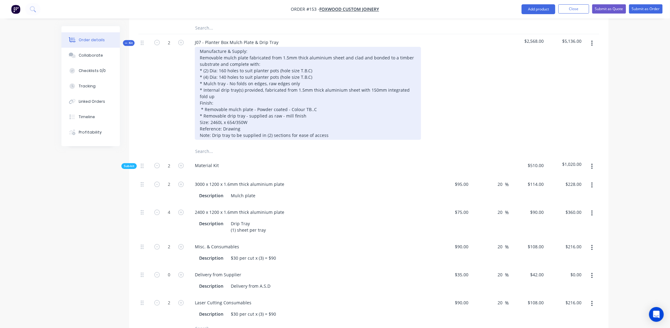
click at [241, 134] on div "Manufacture & Supply: Removable mulch plate fabricated from 1.5mm thick alumini…" at bounding box center [308, 93] width 226 height 93
click at [247, 128] on div "Manufacture & Supply: Removable mulch plate fabricated from 1.5mm thick alumini…" at bounding box center [308, 93] width 226 height 93
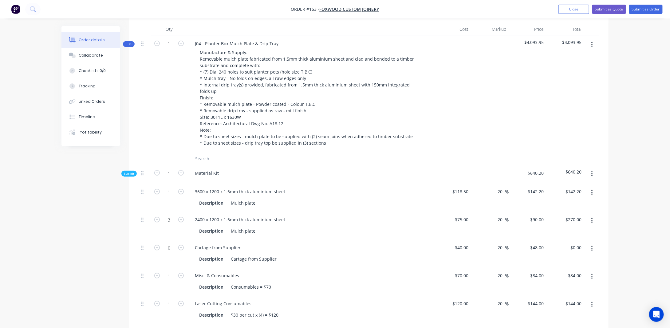
scroll to position [184, 0]
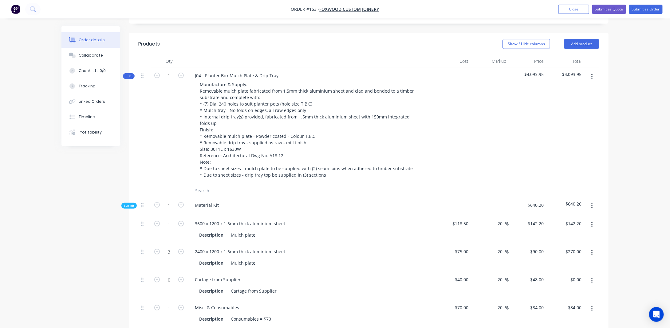
click at [132, 74] on span "Kit" at bounding box center [129, 76] width 8 height 5
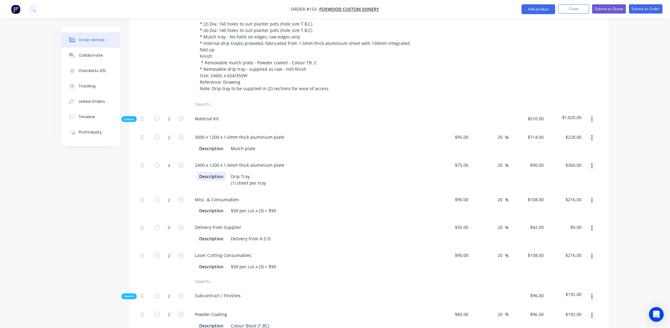
scroll to position [430, 0]
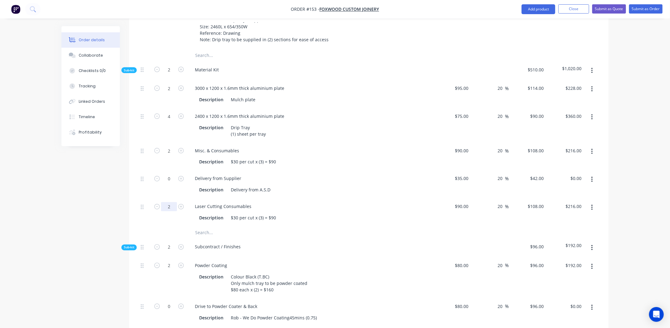
click at [172, 202] on input "2" at bounding box center [169, 206] width 16 height 9
click at [108, 203] on div "Created by [PERSON_NAME] Created [DATE] Required [DATE] Assigned to Add team me…" at bounding box center [334, 180] width 547 height 1169
click at [170, 145] on div "2" at bounding box center [169, 149] width 16 height 9
click at [170, 146] on input "2" at bounding box center [169, 150] width 16 height 9
drag, startPoint x: 73, startPoint y: 194, endPoint x: 127, endPoint y: 164, distance: 62.2
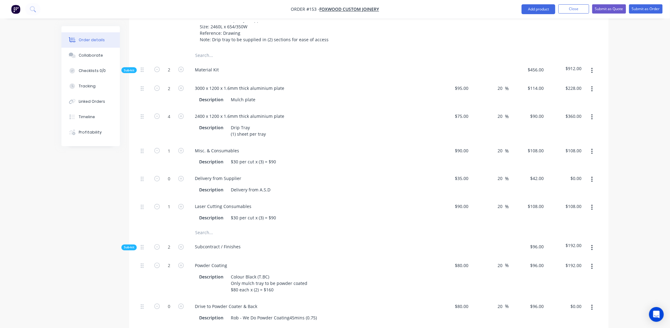
click at [73, 194] on div "Created by [PERSON_NAME] Created [DATE] Required [DATE] Assigned to Add team me…" at bounding box center [334, 180] width 547 height 1169
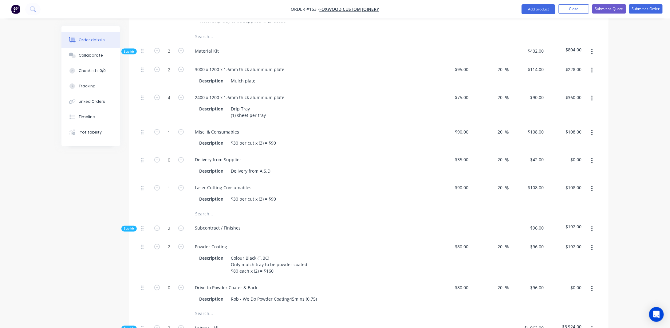
scroll to position [461, 0]
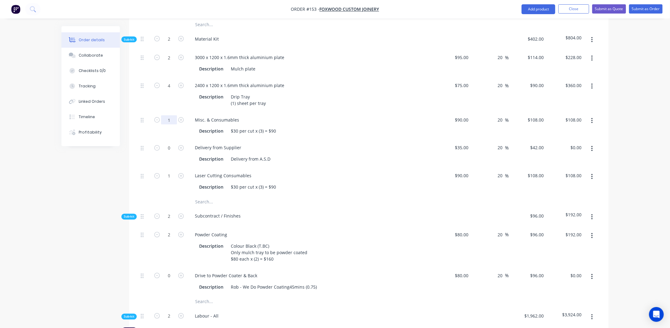
click at [173, 115] on input "1" at bounding box center [169, 119] width 16 height 9
click at [70, 199] on div "Created by [PERSON_NAME] Created [DATE] Required [DATE] Assigned to Add team me…" at bounding box center [334, 149] width 547 height 1169
click at [170, 171] on input "1" at bounding box center [169, 175] width 16 height 9
drag, startPoint x: 44, startPoint y: 204, endPoint x: 93, endPoint y: 186, distance: 52.7
click at [44, 204] on div "Order details Collaborate Checklists 0/0 Tracking Linked Orders Timeline Profit…" at bounding box center [335, 136] width 670 height 1195
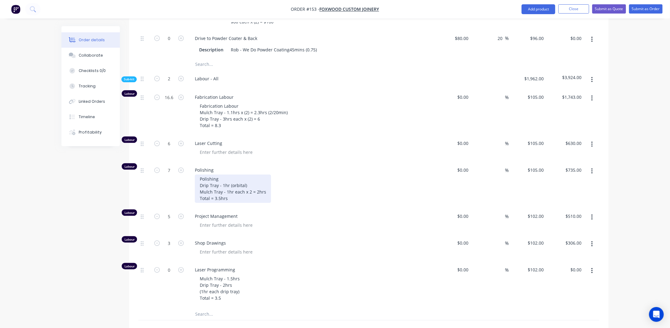
scroll to position [707, 0]
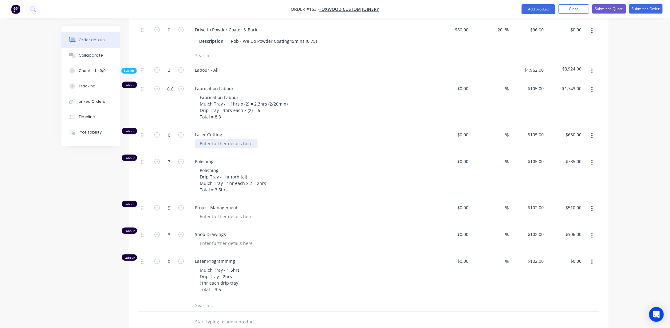
click at [207, 139] on div at bounding box center [226, 143] width 63 height 9
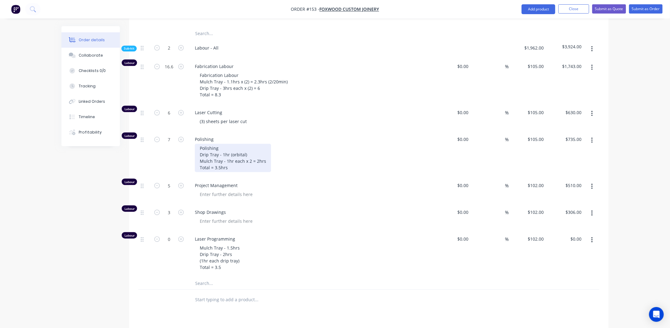
scroll to position [738, 0]
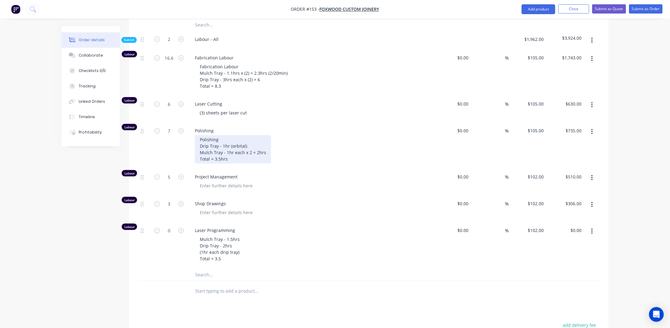
click at [228, 152] on div "Polishing Drip Tray - 1hr (orbital) Mulch Tray - 1hr each x 2 = 2hrs Total = 3.…" at bounding box center [233, 149] width 76 height 28
click at [222, 181] on div at bounding box center [226, 185] width 63 height 9
click at [173, 172] on input "5" at bounding box center [169, 176] width 16 height 9
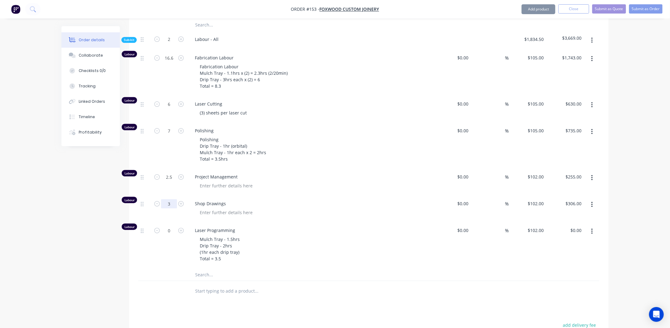
click at [173, 199] on input "3" at bounding box center [169, 203] width 16 height 9
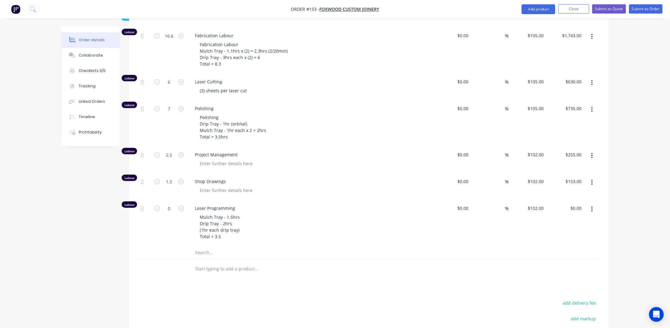
scroll to position [768, 0]
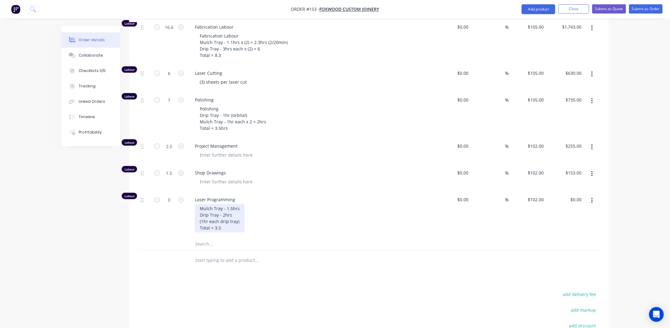
click at [225, 221] on div "Mulch Tray - 1.5hrs Drip Tray - 2hrs (1hr each drip tray) Total = 3.5" at bounding box center [220, 218] width 50 height 28
click at [174, 195] on input "0" at bounding box center [169, 199] width 16 height 9
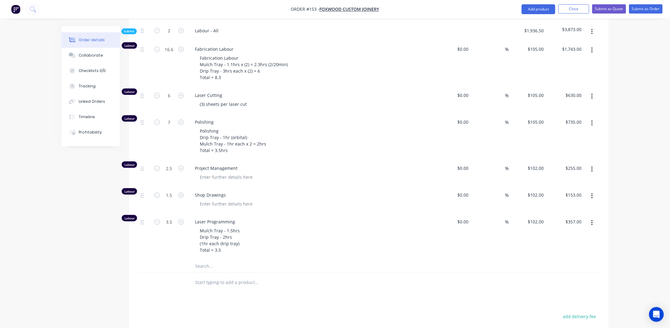
scroll to position [738, 0]
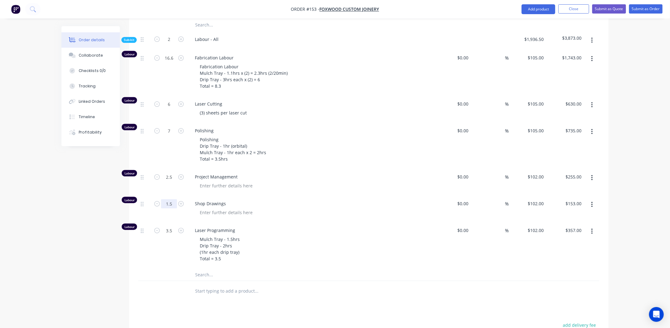
click at [174, 199] on input "1.5" at bounding box center [169, 203] width 16 height 9
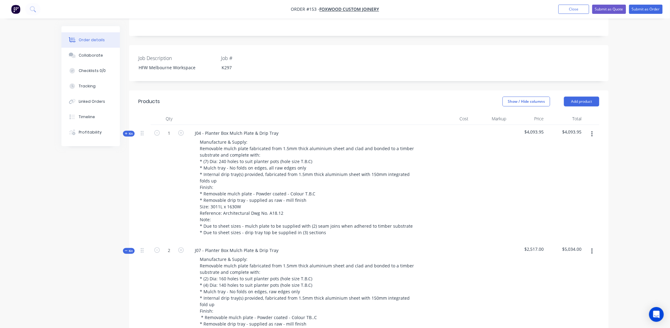
scroll to position [154, 0]
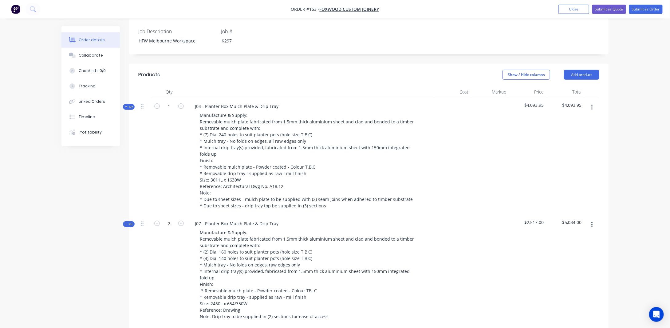
click at [130, 104] on span "Kit" at bounding box center [129, 106] width 8 height 5
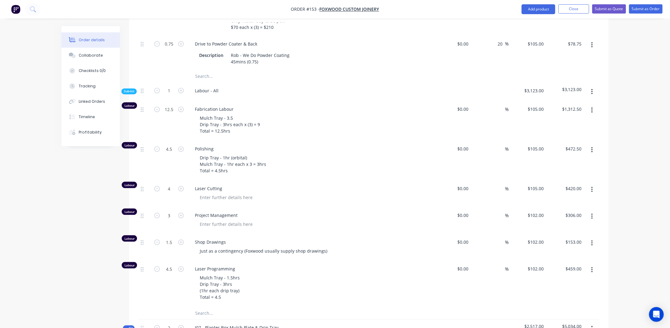
scroll to position [584, 0]
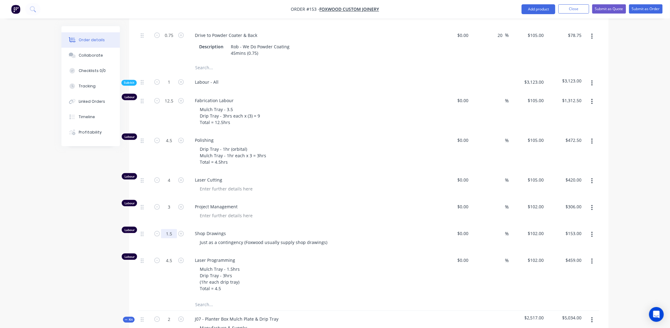
click at [172, 238] on input "1.5" at bounding box center [169, 233] width 16 height 9
click at [173, 238] on input "1.5" at bounding box center [169, 233] width 16 height 9
click at [56, 238] on div "Order details Collaborate Checklists 0/0 Tracking Linked Orders Timeline Profit…" at bounding box center [334, 289] width 559 height 1695
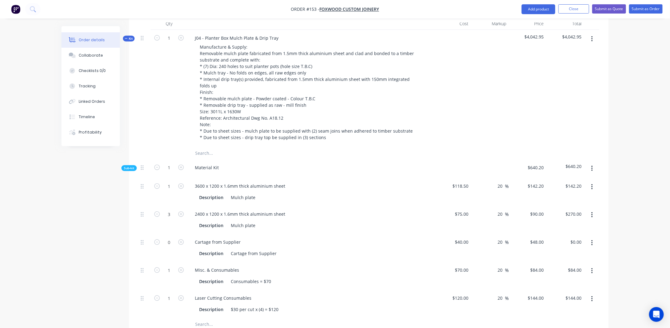
scroll to position [184, 0]
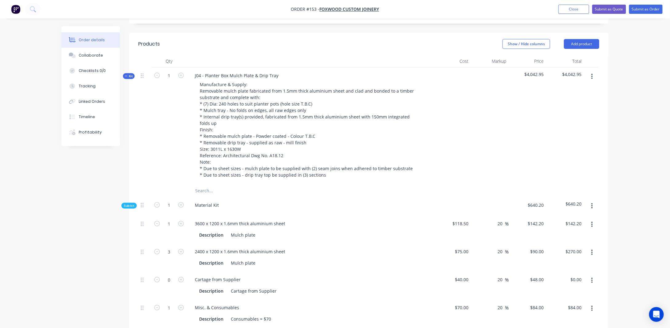
click at [127, 74] on icon "button" at bounding box center [126, 75] width 3 height 3
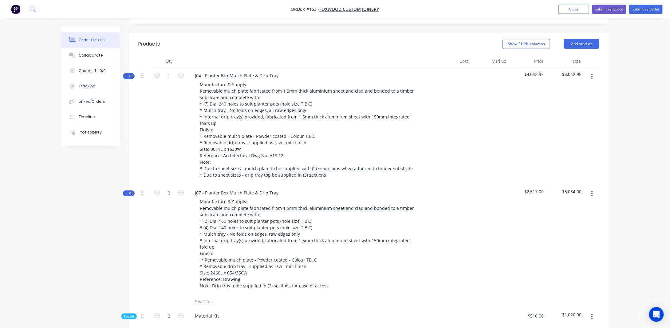
click at [128, 191] on span "Kit" at bounding box center [129, 193] width 8 height 5
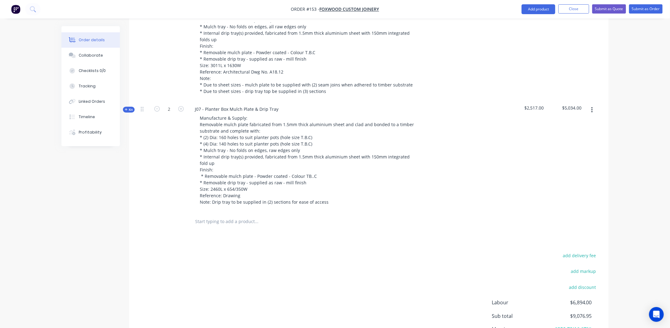
scroll to position [277, 0]
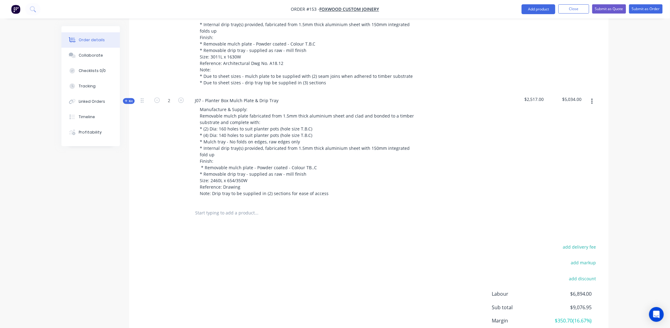
drag, startPoint x: 131, startPoint y: 93, endPoint x: 148, endPoint y: 95, distance: 17.6
click at [131, 99] on span "Kit" at bounding box center [129, 101] width 8 height 5
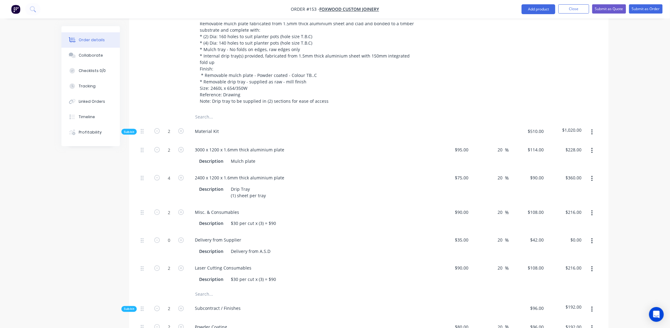
scroll to position [399, 0]
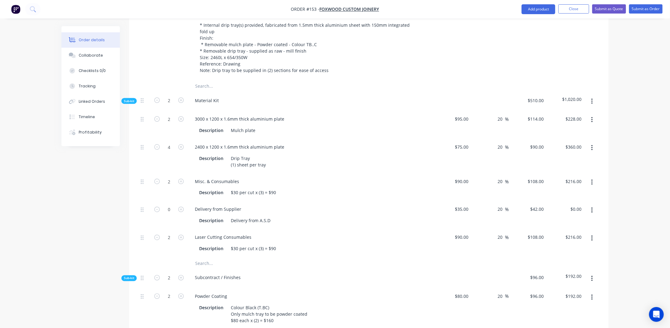
click at [592, 233] on button "button" at bounding box center [592, 238] width 14 height 11
click at [560, 250] on div "Duplicate" at bounding box center [569, 254] width 47 height 9
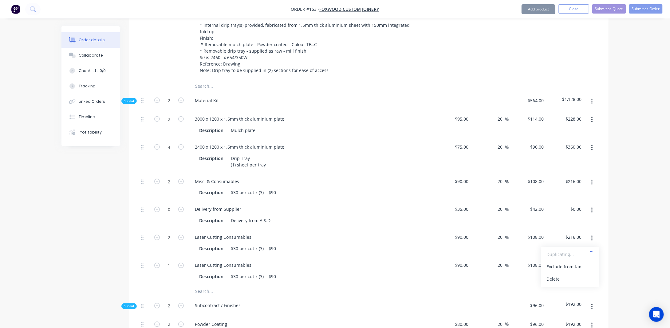
scroll to position [430, 0]
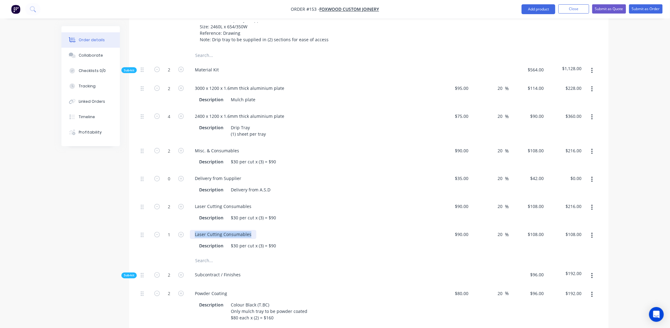
drag, startPoint x: 250, startPoint y: 228, endPoint x: 160, endPoint y: 233, distance: 89.6
click at [157, 230] on div "1 Laser Cutting Consumables Description $30 per cut x (3) = $90 $90.00 $90.00 2…" at bounding box center [368, 240] width 461 height 28
drag, startPoint x: 62, startPoint y: 241, endPoint x: 70, endPoint y: 233, distance: 11.5
click at [61, 237] on div "Order details Collaborate Checklists 0/0 Tracking Linked Orders Timeline Profit…" at bounding box center [334, 194] width 559 height 1197
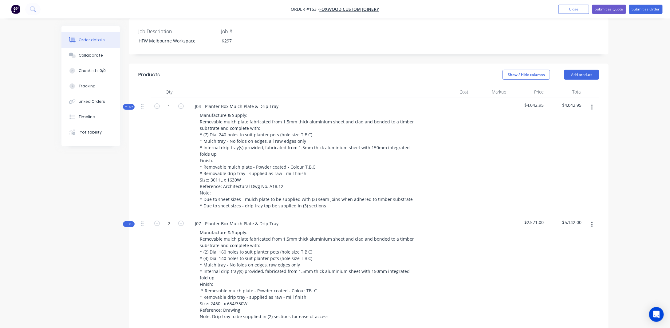
click at [131, 104] on span "Kit" at bounding box center [129, 106] width 8 height 5
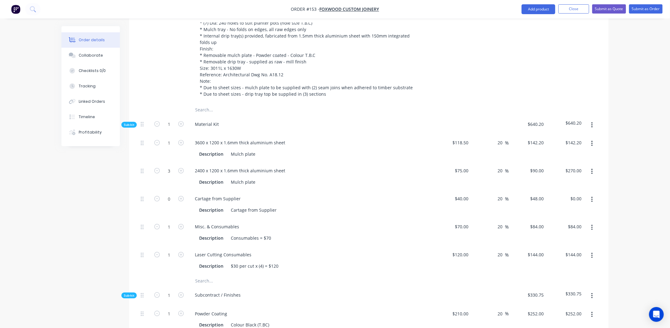
scroll to position [277, 0]
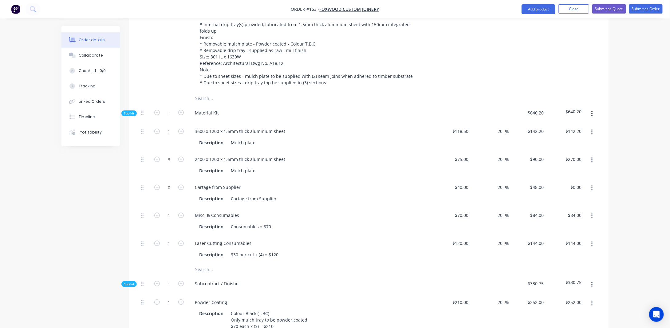
click at [589, 238] on button "button" at bounding box center [592, 243] width 14 height 11
click at [567, 256] on div "Duplicate" at bounding box center [569, 260] width 47 height 9
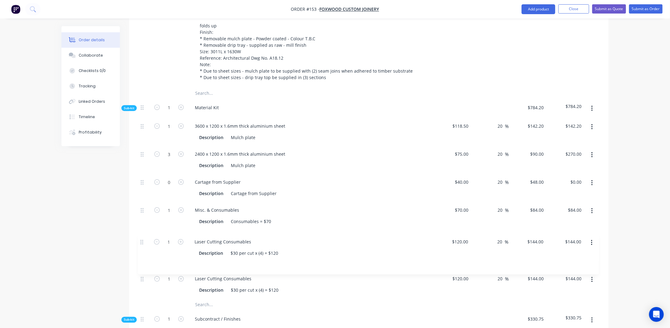
scroll to position [284, 0]
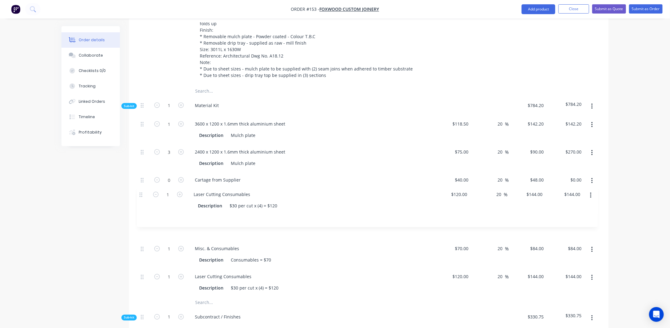
drag, startPoint x: 143, startPoint y: 280, endPoint x: 141, endPoint y: 194, distance: 85.7
click at [141, 194] on div "1 3600 x 1200 x 1.6mm thick aluminium sheet Description Mulch plate $118.50 $11…" at bounding box center [368, 206] width 461 height 181
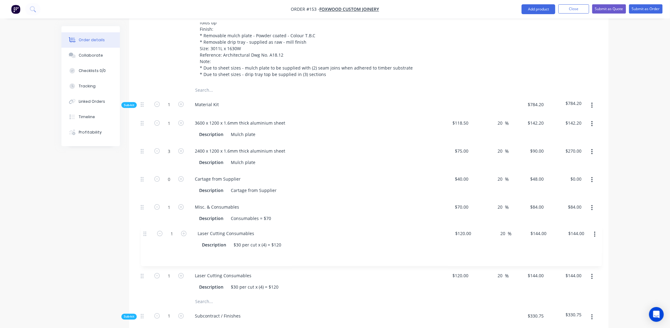
scroll to position [287, 0]
drag, startPoint x: 141, startPoint y: 203, endPoint x: 143, endPoint y: 241, distance: 38.5
click at [144, 240] on div "1 3600 x 1200 x 1.6mm thick aluminium sheet Description Mulch plate $118.50 $11…" at bounding box center [368, 202] width 461 height 181
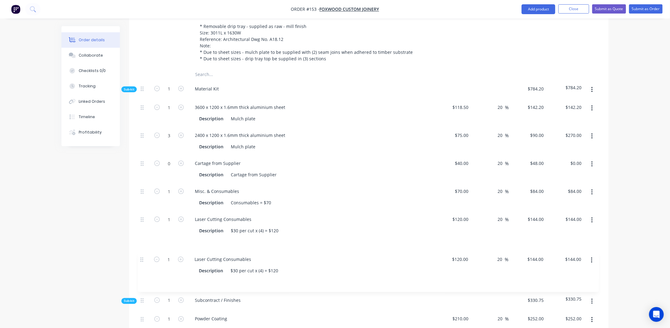
scroll to position [312, 0]
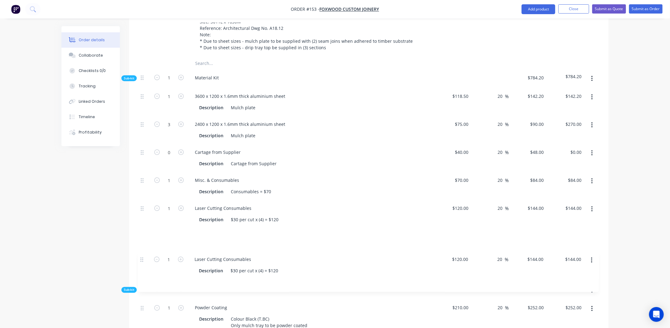
drag, startPoint x: 141, startPoint y: 226, endPoint x: 141, endPoint y: 262, distance: 36.0
click at [141, 262] on div "1 3600 x 1200 x 1.6mm thick aluminium sheet Description Mulch plate $118.50 $11…" at bounding box center [368, 178] width 461 height 181
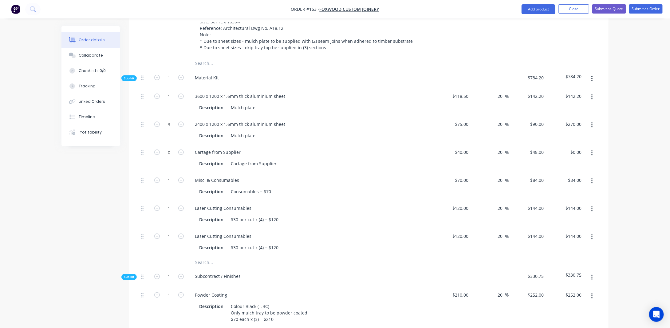
drag, startPoint x: 76, startPoint y: 242, endPoint x: 104, endPoint y: 248, distance: 29.5
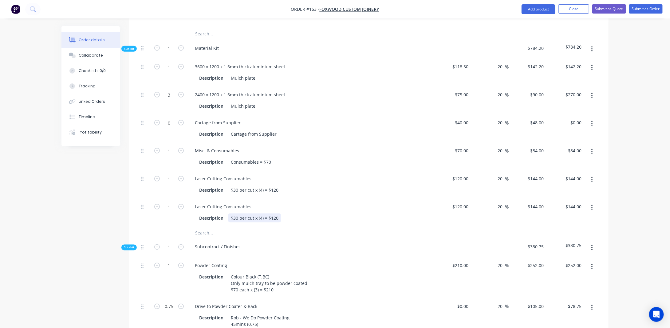
scroll to position [342, 0]
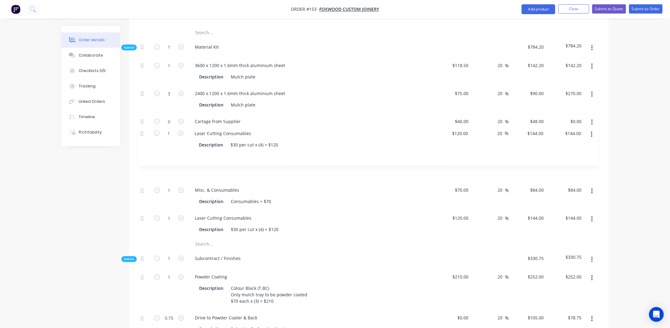
drag, startPoint x: 141, startPoint y: 213, endPoint x: 140, endPoint y: 131, distance: 82.1
click at [140, 131] on div "1 3600 x 1200 x 1.6mm thick aluminium sheet Description Mulch plate $118.50 $11…" at bounding box center [368, 147] width 461 height 181
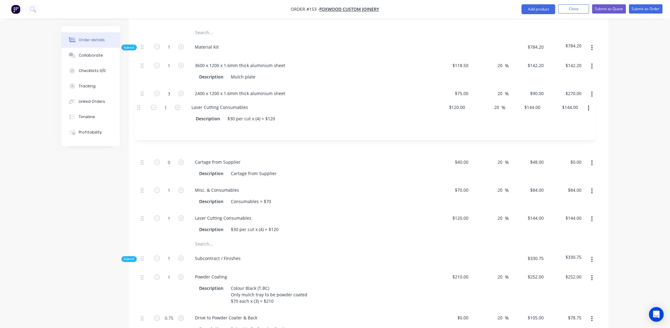
drag, startPoint x: 143, startPoint y: 144, endPoint x: 140, endPoint y: 108, distance: 35.7
click at [139, 108] on div "1 3600 x 1200 x 1.6mm thick aluminium sheet Description Mulch plate $118.50 $11…" at bounding box center [368, 147] width 461 height 181
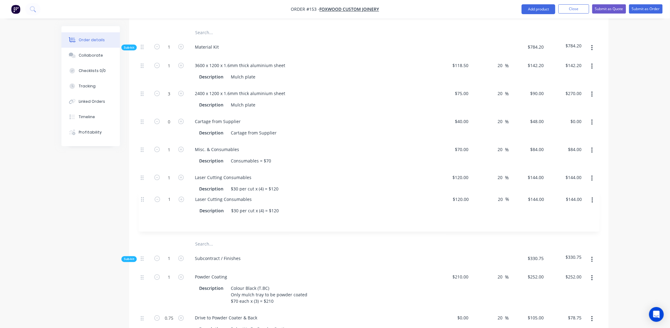
drag, startPoint x: 141, startPoint y: 117, endPoint x: 142, endPoint y: 204, distance: 87.3
click at [142, 204] on div "1 3600 x 1200 x 1.6mm thick aluminium sheet Description Mulch plate $118.50 $11…" at bounding box center [368, 147] width 461 height 181
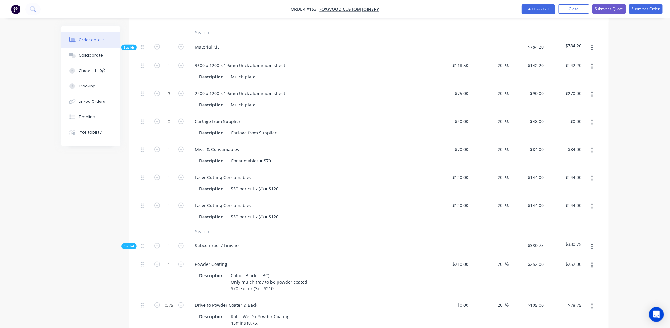
click at [130, 45] on span "Sub-kit" at bounding box center [129, 47] width 10 height 5
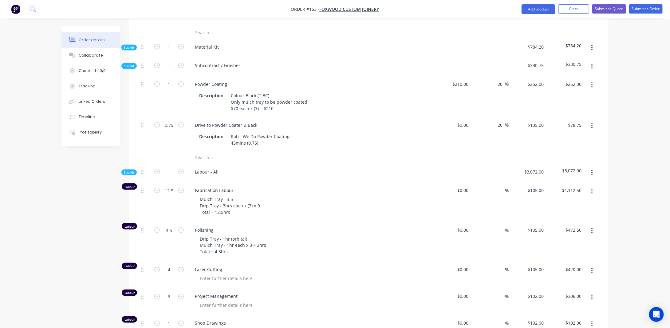
click at [130, 45] on span "Sub-kit" at bounding box center [129, 47] width 10 height 5
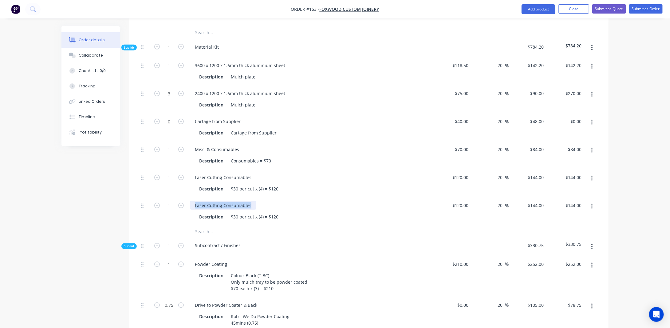
drag, startPoint x: 252, startPoint y: 213, endPoint x: 121, endPoint y: 229, distance: 131.3
drag, startPoint x: 231, startPoint y: 223, endPoint x: 299, endPoint y: 225, distance: 67.6
click at [298, 221] on div "Description $30 per cut x (4) = $120" at bounding box center [309, 216] width 225 height 9
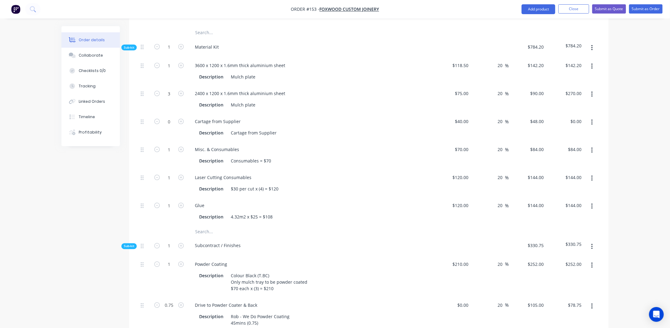
click at [468, 210] on input "120" at bounding box center [461, 205] width 19 height 9
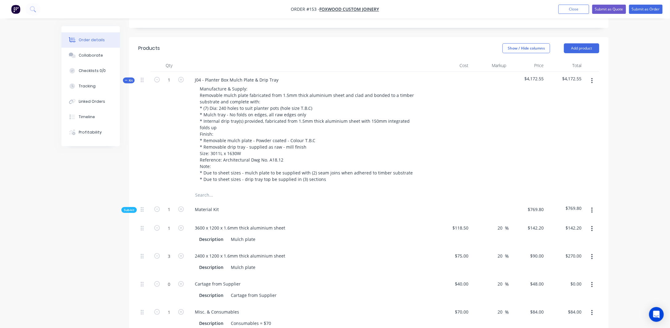
scroll to position [127, 0]
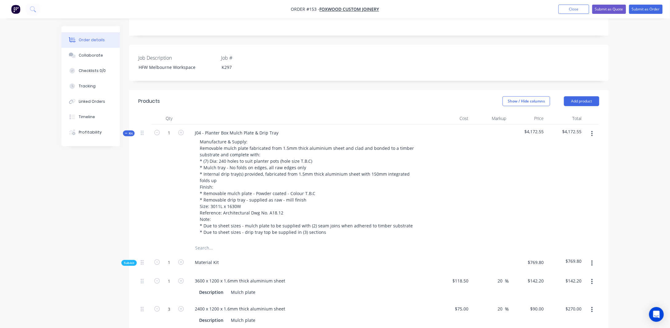
drag, startPoint x: 130, startPoint y: 128, endPoint x: 149, endPoint y: 128, distance: 18.7
click at [130, 131] on span "Kit" at bounding box center [129, 133] width 8 height 5
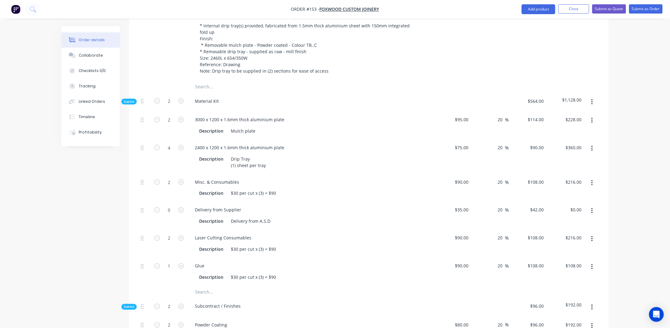
scroll to position [435, 0]
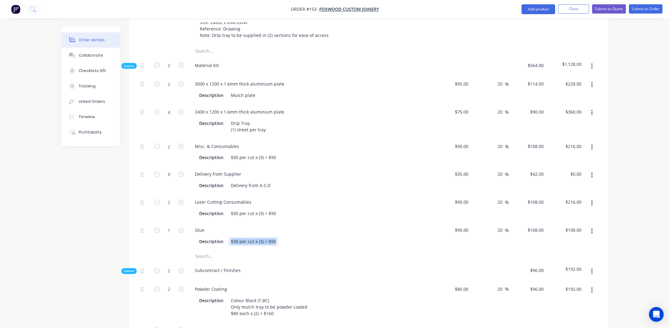
drag, startPoint x: 231, startPoint y: 235, endPoint x: 290, endPoint y: 239, distance: 59.7
click at [290, 239] on div "Description $30 per cut x (3) = $90" at bounding box center [309, 241] width 225 height 9
click at [468, 226] on input "$90.00" at bounding box center [462, 230] width 17 height 9
click at [88, 247] on div "Created by [PERSON_NAME] Created [DATE] Required [DATE] Assigned to Add team me…" at bounding box center [334, 190] width 547 height 1197
click at [182, 227] on icon "button" at bounding box center [181, 230] width 6 height 6
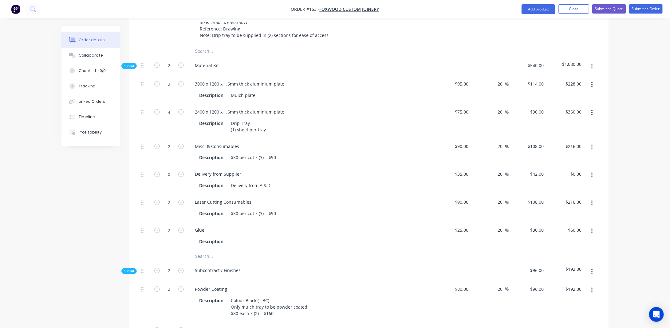
click at [89, 231] on div "Created by [PERSON_NAME] Created [DATE] Required [DATE] Assigned to Add team me…" at bounding box center [334, 190] width 547 height 1197
click at [231, 237] on div at bounding box center [232, 241] width 9 height 9
click at [54, 202] on div "Order details Collaborate Checklists 0/0 Tracking Linked Orders Timeline Profit…" at bounding box center [335, 176] width 670 height 1223
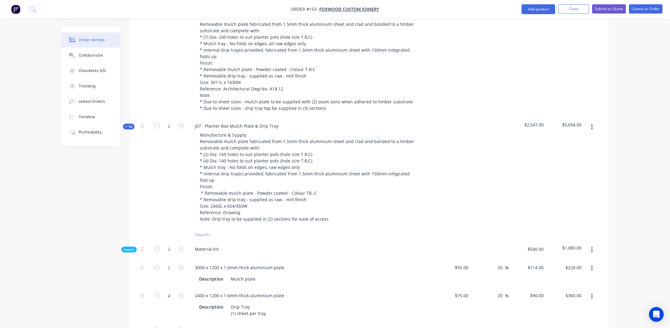
scroll to position [250, 0]
click at [130, 125] on span "Kit" at bounding box center [129, 127] width 8 height 5
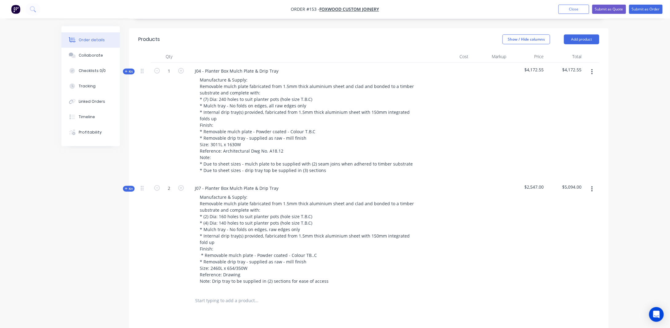
scroll to position [96, 0]
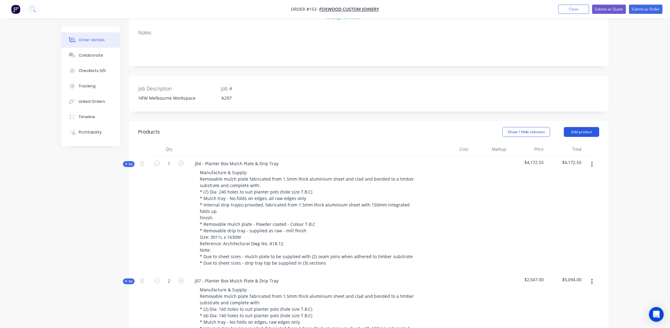
click at [581, 127] on button "Add product" at bounding box center [581, 132] width 35 height 10
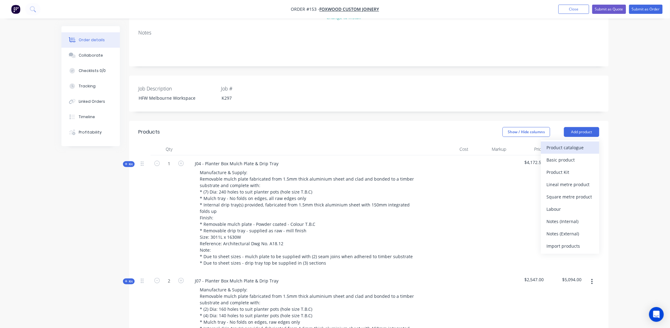
click at [545, 141] on button "Product catalogue" at bounding box center [570, 147] width 58 height 12
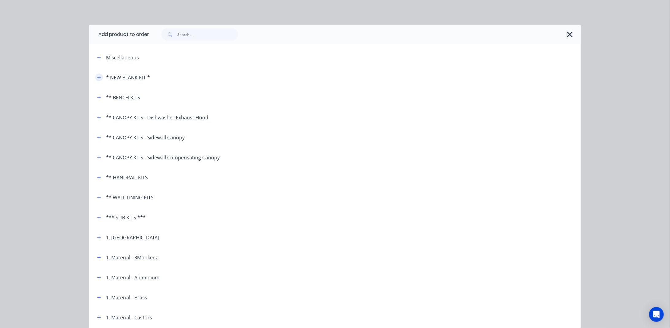
click at [95, 74] on span at bounding box center [99, 77] width 8 height 8
click at [97, 76] on icon "button" at bounding box center [99, 77] width 4 height 4
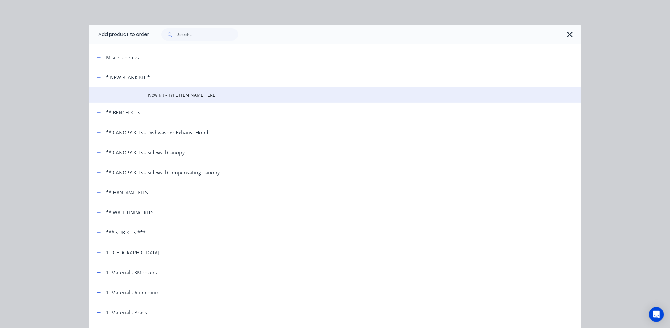
click at [166, 94] on span "New Kit - TYPE ITEM NAME HERE" at bounding box center [321, 95] width 346 height 6
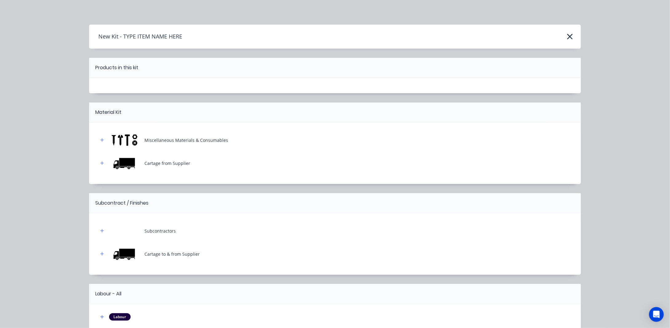
scroll to position [50, 0]
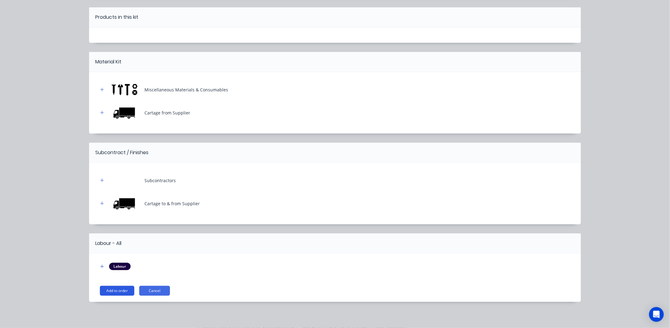
click at [111, 291] on button "Add to order" at bounding box center [117, 290] width 34 height 10
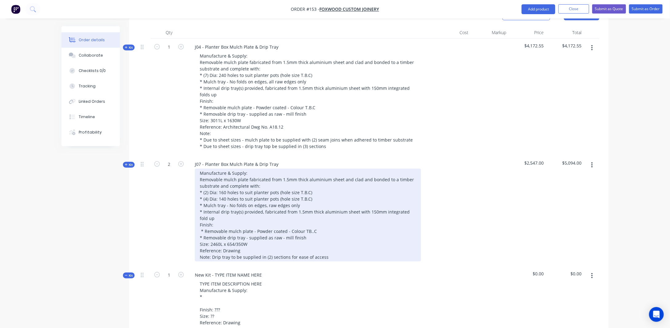
scroll to position [219, 0]
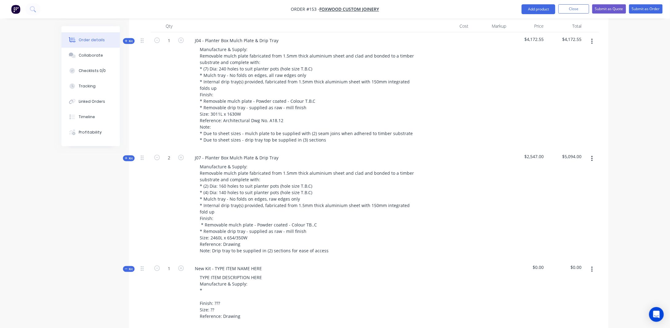
click at [128, 266] on span "Kit" at bounding box center [129, 268] width 8 height 5
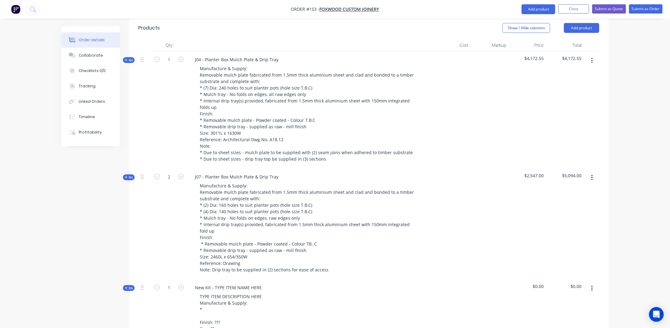
scroll to position [158, 0]
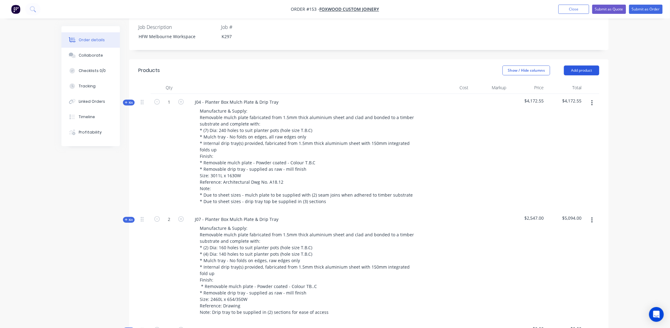
click at [581, 65] on button "Add product" at bounding box center [581, 70] width 35 height 10
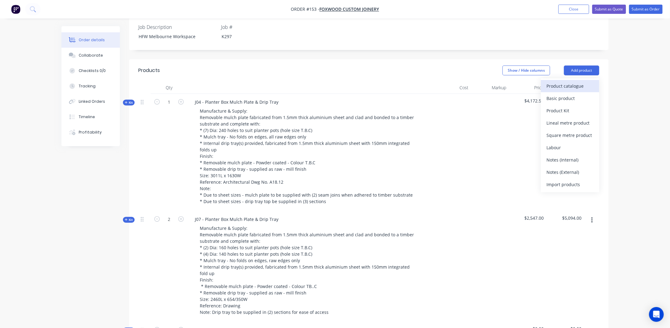
click at [572, 81] on div "Product catalogue" at bounding box center [569, 85] width 47 height 9
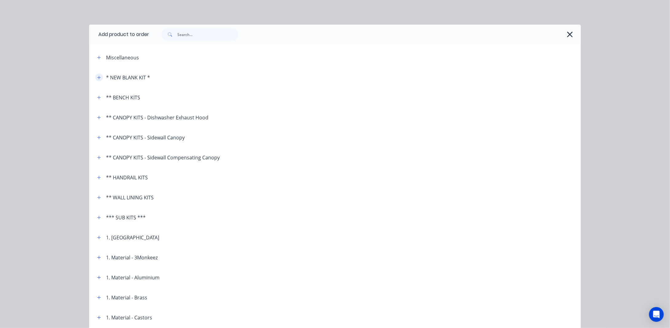
click at [98, 75] on icon "button" at bounding box center [99, 77] width 4 height 4
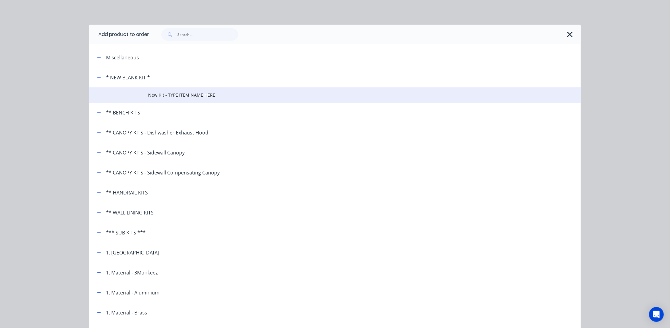
click at [187, 98] on span "New Kit - TYPE ITEM NAME HERE" at bounding box center [321, 95] width 346 height 6
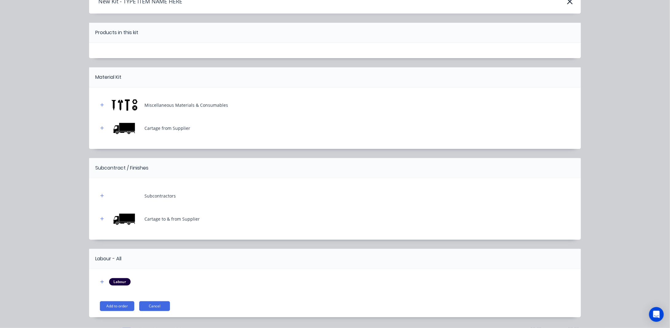
scroll to position [50, 0]
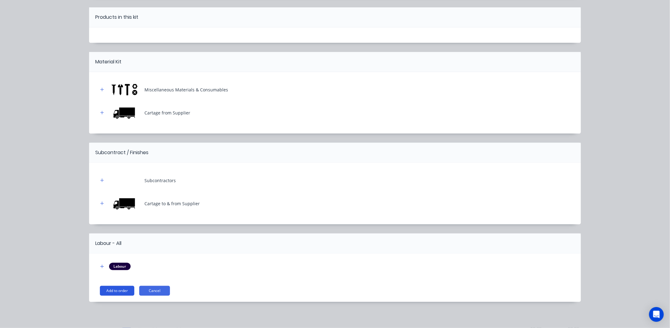
click at [116, 290] on button "Add to order" at bounding box center [117, 290] width 34 height 10
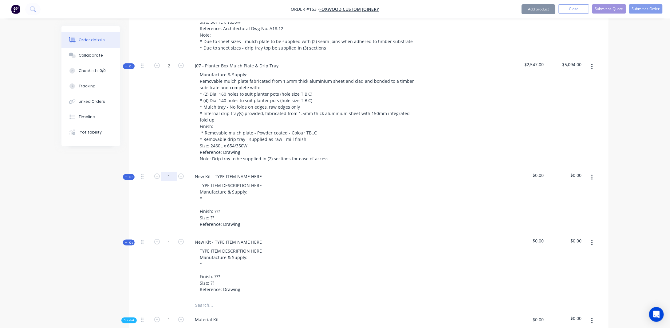
scroll to position [312, 0]
click at [128, 240] on span "Kit" at bounding box center [129, 242] width 8 height 5
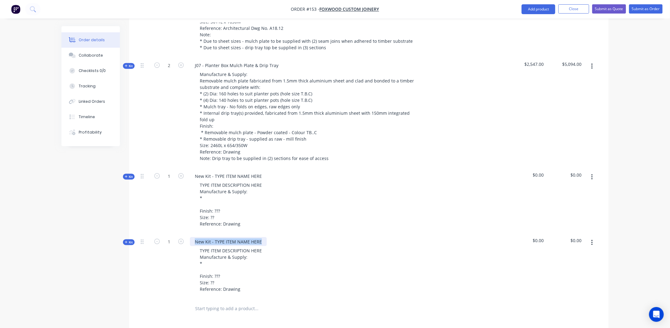
drag, startPoint x: 195, startPoint y: 235, endPoint x: 278, endPoint y: 240, distance: 83.4
click at [278, 240] on div "New Kit - TYPE ITEM NAME HERE TYPE ITEM DESCRIPTION HERE Manufacture & Supply: …" at bounding box center [310, 265] width 246 height 65
click at [242, 237] on div "New Kit - TYPE ITEM NAME HERE" at bounding box center [228, 241] width 77 height 9
click at [238, 237] on div "J10 - Back Bar Bench" at bounding box center [216, 241] width 52 height 9
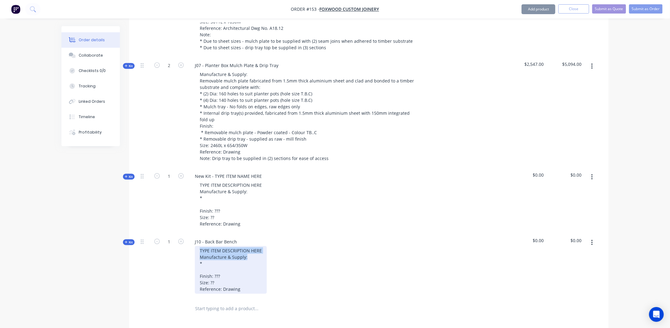
drag, startPoint x: 250, startPoint y: 251, endPoint x: 192, endPoint y: 248, distance: 58.5
click at [192, 247] on div "TYPE ITEM DESCRIPTION HERE Manufacture & Supply: * Finish: ??? Size: ?? Referen…" at bounding box center [310, 270] width 241 height 48
click at [226, 249] on div "TYPE ITEM DESCRIPTION HERE Manufacture & Supply: * Finish: ??? Size: ?? Referen…" at bounding box center [231, 270] width 72 height 48
drag, startPoint x: 250, startPoint y: 244, endPoint x: 197, endPoint y: 240, distance: 53.0
click at [196, 239] on div "J10 - Back Bar Bench TYPE ITEM DESCRIPTION HERE Manufacture & Supply: * Finish:…" at bounding box center [310, 265] width 246 height 65
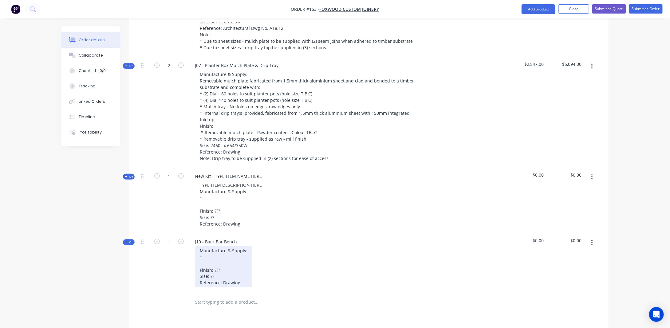
click at [200, 249] on div "Manufacture & Supply: * Finish: ??? Size: ?? Reference: Drawing" at bounding box center [223, 266] width 57 height 41
click at [206, 253] on div "Manufacture & Supply: * Finish: ??? Size: ?? Reference: Drawing" at bounding box center [223, 266] width 57 height 41
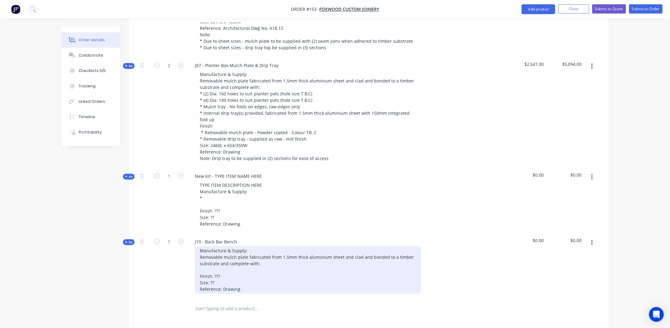
drag, startPoint x: 273, startPoint y: 254, endPoint x: 273, endPoint y: 260, distance: 5.8
click at [273, 254] on div "Manufacture & Supply: Removable mulch plate fabricated from 1.5mm thick alumini…" at bounding box center [308, 270] width 226 height 48
click at [212, 263] on div "Manufacture & Supply: Removable mulch plate fabricated from 1.5mm thick alumini…" at bounding box center [308, 273] width 226 height 54
click at [239, 266] on div "Manufacture & Supply: Removable mulch plate fabricated from 1.5mm thick alumini…" at bounding box center [308, 273] width 226 height 54
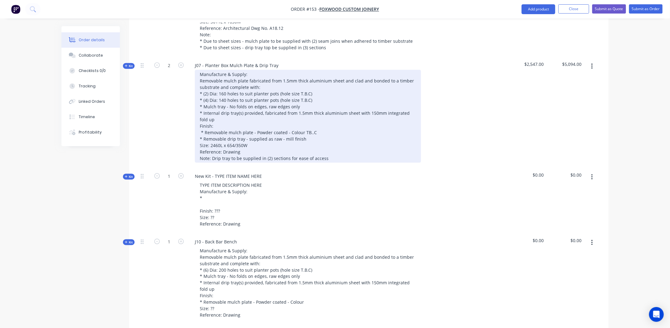
click at [307, 126] on div "Manufacture & Supply: Removable mulch plate fabricated from 1.5mm thick alumini…" at bounding box center [308, 116] width 226 height 93
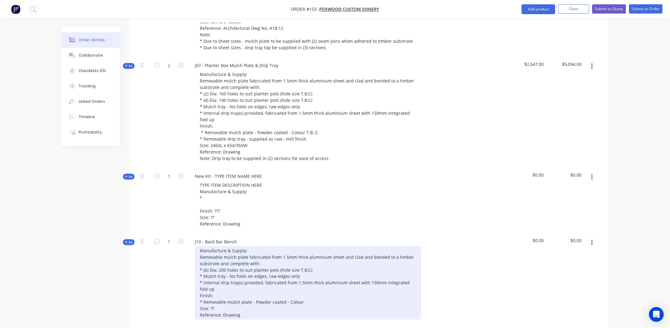
click at [302, 298] on div "Manufacture & Supply: Removable mulch plate fabricated from 1.5mm thick alumini…" at bounding box center [308, 282] width 226 height 73
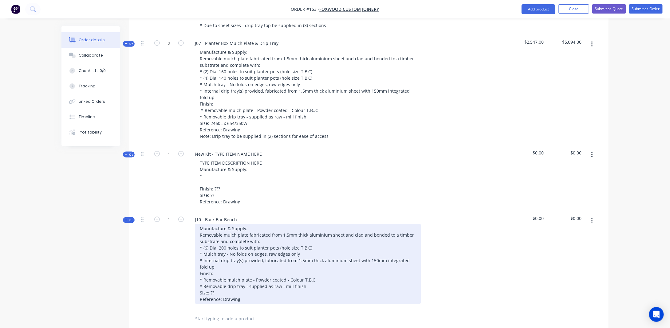
scroll to position [342, 0]
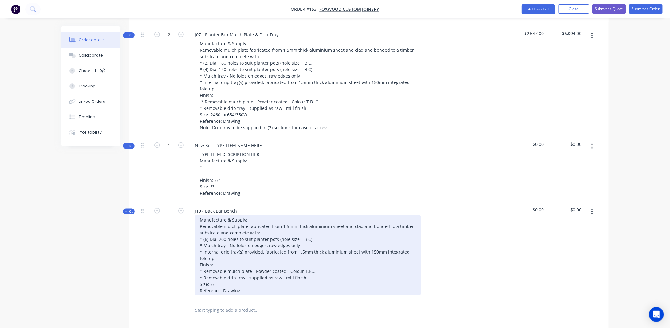
click at [222, 279] on div "Manufacture & Supply: Removable mulch plate fabricated from 1.5mm thick alumini…" at bounding box center [308, 255] width 226 height 80
click at [250, 274] on div "Manufacture & Supply: Removable mulch plate fabricated from 1.5mm thick alumini…" at bounding box center [308, 255] width 226 height 80
click at [232, 277] on div "Manufacture & Supply: Removable mulch plate fabricated from 1.5mm thick alumini…" at bounding box center [308, 255] width 226 height 80
drag, startPoint x: 331, startPoint y: 283, endPoint x: 186, endPoint y: 285, distance: 145.1
click at [186, 285] on div "Kit 1 J10 - Back Bar Bench Manufacture & Supply: Removable mulch plate fabricat…" at bounding box center [368, 252] width 461 height 98
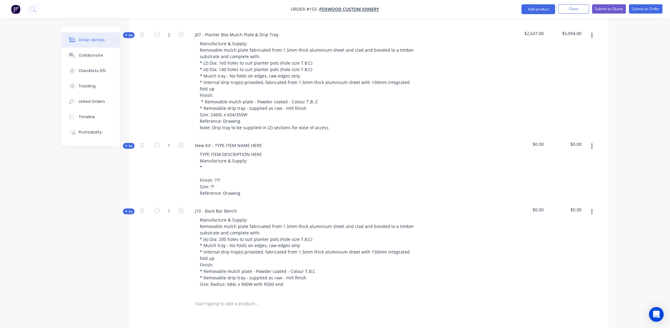
click at [155, 276] on div "1" at bounding box center [169, 248] width 37 height 91
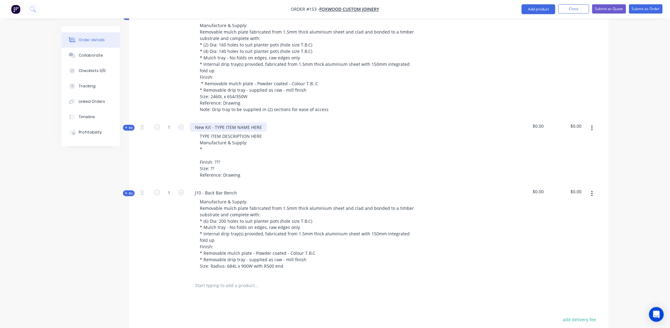
scroll to position [373, 0]
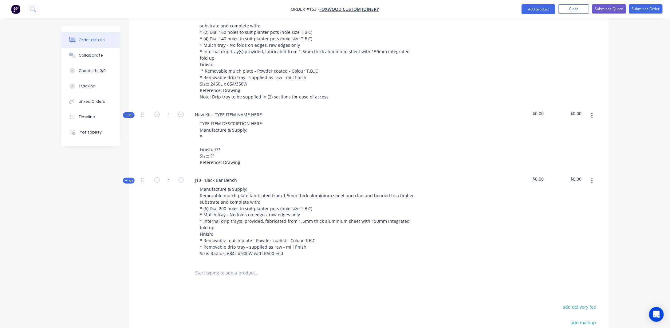
click at [132, 178] on span "Kit" at bounding box center [129, 180] width 8 height 5
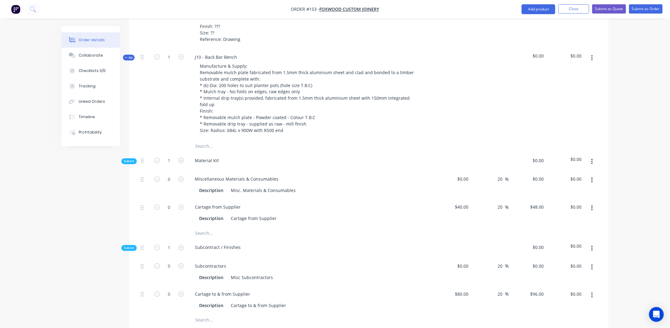
drag, startPoint x: 77, startPoint y: 203, endPoint x: 83, endPoint y: 203, distance: 6.2
click at [77, 204] on div "Created by [PERSON_NAME] Created [DATE] Required [DATE] Assigned to Add team me…" at bounding box center [334, 125] width 547 height 1191
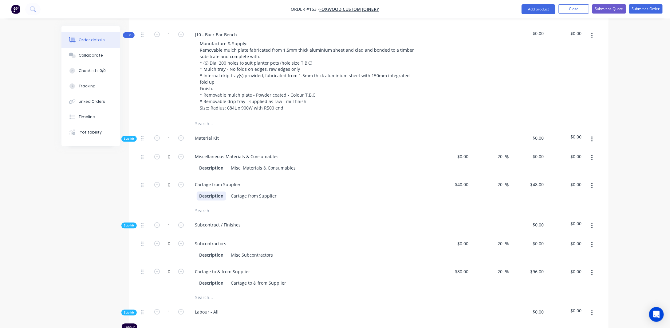
scroll to position [527, 0]
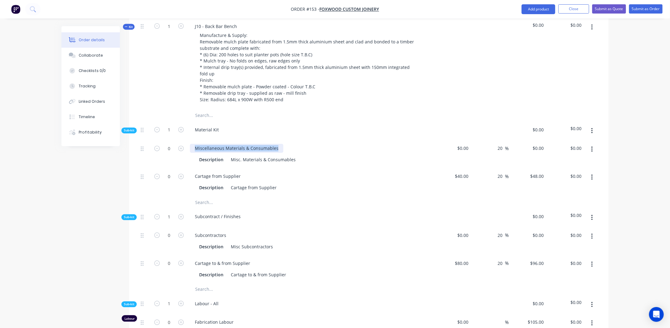
drag, startPoint x: 279, startPoint y: 143, endPoint x: 188, endPoint y: 144, distance: 90.7
click at [188, 144] on div "Miscellaneous Materials & Consumables Description Misc. Materials & Consumables" at bounding box center [310, 154] width 246 height 28
drag, startPoint x: 229, startPoint y: 152, endPoint x: 309, endPoint y: 155, distance: 80.3
click at [309, 155] on div "Description Misc. Materials & Consumables" at bounding box center [309, 159] width 225 height 9
click at [174, 144] on input "0" at bounding box center [169, 148] width 16 height 9
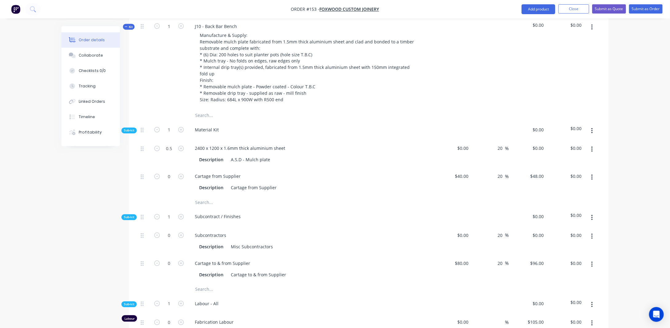
click at [66, 203] on div "Created by [PERSON_NAME] Created [DATE] Required [DATE] Assigned to Add team me…" at bounding box center [334, 94] width 547 height 1191
click at [174, 172] on input "0" at bounding box center [169, 176] width 16 height 9
click at [173, 144] on input "0.5" at bounding box center [169, 148] width 16 height 9
click at [92, 185] on div "Created by [PERSON_NAME] Created [DATE] Required [DATE] Assigned to Add team me…" at bounding box center [334, 94] width 547 height 1191
click at [269, 155] on div "A.S.D - Mulch plate" at bounding box center [250, 159] width 44 height 9
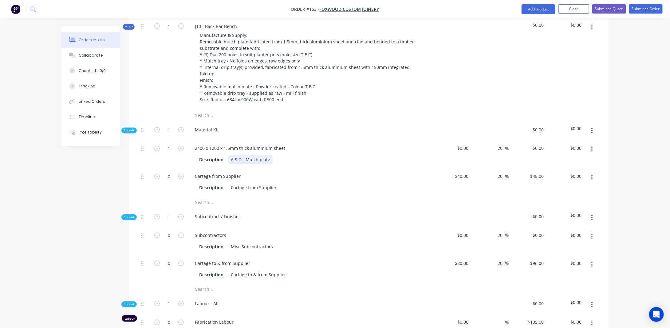
drag, startPoint x: 245, startPoint y: 154, endPoint x: 254, endPoint y: 155, distance: 9.0
click at [246, 155] on div "A.S.D - Mulch plate" at bounding box center [250, 159] width 44 height 9
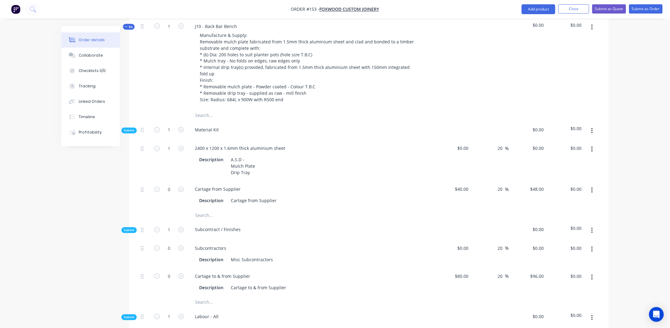
drag, startPoint x: 107, startPoint y: 185, endPoint x: 110, endPoint y: 179, distance: 6.2
click at [107, 185] on div "Created by [PERSON_NAME] Created [DATE] Required [DATE] Assigned to Add team me…" at bounding box center [334, 101] width 547 height 1204
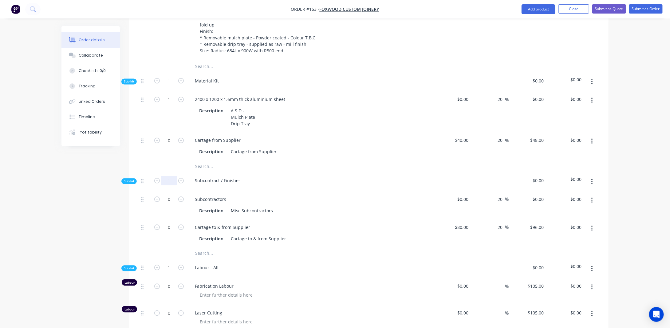
scroll to position [588, 0]
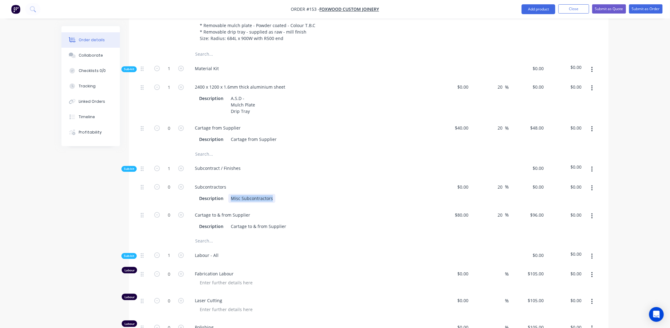
drag, startPoint x: 230, startPoint y: 191, endPoint x: 284, endPoint y: 190, distance: 53.5
click at [284, 194] on div "Description Misc Subcontractors" at bounding box center [309, 198] width 225 height 9
click at [119, 204] on div "Created by [PERSON_NAME] Created [DATE] Required [DATE] Assigned to Add team me…" at bounding box center [334, 40] width 547 height 1204
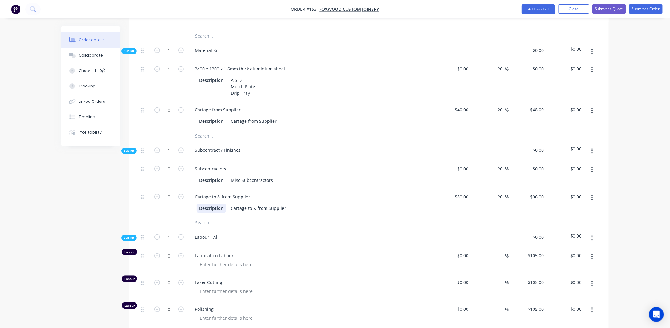
scroll to position [619, 0]
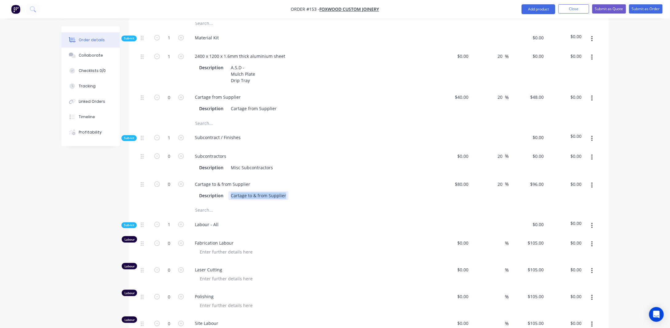
drag, startPoint x: 231, startPoint y: 190, endPoint x: 288, endPoint y: 189, distance: 56.9
click at [288, 191] on div "Description Cartage to & from Supplier" at bounding box center [309, 195] width 225 height 9
click at [63, 188] on div "Created by [PERSON_NAME] Created [DATE] Required [DATE] Assigned to Add team me…" at bounding box center [334, 9] width 547 height 1204
drag, startPoint x: 231, startPoint y: 161, endPoint x: 307, endPoint y: 157, distance: 76.0
click at [307, 163] on div "Description Misc Subcontractors" at bounding box center [309, 167] width 225 height 9
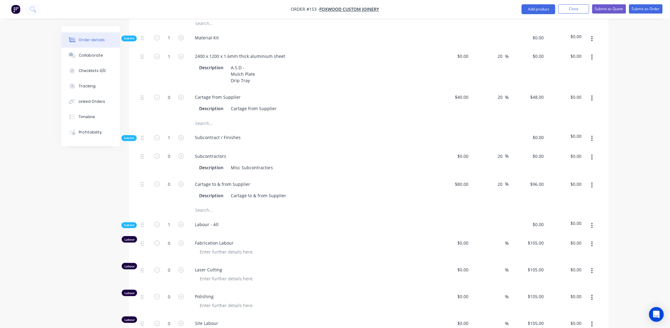
click at [73, 179] on div "Created by [PERSON_NAME] Created [DATE] Required [DATE] Assigned to Add team me…" at bounding box center [334, 9] width 547 height 1204
click at [271, 163] on div "Misc Subcontractors" at bounding box center [251, 167] width 47 height 9
click at [92, 182] on div "Created by [PERSON_NAME] Created [DATE] Required [DATE] Assigned to Add team me…" at bounding box center [334, 9] width 547 height 1204
drag, startPoint x: 229, startPoint y: 161, endPoint x: 315, endPoint y: 171, distance: 86.6
click at [314, 171] on div "0 Subcontractors Description Misc Subcontractors $0.00 $0.00 20 20 % $0.00 $0.0…" at bounding box center [368, 176] width 461 height 56
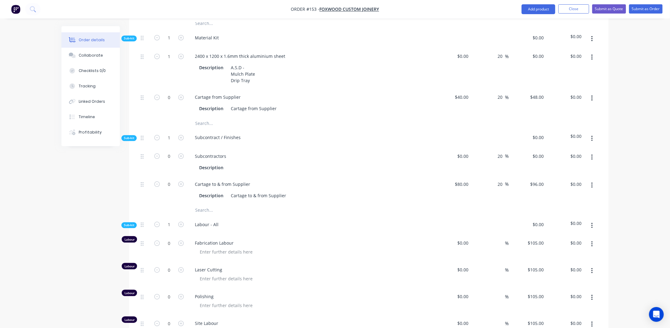
click at [131, 190] on div "Qty Cost Markup Price Total Kit 1 J04 - Planter Box Mulch Plate & Drip Tray Man…" at bounding box center [368, 37] width 479 height 834
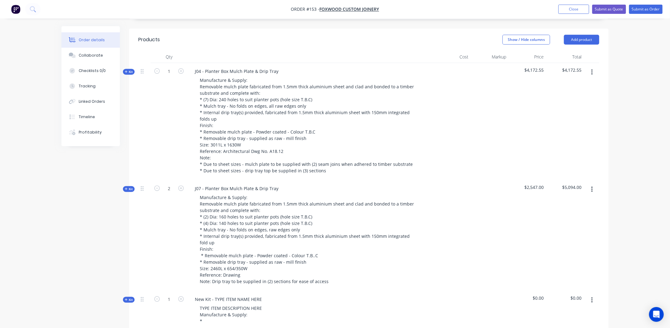
click at [127, 187] on icon "button" at bounding box center [126, 188] width 3 height 3
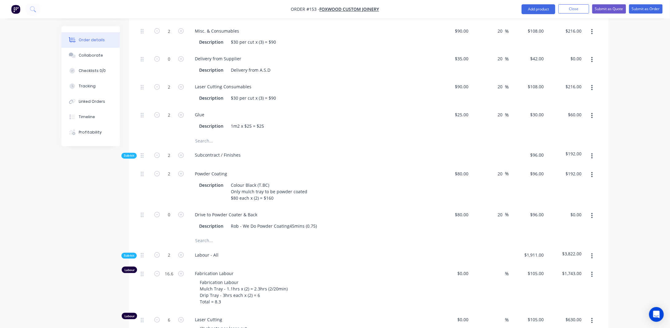
scroll to position [557, 0]
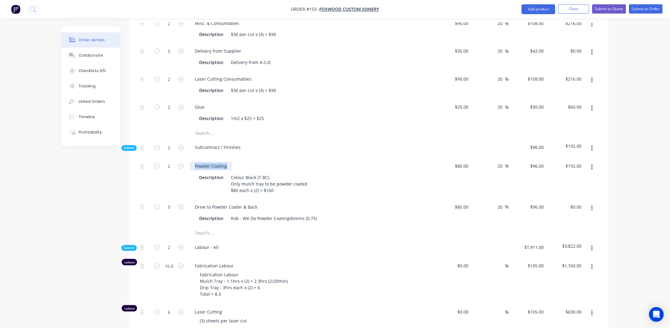
drag, startPoint x: 194, startPoint y: 160, endPoint x: 233, endPoint y: 156, distance: 38.6
click at [233, 162] on div "Powder Coating" at bounding box center [310, 166] width 241 height 9
copy div "Powder Coating"
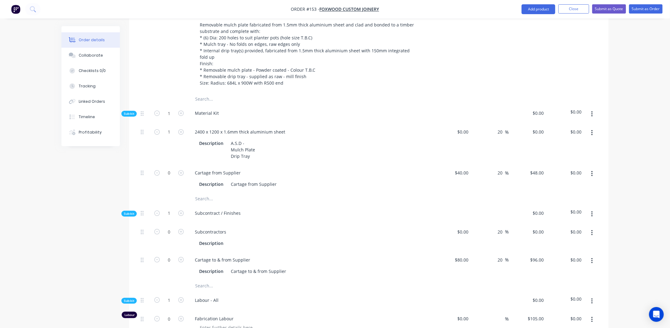
scroll to position [1111, 0]
drag, startPoint x: 231, startPoint y: 175, endPoint x: 304, endPoint y: 177, distance: 72.2
click at [304, 179] on div "Description Cartage from Supplier" at bounding box center [309, 183] width 225 height 9
click at [192, 227] on div "Subcontractors" at bounding box center [210, 231] width 41 height 9
drag, startPoint x: 194, startPoint y: 220, endPoint x: 250, endPoint y: 218, distance: 55.9
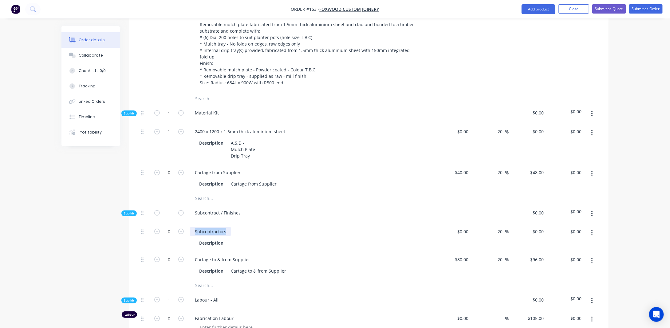
click at [253, 227] on div "Subcontractors" at bounding box center [310, 231] width 241 height 9
paste div
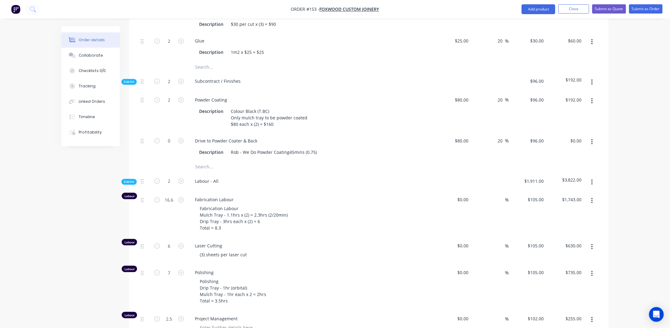
scroll to position [619, 0]
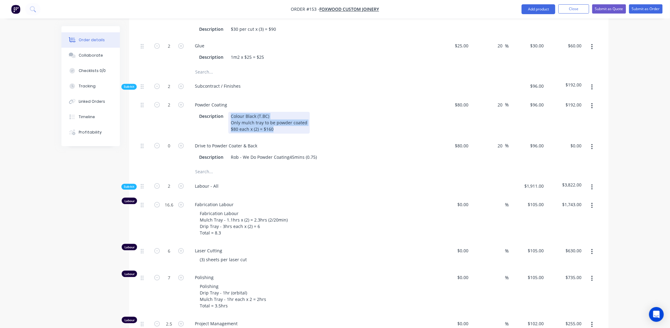
drag, startPoint x: 232, startPoint y: 109, endPoint x: 273, endPoint y: 126, distance: 44.4
click at [273, 126] on div "Colour Black (T.BC) Only mulch tray to be powder coated $80 each x (2) = $160" at bounding box center [268, 123] width 81 height 22
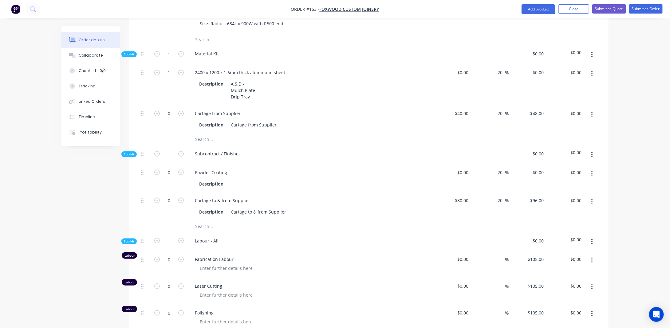
scroll to position [1172, 0]
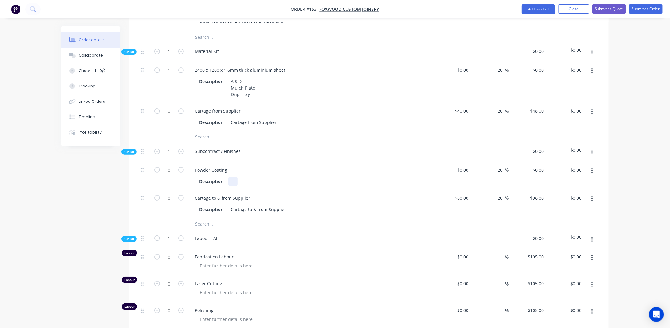
click at [232, 177] on div at bounding box center [232, 181] width 9 height 9
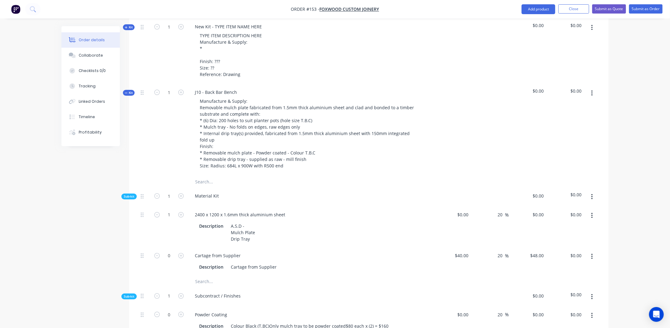
scroll to position [1018, 0]
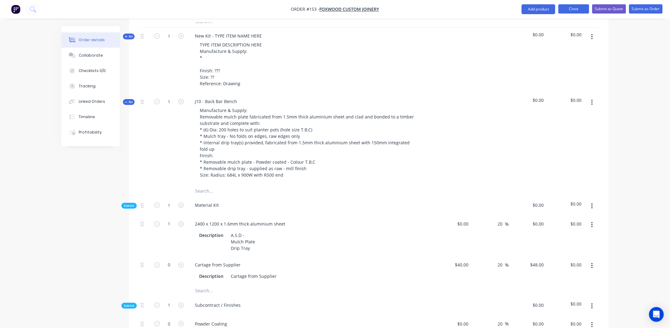
click at [586, 9] on button "Close" at bounding box center [573, 8] width 31 height 9
